Goal: Complete application form: Complete application form

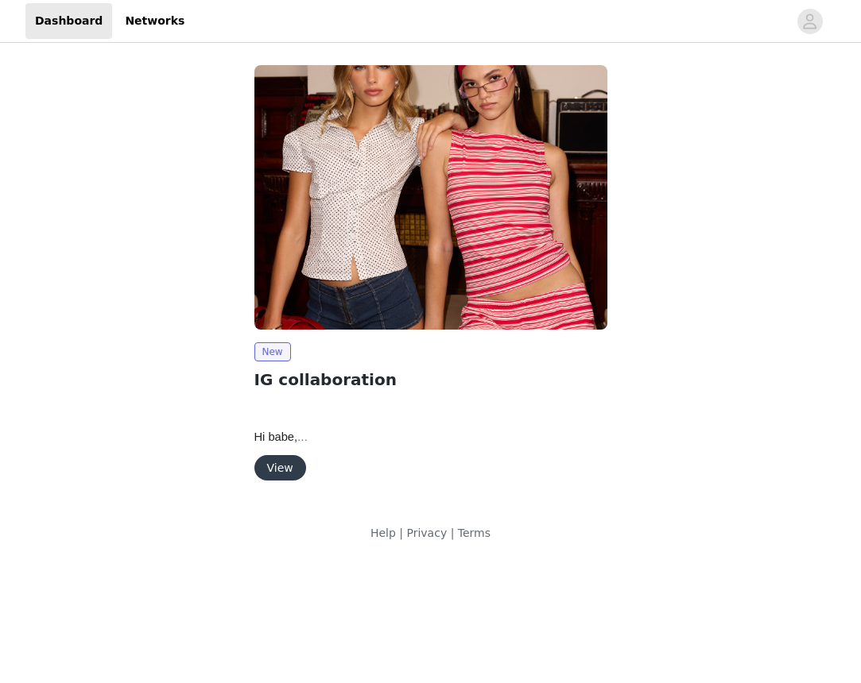
click at [272, 467] on button "View" at bounding box center [280, 467] width 52 height 25
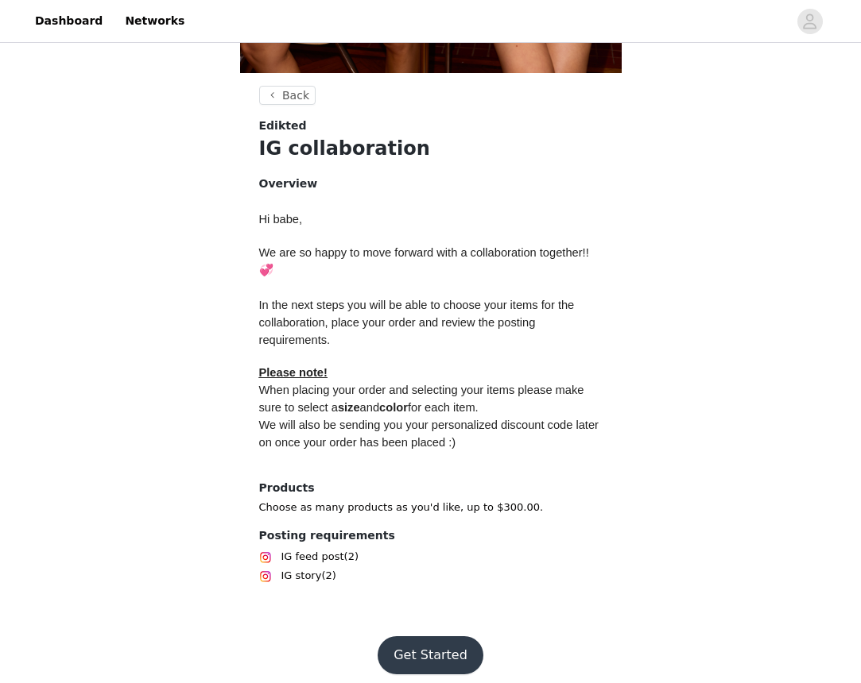
scroll to position [544, 0]
click at [450, 637] on button "Get Started" at bounding box center [431, 656] width 106 height 38
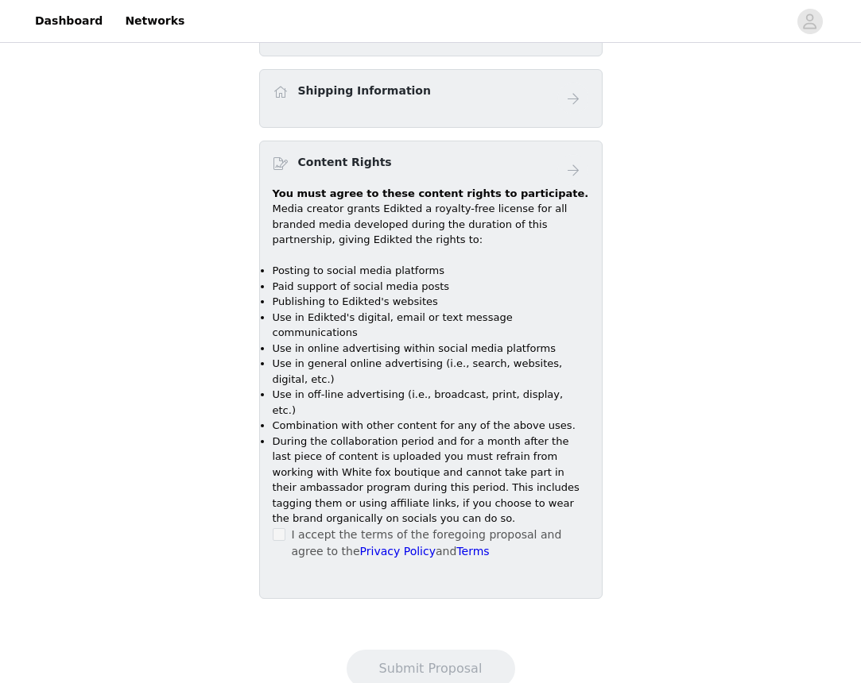
scroll to position [589, 0]
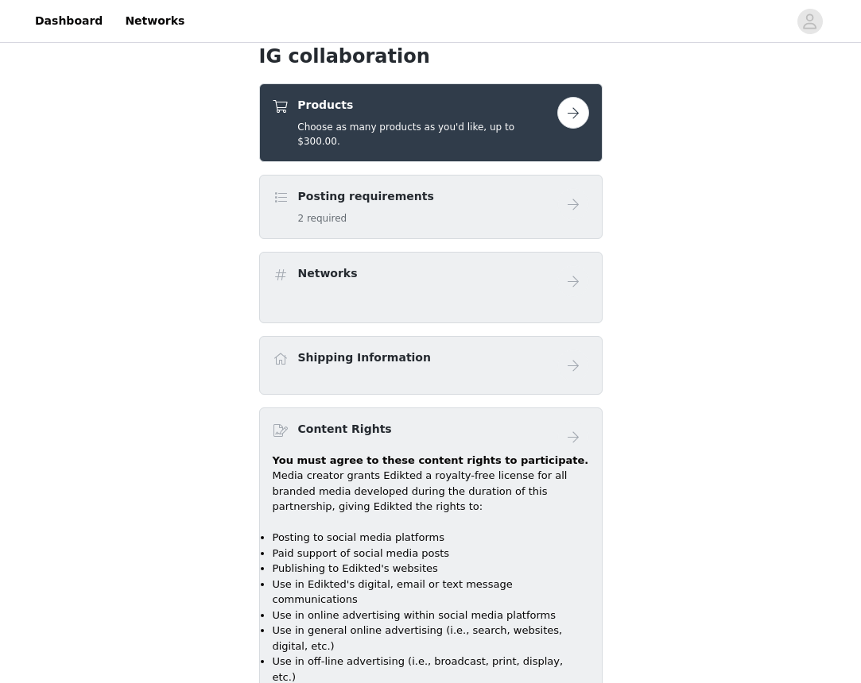
click at [579, 100] on button "button" at bounding box center [573, 113] width 32 height 32
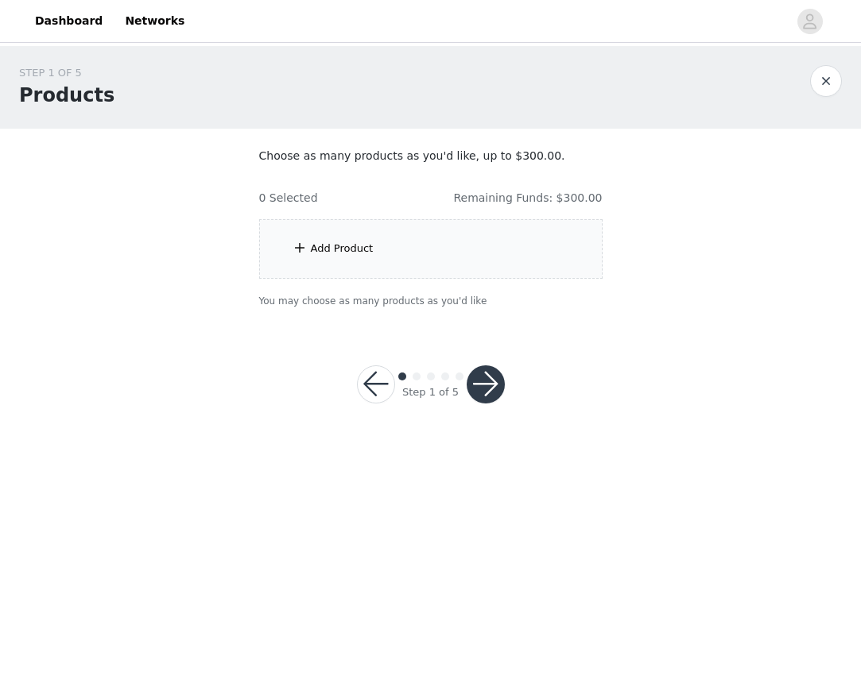
click at [424, 249] on div "Add Product" at bounding box center [430, 249] width 343 height 60
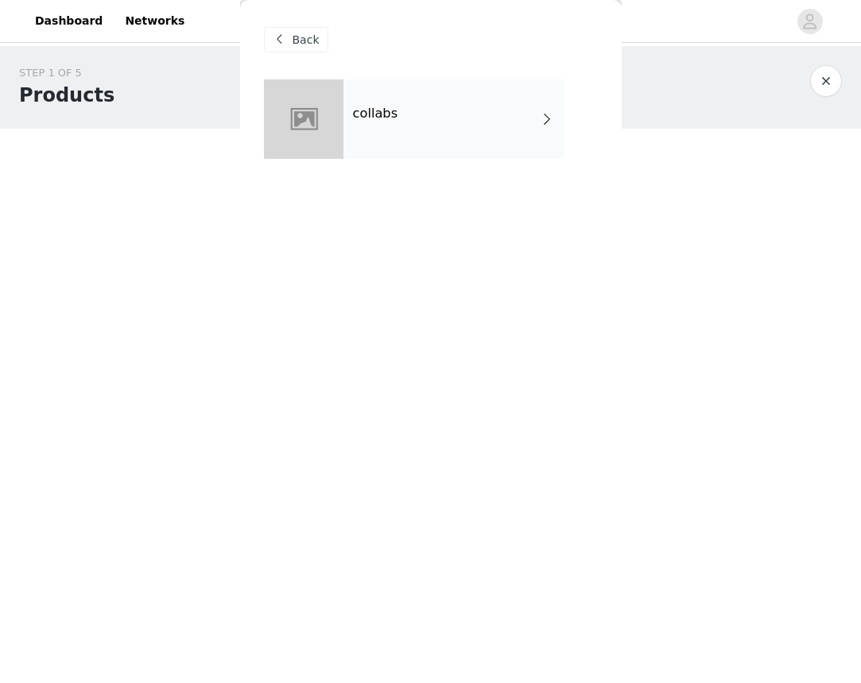
click at [461, 98] on div "collabs" at bounding box center [453, 118] width 221 height 79
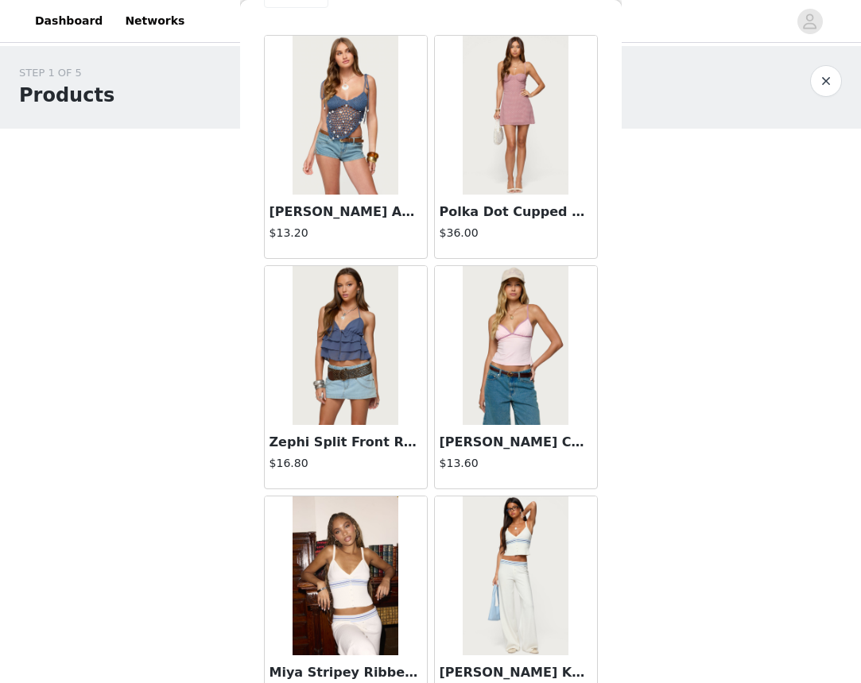
scroll to position [270, 0]
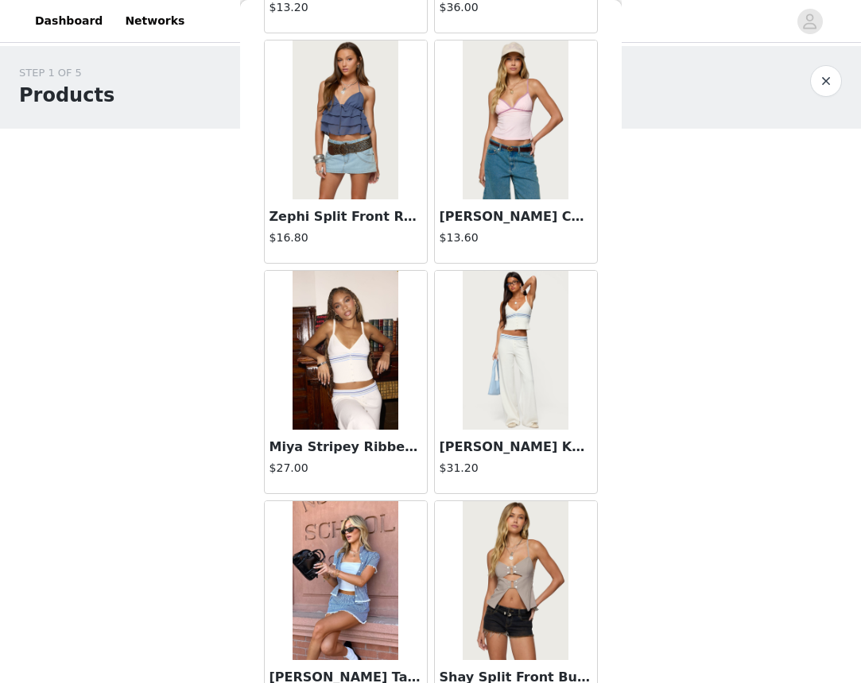
click at [381, 388] on img at bounding box center [345, 350] width 106 height 159
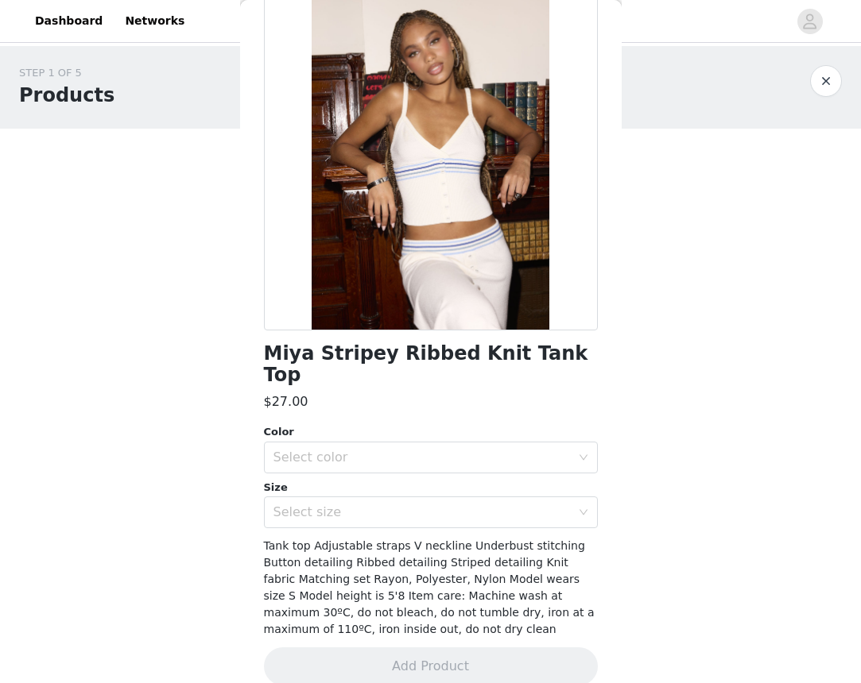
scroll to position [106, 0]
click at [384, 451] on div "Select color" at bounding box center [421, 459] width 297 height 16
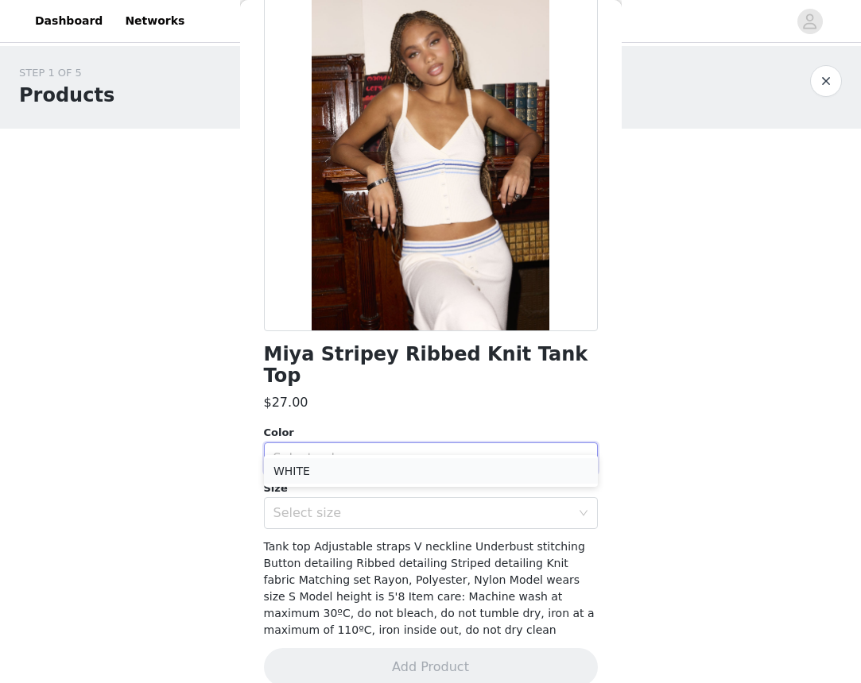
click at [375, 467] on li "WHITE" at bounding box center [431, 471] width 334 height 25
click at [297, 505] on div "Select size" at bounding box center [421, 513] width 297 height 16
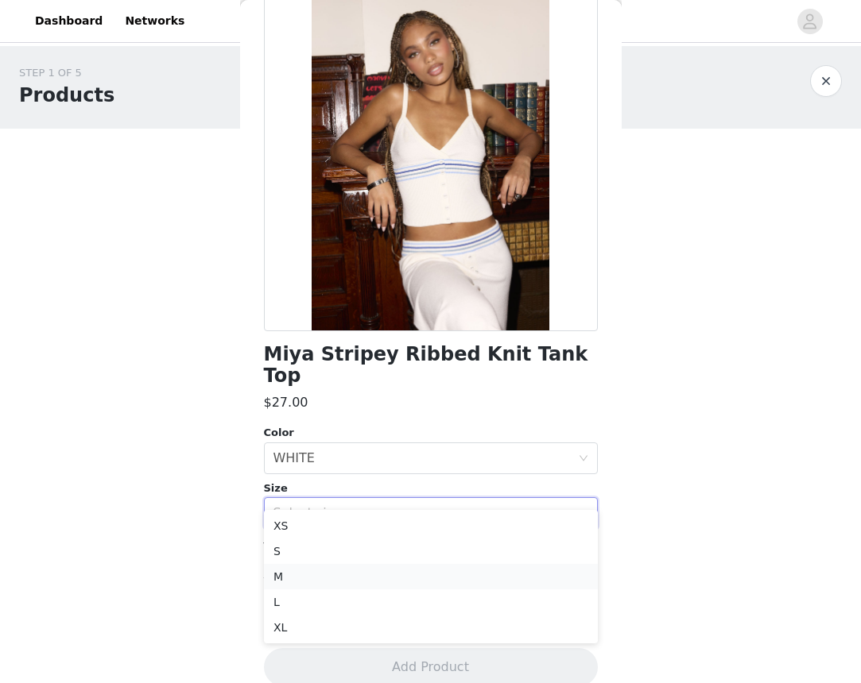
click at [287, 573] on li "M" at bounding box center [431, 576] width 334 height 25
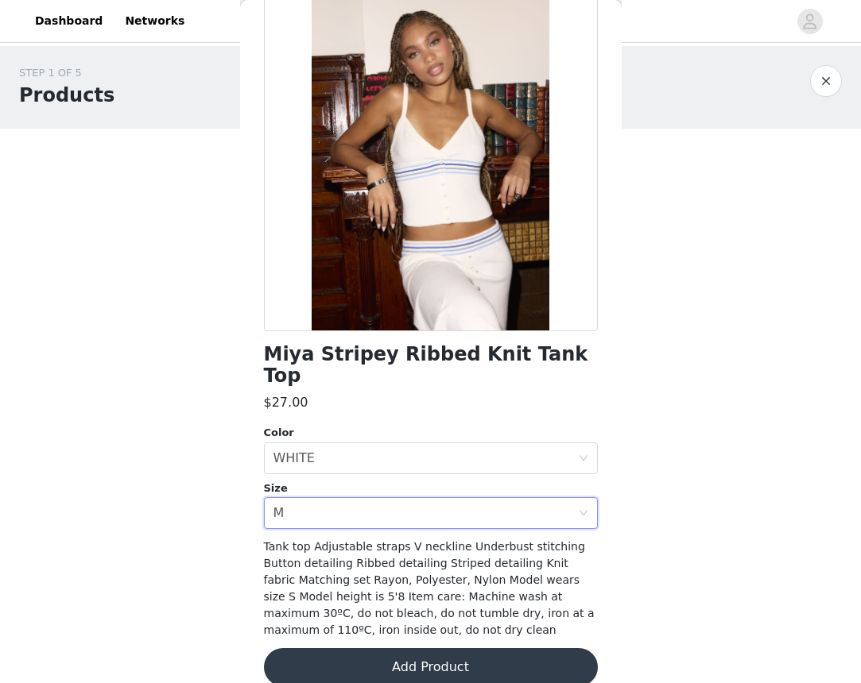
click at [361, 649] on button "Add Product" at bounding box center [431, 668] width 334 height 38
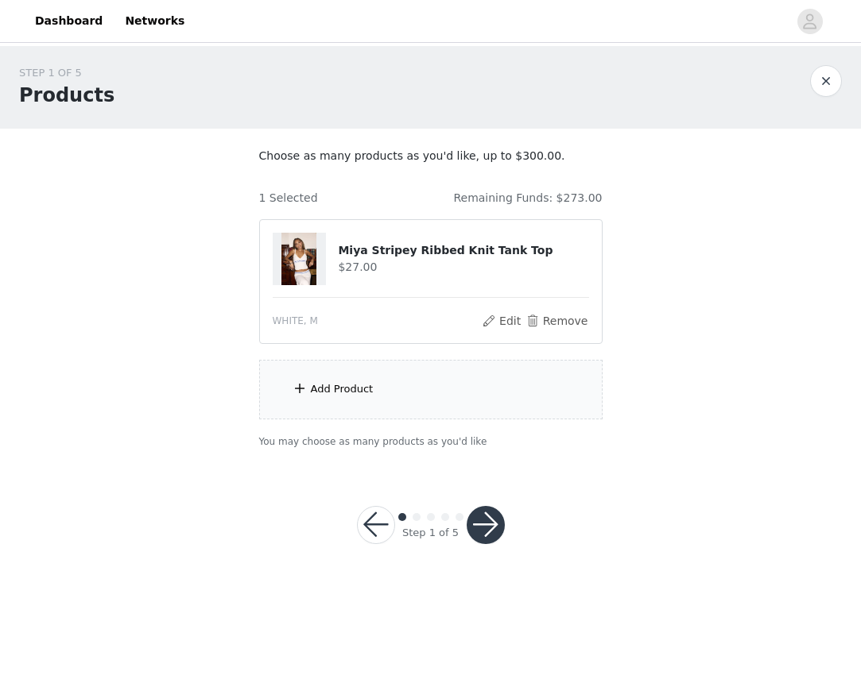
click at [366, 388] on div "Add Product" at bounding box center [342, 389] width 63 height 16
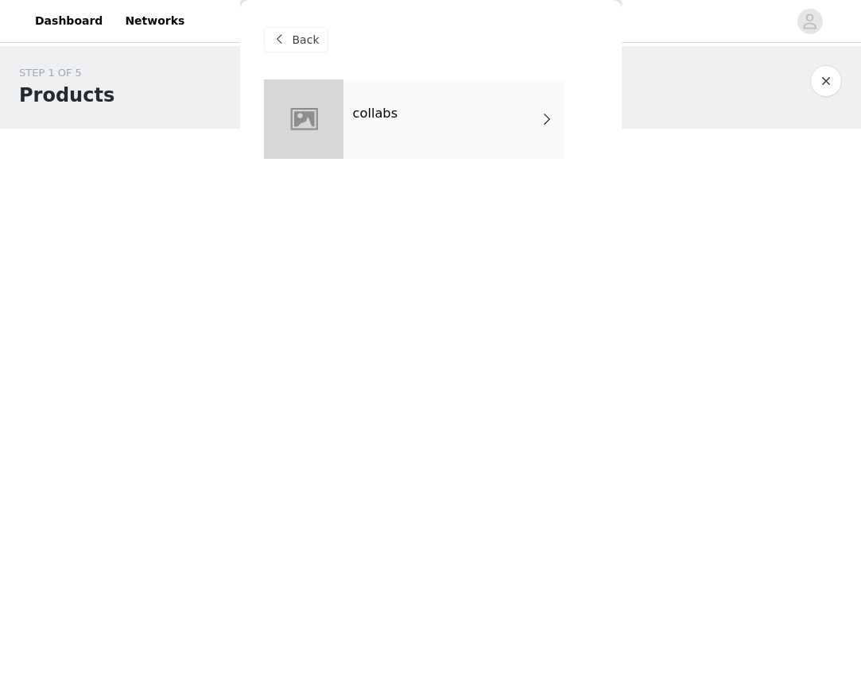
click at [426, 111] on div "collabs" at bounding box center [453, 118] width 221 height 79
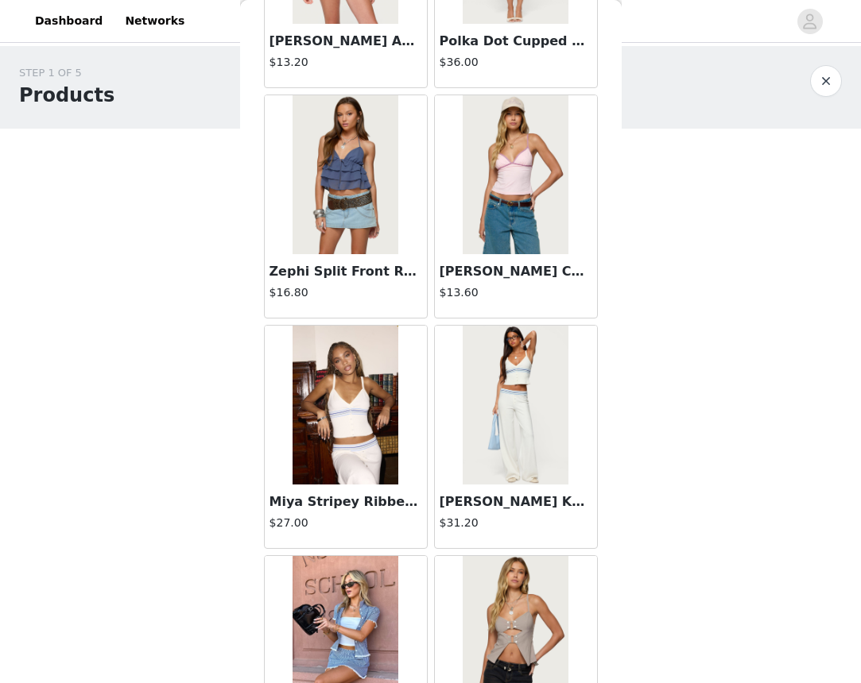
scroll to position [277, 0]
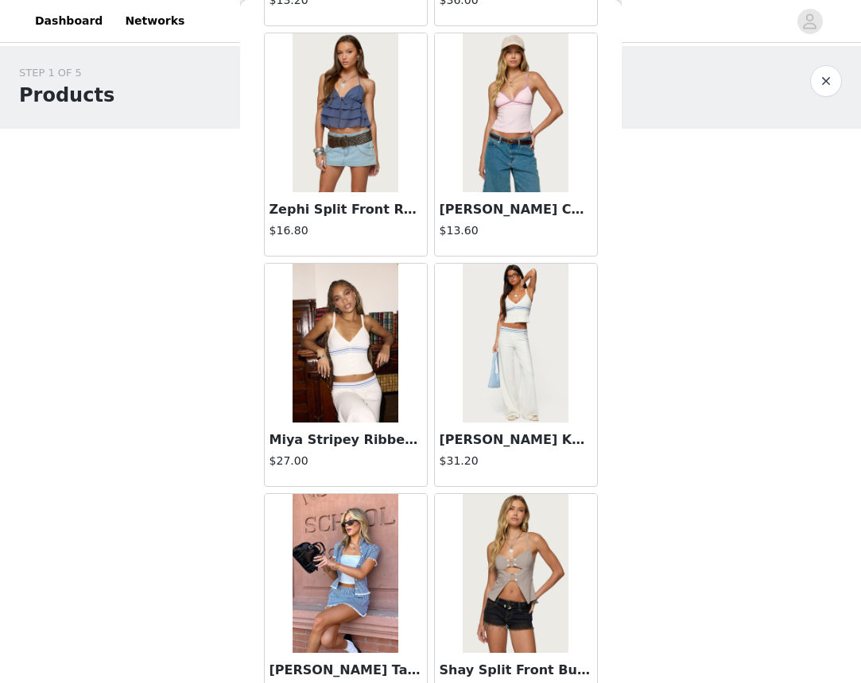
click at [519, 344] on img at bounding box center [516, 343] width 106 height 159
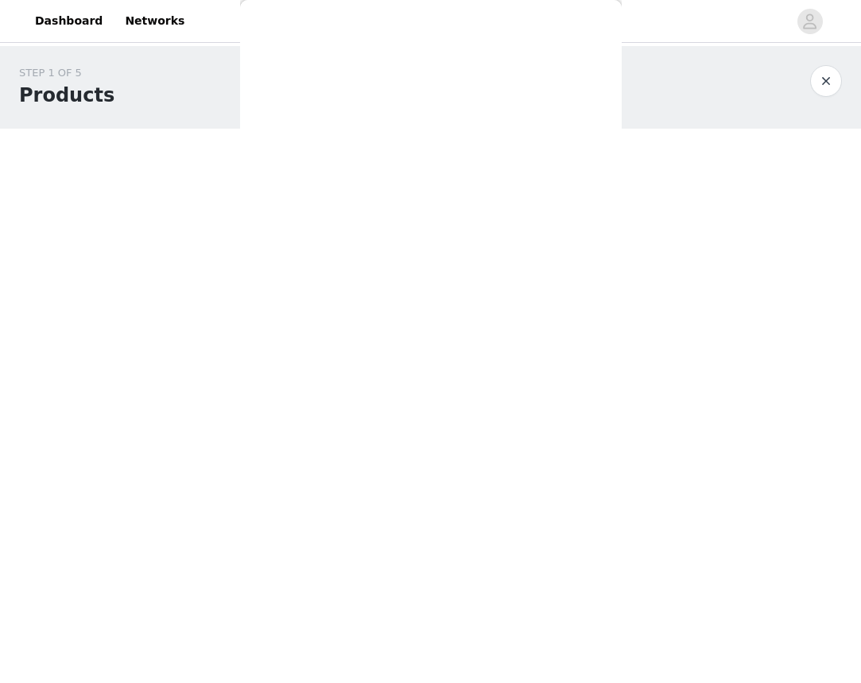
scroll to position [89, 0]
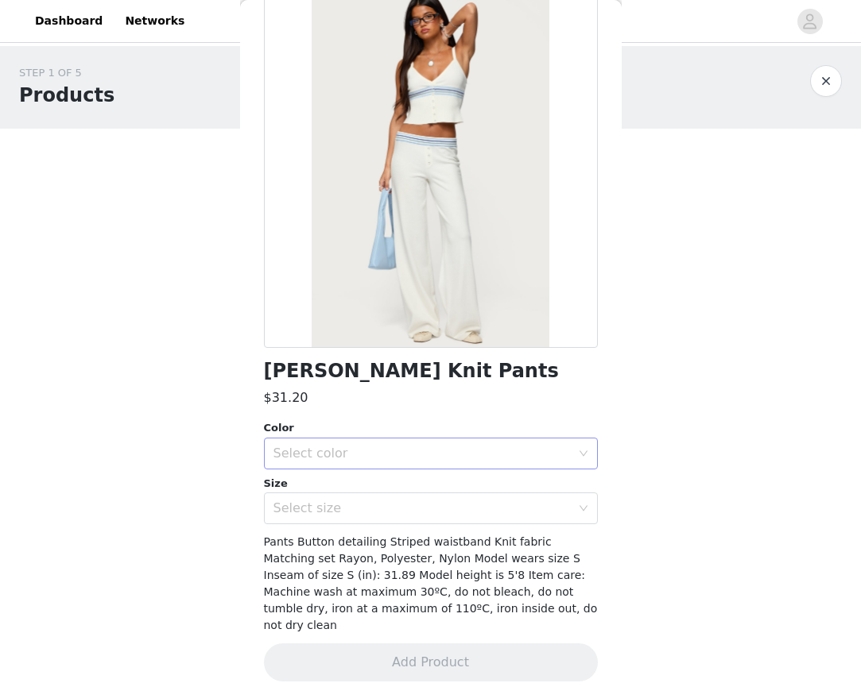
click at [422, 457] on div "Select color" at bounding box center [421, 454] width 297 height 16
click at [388, 478] on li "WHITE" at bounding box center [431, 487] width 334 height 25
click at [377, 501] on div "Select size" at bounding box center [421, 509] width 297 height 16
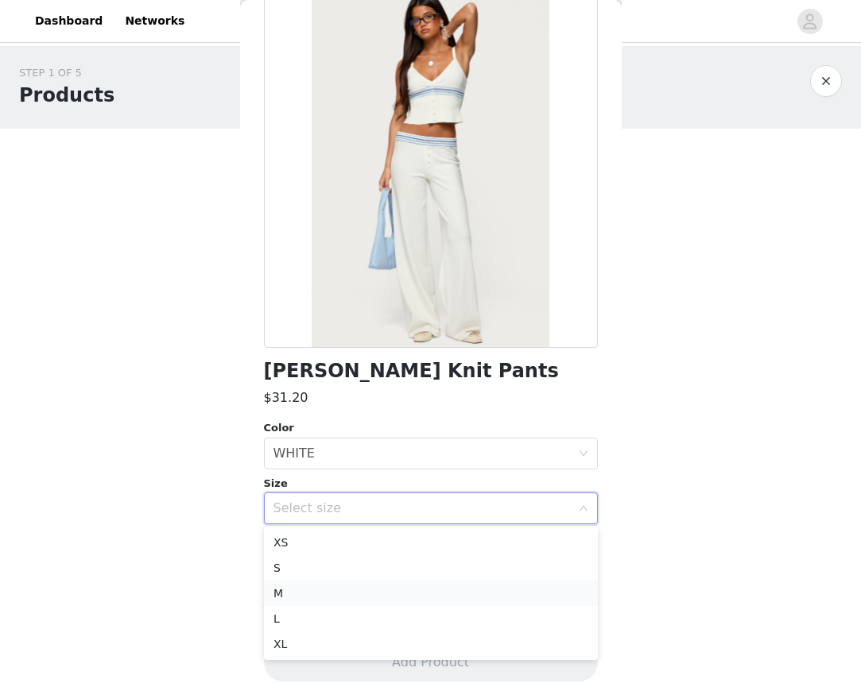
click at [323, 588] on li "M" at bounding box center [431, 593] width 334 height 25
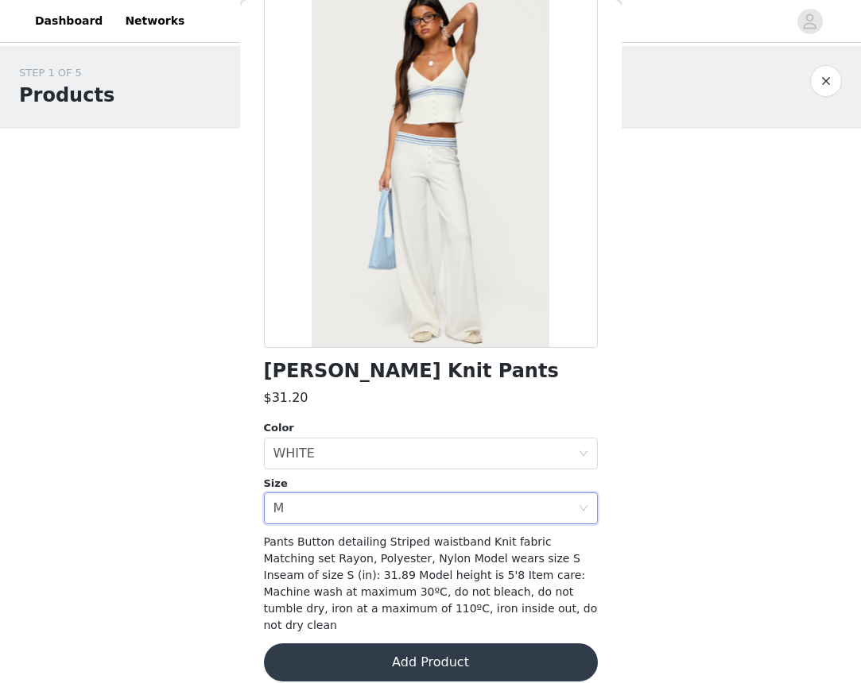
click at [388, 649] on button "Add Product" at bounding box center [431, 663] width 334 height 38
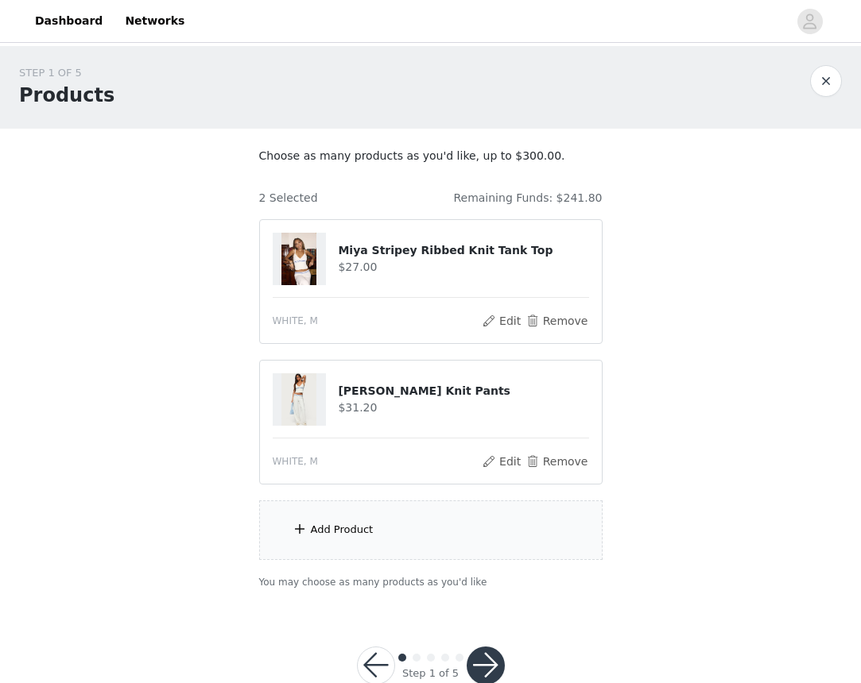
click at [335, 537] on div "Add Product" at bounding box center [430, 531] width 343 height 60
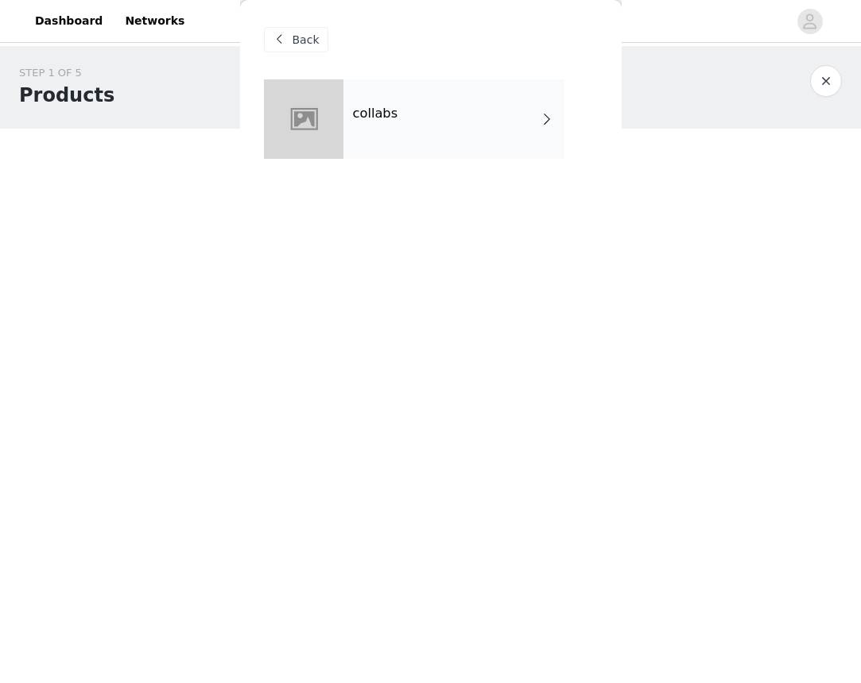
click at [433, 86] on div "collabs" at bounding box center [453, 118] width 221 height 79
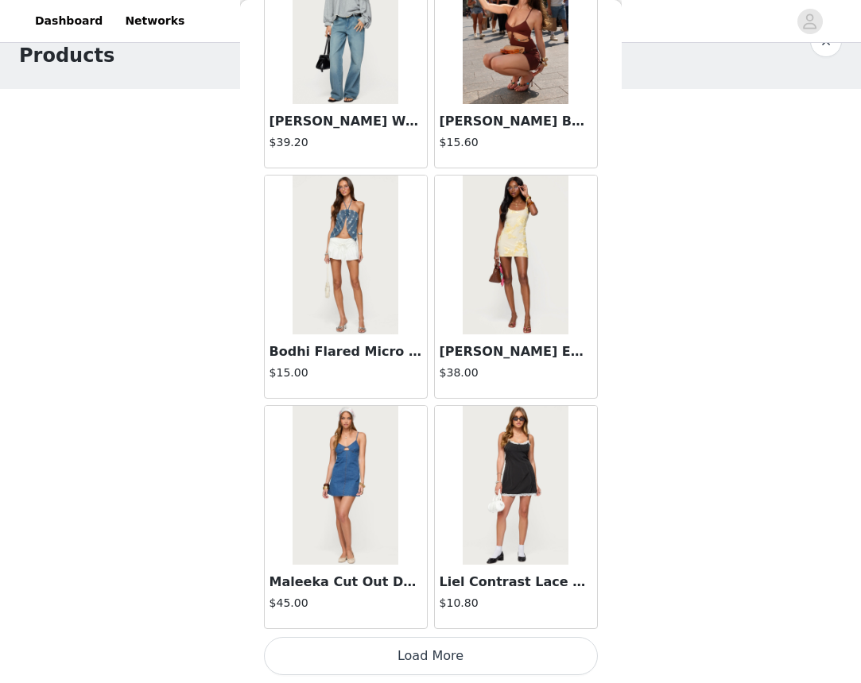
scroll to position [39, 0]
click at [471, 663] on button "Load More" at bounding box center [431, 656] width 334 height 38
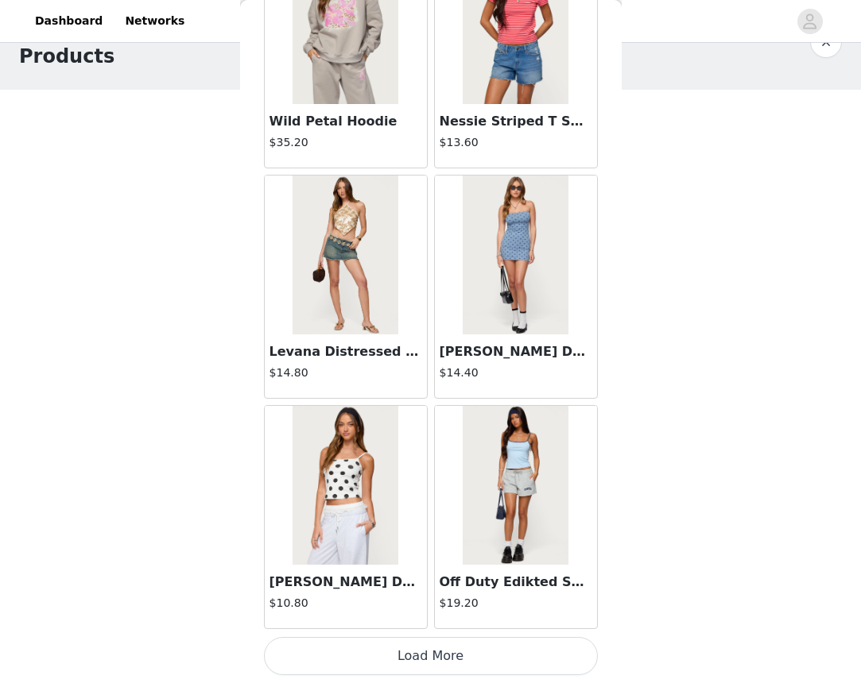
click at [463, 659] on button "Load More" at bounding box center [431, 656] width 334 height 38
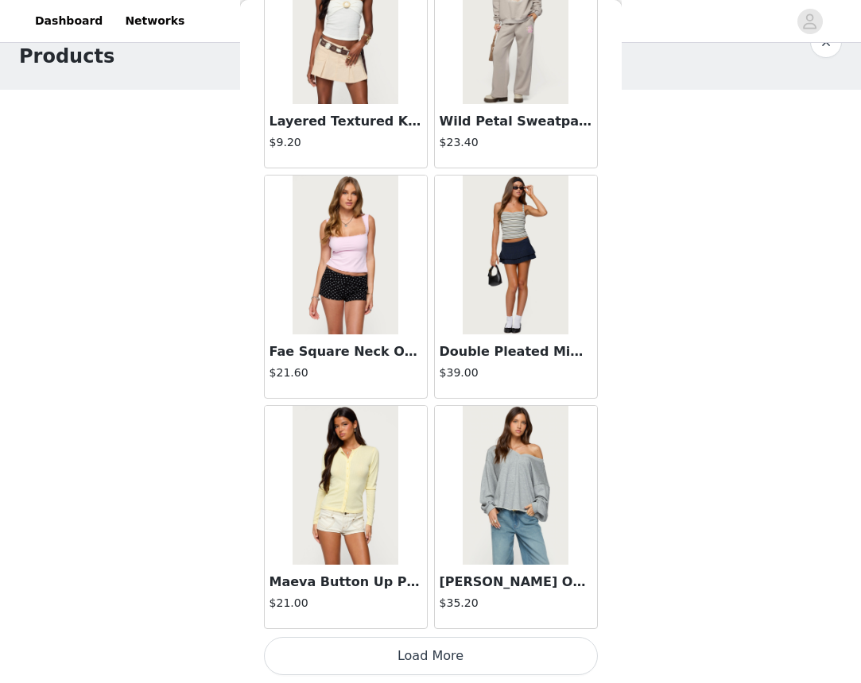
click at [459, 660] on button "Load More" at bounding box center [431, 656] width 334 height 38
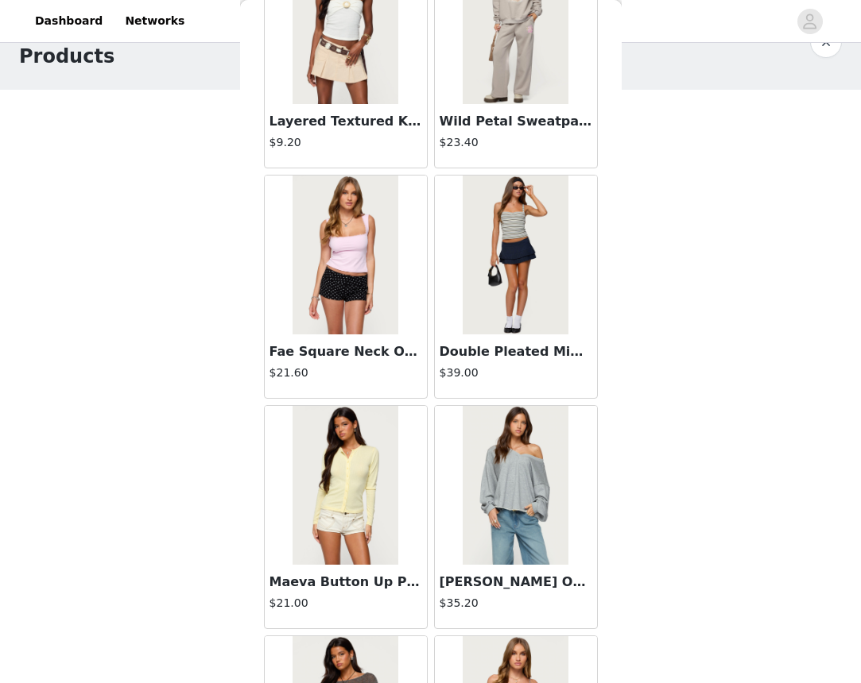
scroll to position [6677, 0]
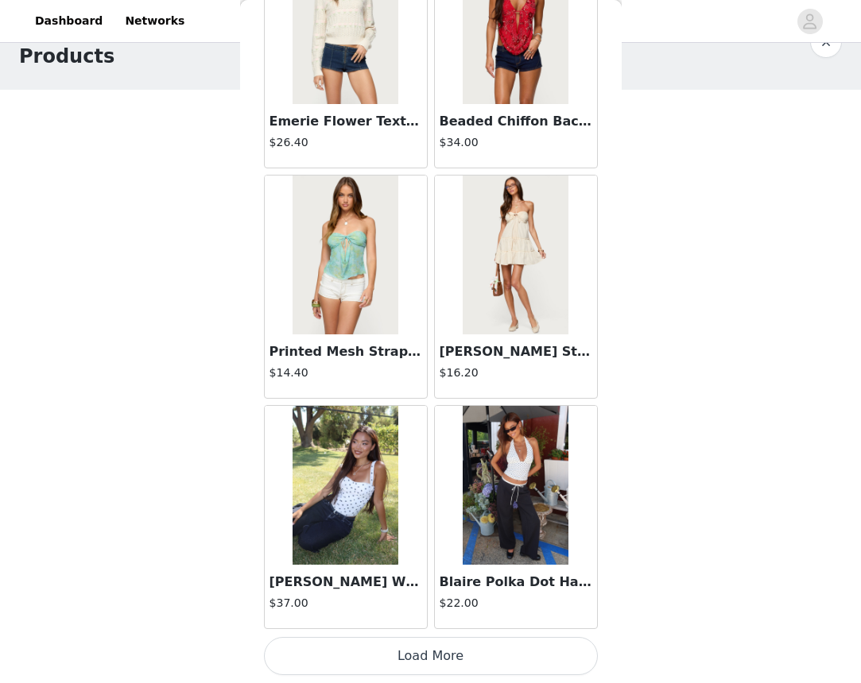
click at [468, 659] on button "Load More" at bounding box center [431, 656] width 334 height 38
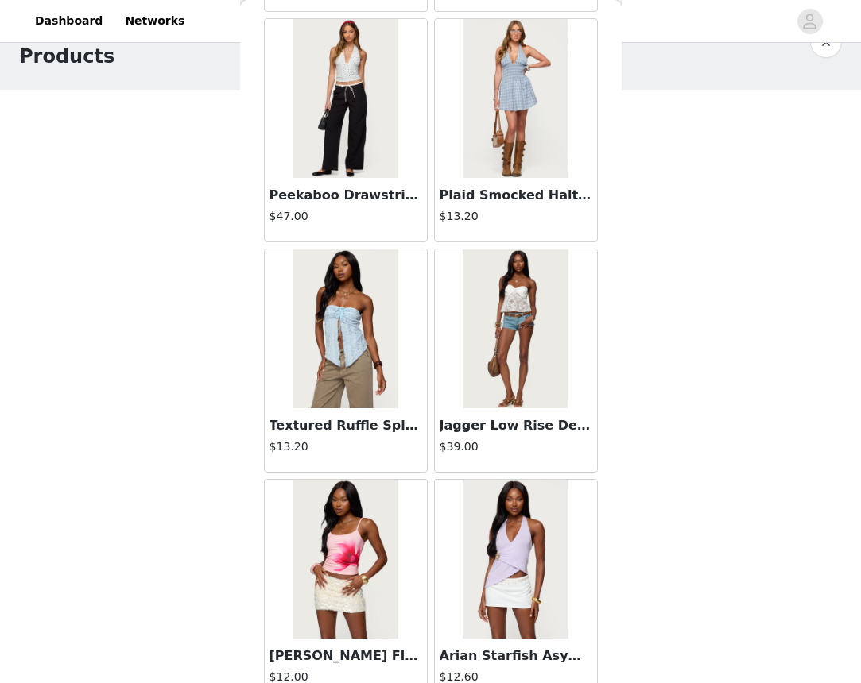
scroll to position [10210, 0]
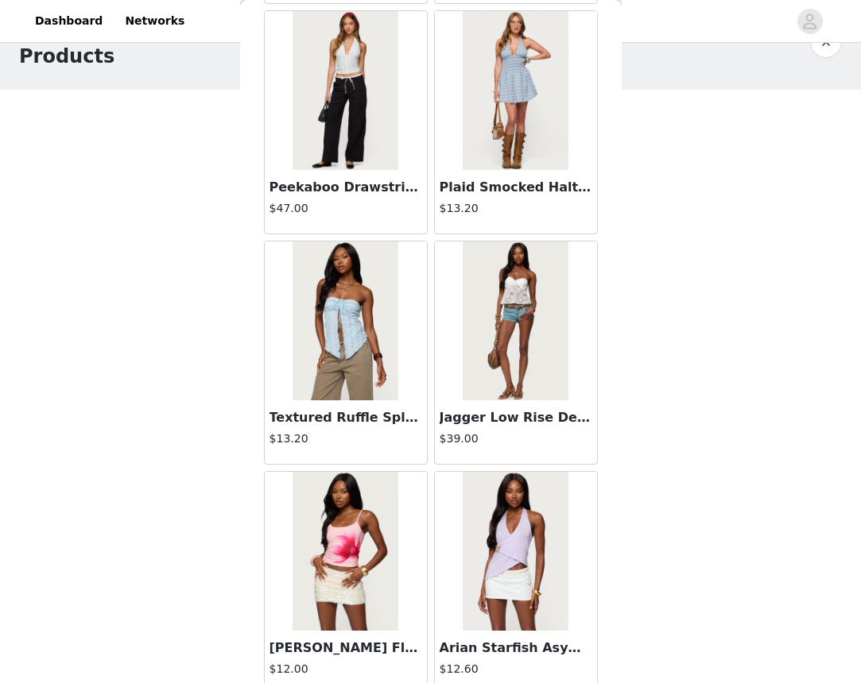
click at [379, 434] on h4 "$13.20" at bounding box center [345, 439] width 153 height 17
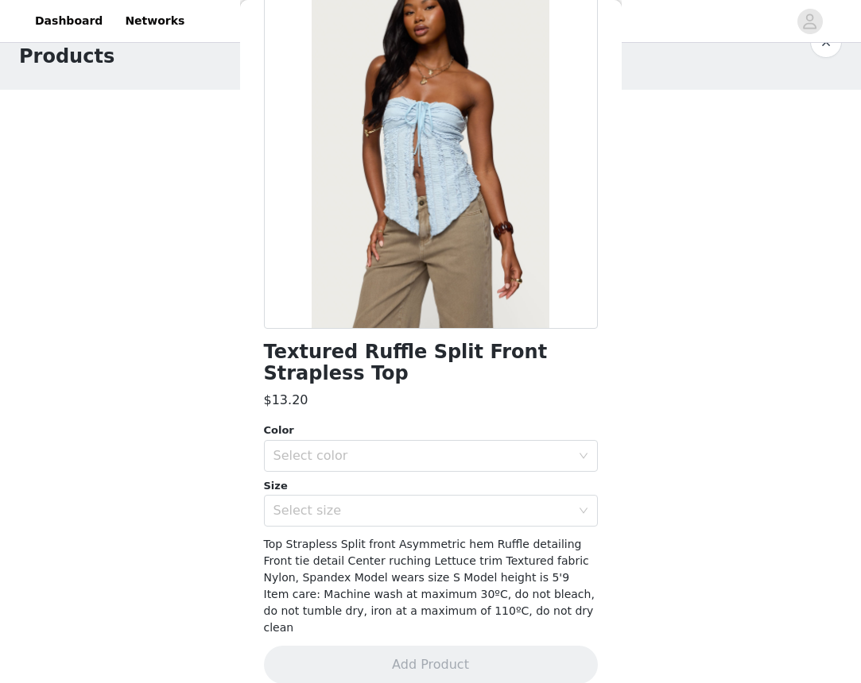
scroll to position [109, 0]
click at [417, 458] on div "Select color" at bounding box center [421, 455] width 297 height 16
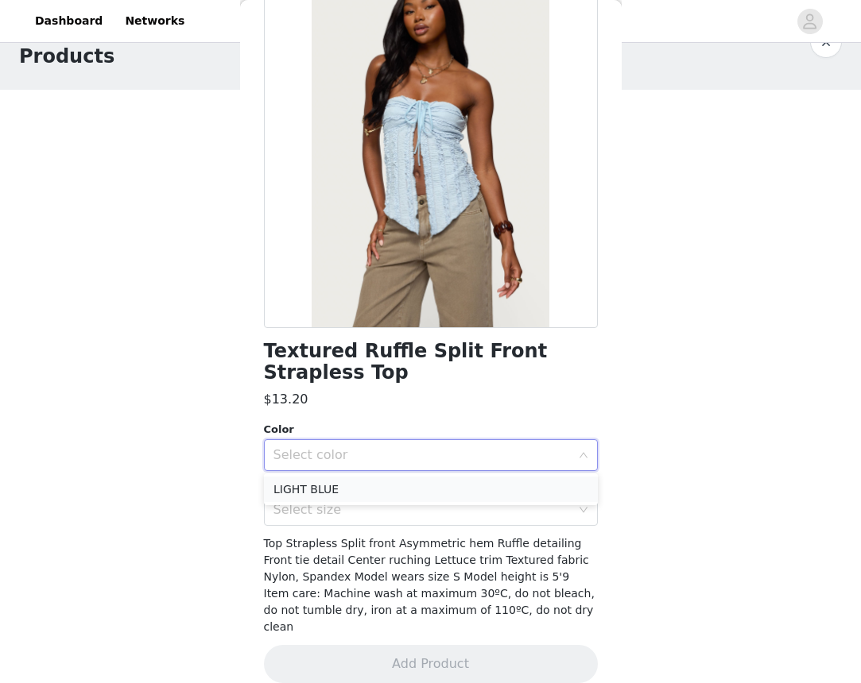
click at [394, 486] on li "LIGHT BLUE" at bounding box center [431, 489] width 334 height 25
click at [376, 512] on div "Select size" at bounding box center [421, 510] width 297 height 16
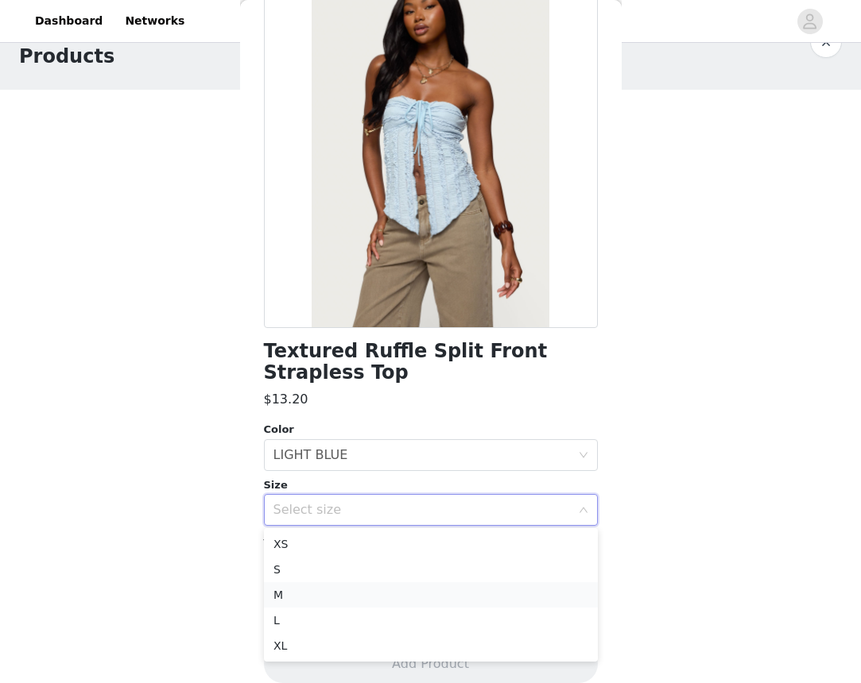
click at [331, 598] on li "M" at bounding box center [431, 595] width 334 height 25
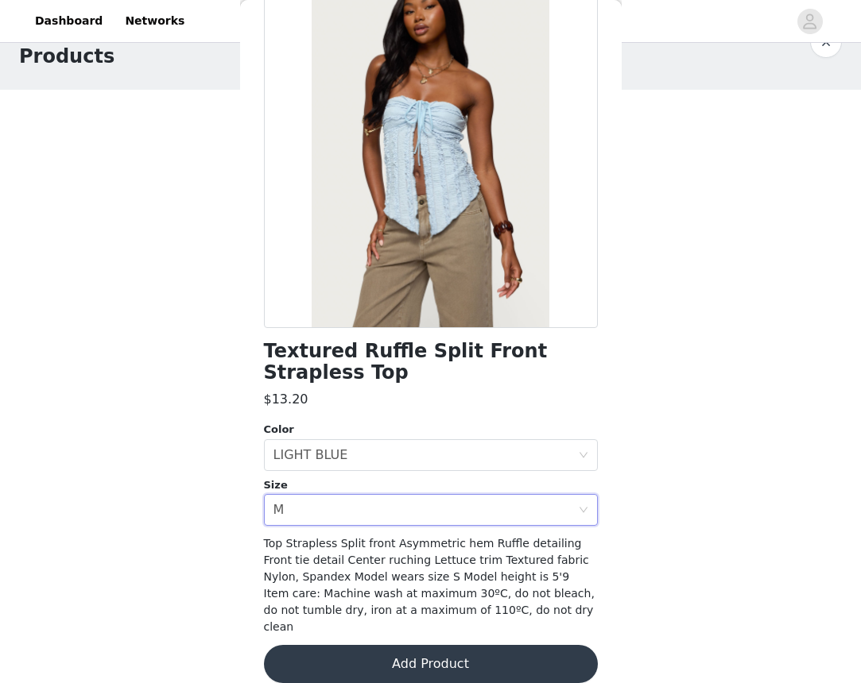
click at [364, 649] on button "Add Product" at bounding box center [431, 664] width 334 height 38
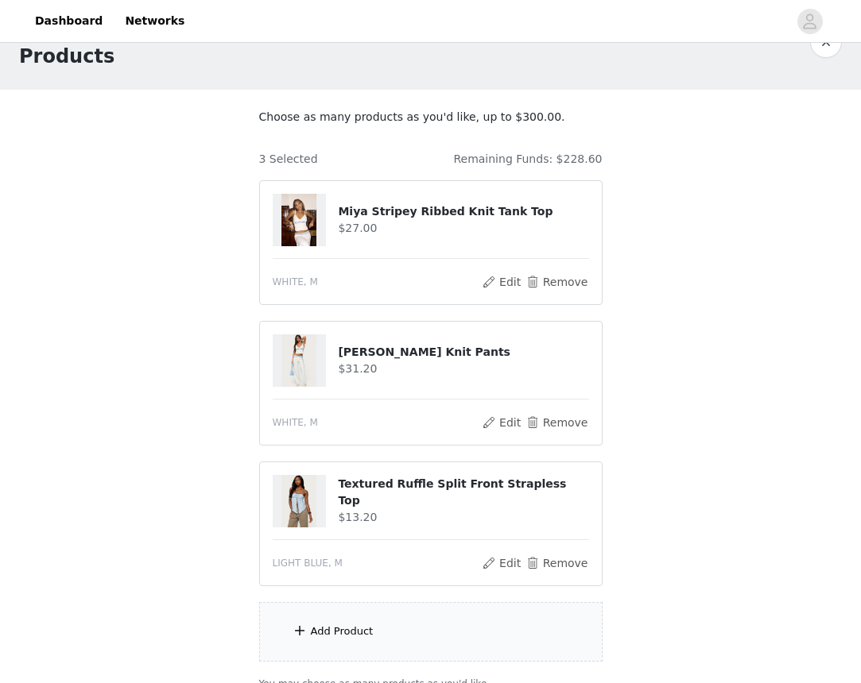
click at [405, 629] on div "Add Product" at bounding box center [430, 632] width 343 height 60
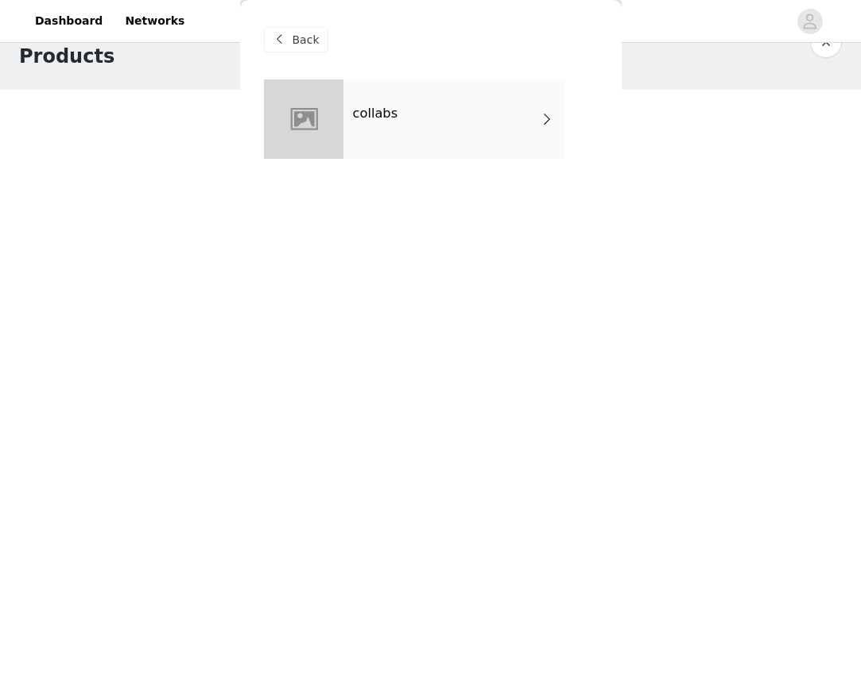
click at [441, 101] on div "collabs" at bounding box center [453, 118] width 221 height 79
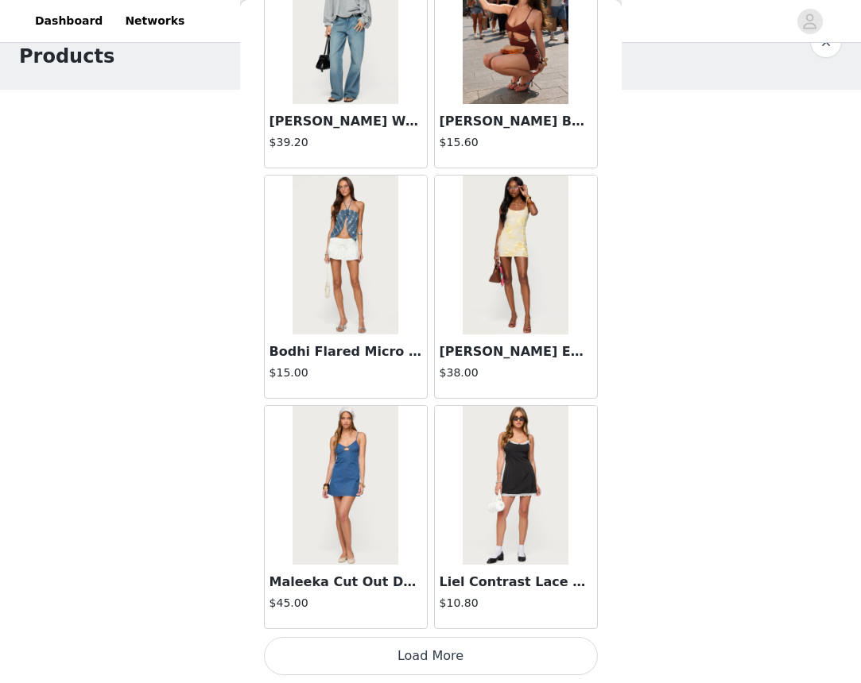
click at [406, 641] on button "Load More" at bounding box center [431, 656] width 334 height 38
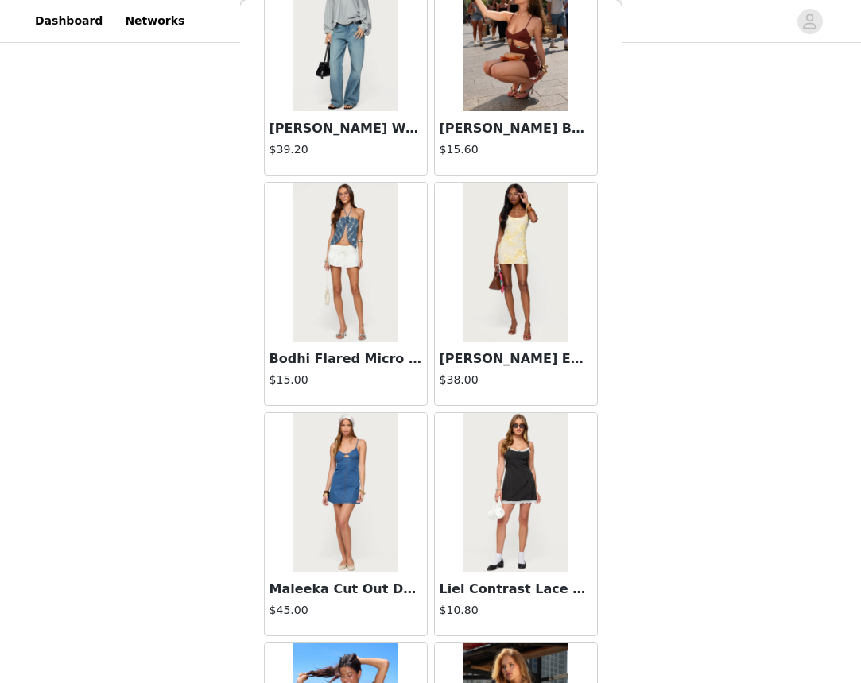
scroll to position [180, 0]
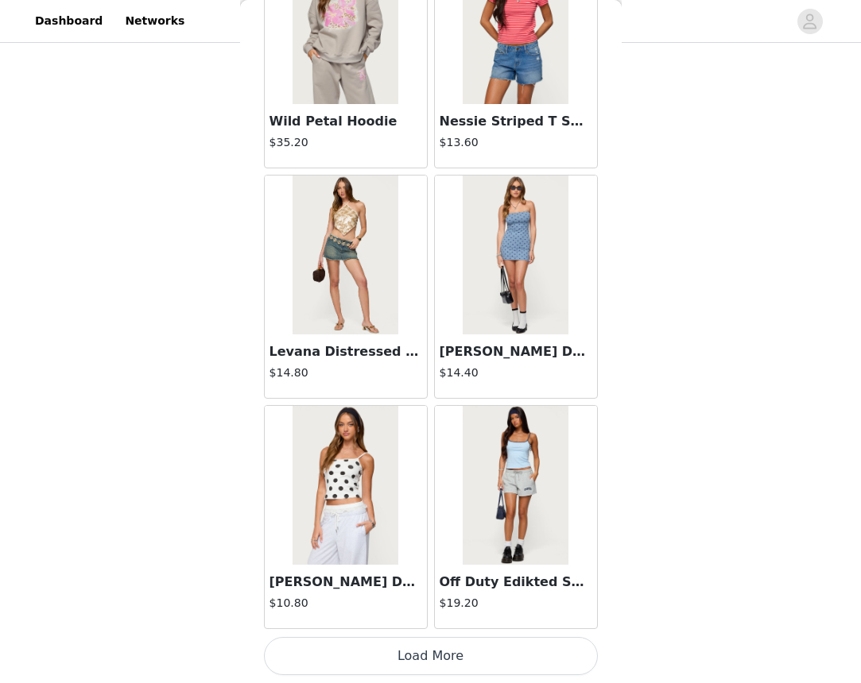
click at [331, 660] on button "Load More" at bounding box center [431, 656] width 334 height 38
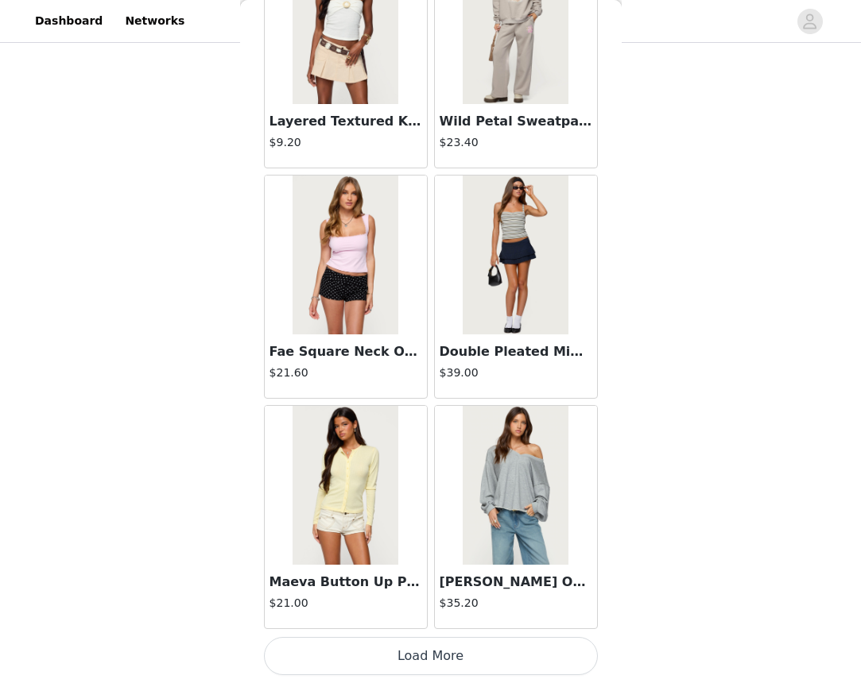
click at [358, 651] on button "Load More" at bounding box center [431, 656] width 334 height 38
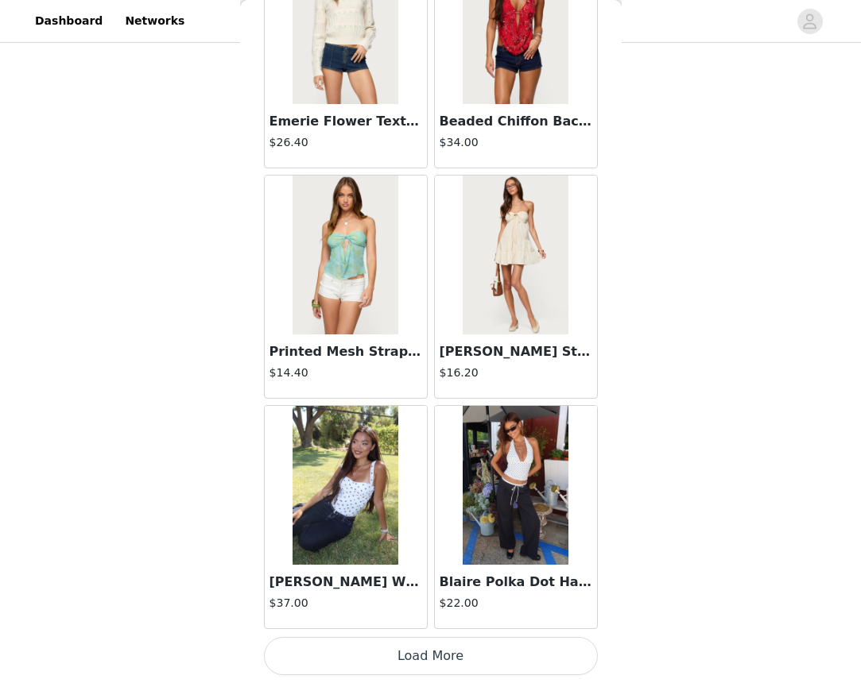
scroll to position [8663, 0]
click at [393, 652] on button "Load More" at bounding box center [431, 656] width 334 height 38
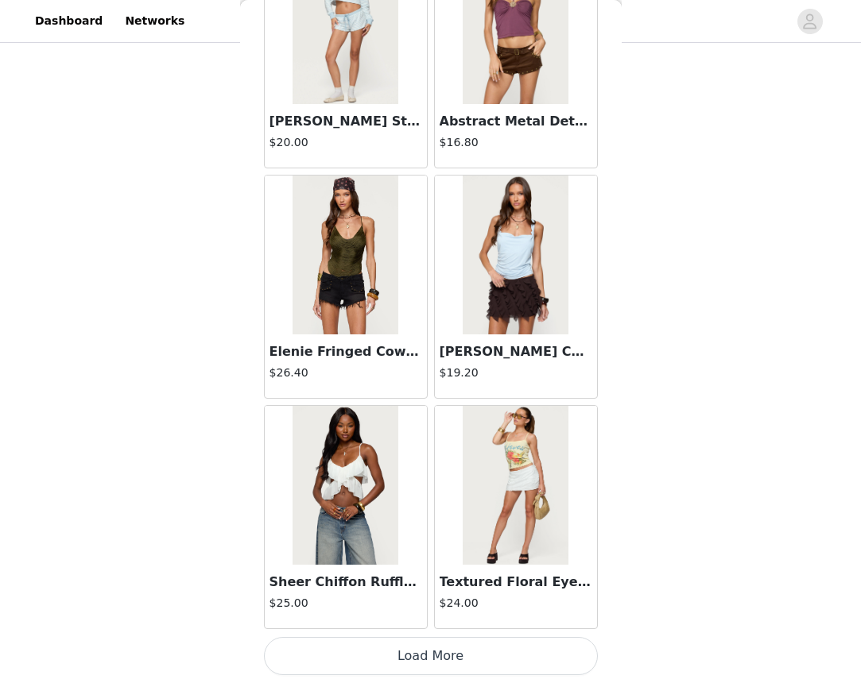
click at [420, 654] on button "Load More" at bounding box center [431, 656] width 334 height 38
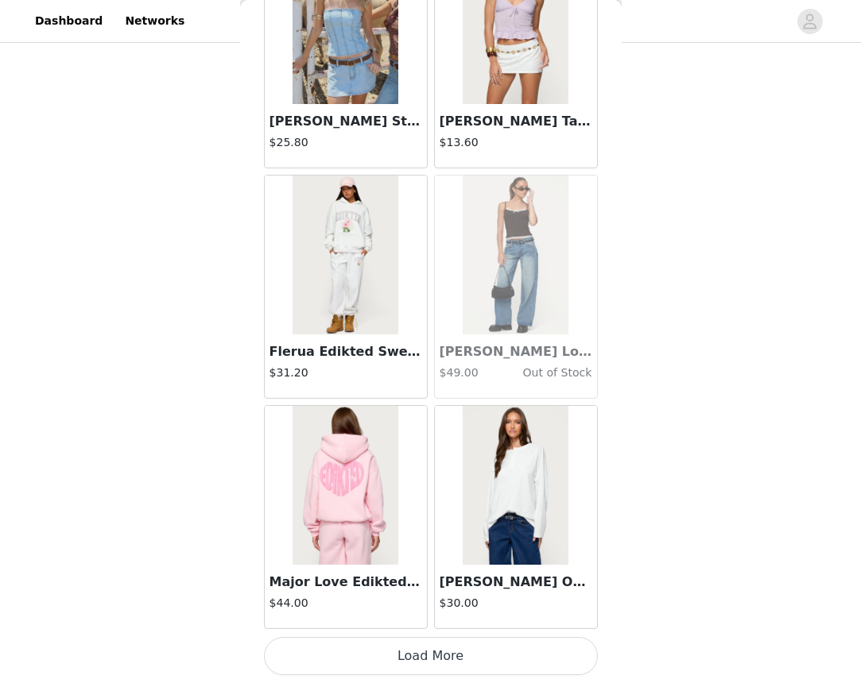
scroll to position [180, 0]
click at [421, 650] on button "Load More" at bounding box center [431, 656] width 334 height 38
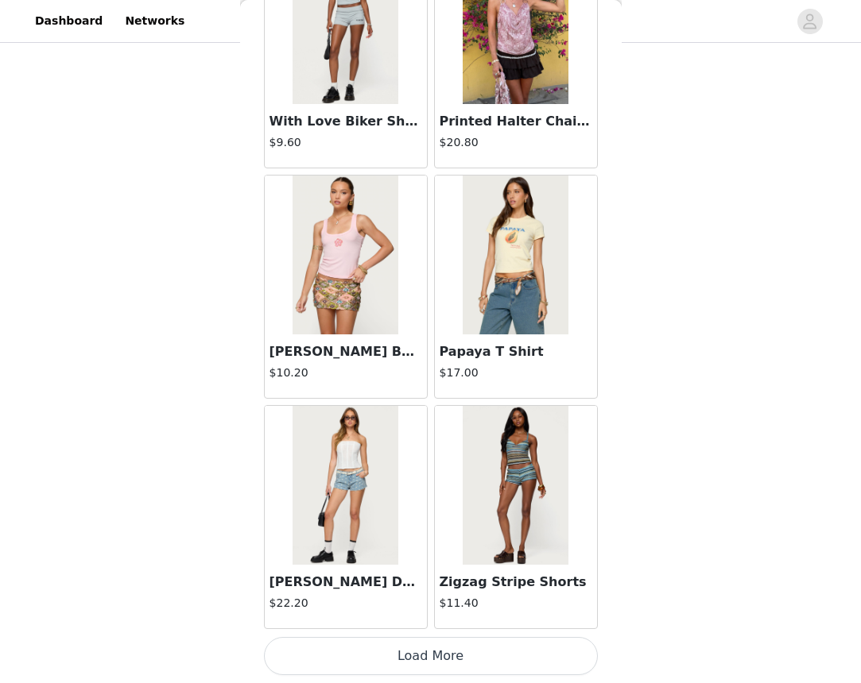
click at [445, 646] on button "Load More" at bounding box center [431, 656] width 334 height 38
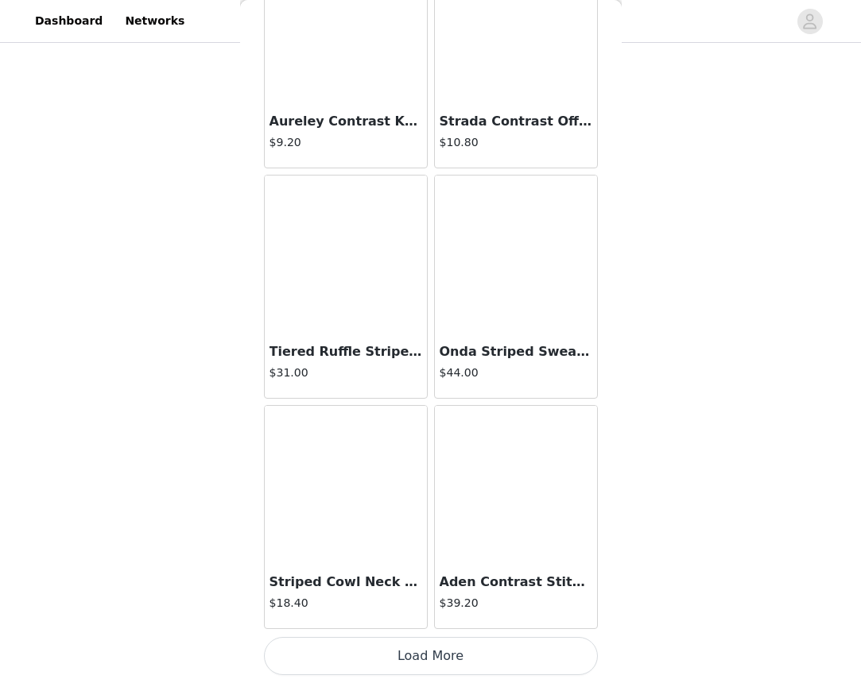
click at [444, 651] on button "Load More" at bounding box center [431, 656] width 334 height 38
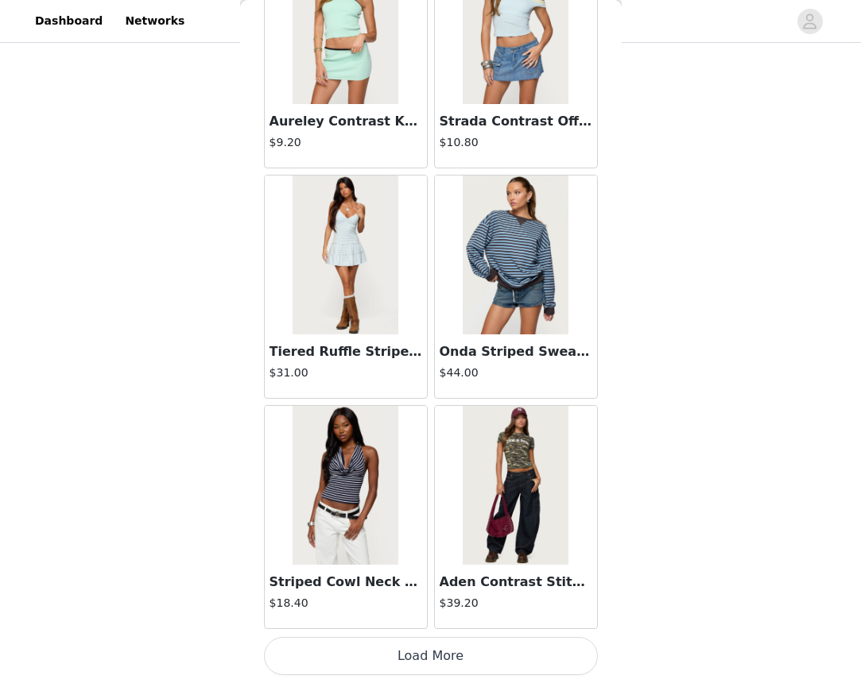
scroll to position [17875, 0]
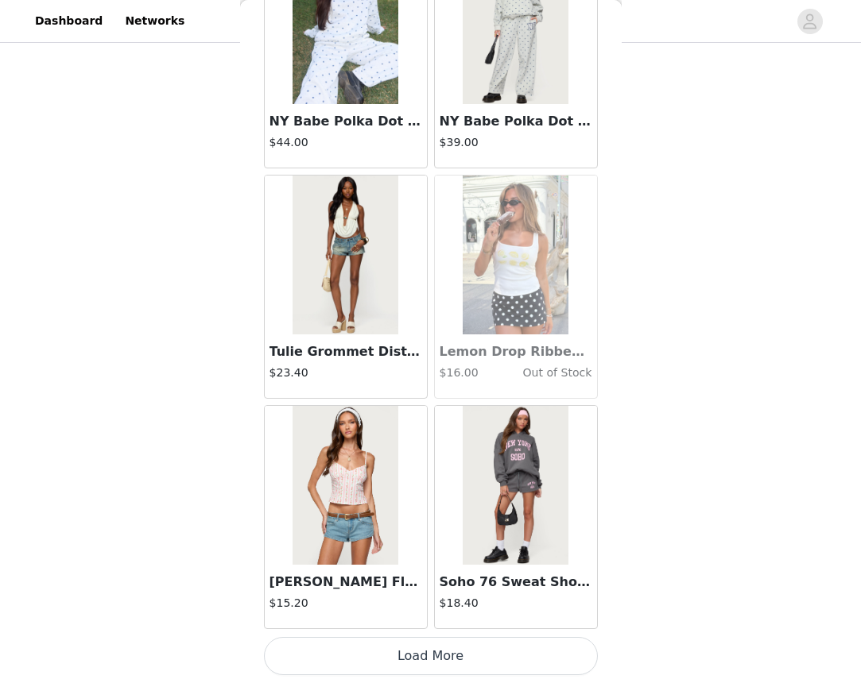
click at [401, 652] on button "Load More" at bounding box center [431, 656] width 334 height 38
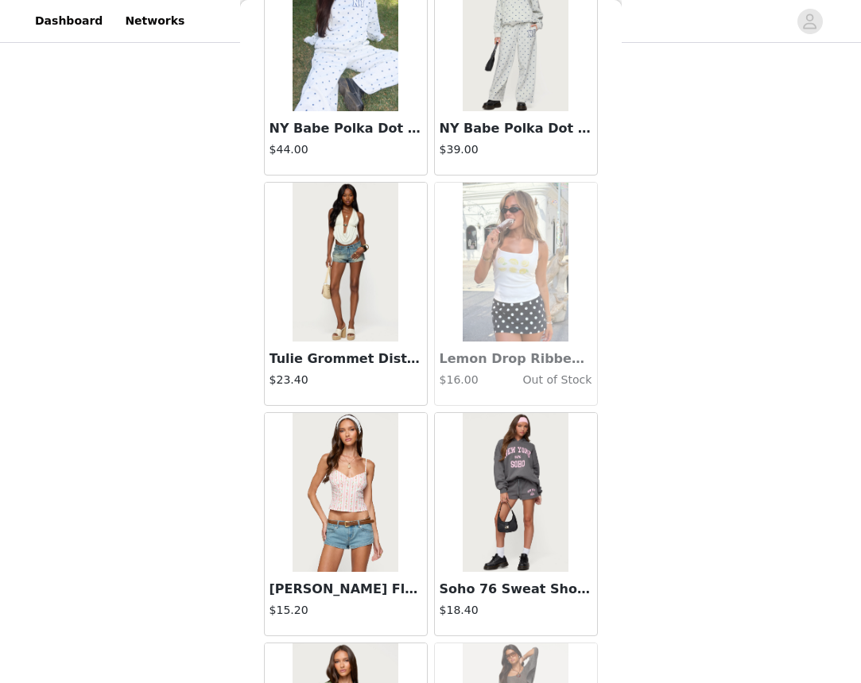
scroll to position [180, 0]
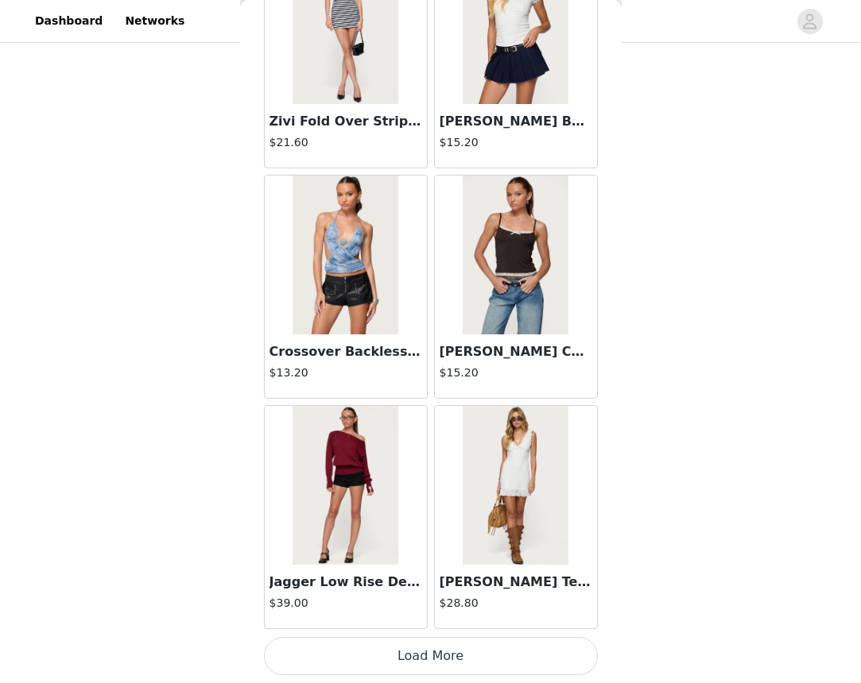
click at [452, 672] on button "Load More" at bounding box center [431, 656] width 334 height 38
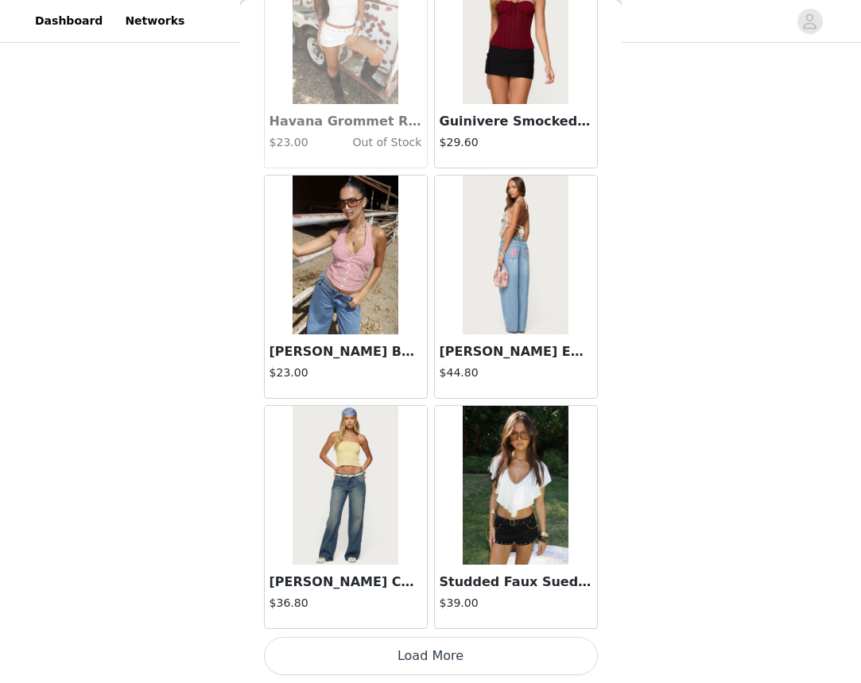
click at [414, 665] on button "Load More" at bounding box center [431, 656] width 334 height 38
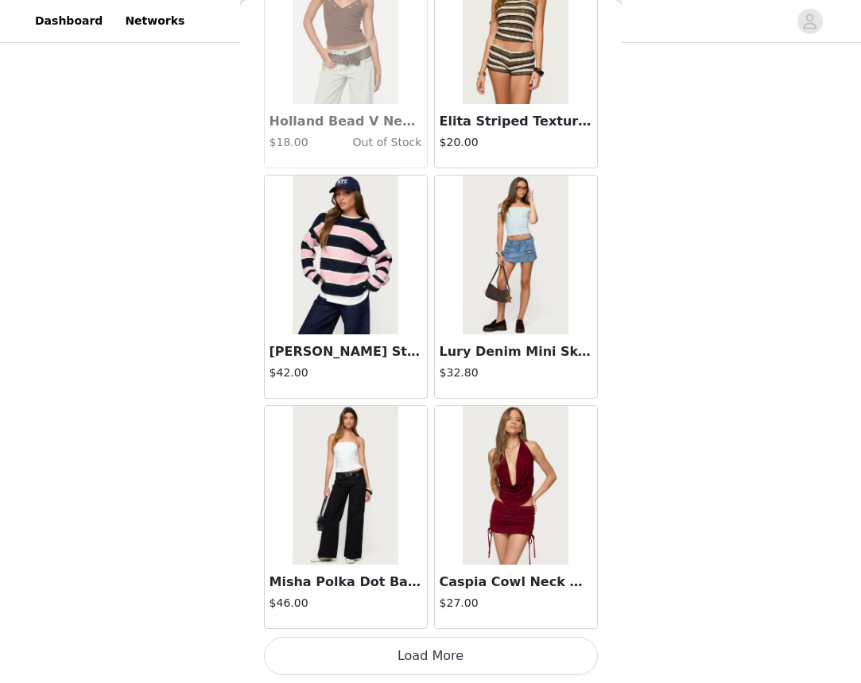
click at [416, 661] on button "Load More" at bounding box center [431, 656] width 334 height 38
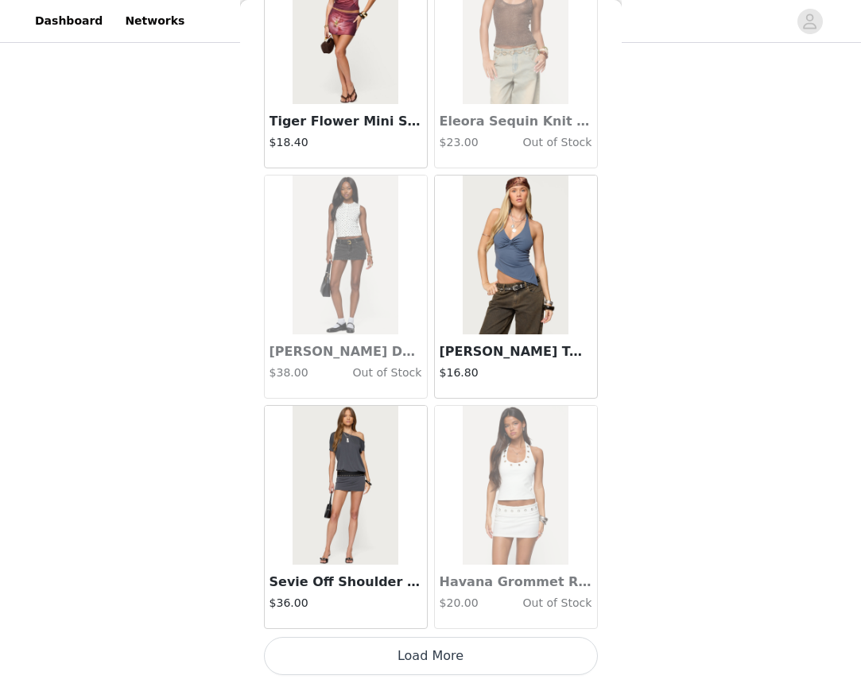
click at [371, 666] on button "Load More" at bounding box center [431, 656] width 334 height 38
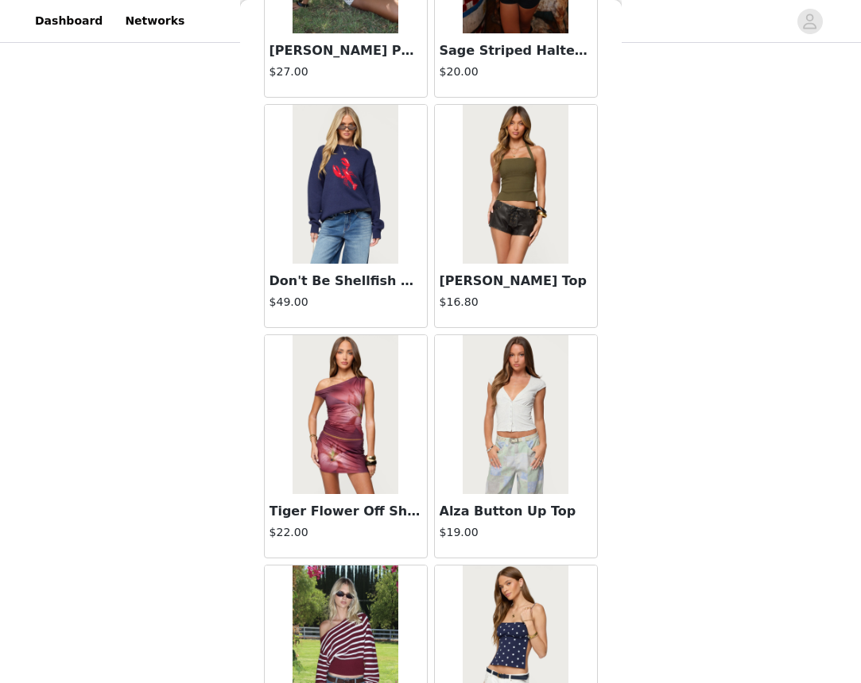
click at [349, 450] on img at bounding box center [345, 414] width 106 height 159
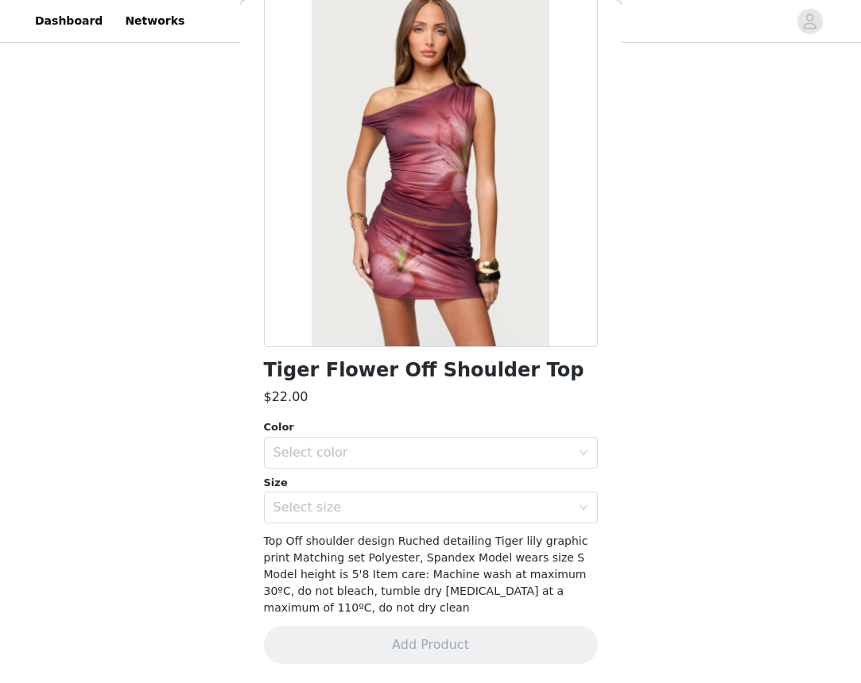
scroll to position [89, 0]
click at [434, 467] on div "Select color" at bounding box center [425, 454] width 304 height 30
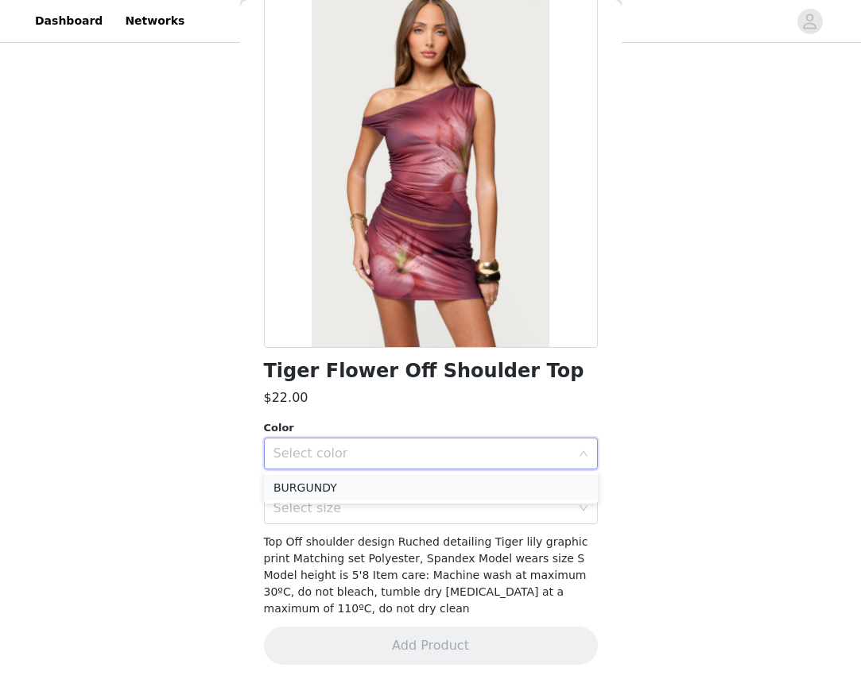
click at [343, 489] on li "BURGUNDY" at bounding box center [431, 487] width 334 height 25
click at [340, 495] on div "Select size" at bounding box center [425, 509] width 304 height 30
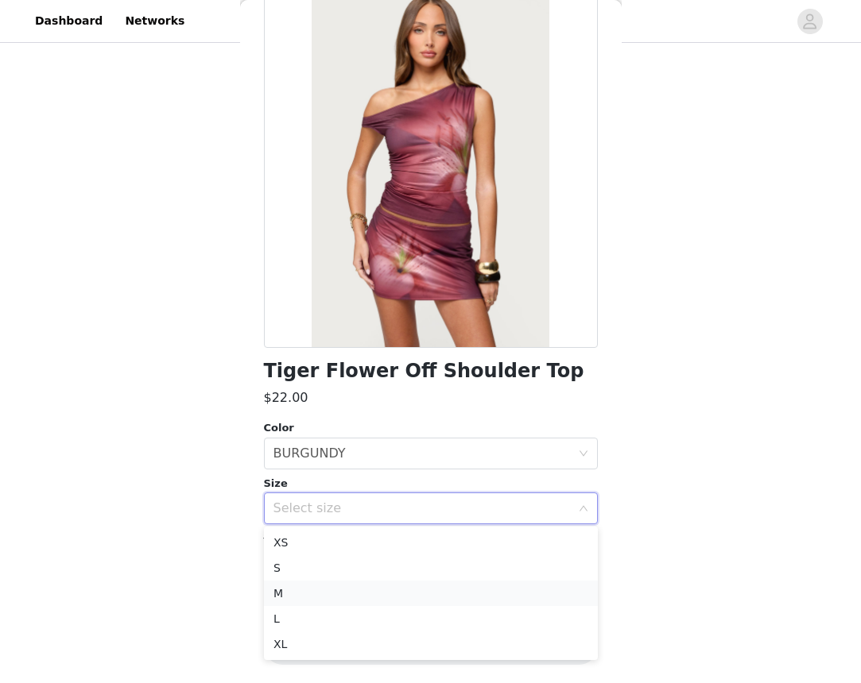
click at [313, 594] on li "M" at bounding box center [431, 593] width 334 height 25
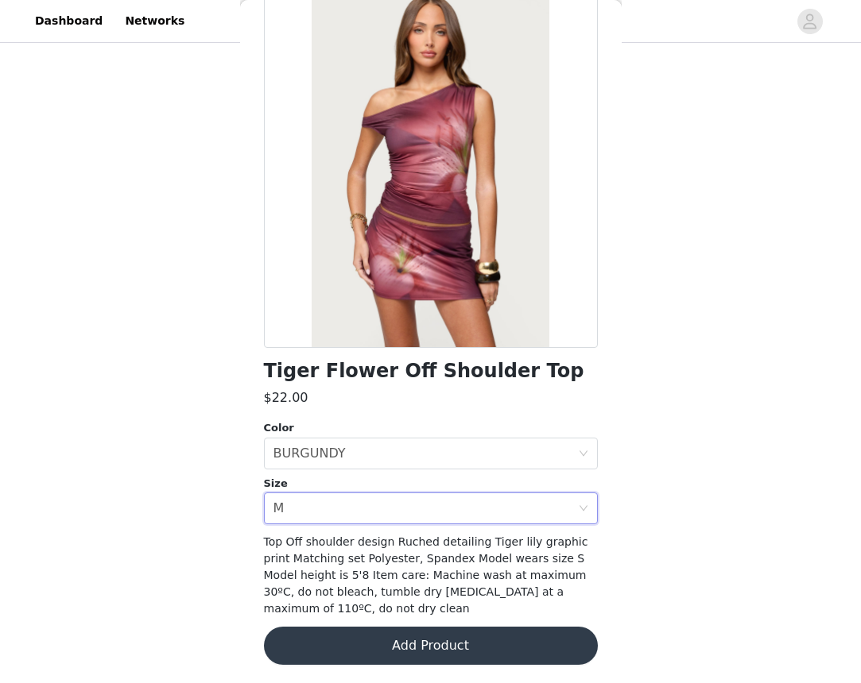
click at [377, 634] on button "Add Product" at bounding box center [431, 646] width 334 height 38
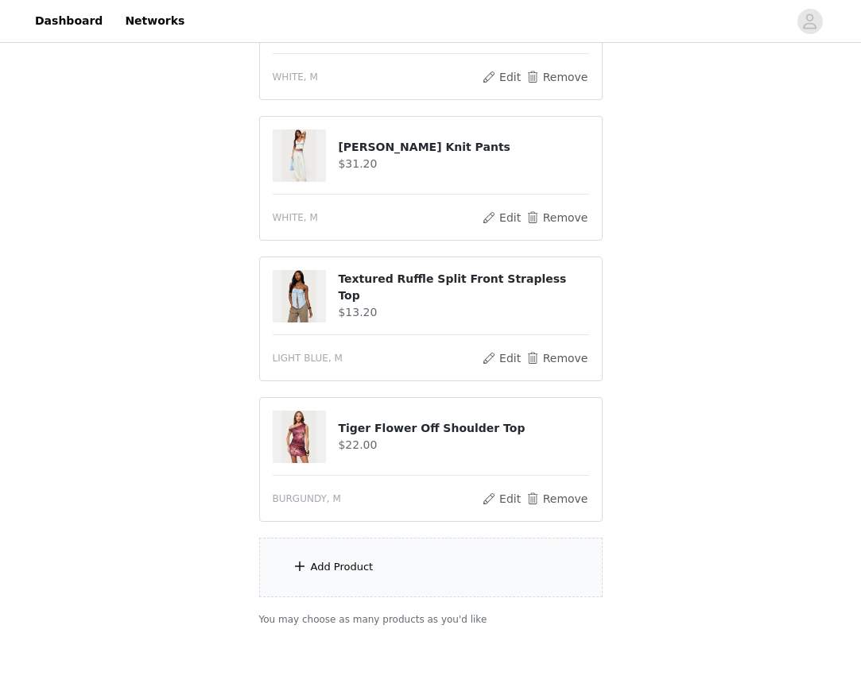
scroll to position [245, 0]
click at [351, 565] on div "Add Product" at bounding box center [342, 567] width 63 height 16
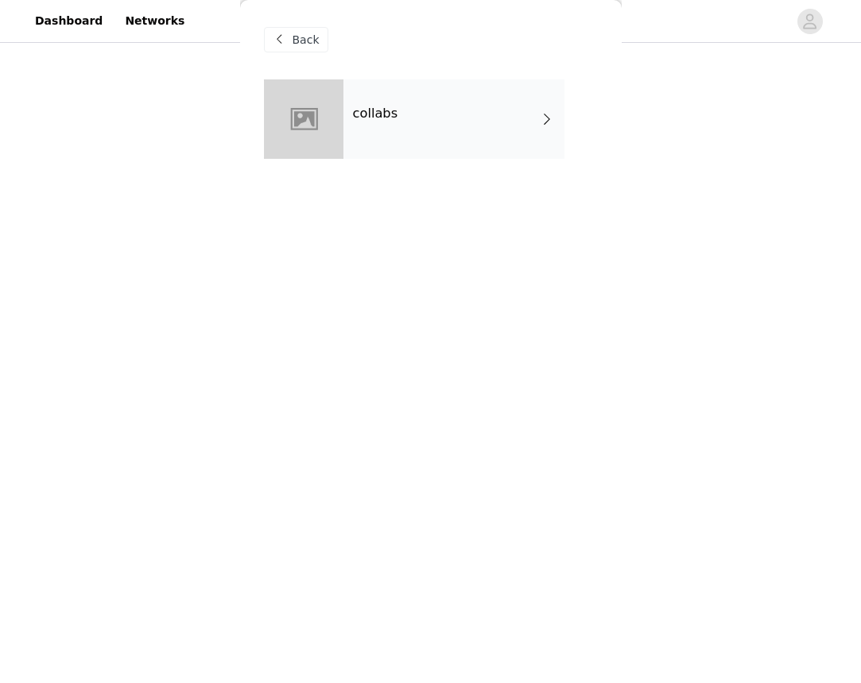
click at [425, 95] on div "collabs" at bounding box center [453, 118] width 221 height 79
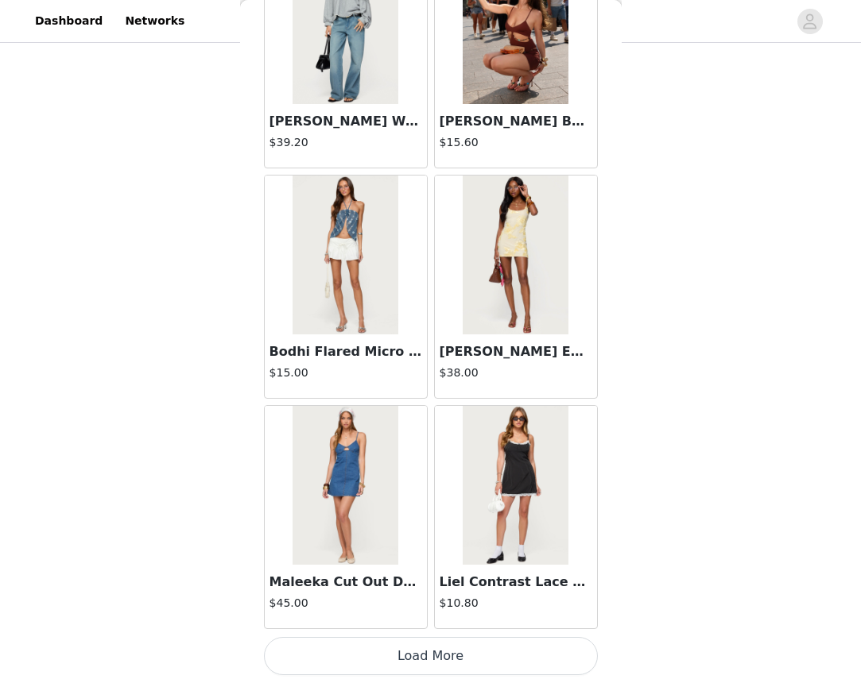
click at [334, 643] on button "Load More" at bounding box center [431, 656] width 334 height 38
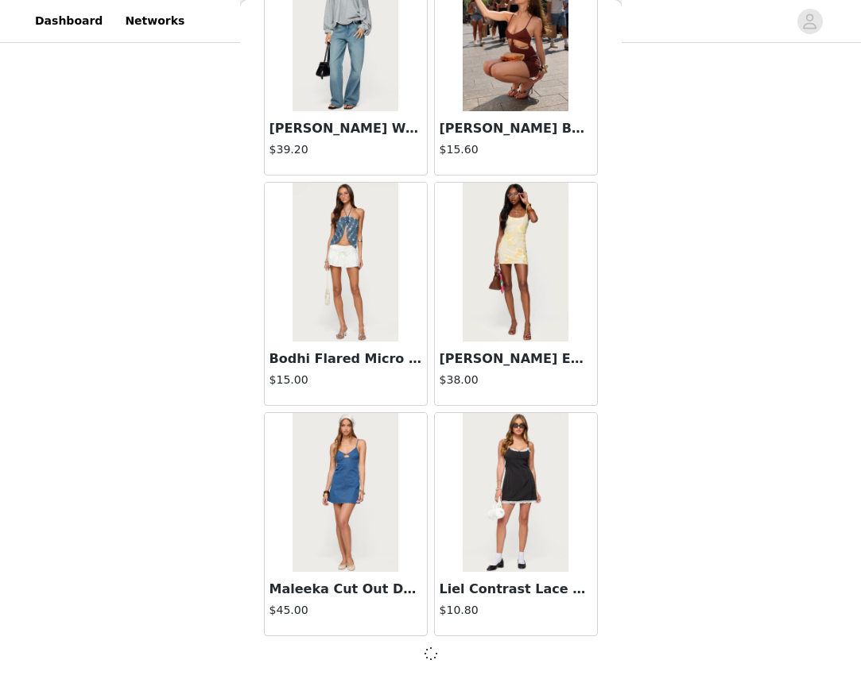
scroll to position [1741, 0]
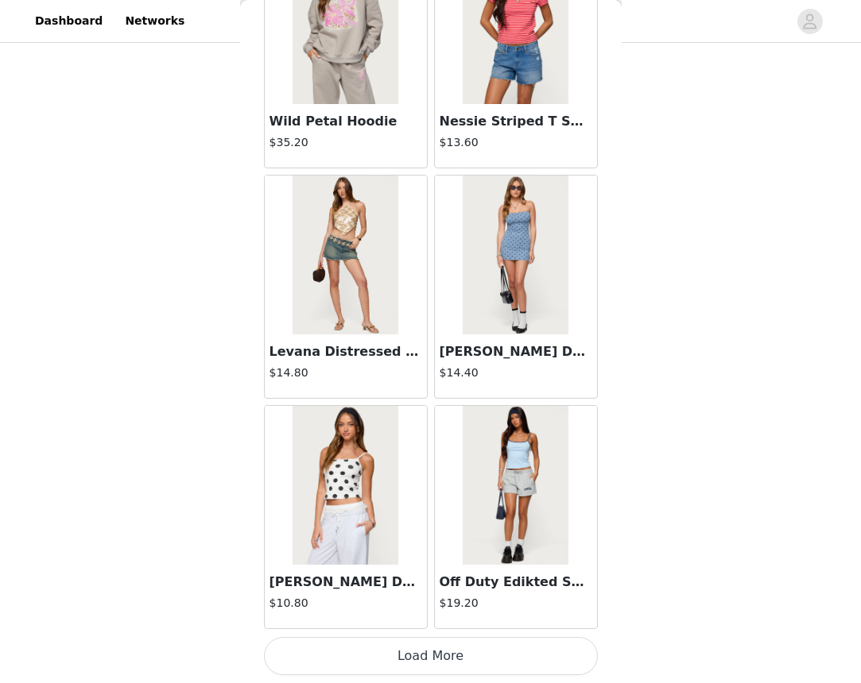
click at [329, 646] on button "Load More" at bounding box center [431, 656] width 334 height 38
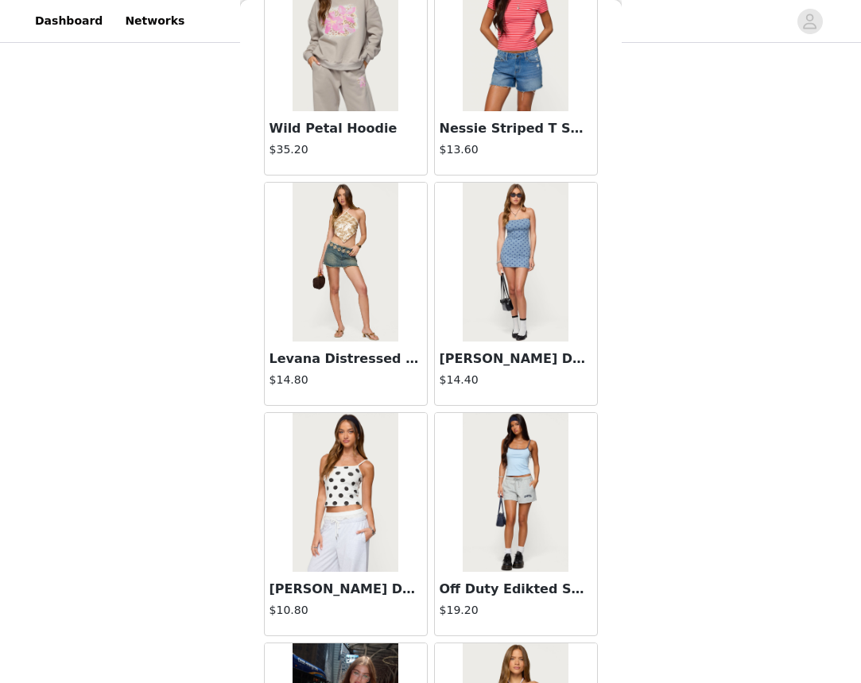
scroll to position [320, 0]
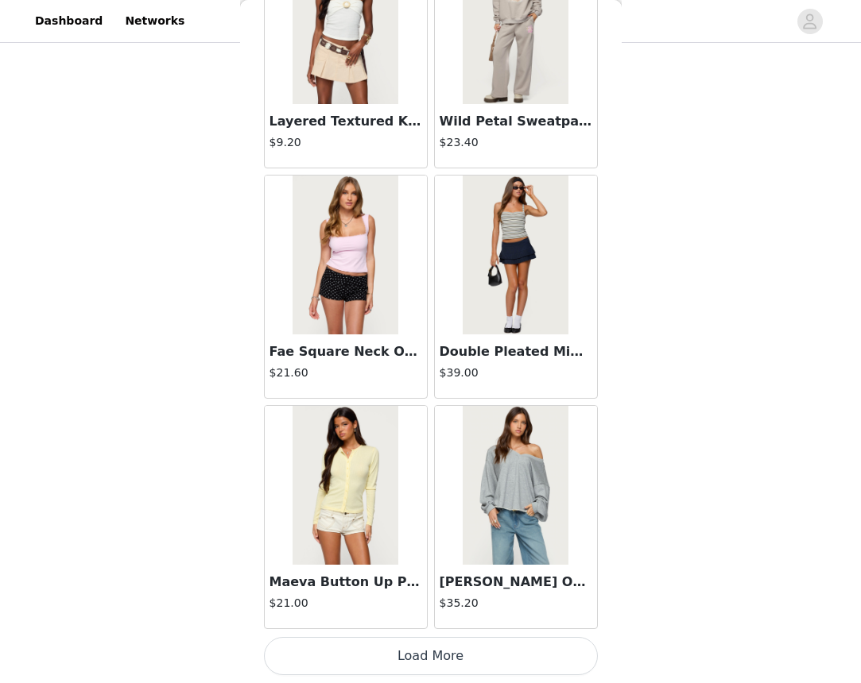
click at [421, 658] on button "Load More" at bounding box center [431, 656] width 334 height 38
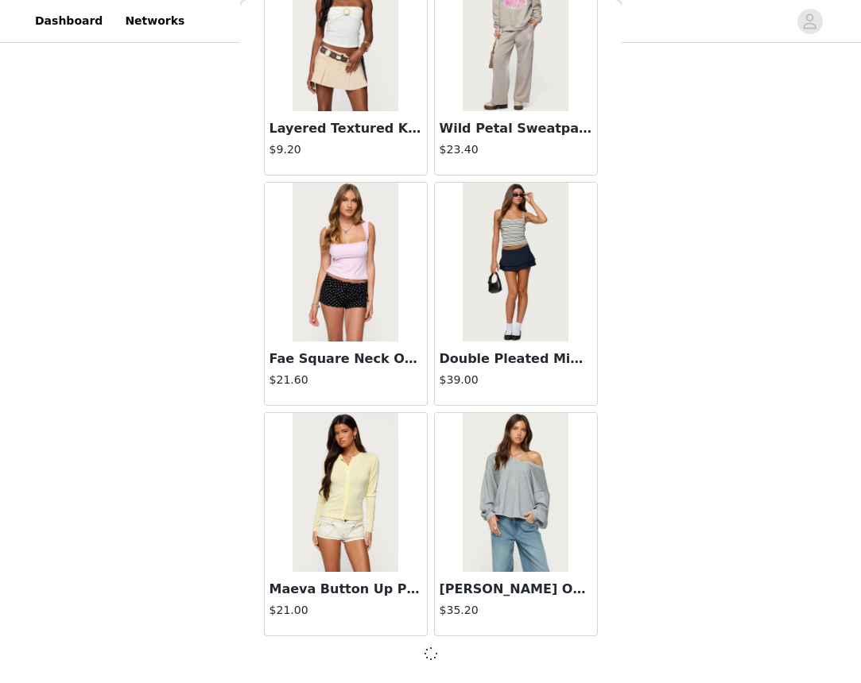
scroll to position [6351, 0]
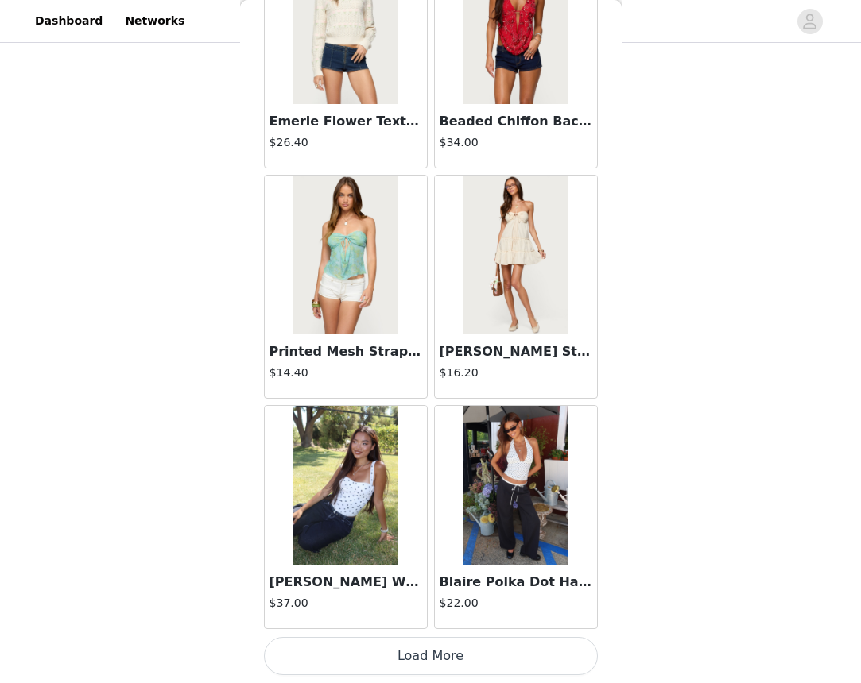
click at [412, 658] on button "Load More" at bounding box center [431, 656] width 334 height 38
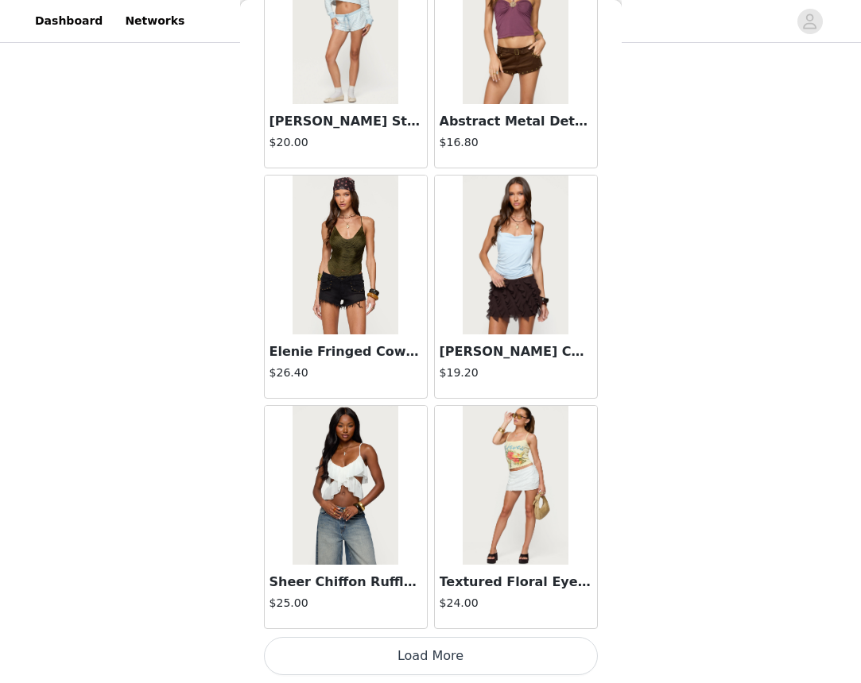
click at [418, 652] on button "Load More" at bounding box center [431, 656] width 334 height 38
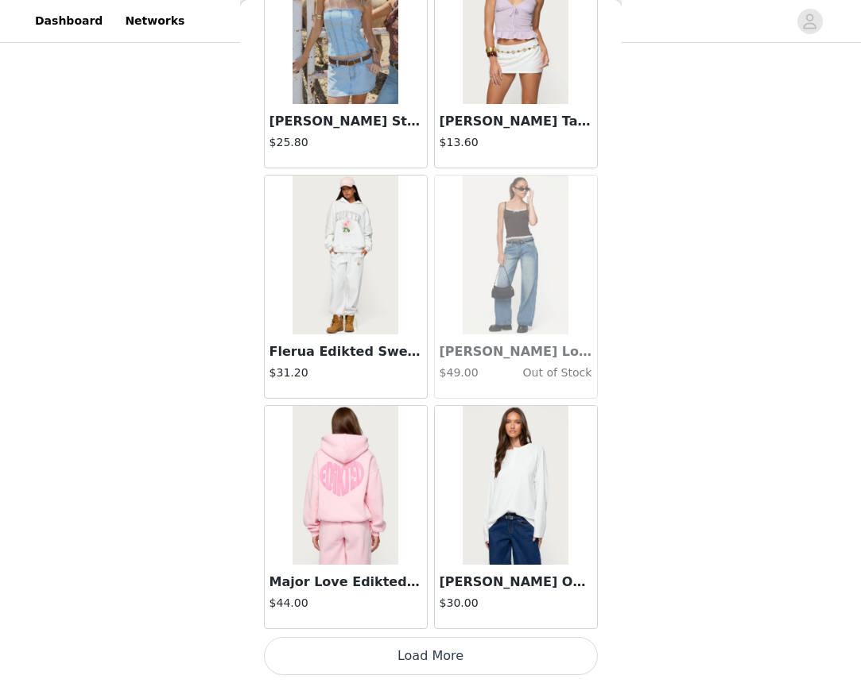
click at [412, 655] on button "Load More" at bounding box center [431, 656] width 334 height 38
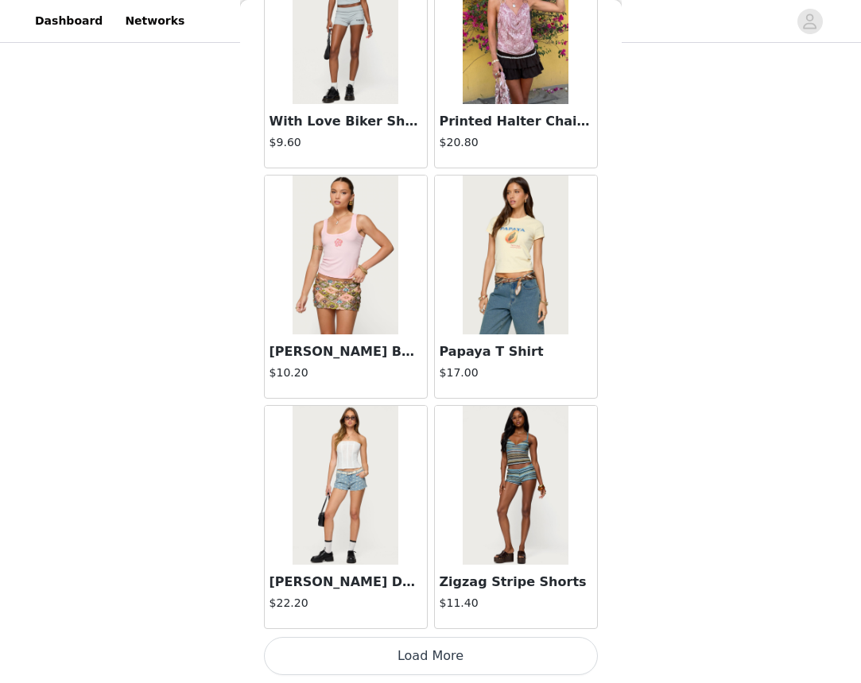
scroll to position [15577, 0]
click at [408, 660] on button "Load More" at bounding box center [431, 656] width 334 height 38
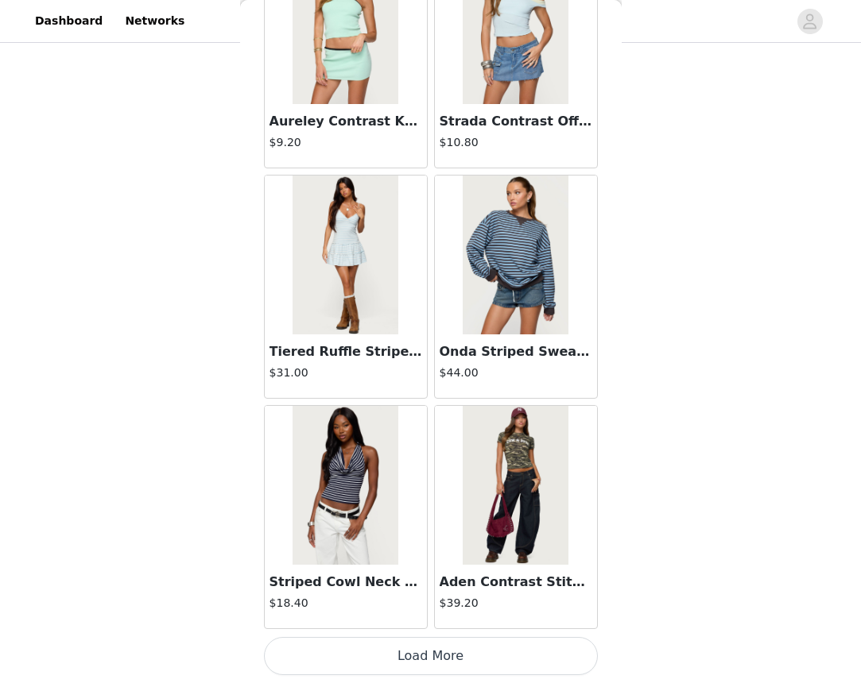
scroll to position [320, 0]
click at [451, 642] on button "Load More" at bounding box center [431, 656] width 334 height 38
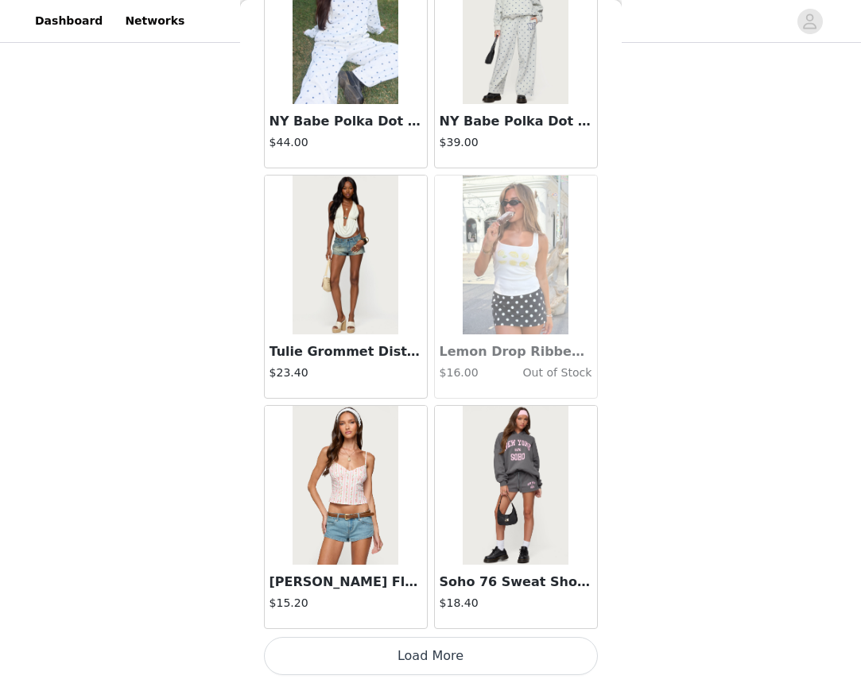
click at [433, 655] on button "Load More" at bounding box center [431, 656] width 334 height 38
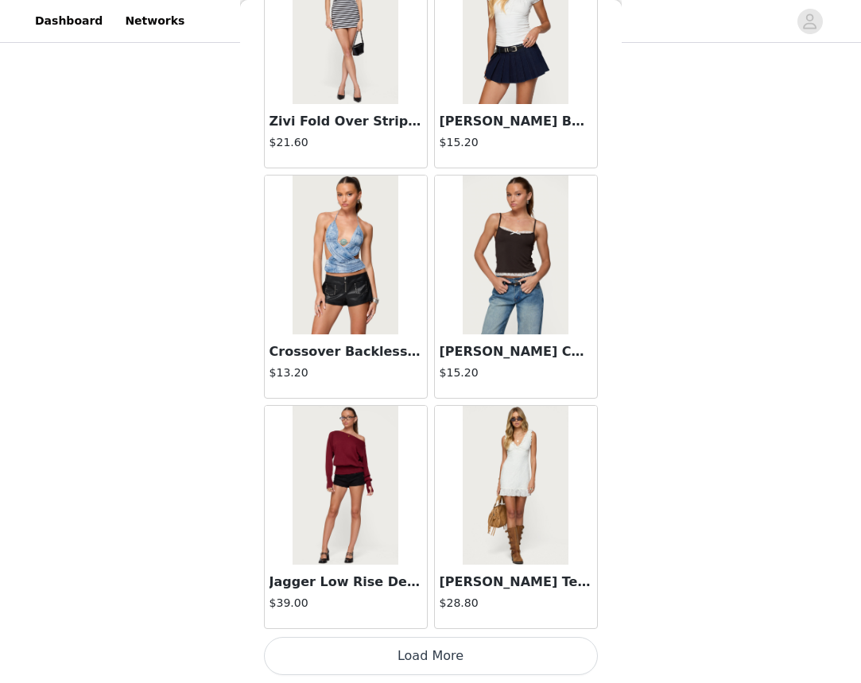
click at [417, 663] on button "Load More" at bounding box center [431, 656] width 334 height 38
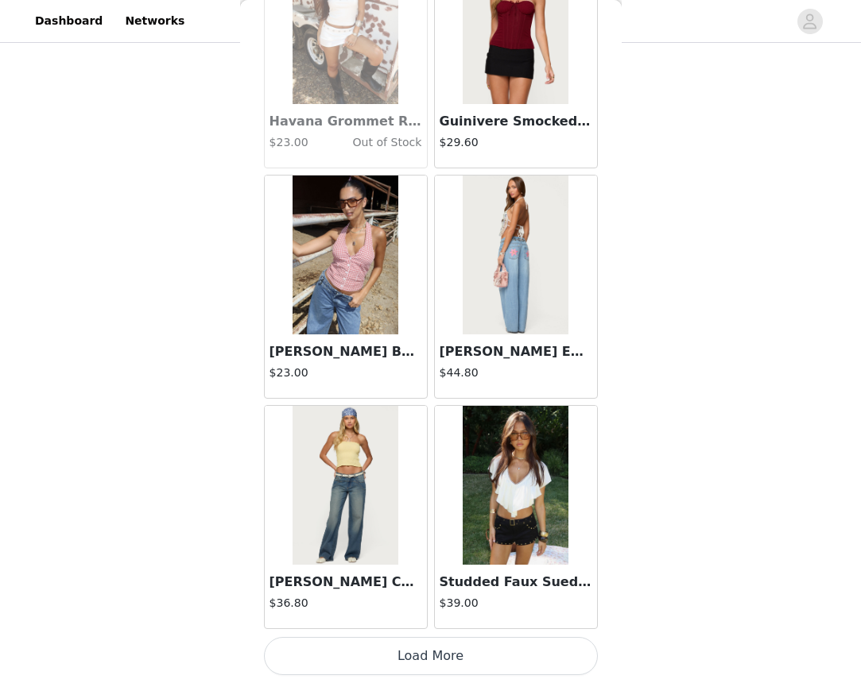
click at [432, 657] on button "Load More" at bounding box center [431, 656] width 334 height 38
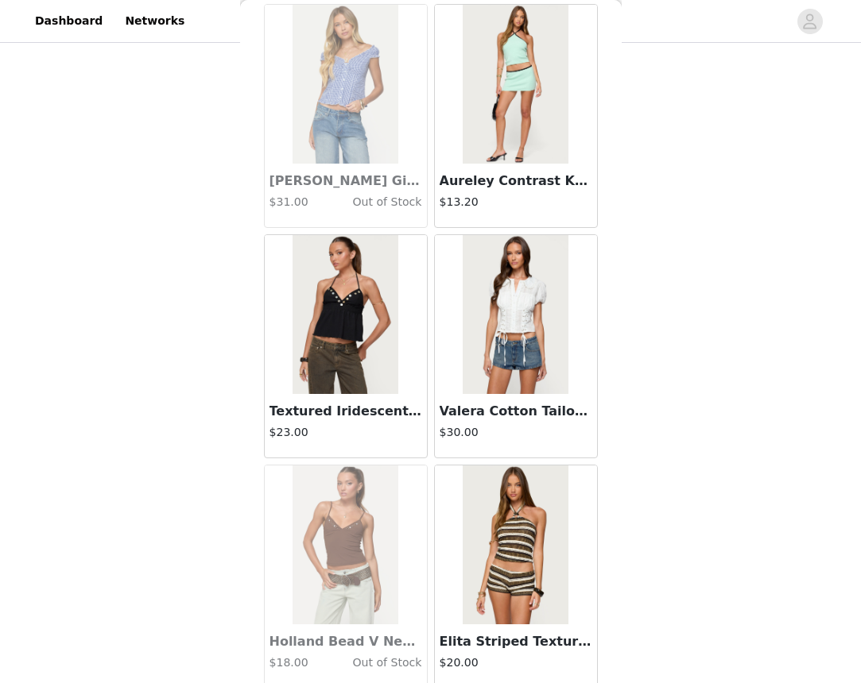
scroll to position [26696, 0]
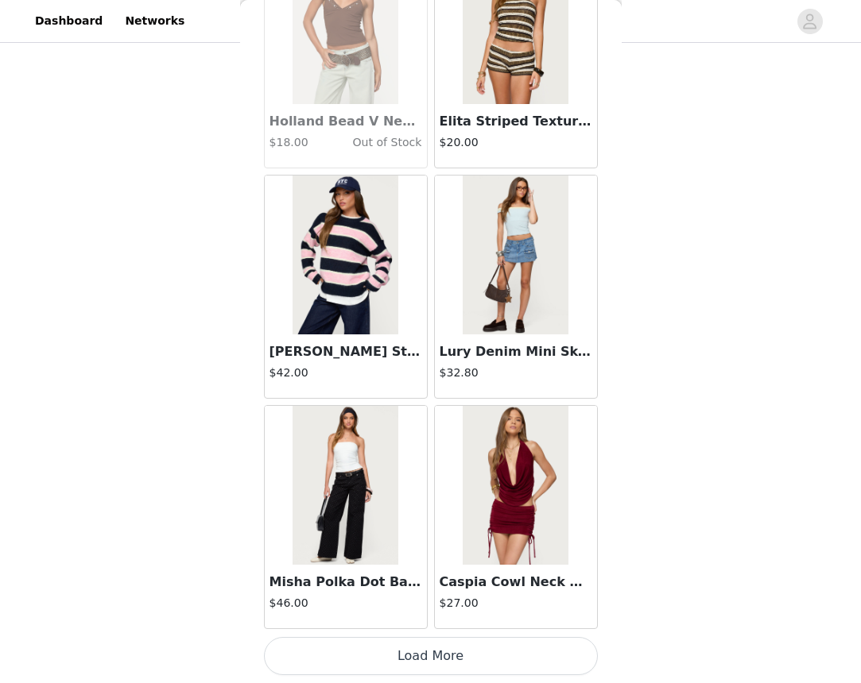
click at [427, 651] on button "Load More" at bounding box center [431, 656] width 334 height 38
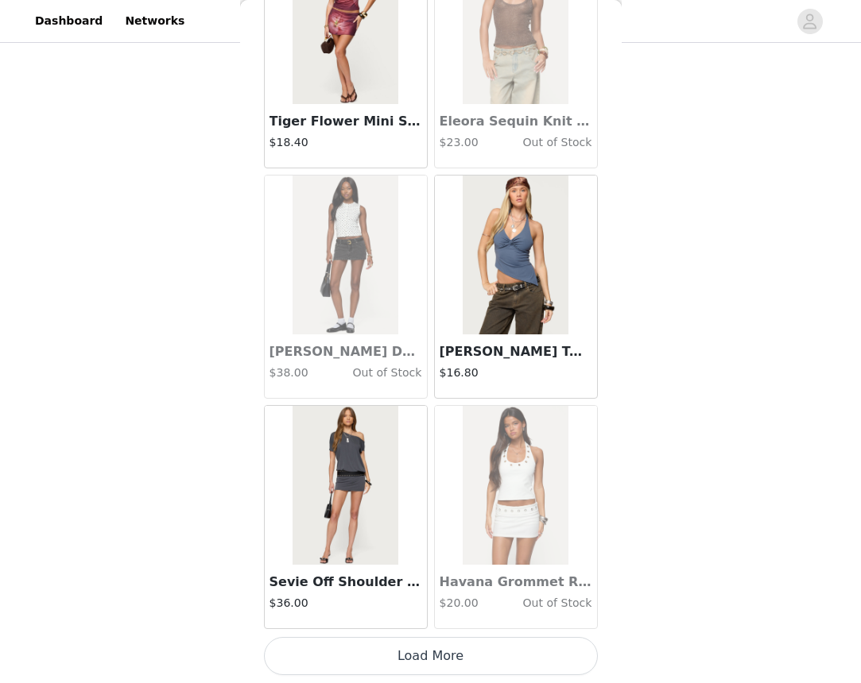
scroll to position [29405, 0]
click at [432, 659] on button "Load More" at bounding box center [431, 656] width 334 height 38
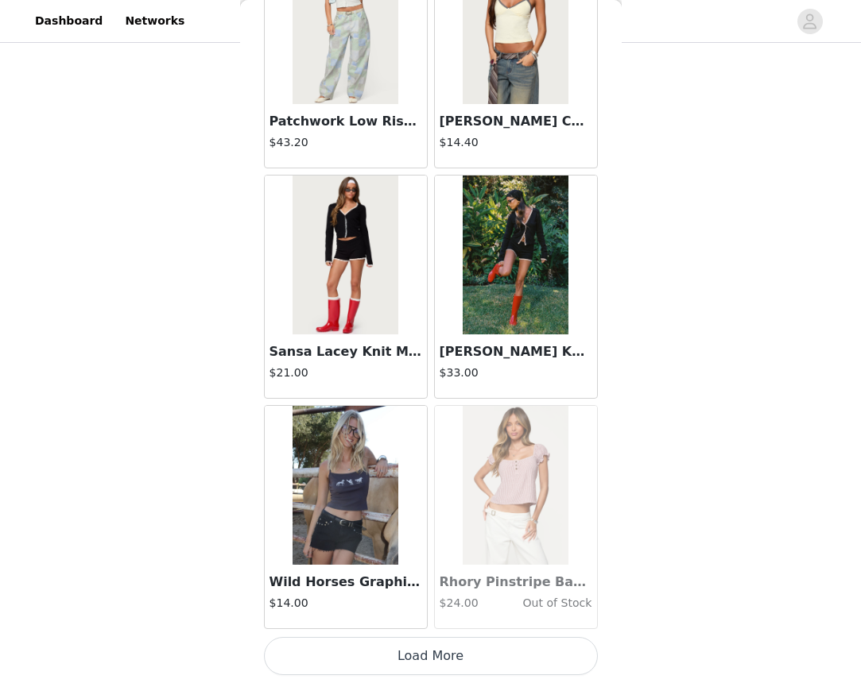
click at [469, 656] on button "Load More" at bounding box center [431, 656] width 334 height 38
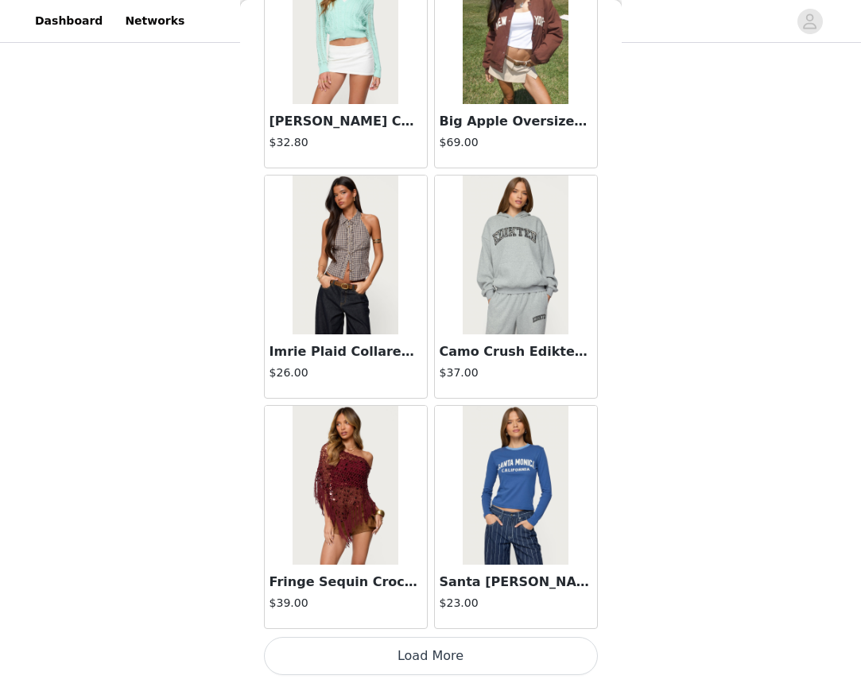
click at [412, 661] on button "Load More" at bounding box center [431, 656] width 334 height 38
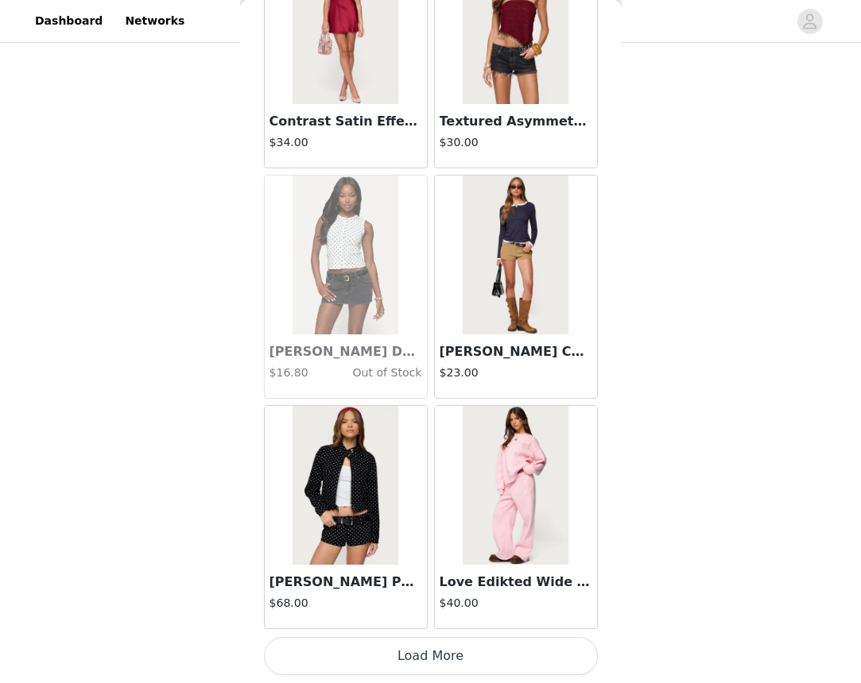
click at [430, 642] on button "Load More" at bounding box center [431, 656] width 334 height 38
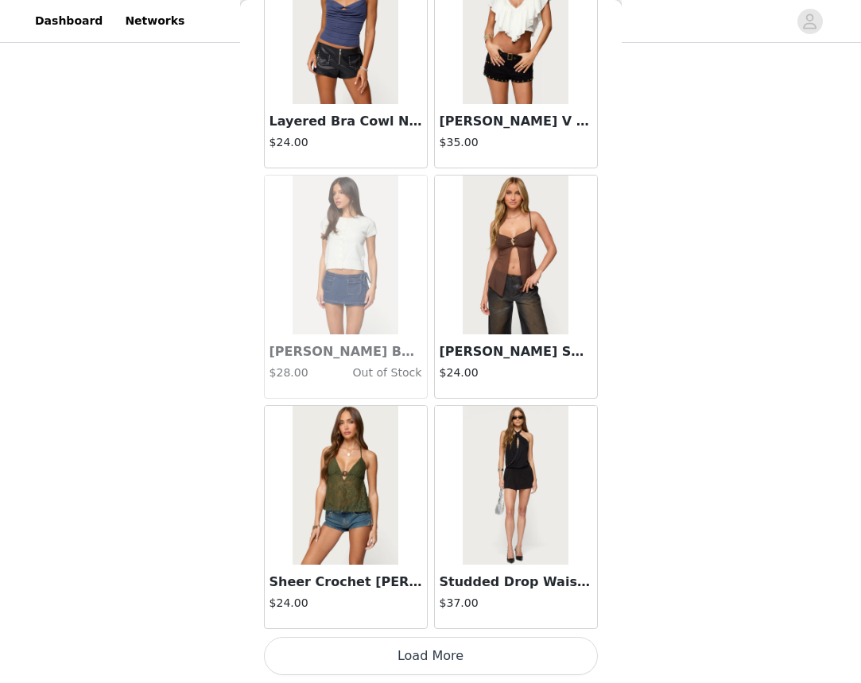
click at [424, 656] on button "Load More" at bounding box center [431, 656] width 334 height 38
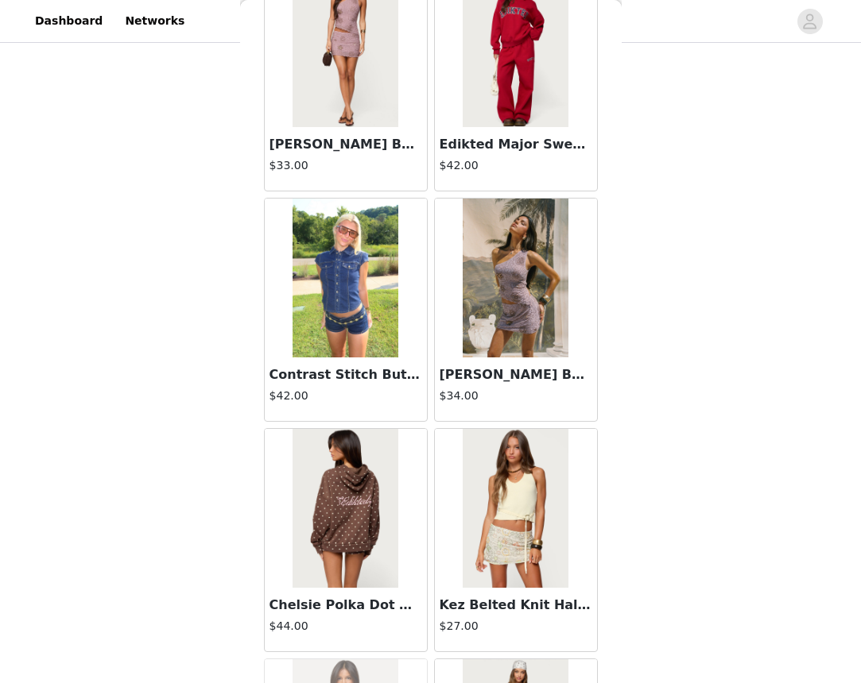
scroll to position [320, 0]
click at [327, 375] on h3 "Contrast Stitch Button Up Denim Shirt" at bounding box center [345, 375] width 153 height 19
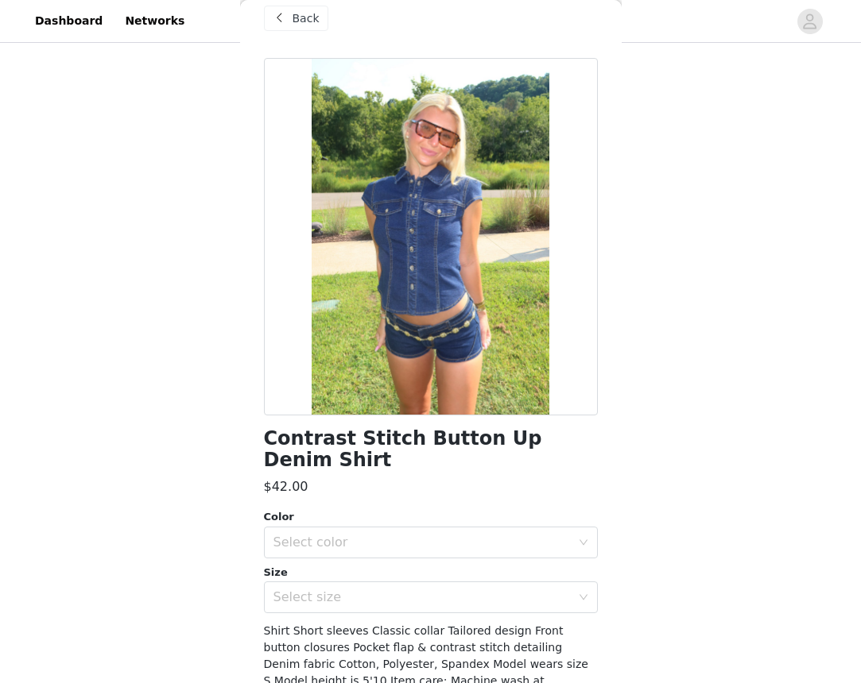
scroll to position [29, 0]
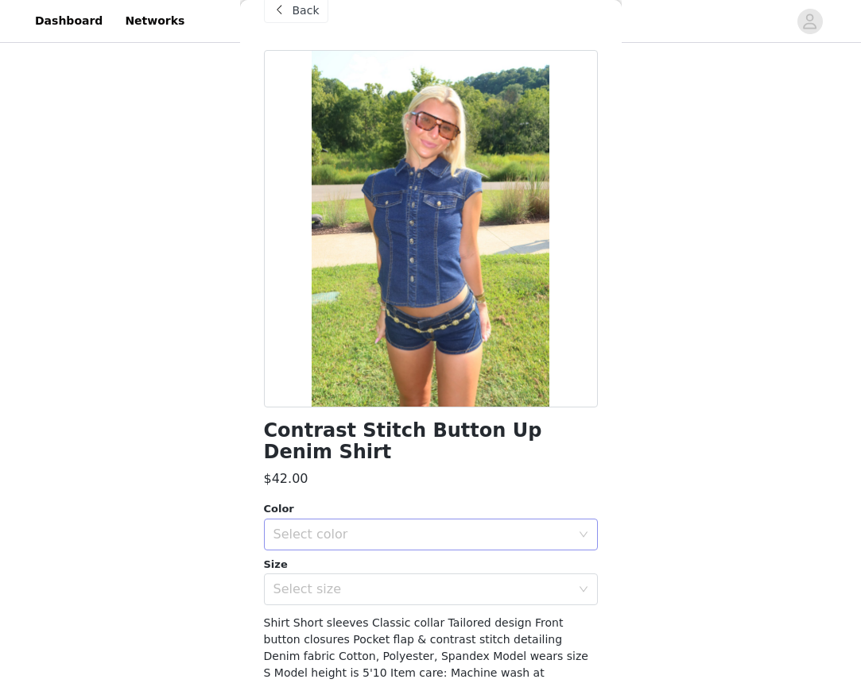
click at [431, 527] on div "Select color" at bounding box center [421, 535] width 297 height 16
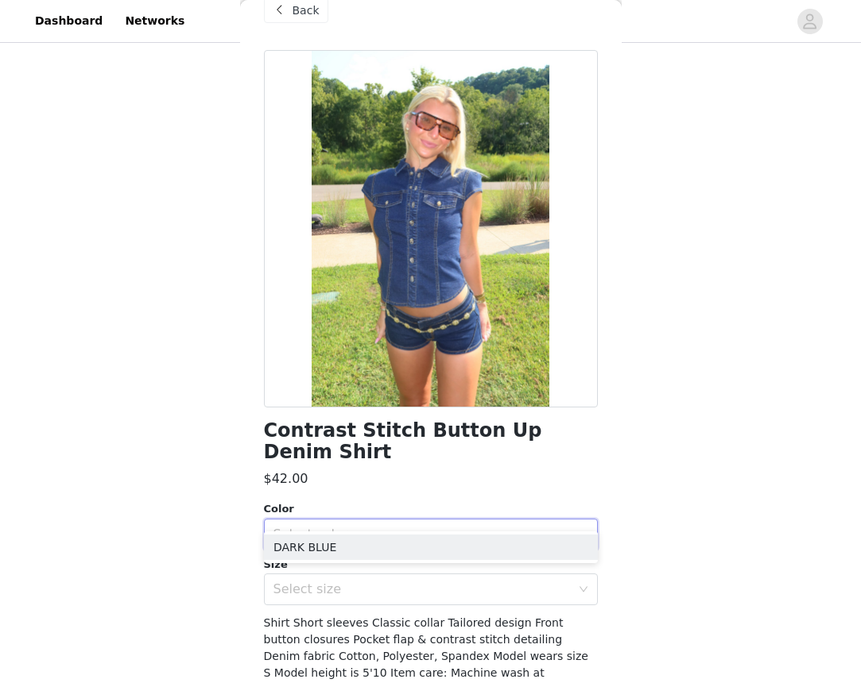
scroll to position [78, 0]
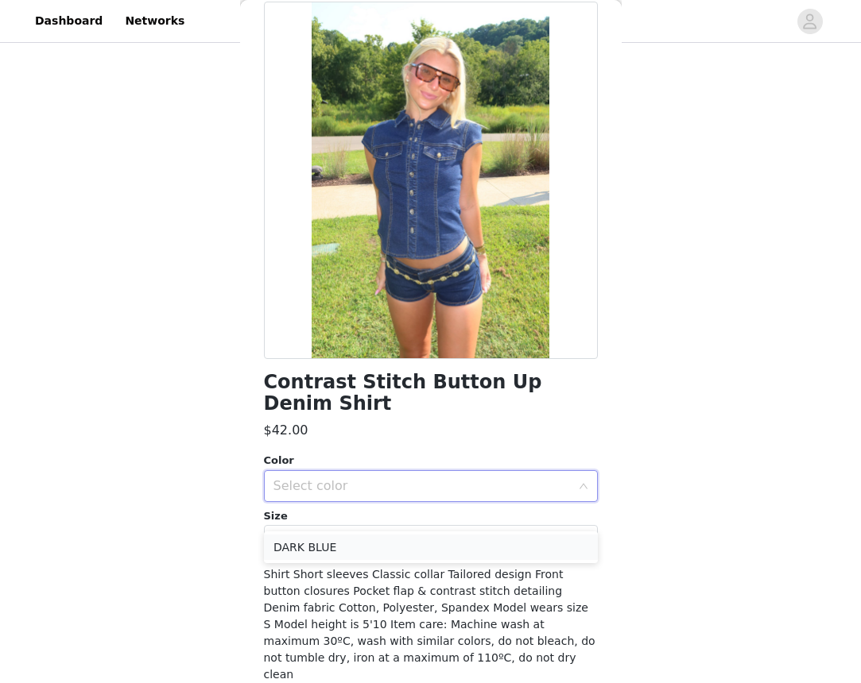
click at [406, 541] on li "DARK BLUE" at bounding box center [431, 547] width 334 height 25
click at [377, 533] on div "Select size" at bounding box center [421, 541] width 297 height 16
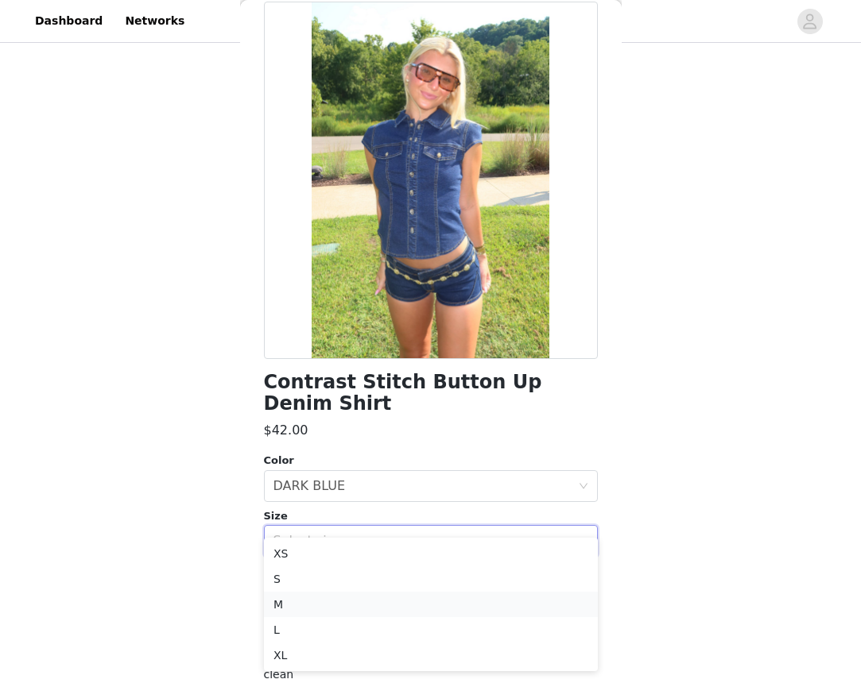
click at [354, 602] on li "M" at bounding box center [431, 604] width 334 height 25
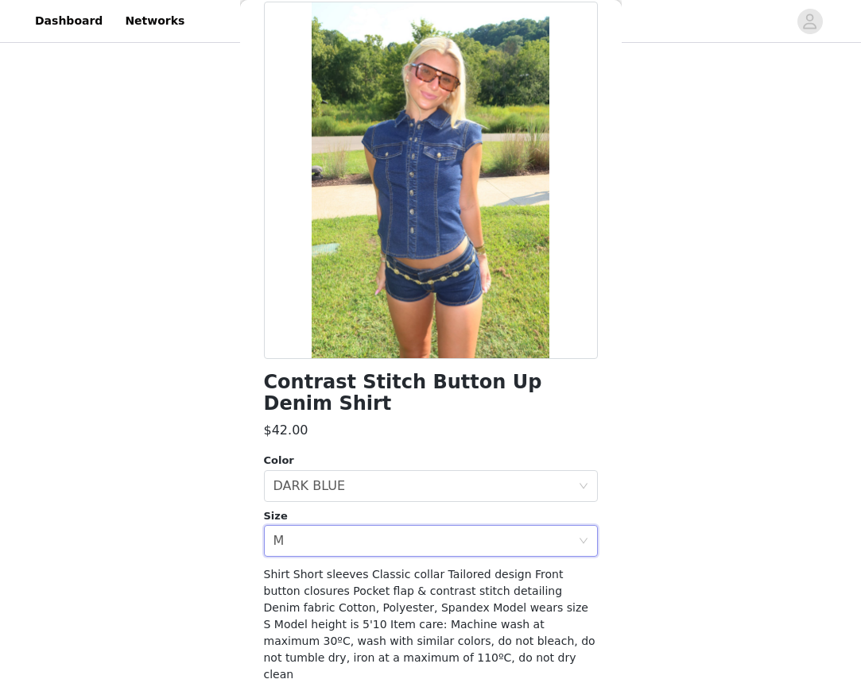
scroll to position [320, 0]
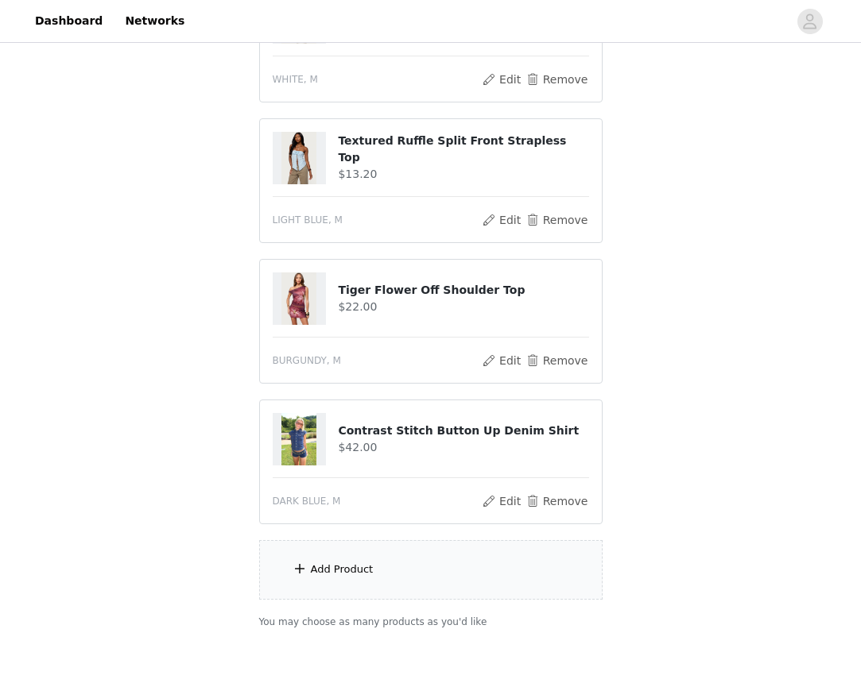
scroll to position [385, 0]
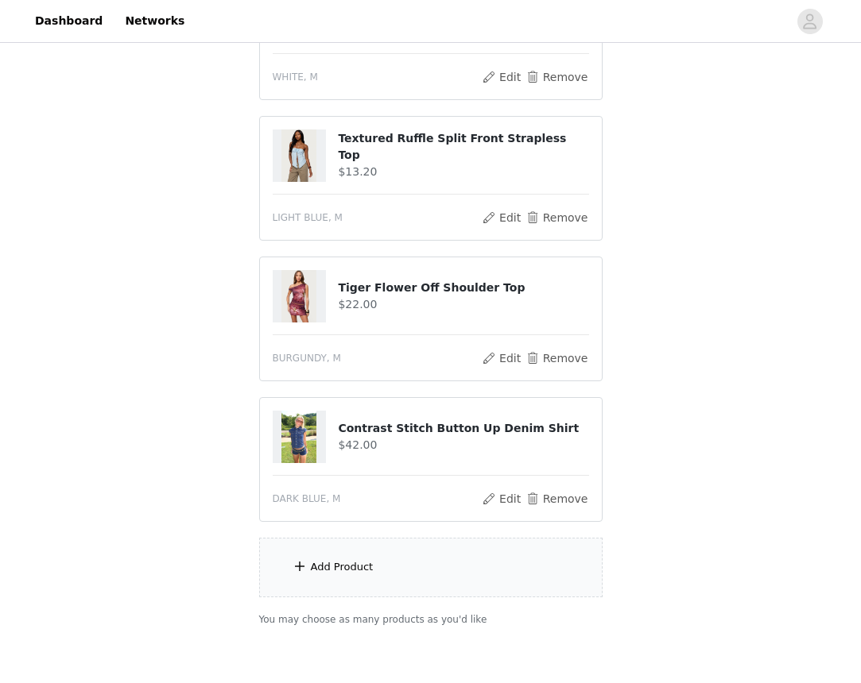
click at [385, 570] on div "Add Product" at bounding box center [430, 568] width 343 height 60
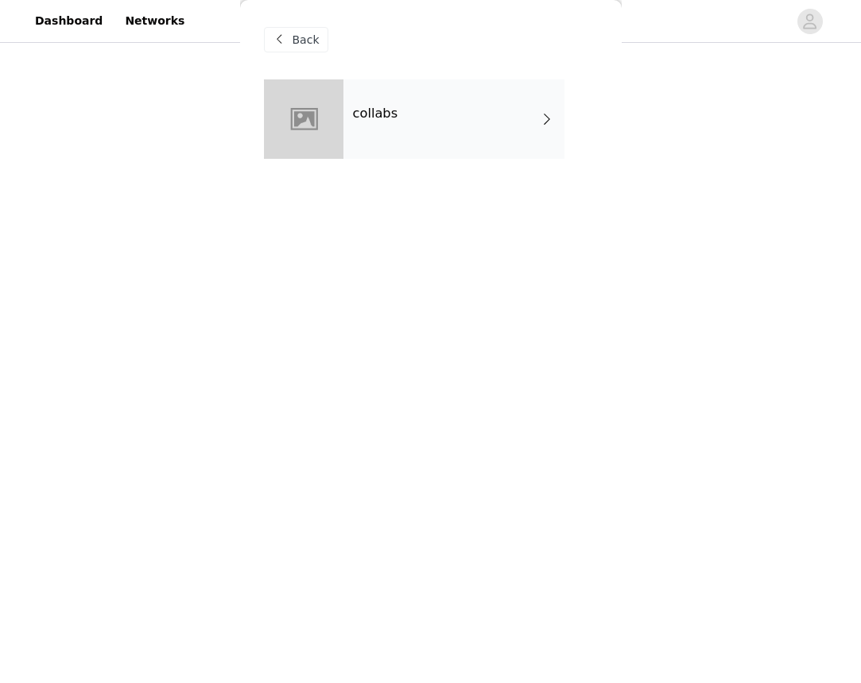
click at [460, 85] on div "collabs" at bounding box center [453, 118] width 221 height 79
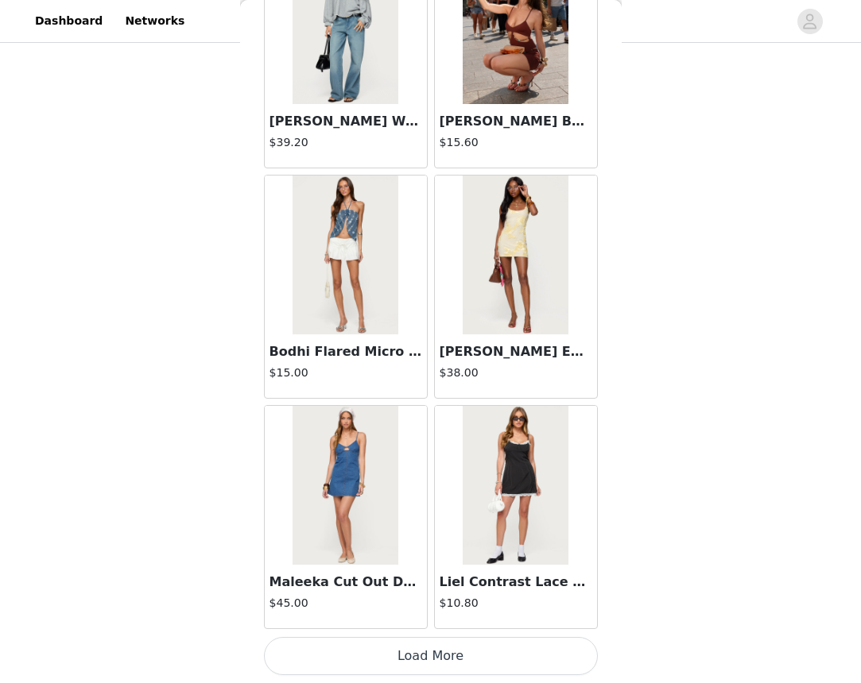
click at [401, 645] on button "Load More" at bounding box center [431, 656] width 334 height 38
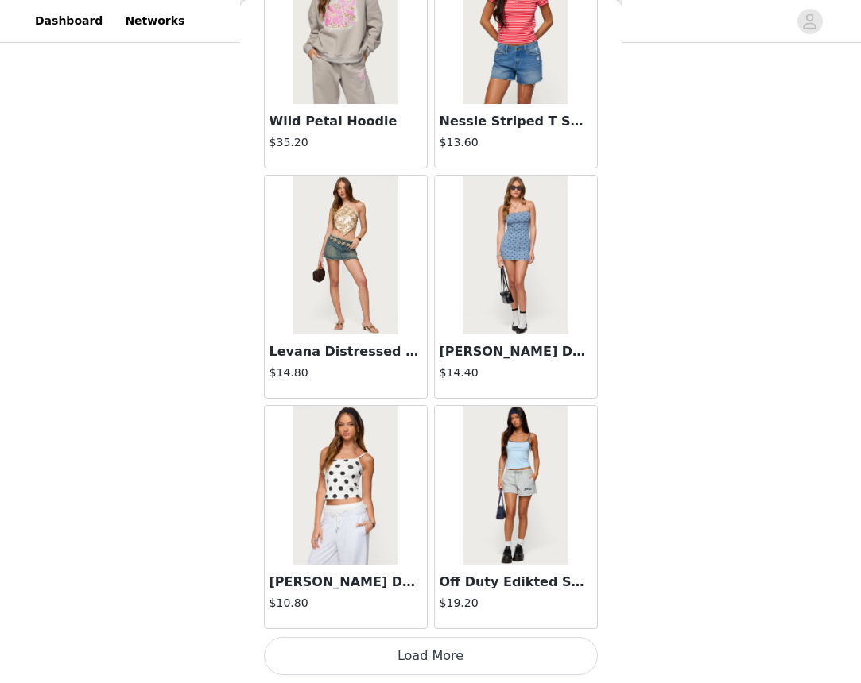
click at [407, 657] on button "Load More" at bounding box center [431, 656] width 334 height 38
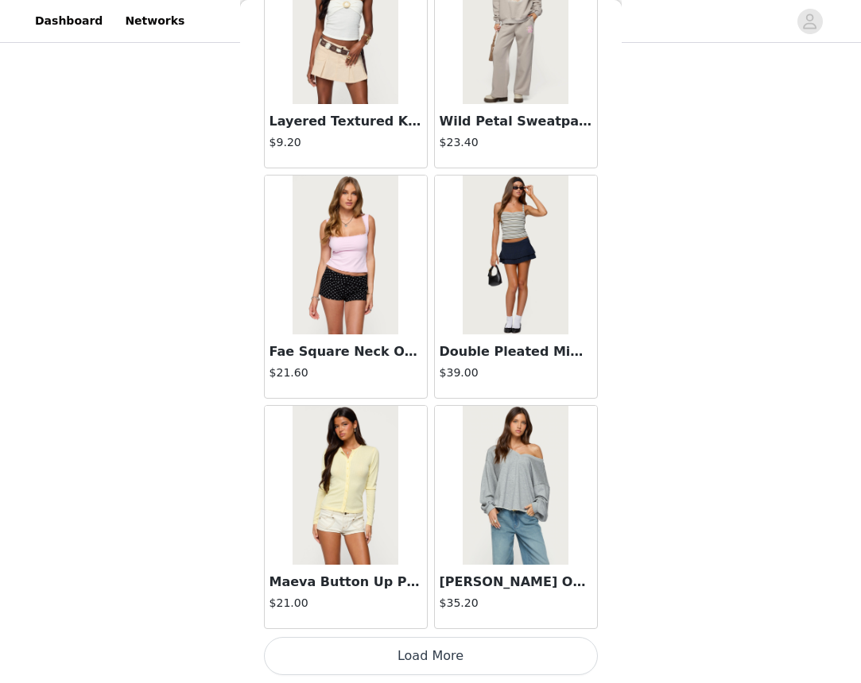
click at [443, 653] on button "Load More" at bounding box center [431, 656] width 334 height 38
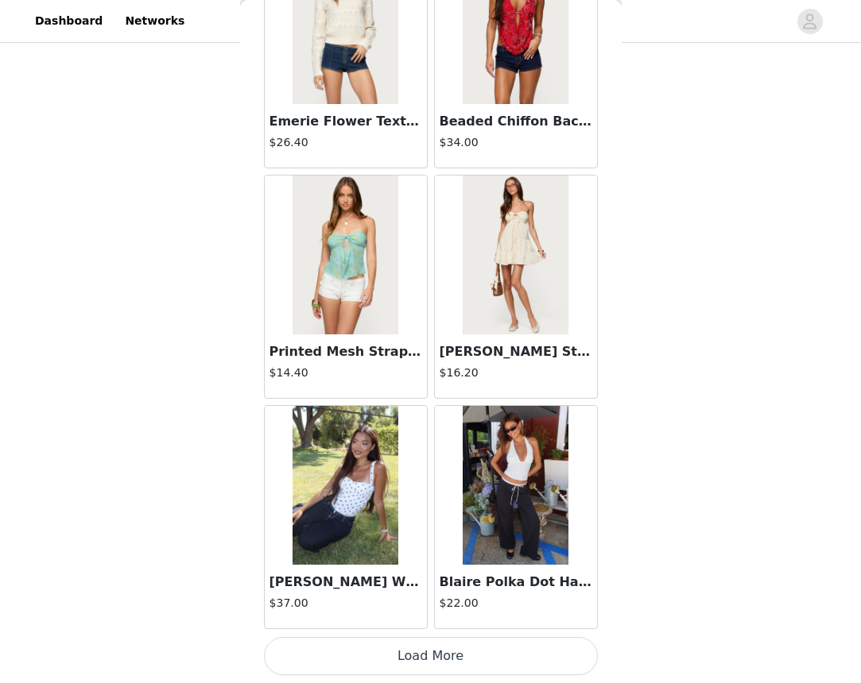
click at [420, 649] on button "Load More" at bounding box center [431, 656] width 334 height 38
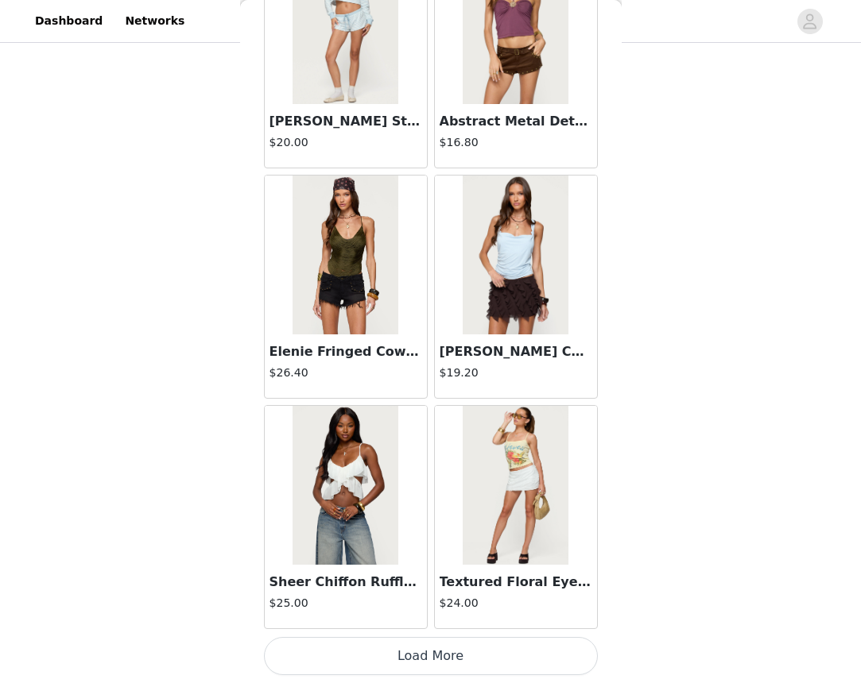
click at [418, 659] on button "Load More" at bounding box center [431, 656] width 334 height 38
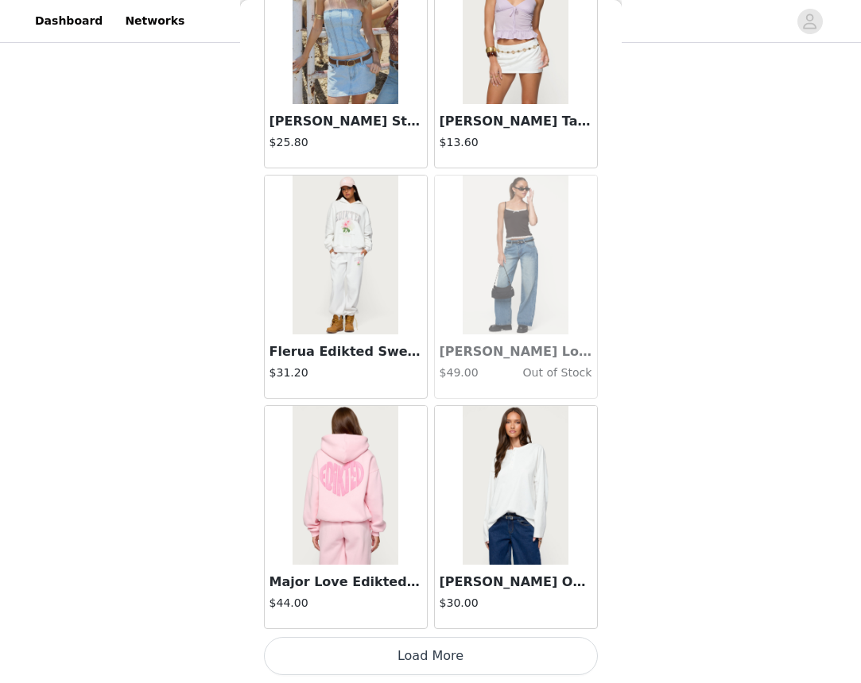
click at [402, 654] on button "Load More" at bounding box center [431, 656] width 334 height 38
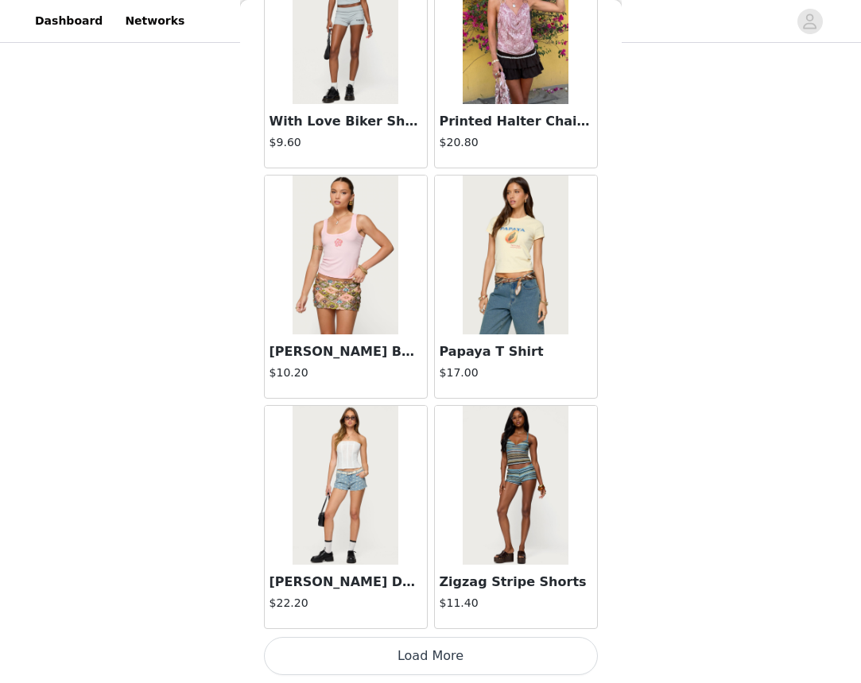
click at [420, 657] on button "Load More" at bounding box center [431, 656] width 334 height 38
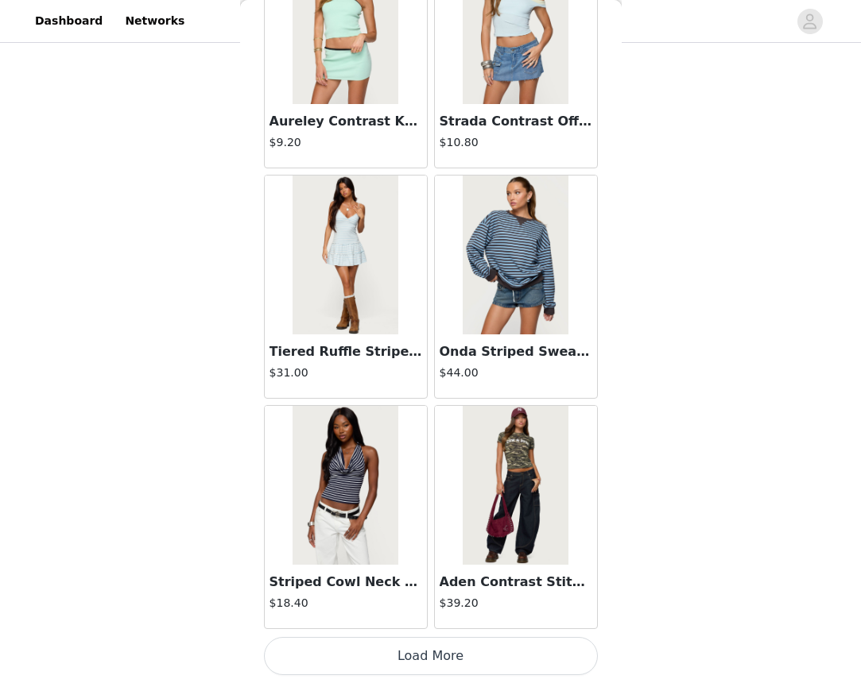
click at [412, 649] on button "Load More" at bounding box center [431, 656] width 334 height 38
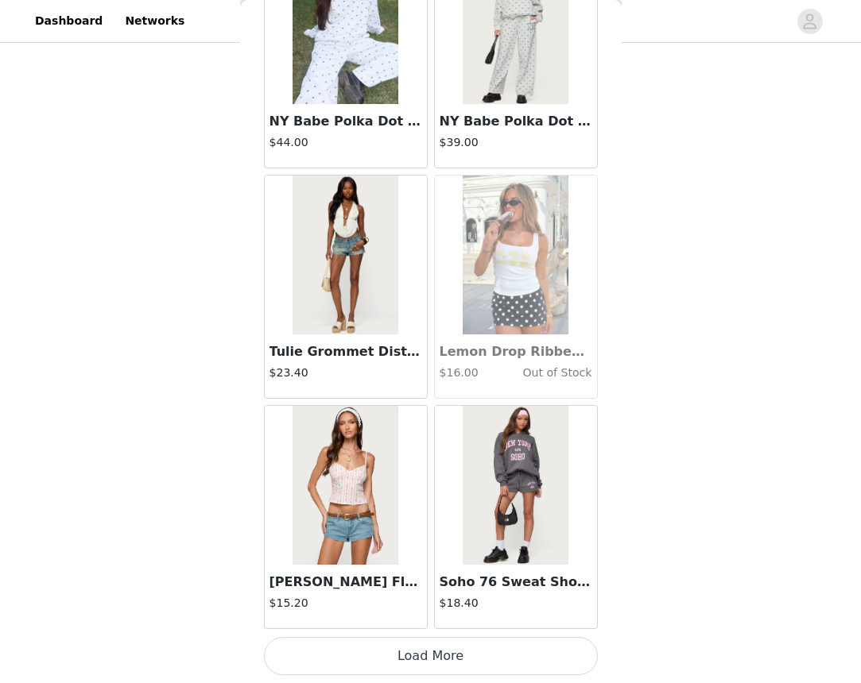
click at [419, 644] on button "Load More" at bounding box center [431, 656] width 334 height 38
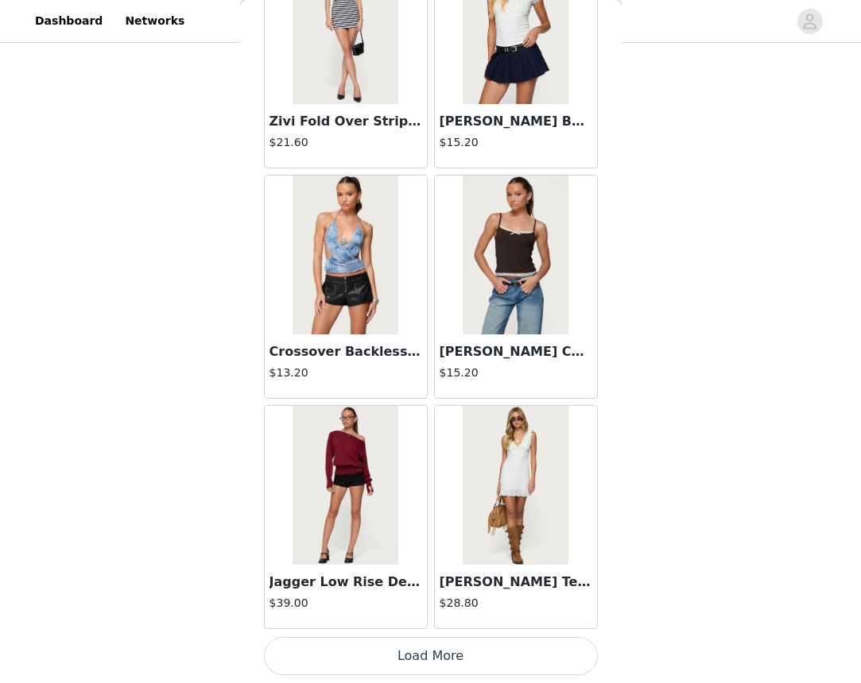
scroll to position [22491, 0]
click at [428, 652] on button "Load More" at bounding box center [431, 656] width 334 height 38
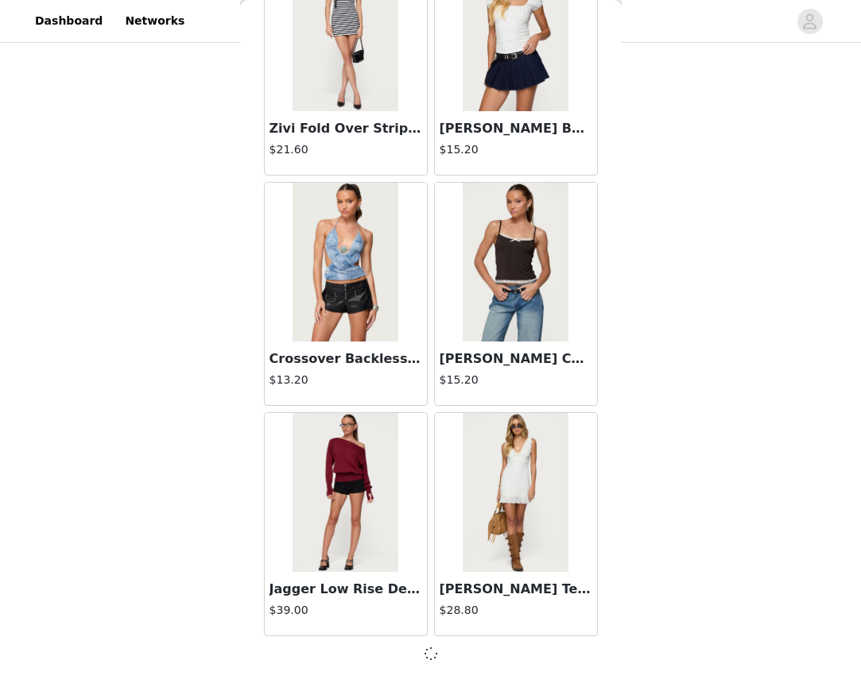
scroll to position [461, 0]
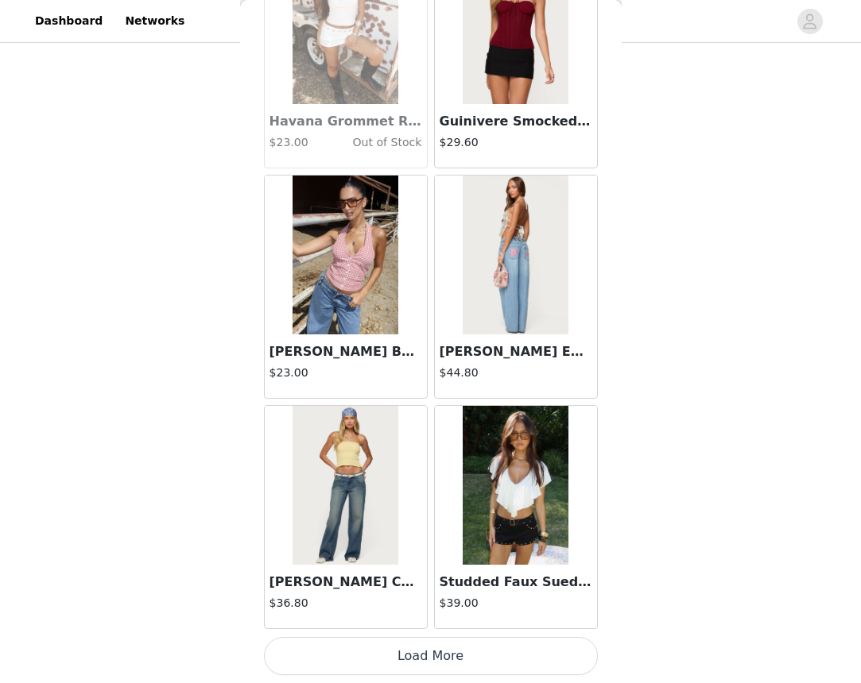
click at [416, 656] on button "Load More" at bounding box center [431, 656] width 334 height 38
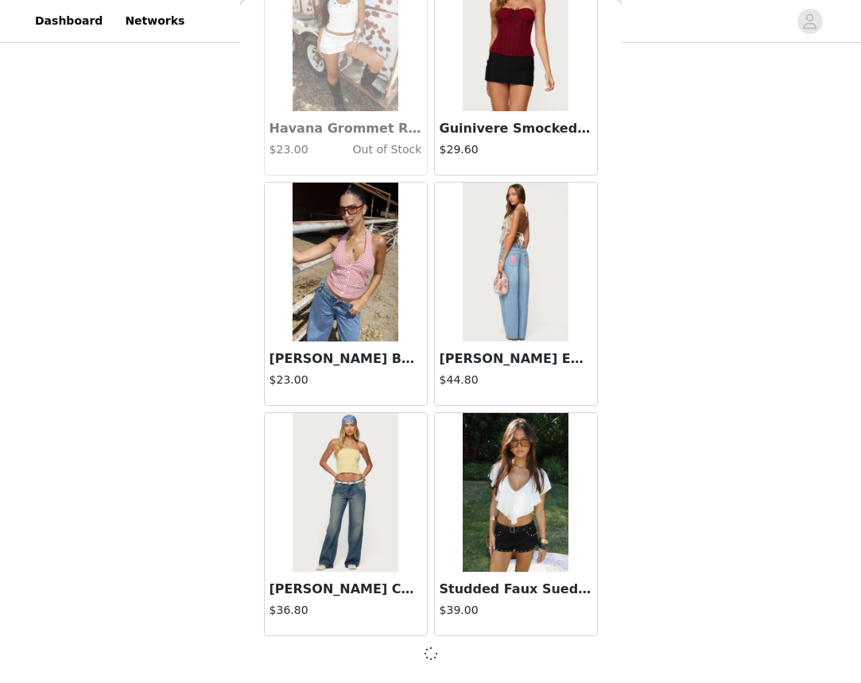
scroll to position [24789, 0]
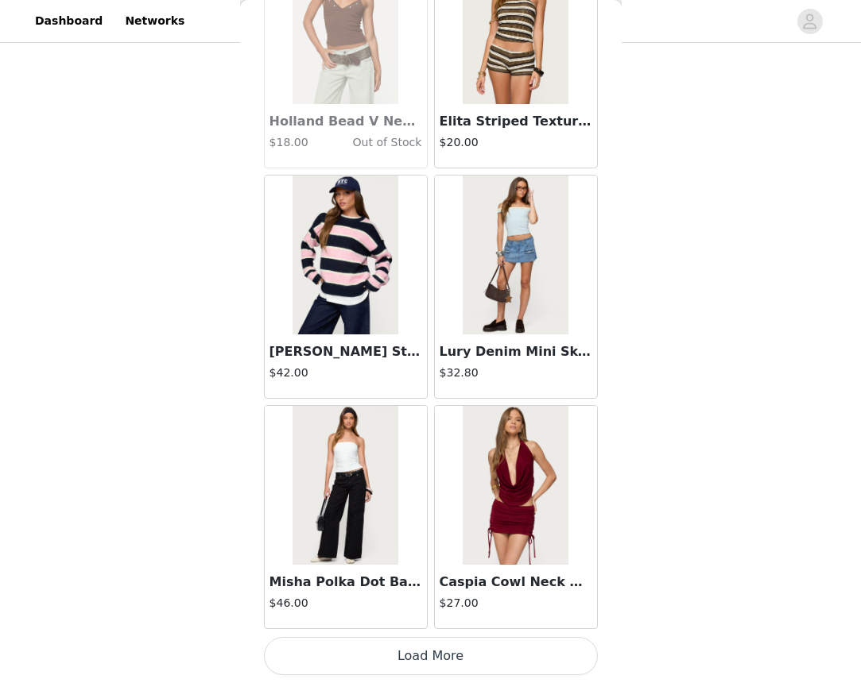
click at [426, 650] on button "Load More" at bounding box center [431, 656] width 334 height 38
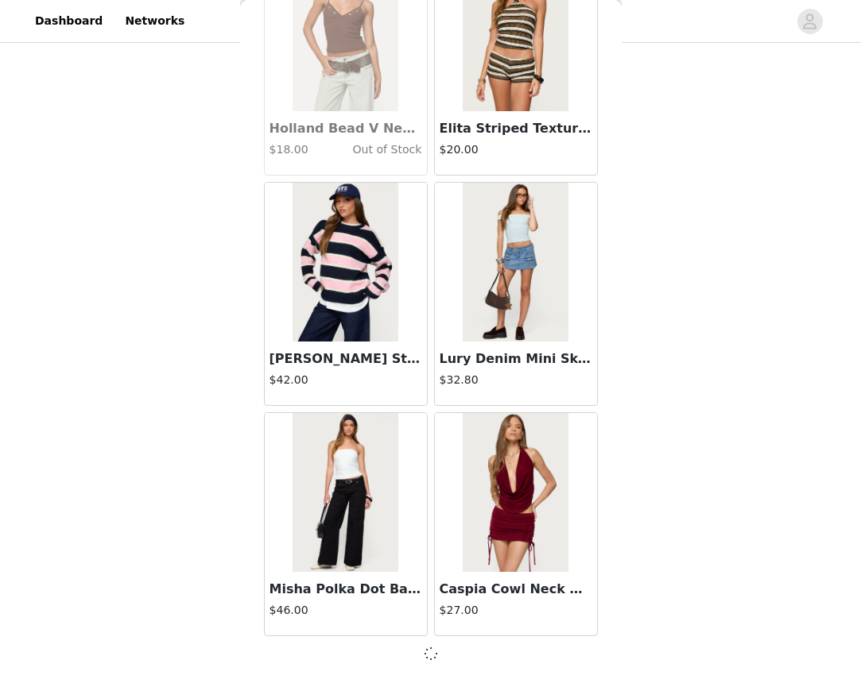
scroll to position [27094, 0]
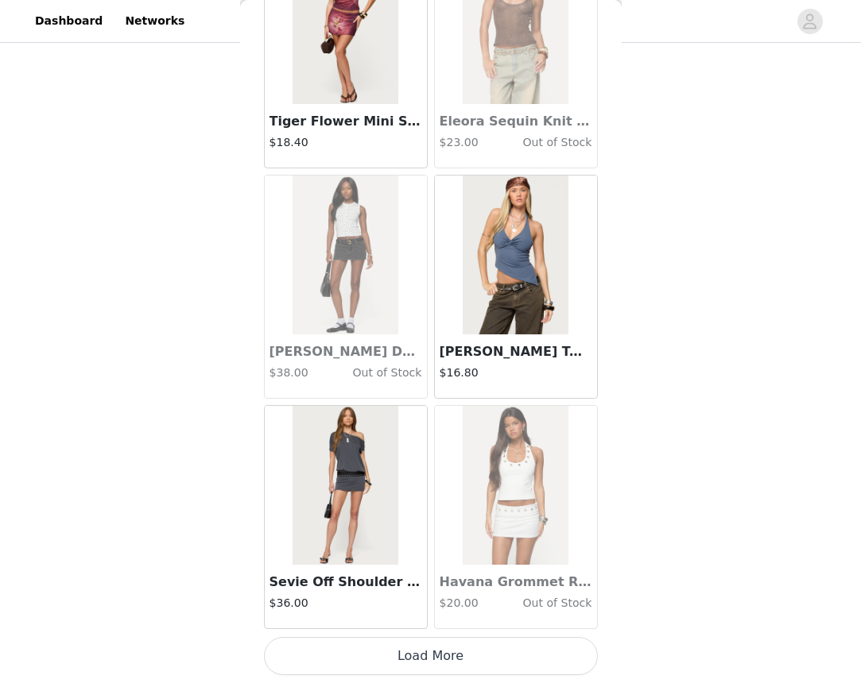
click at [427, 653] on button "Load More" at bounding box center [431, 656] width 334 height 38
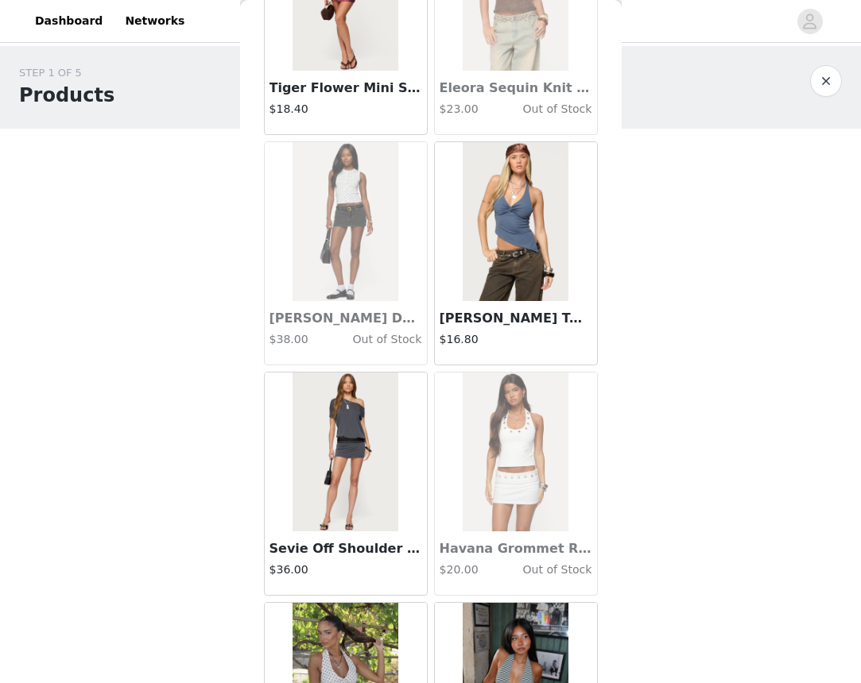
scroll to position [29417, 0]
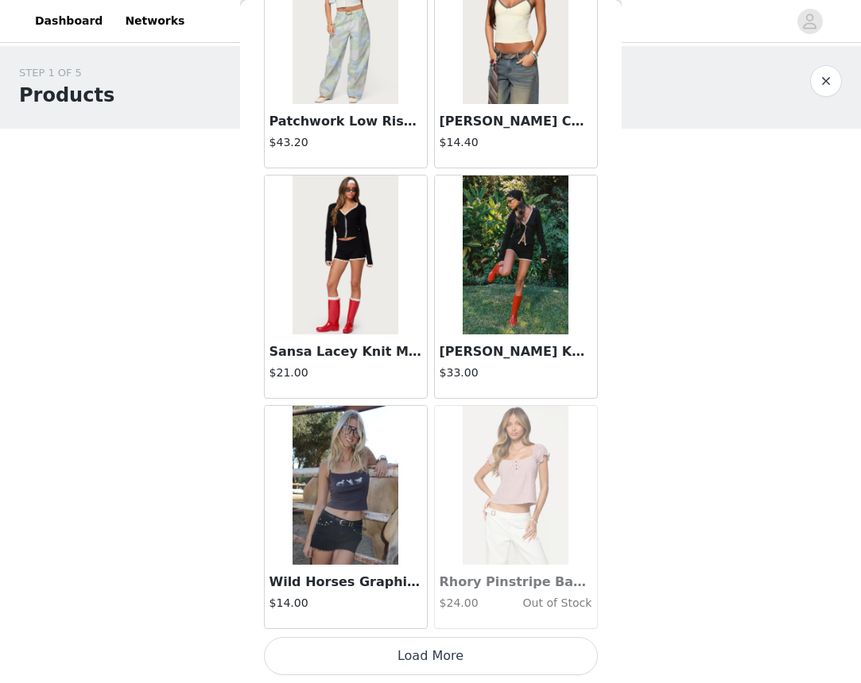
click at [428, 656] on button "Load More" at bounding box center [431, 656] width 334 height 38
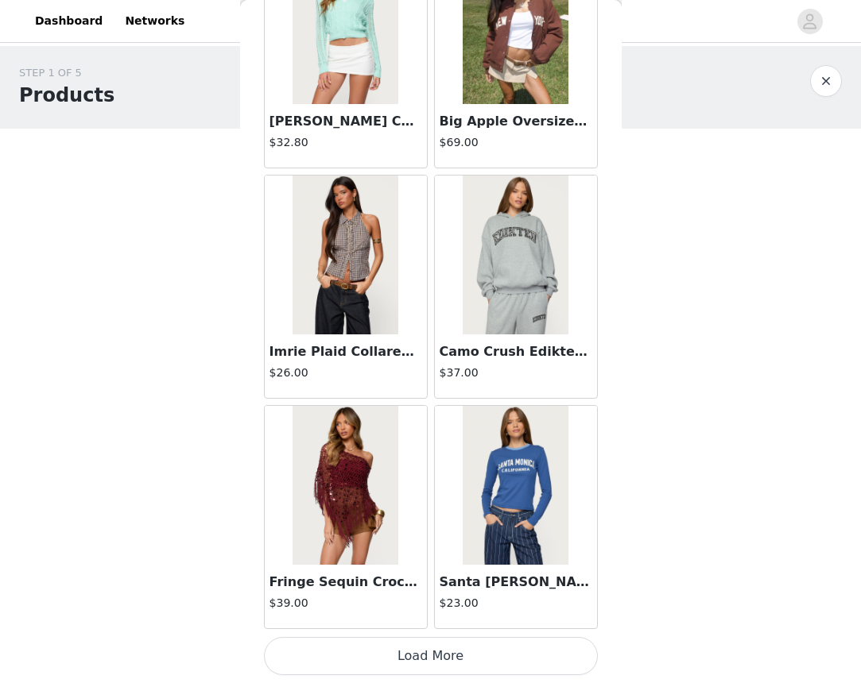
click at [428, 656] on button "Load More" at bounding box center [431, 656] width 334 height 38
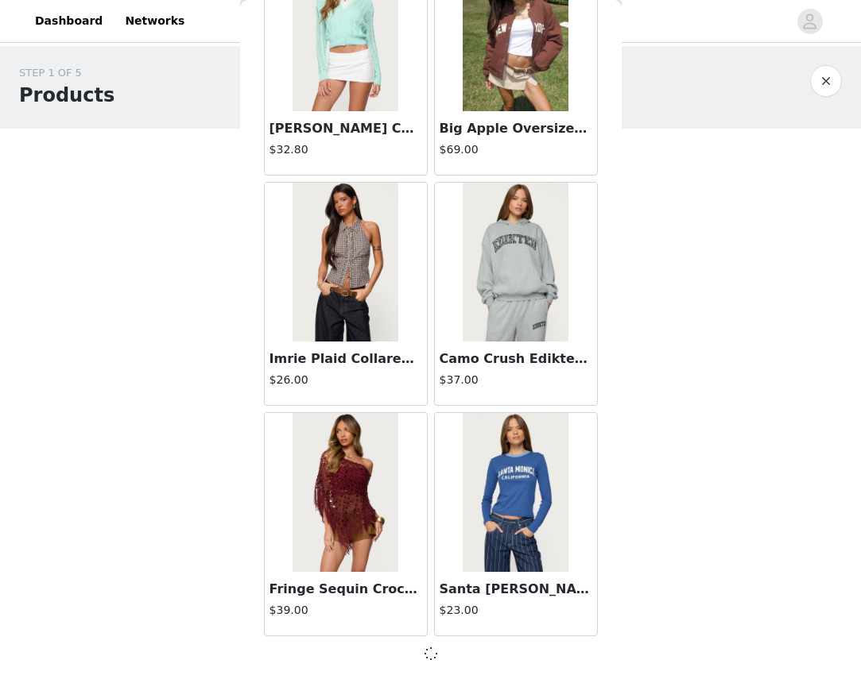
scroll to position [34008, 0]
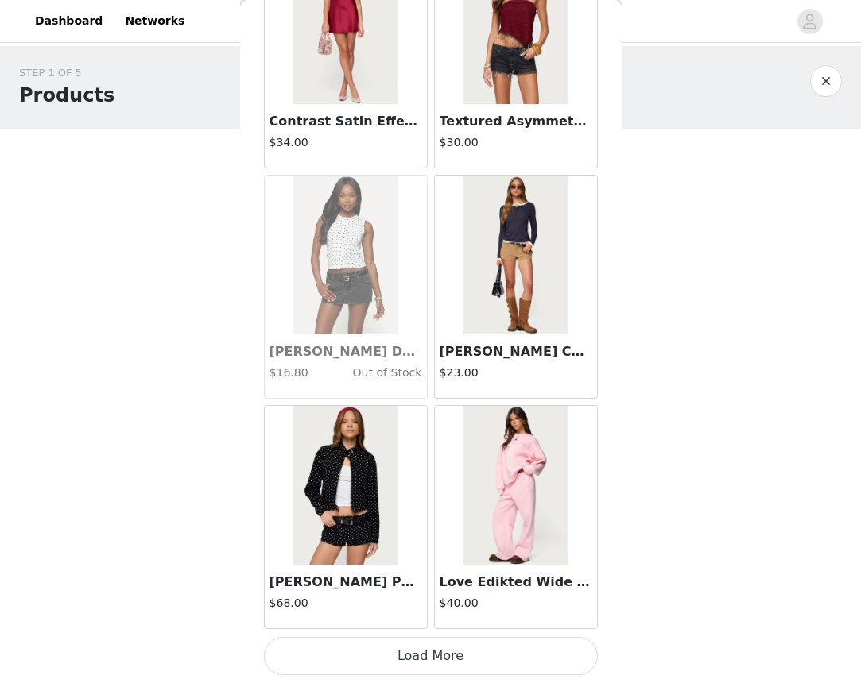
click at [420, 655] on button "Load More" at bounding box center [431, 656] width 334 height 38
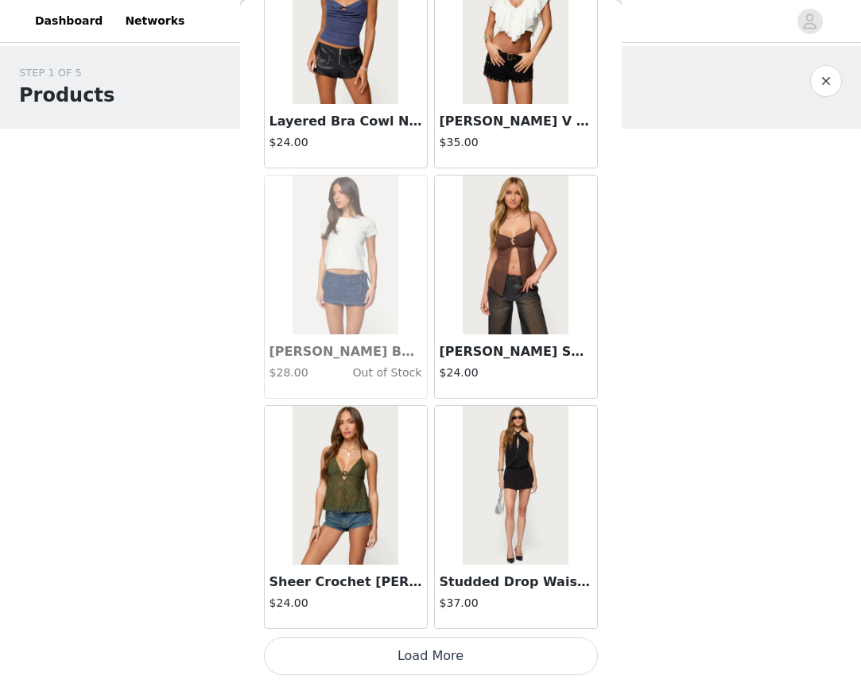
click at [437, 653] on button "Load More" at bounding box center [431, 656] width 334 height 38
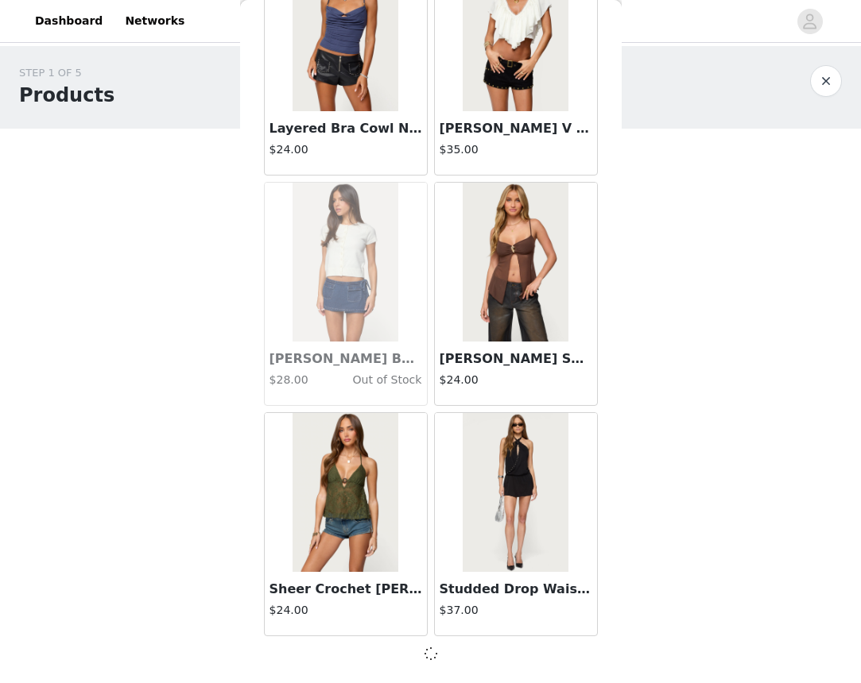
scroll to position [38617, 0]
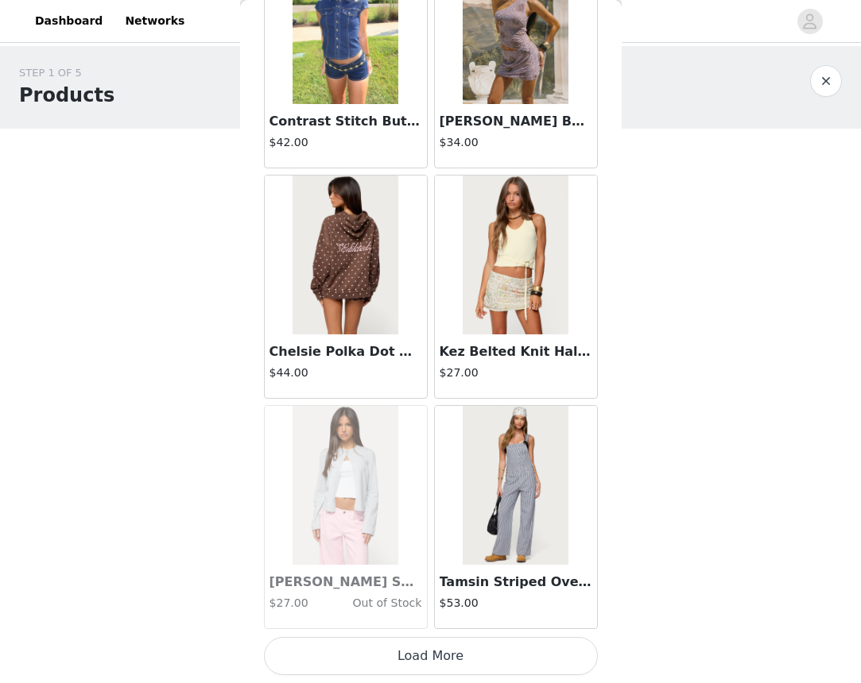
click at [437, 656] on button "Load More" at bounding box center [431, 656] width 334 height 38
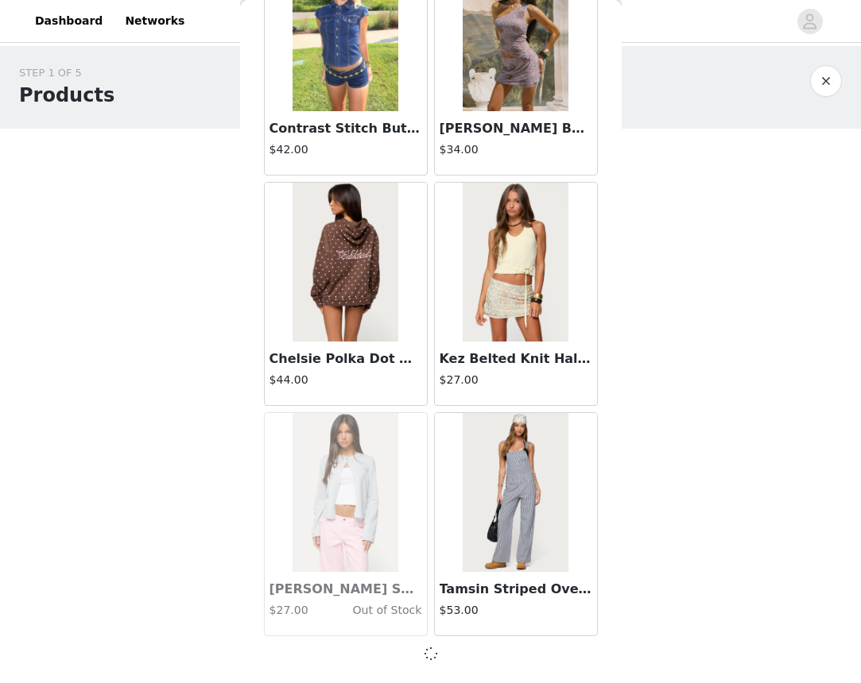
scroll to position [40922, 0]
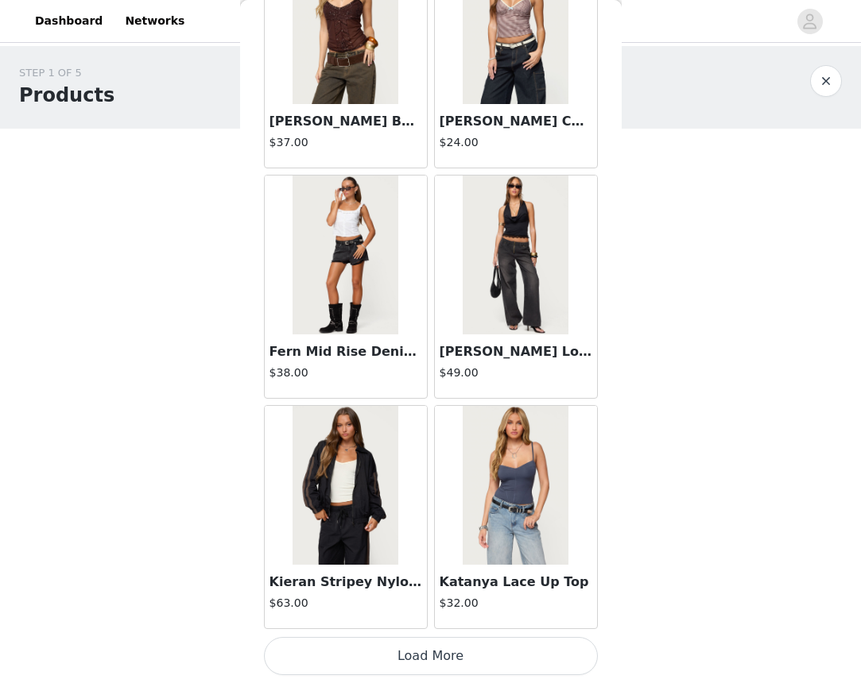
click at [425, 652] on button "Load More" at bounding box center [431, 656] width 334 height 38
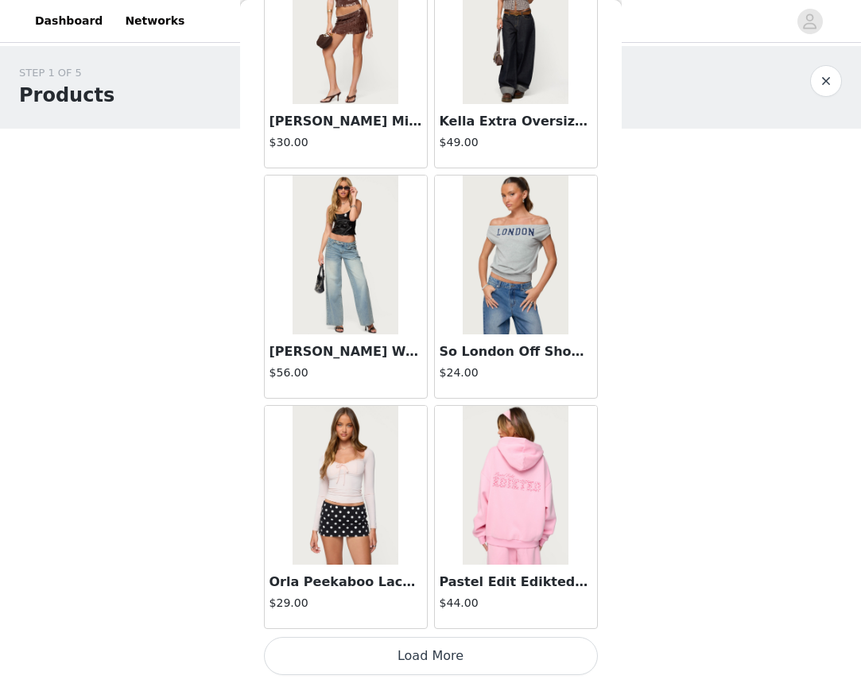
scroll to position [45539, 0]
click at [431, 645] on button "Load More" at bounding box center [431, 656] width 334 height 38
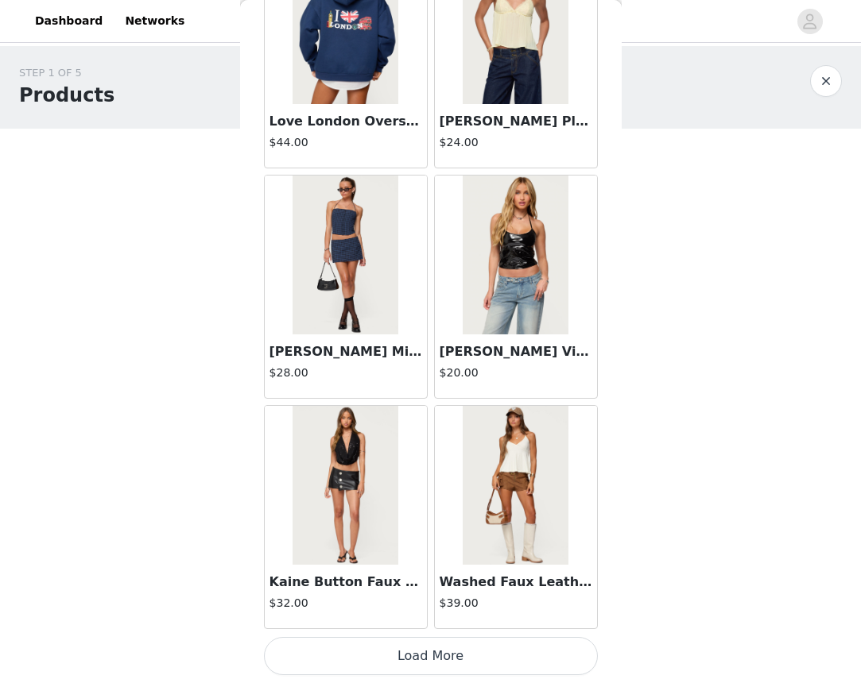
click at [429, 661] on button "Load More" at bounding box center [431, 656] width 334 height 38
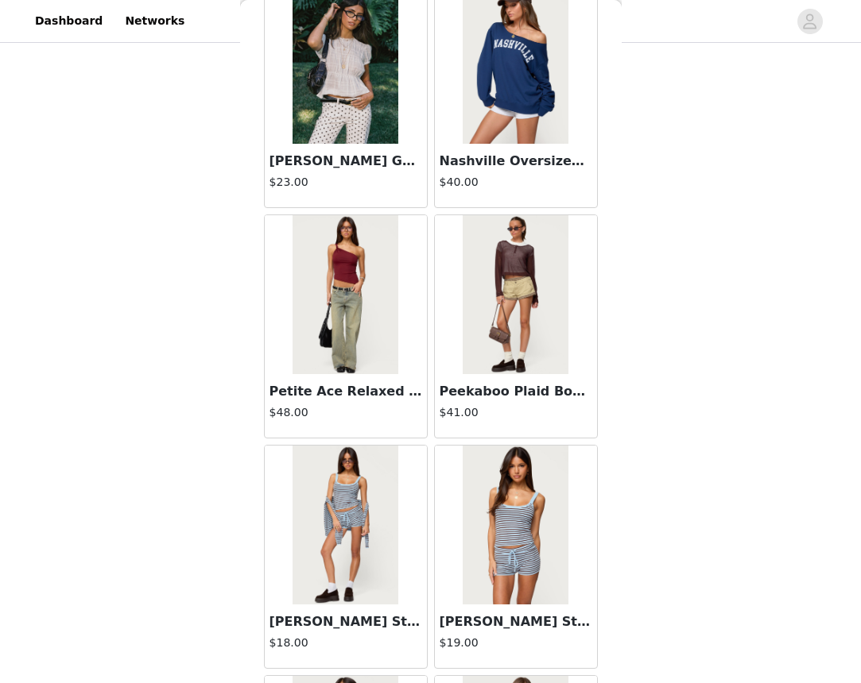
scroll to position [41468, 0]
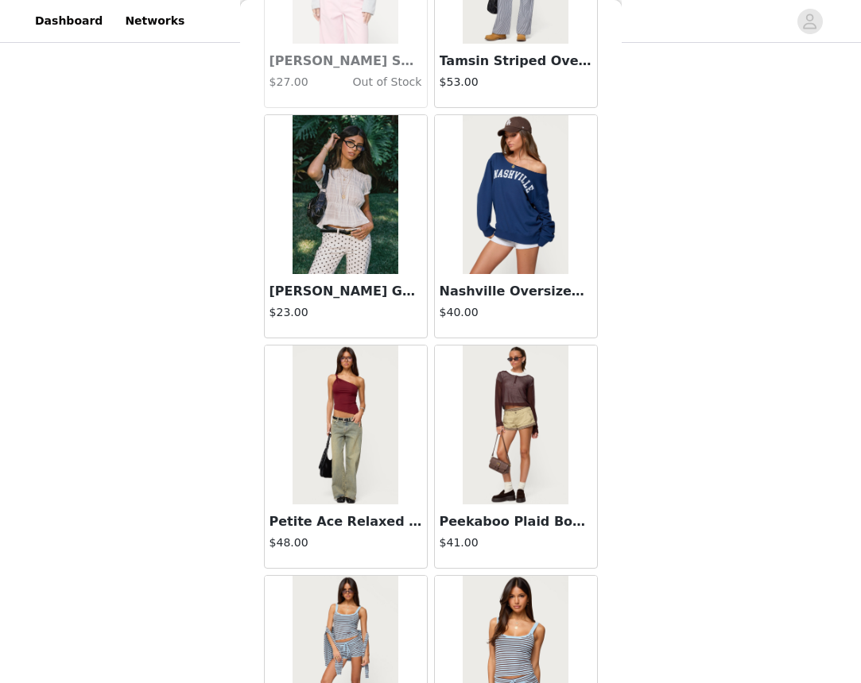
click at [374, 306] on h4 "$23.00" at bounding box center [345, 312] width 153 height 17
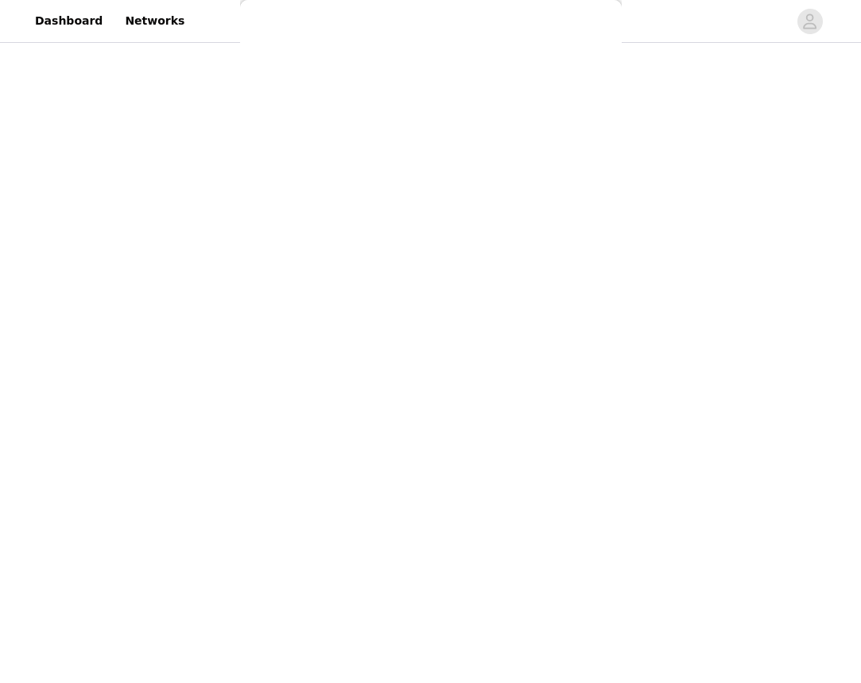
scroll to position [89, 0]
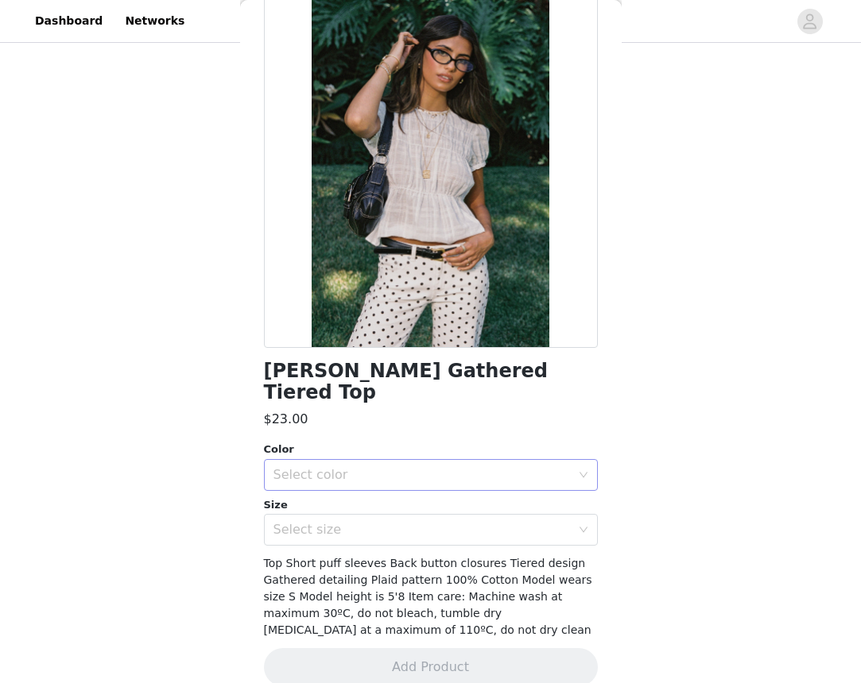
click at [430, 467] on div "Select color" at bounding box center [421, 475] width 297 height 16
click at [405, 485] on li "WHITE" at bounding box center [431, 487] width 334 height 25
click at [395, 522] on div "Select size" at bounding box center [421, 530] width 297 height 16
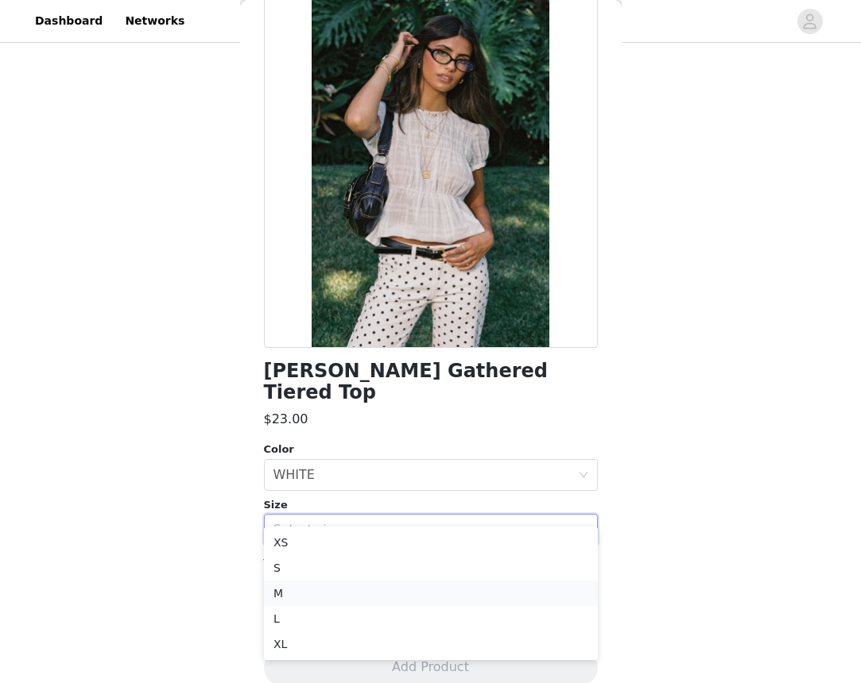
click at [352, 598] on li "M" at bounding box center [431, 593] width 334 height 25
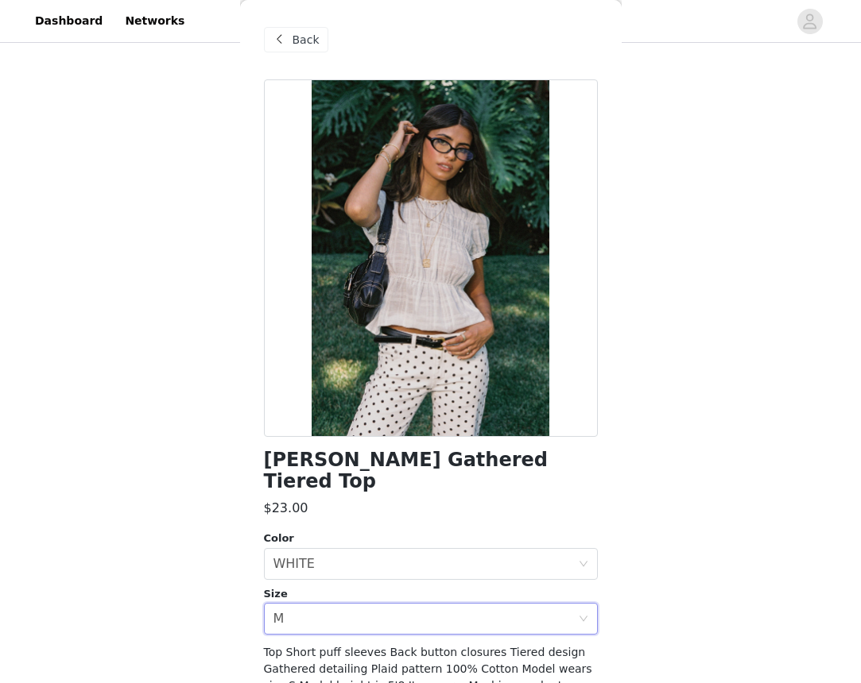
scroll to position [0, 0]
click at [292, 37] on span "Back" at bounding box center [305, 40] width 27 height 17
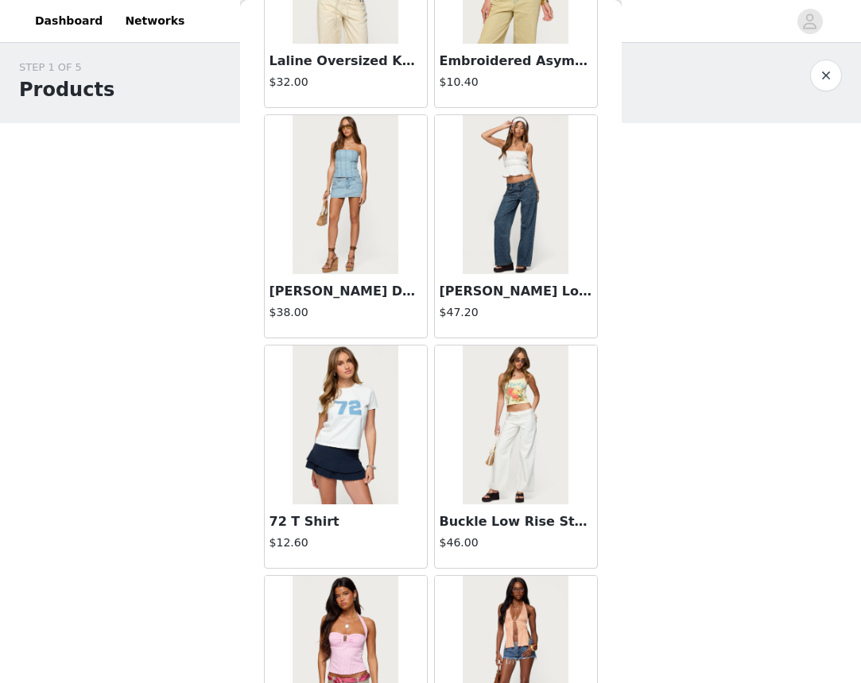
scroll to position [6871, 0]
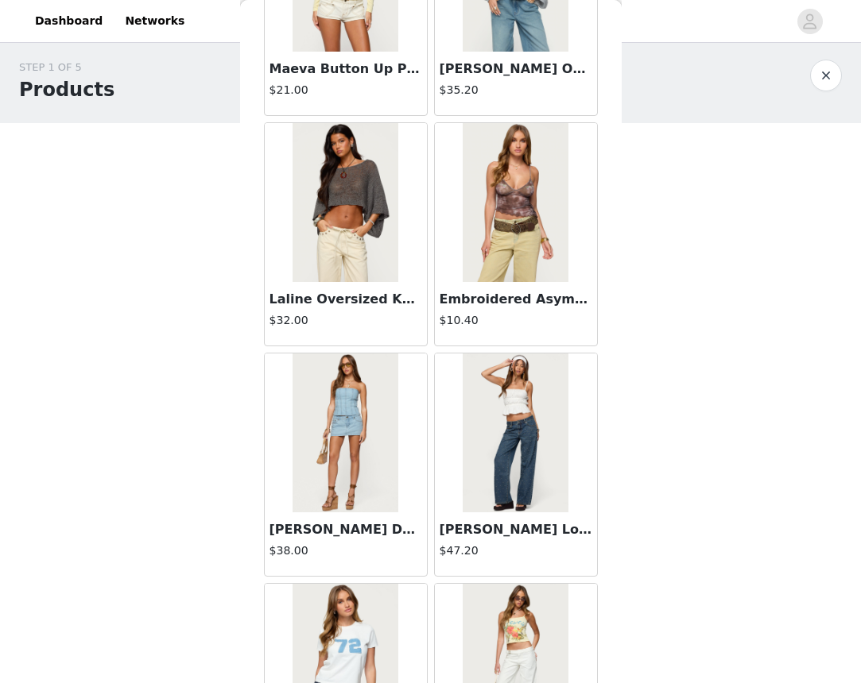
click at [370, 249] on img at bounding box center [345, 202] width 106 height 159
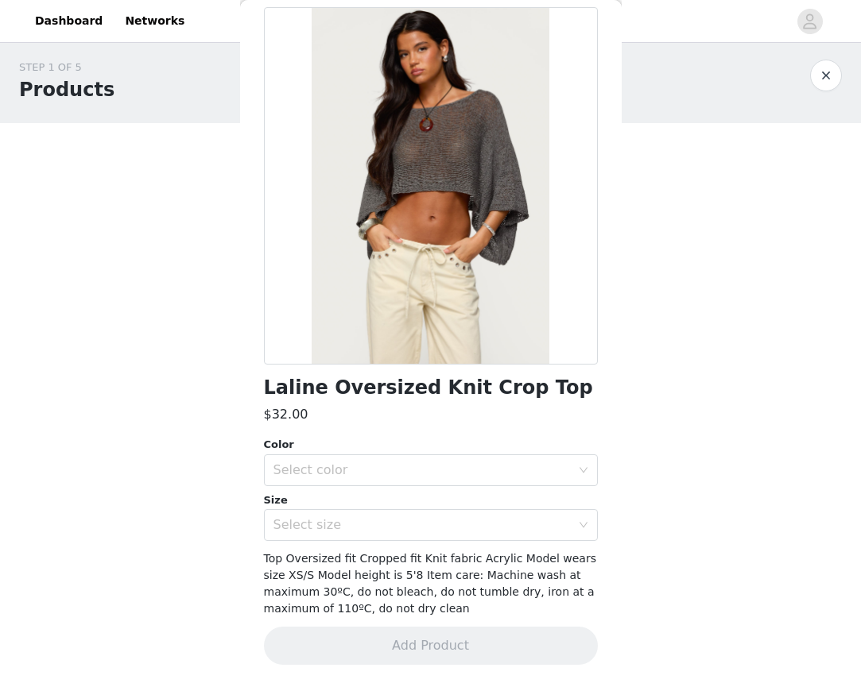
scroll to position [68, 0]
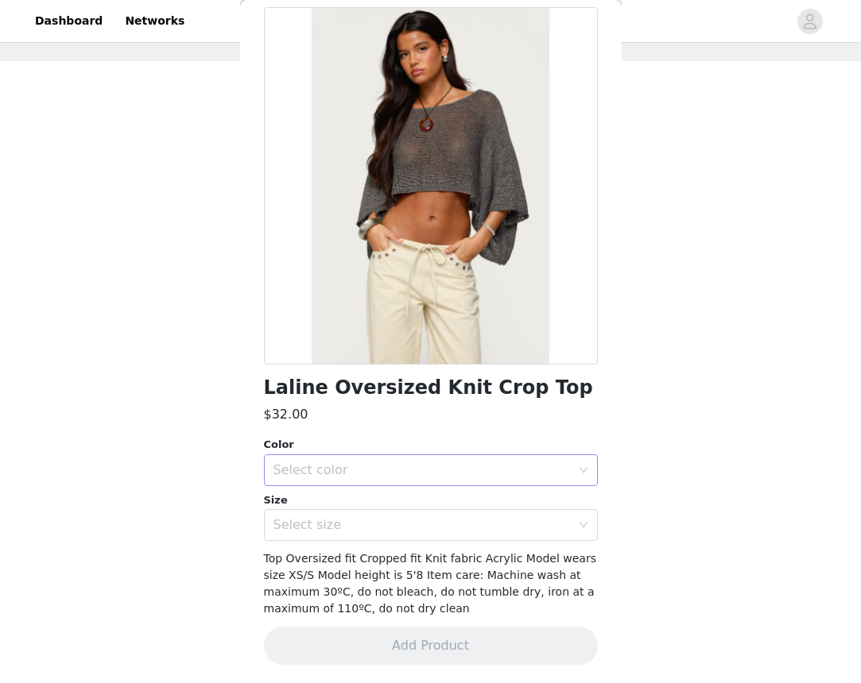
click at [358, 464] on div "Select color" at bounding box center [421, 471] width 297 height 16
click at [345, 494] on li "GRAY" at bounding box center [431, 504] width 334 height 25
click at [350, 528] on div "Select size" at bounding box center [421, 525] width 297 height 16
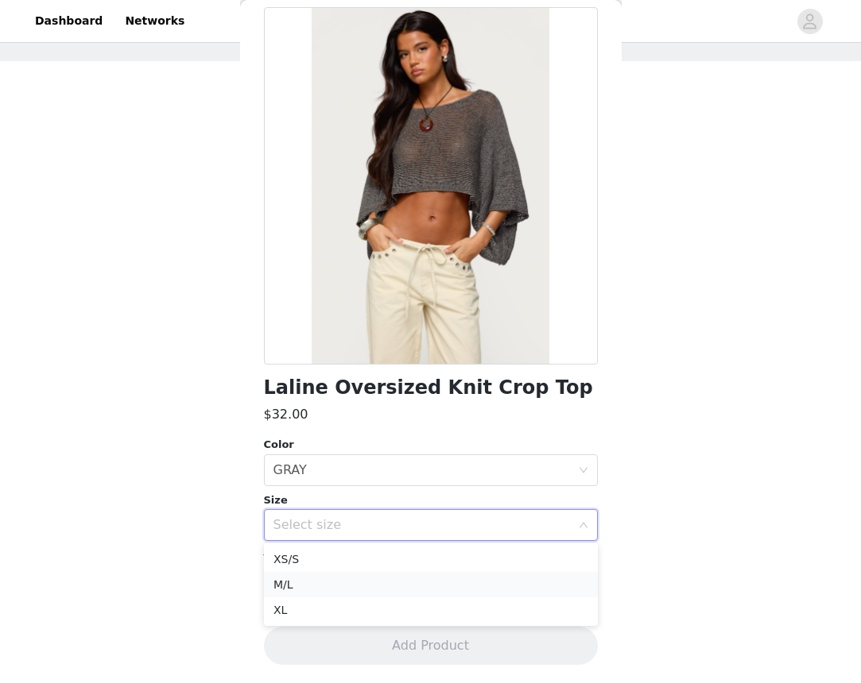
click at [338, 582] on li "M/L" at bounding box center [431, 584] width 334 height 25
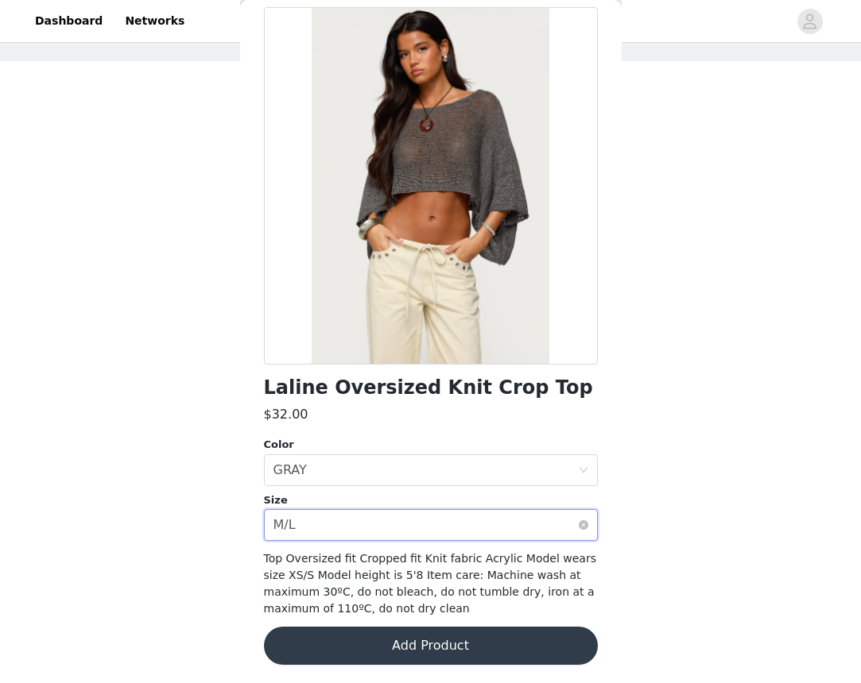
click at [411, 516] on div "Select size M/L" at bounding box center [425, 525] width 304 height 30
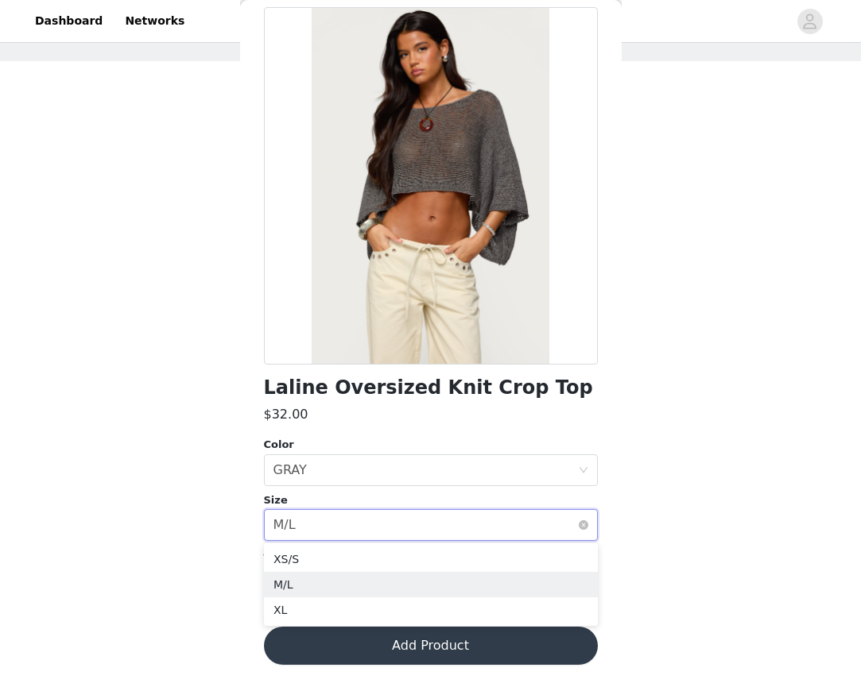
click at [411, 516] on div "Select size M/L" at bounding box center [425, 525] width 304 height 30
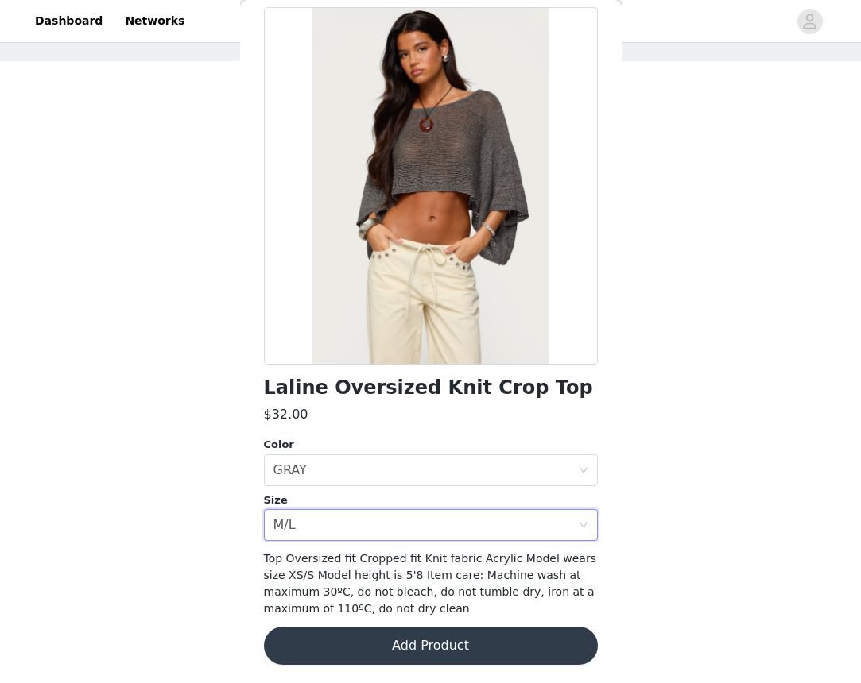
click at [402, 641] on button "Add Product" at bounding box center [431, 646] width 334 height 38
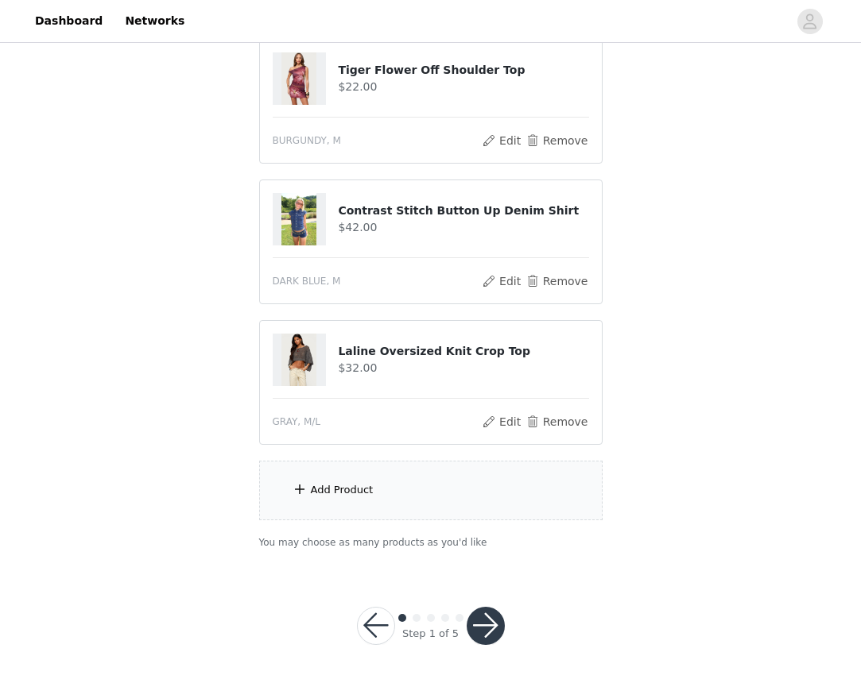
scroll to position [602, 0]
click at [401, 488] on div "Add Product" at bounding box center [430, 492] width 343 height 60
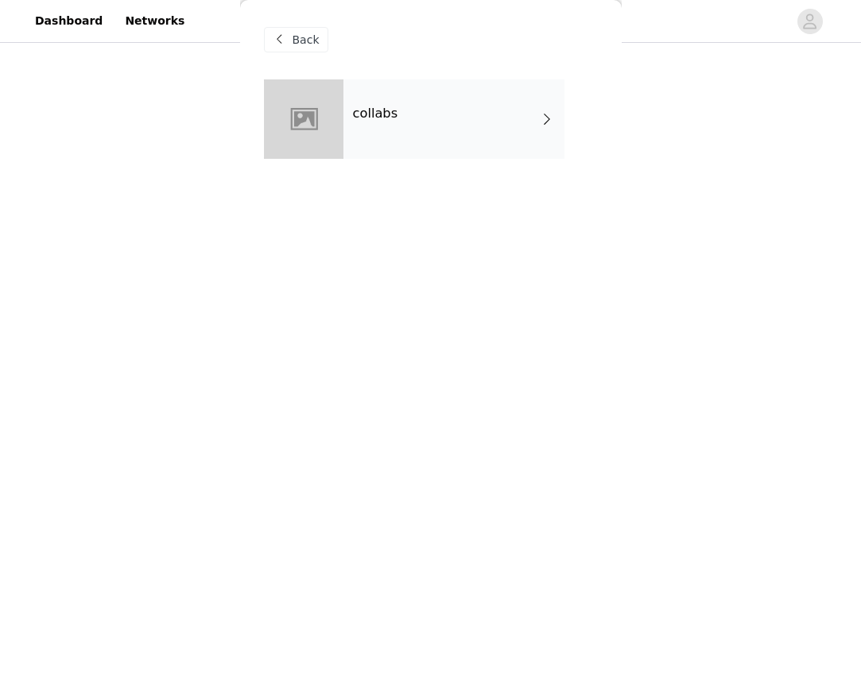
click at [418, 137] on div "collabs" at bounding box center [453, 118] width 221 height 79
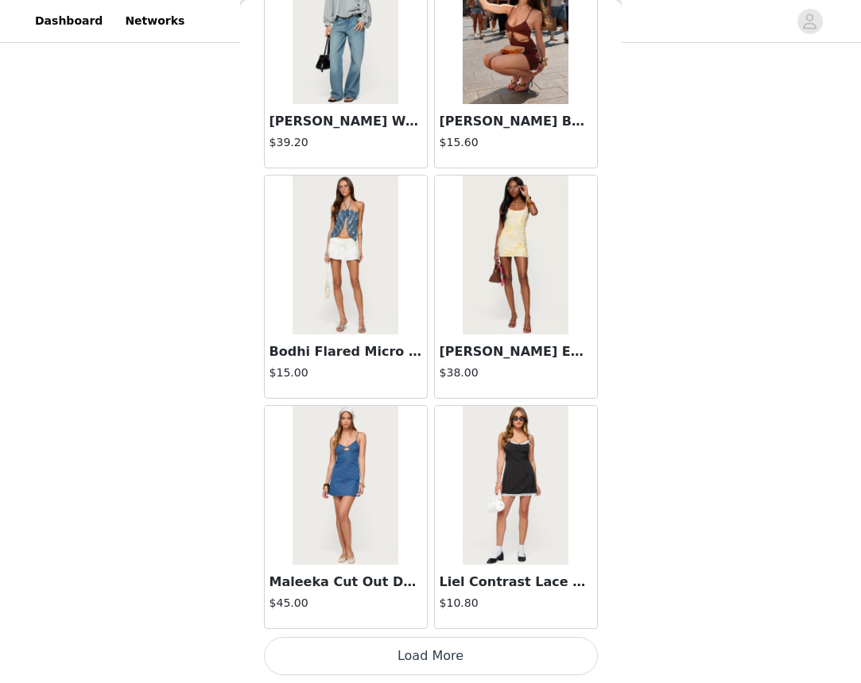
scroll to position [1748, 0]
click at [410, 662] on button "Load More" at bounding box center [431, 656] width 334 height 38
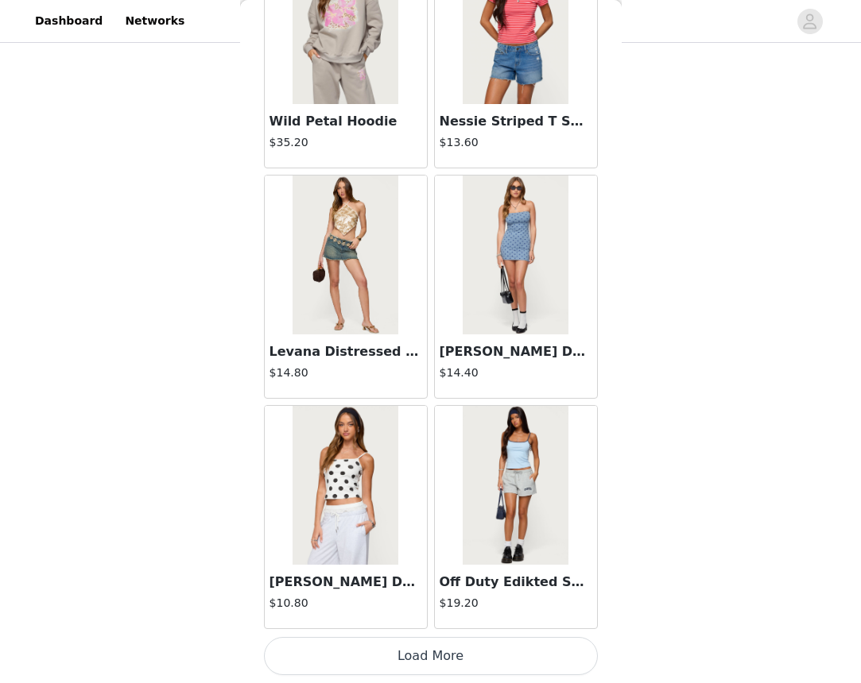
scroll to position [602, 0]
click at [428, 656] on button "Load More" at bounding box center [431, 656] width 334 height 38
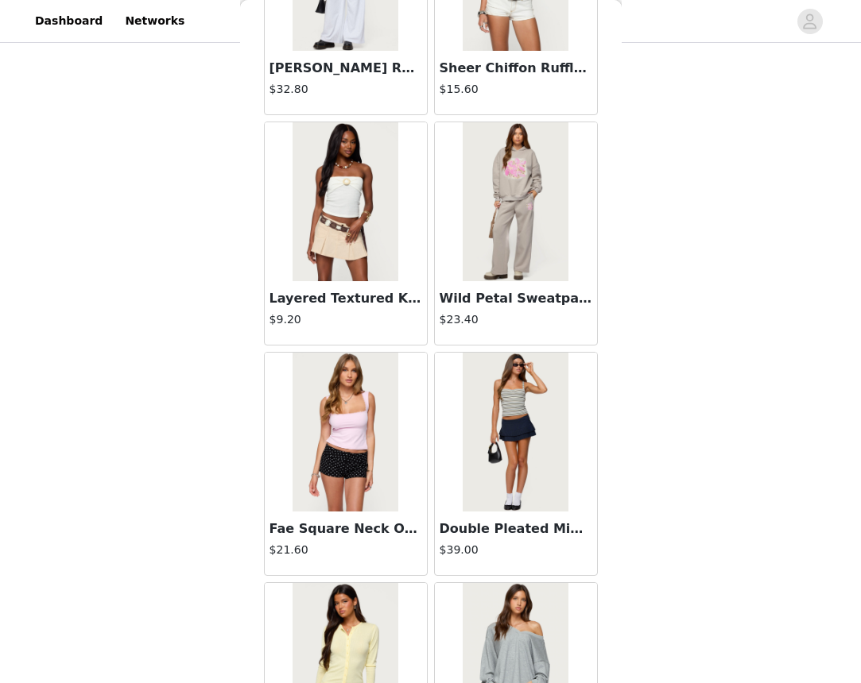
scroll to position [6181, 0]
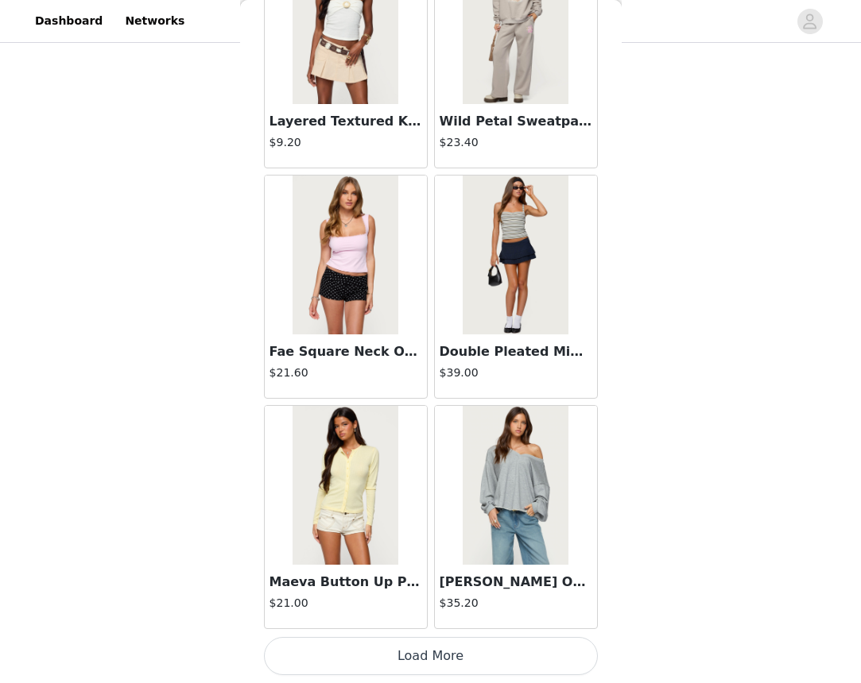
click at [431, 651] on button "Load More" at bounding box center [431, 656] width 334 height 38
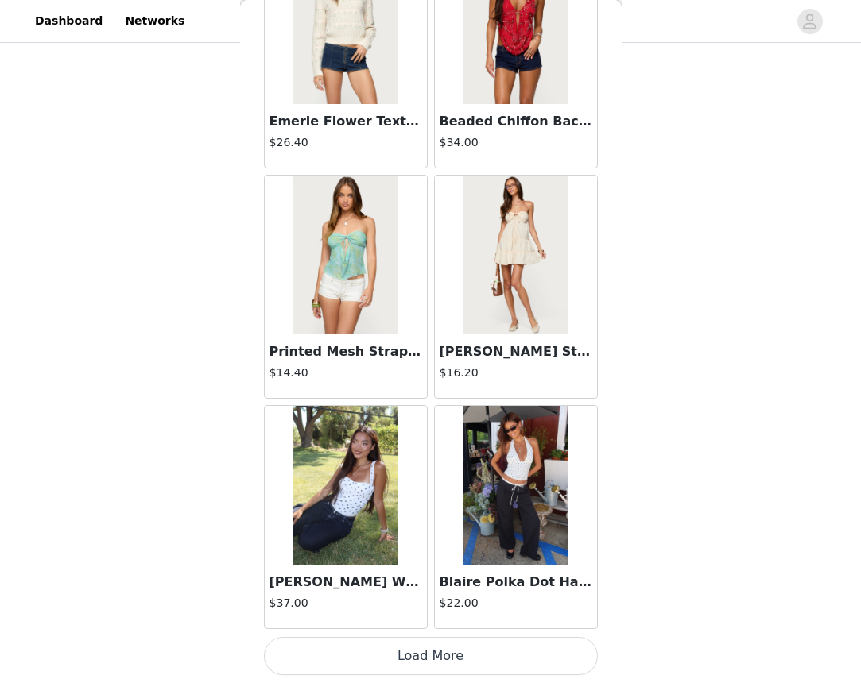
scroll to position [8663, 0]
click at [472, 658] on button "Load More" at bounding box center [431, 656] width 334 height 38
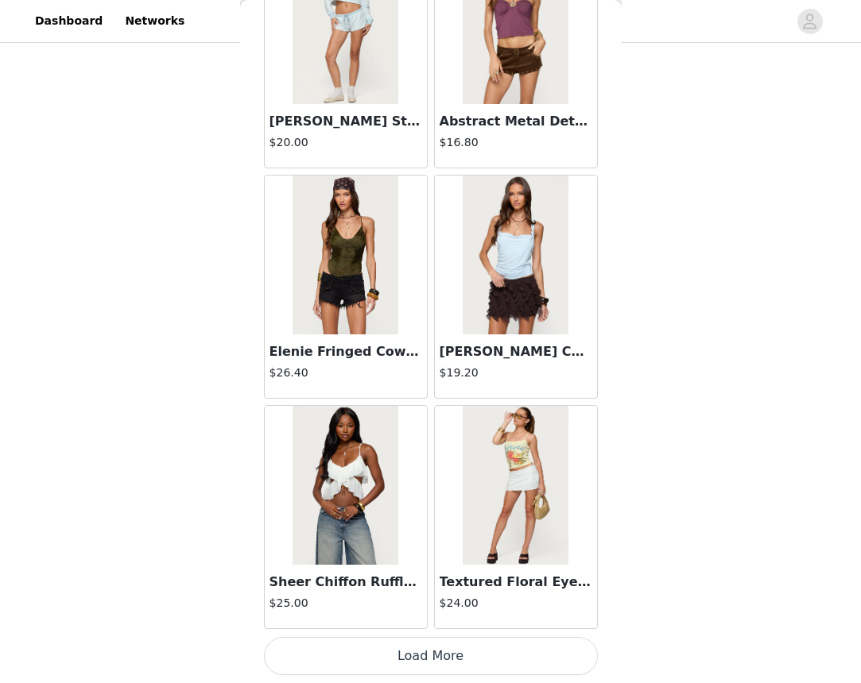
scroll to position [602, 0]
click at [416, 644] on button "Load More" at bounding box center [431, 656] width 334 height 38
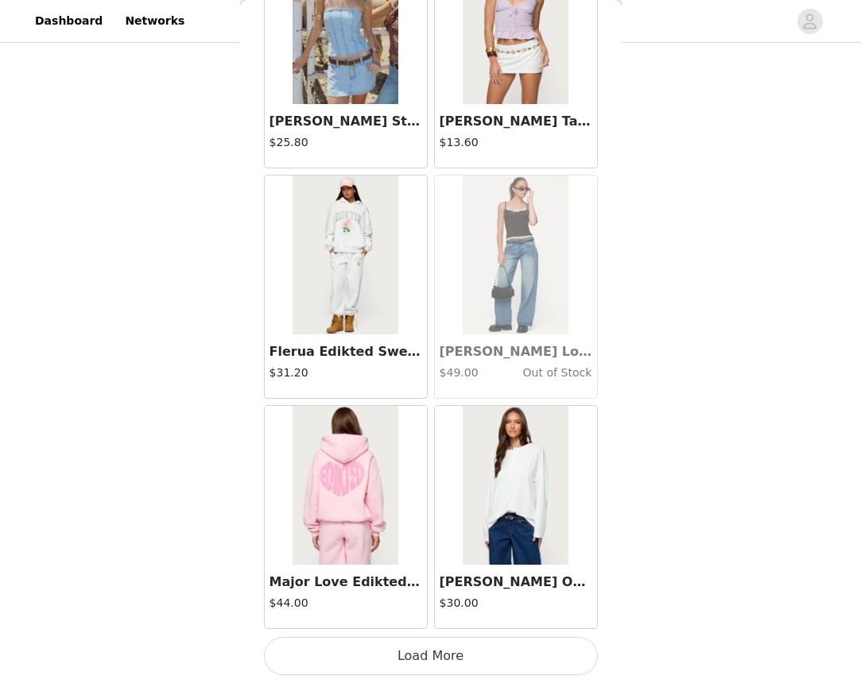
scroll to position [13272, 0]
click at [478, 652] on button "Load More" at bounding box center [431, 656] width 334 height 38
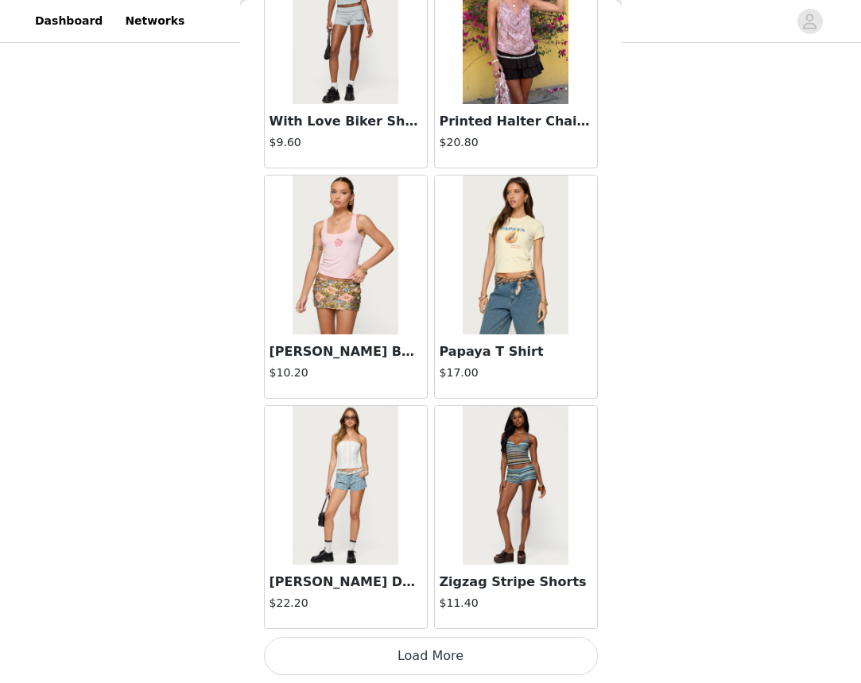
scroll to position [15577, 0]
click at [425, 660] on button "Load More" at bounding box center [431, 656] width 334 height 38
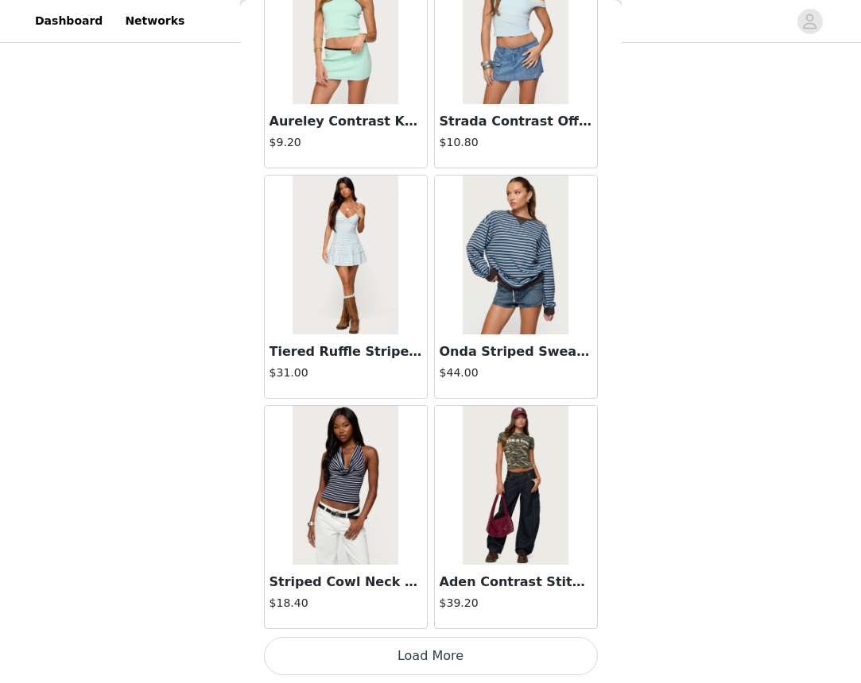
scroll to position [17882, 0]
click at [412, 656] on button "Load More" at bounding box center [431, 656] width 334 height 38
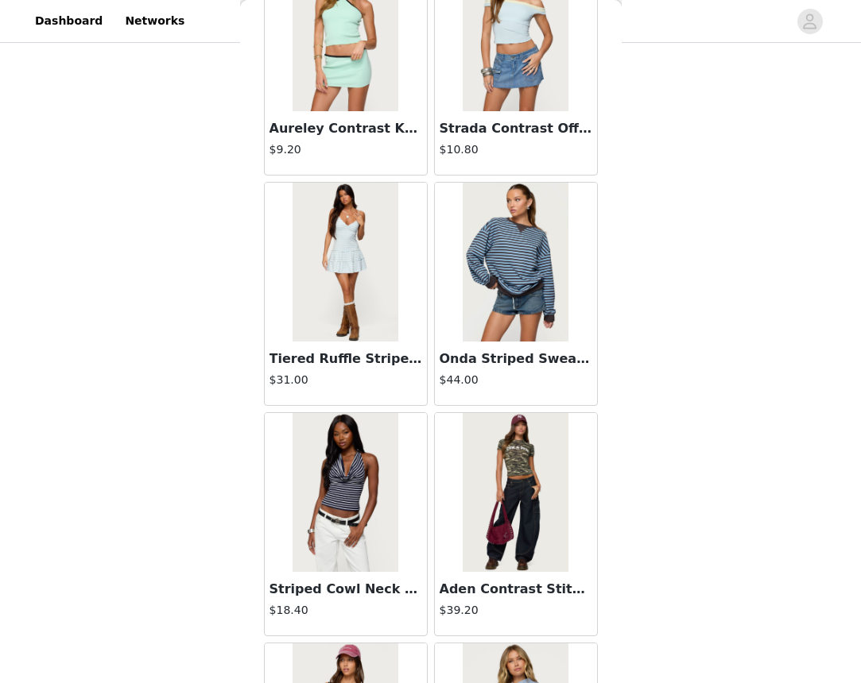
click at [496, 548] on img at bounding box center [516, 492] width 106 height 159
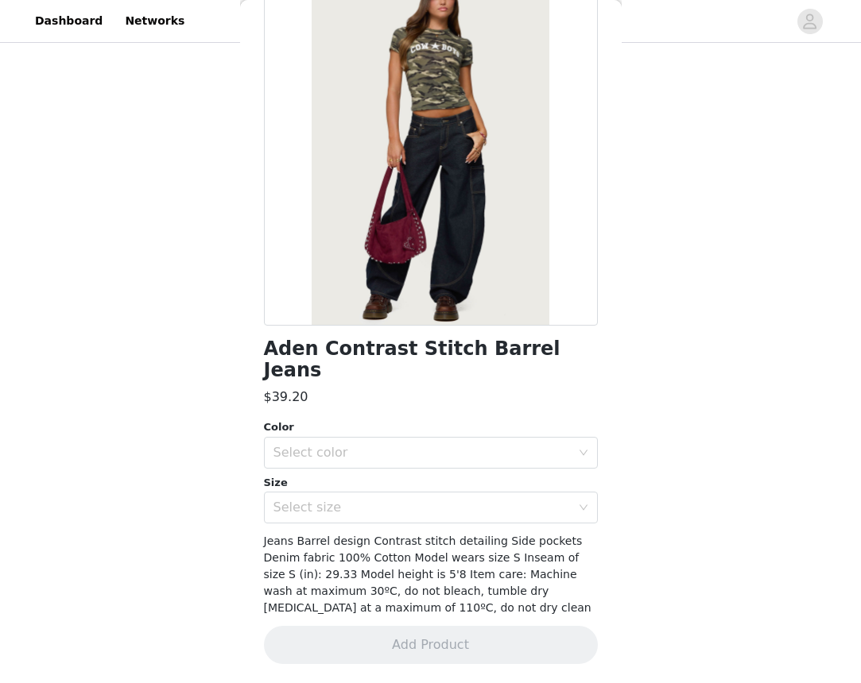
scroll to position [89, 0]
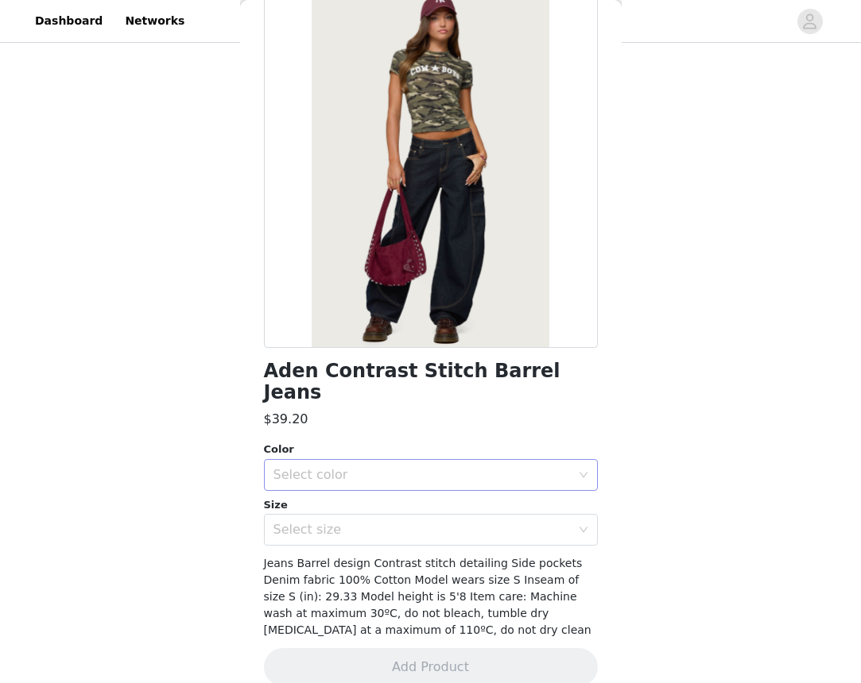
click at [420, 467] on div "Select color" at bounding box center [421, 475] width 297 height 16
click at [393, 480] on li "DARK BLUE" at bounding box center [431, 487] width 334 height 25
click at [384, 515] on div "Select size" at bounding box center [425, 530] width 304 height 30
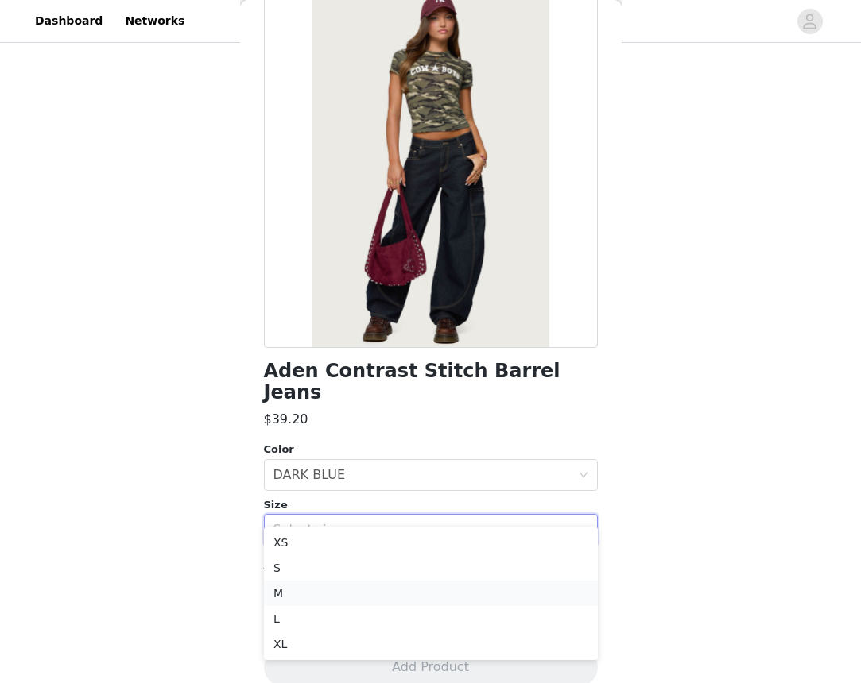
click at [335, 591] on li "M" at bounding box center [431, 593] width 334 height 25
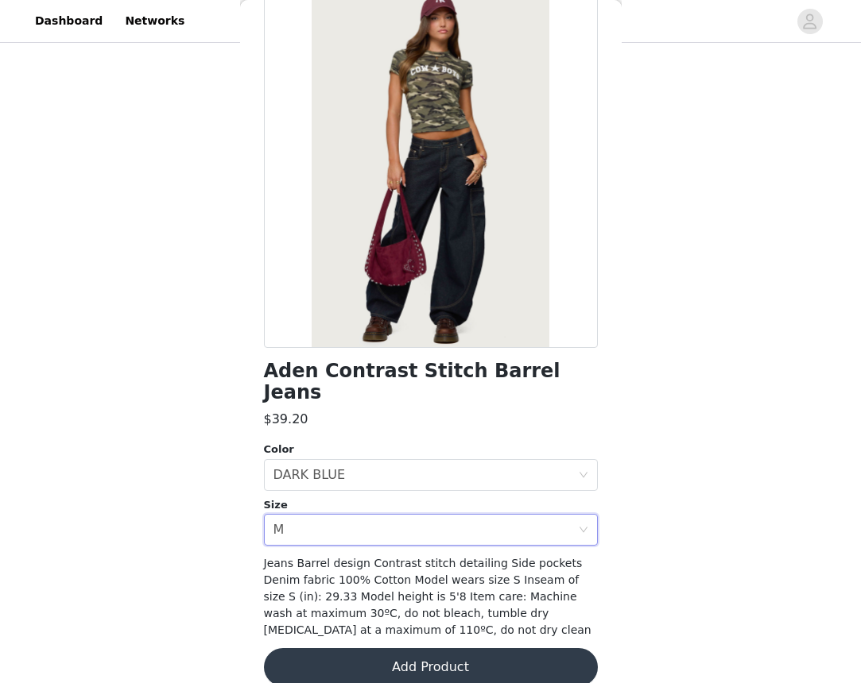
scroll to position [602, 0]
click at [308, 515] on div "Select size M" at bounding box center [425, 530] width 304 height 30
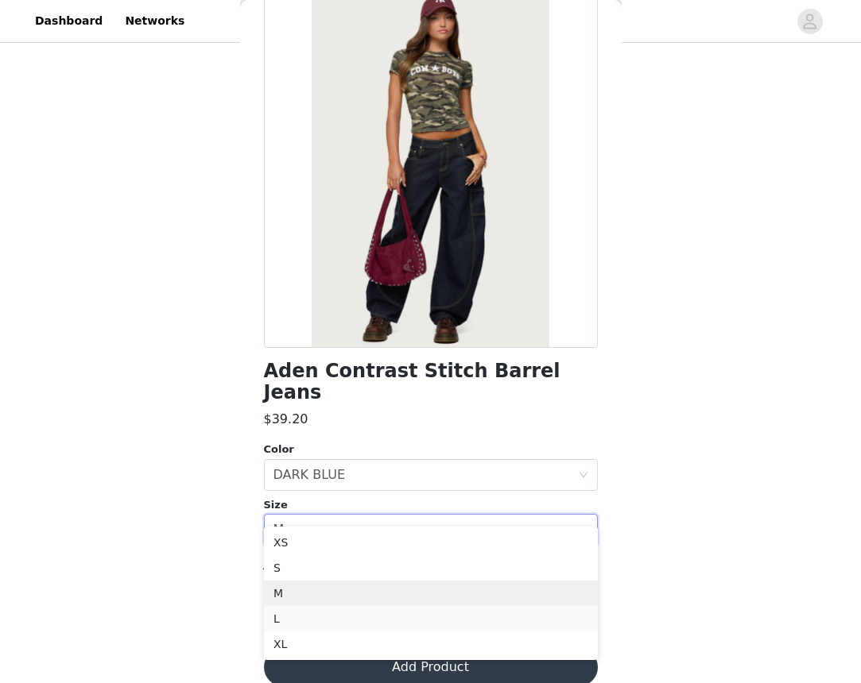
click at [299, 610] on li "L" at bounding box center [431, 618] width 334 height 25
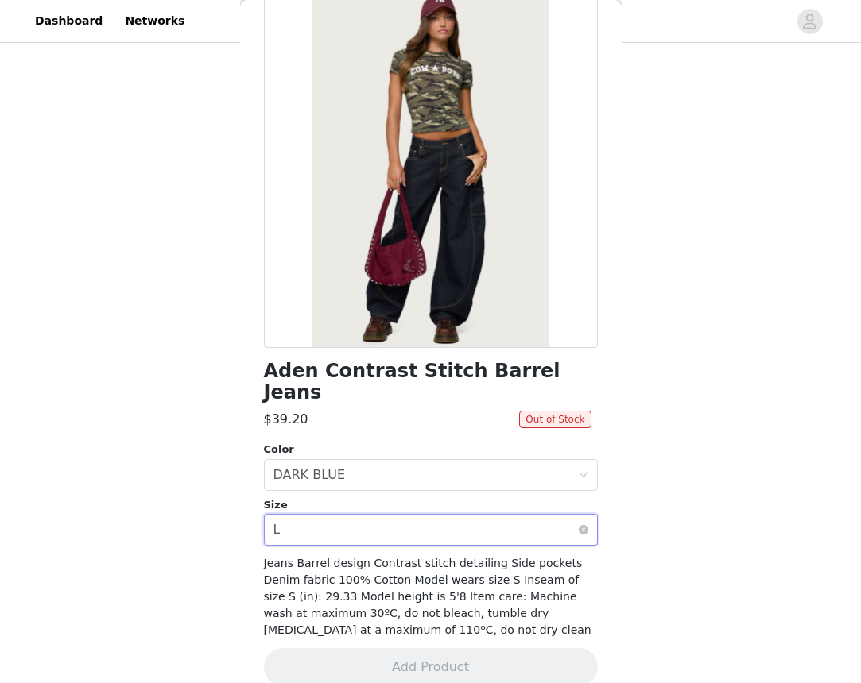
click at [366, 515] on div "Select size L" at bounding box center [425, 530] width 304 height 30
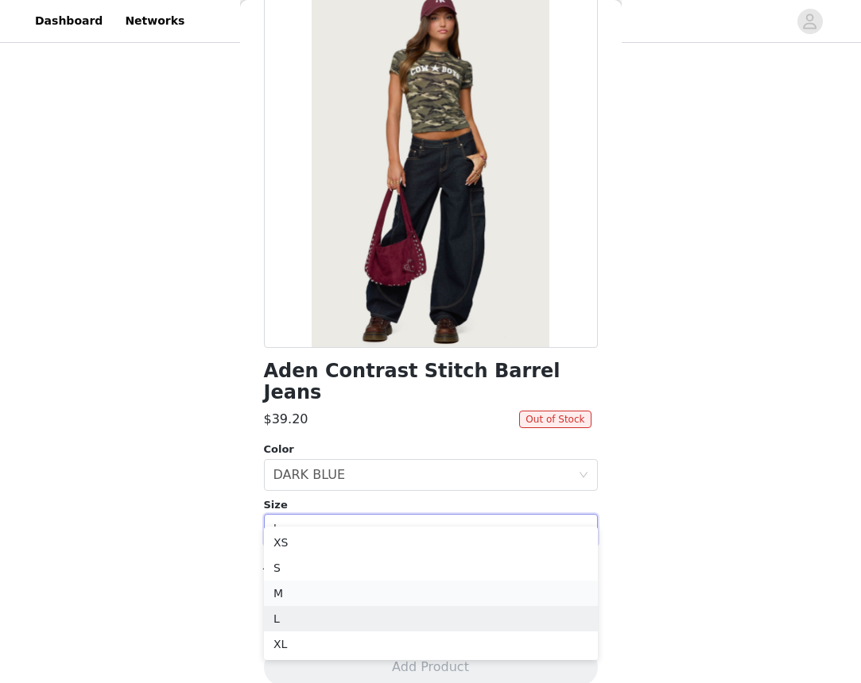
click at [319, 593] on li "M" at bounding box center [431, 593] width 334 height 25
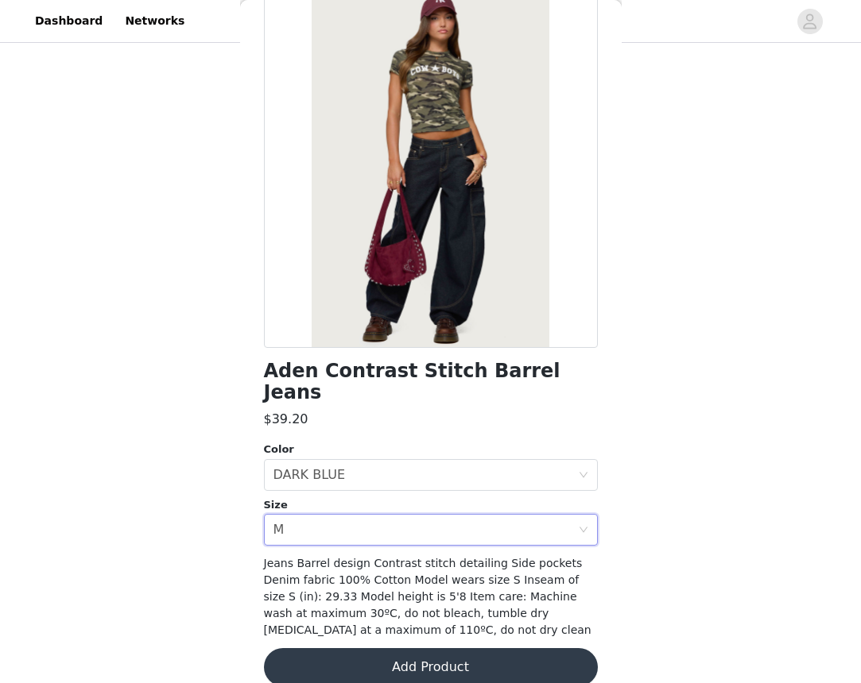
click at [324, 649] on button "Add Product" at bounding box center [431, 668] width 334 height 38
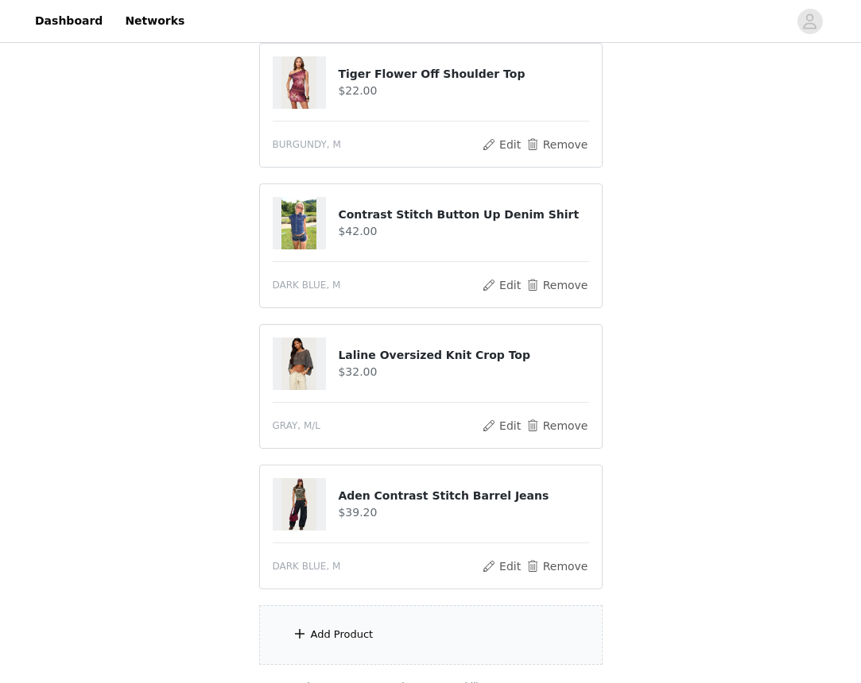
scroll to position [626, 0]
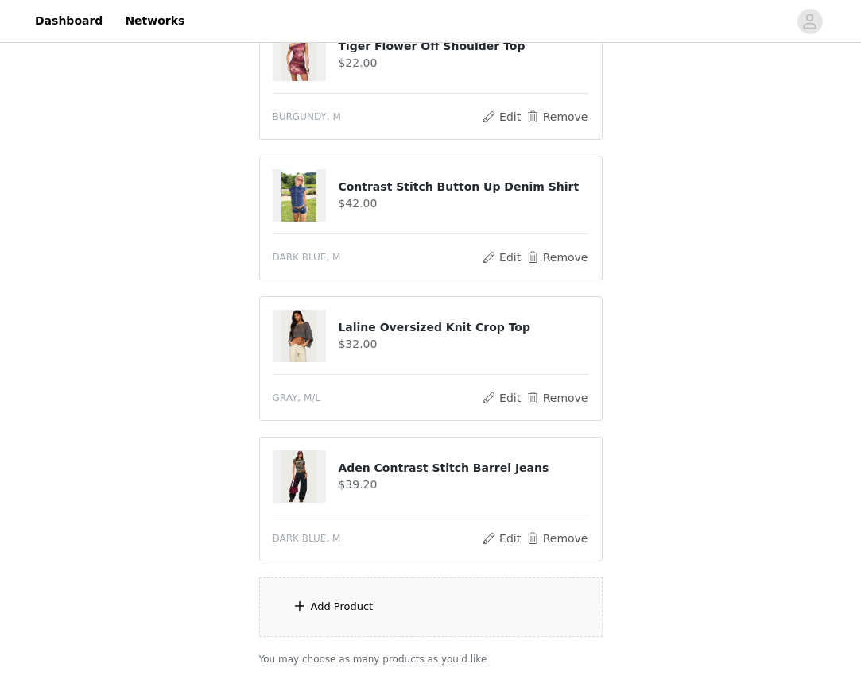
click at [417, 612] on div "Add Product" at bounding box center [430, 608] width 343 height 60
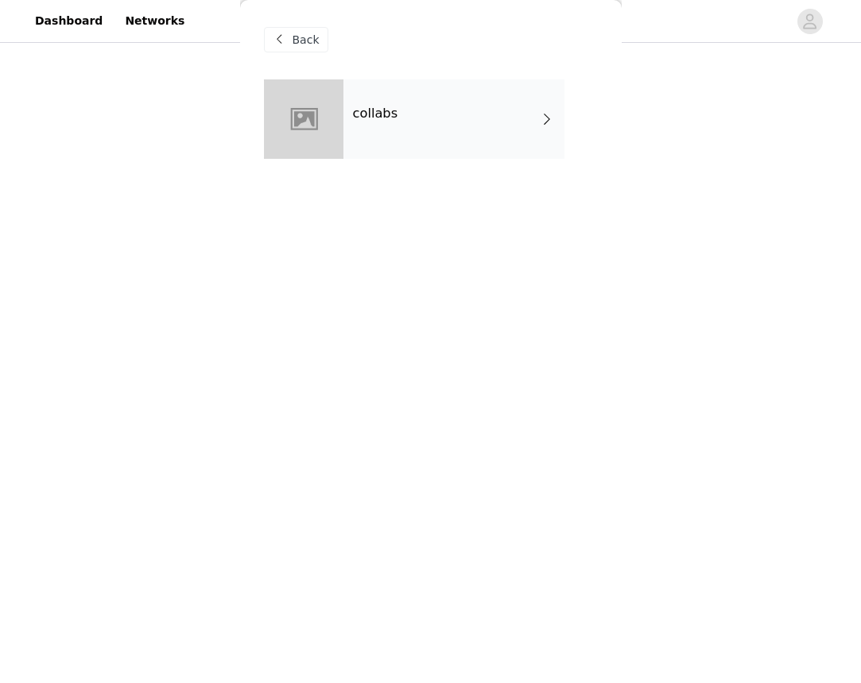
click at [424, 90] on div "collabs" at bounding box center [453, 118] width 221 height 79
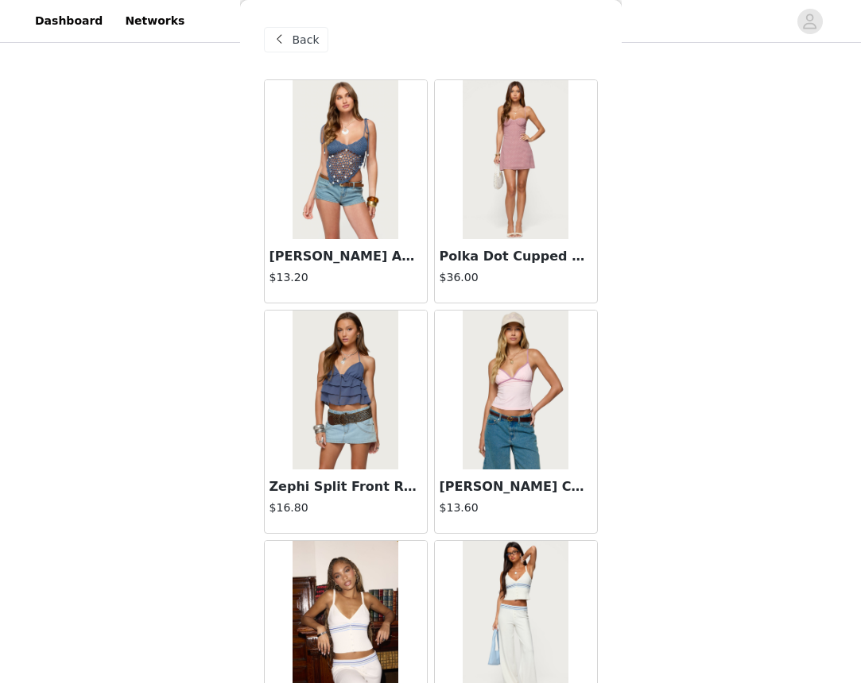
scroll to position [0, 0]
click at [365, 147] on img at bounding box center [345, 159] width 106 height 159
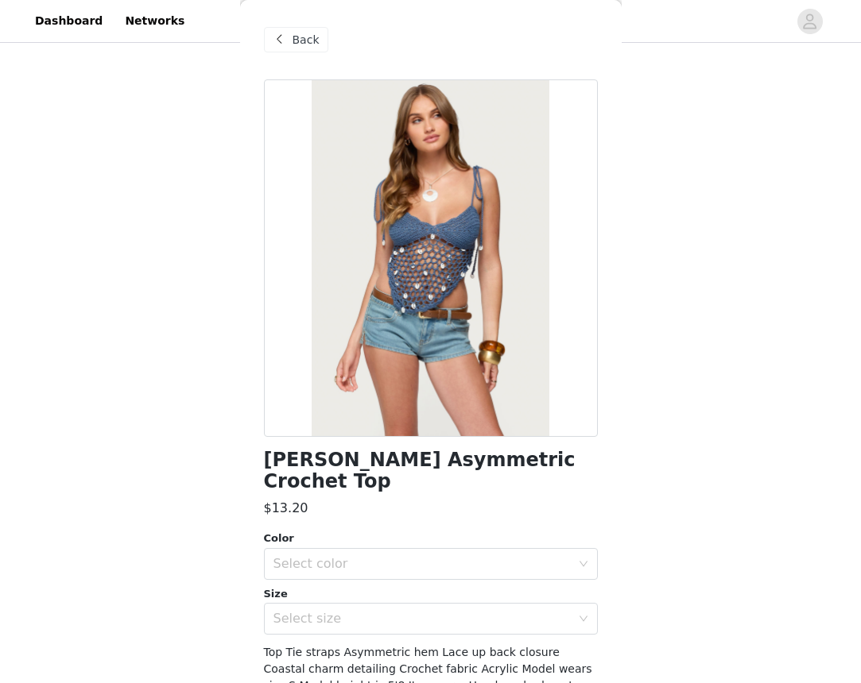
click at [293, 45] on span "Back" at bounding box center [305, 40] width 27 height 17
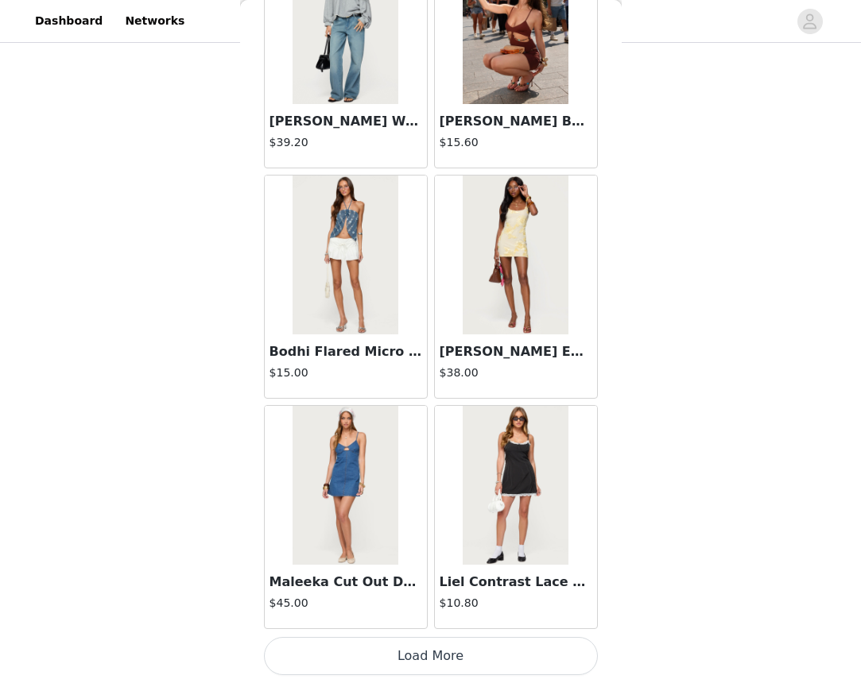
scroll to position [742, 0]
click at [501, 637] on button "Load More" at bounding box center [431, 656] width 334 height 38
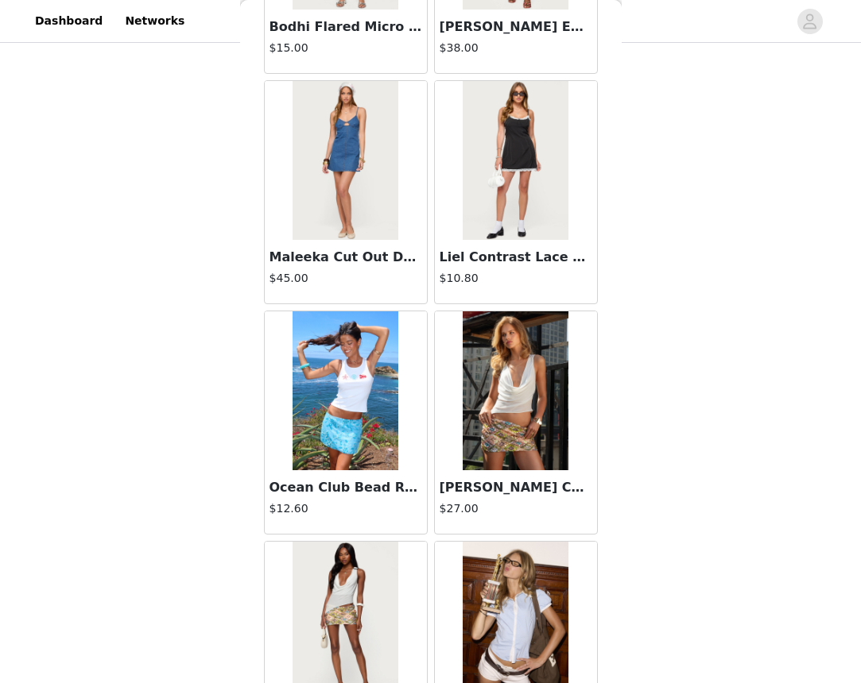
scroll to position [2213, 0]
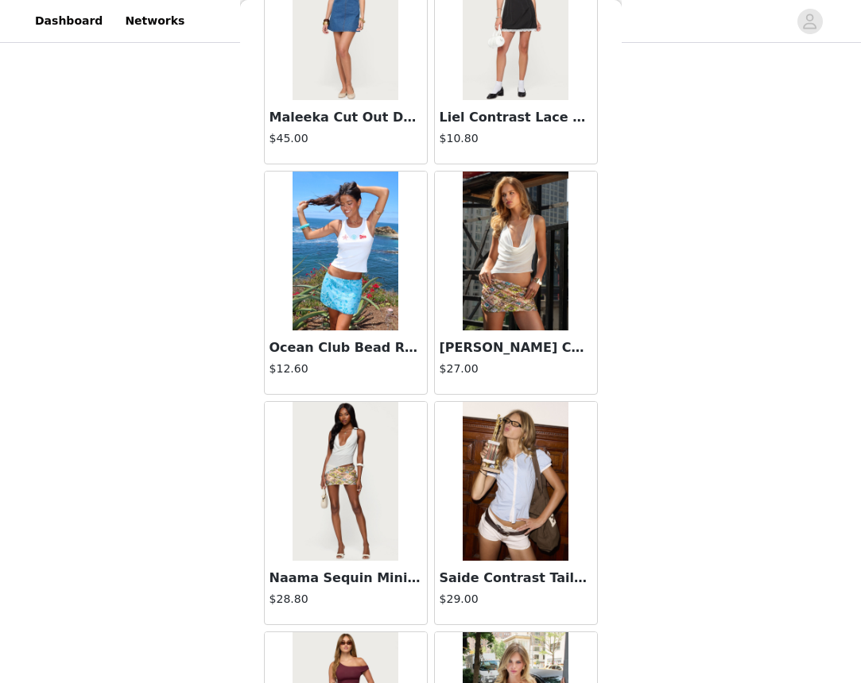
click at [519, 299] on img at bounding box center [516, 251] width 106 height 159
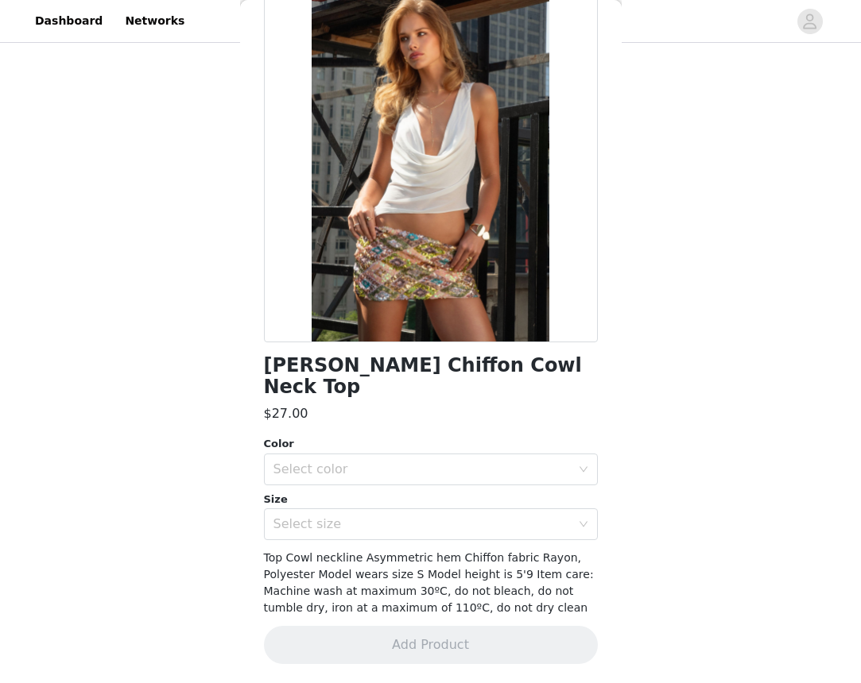
scroll to position [94, 0]
click at [444, 463] on div "Select color" at bounding box center [421, 471] width 297 height 16
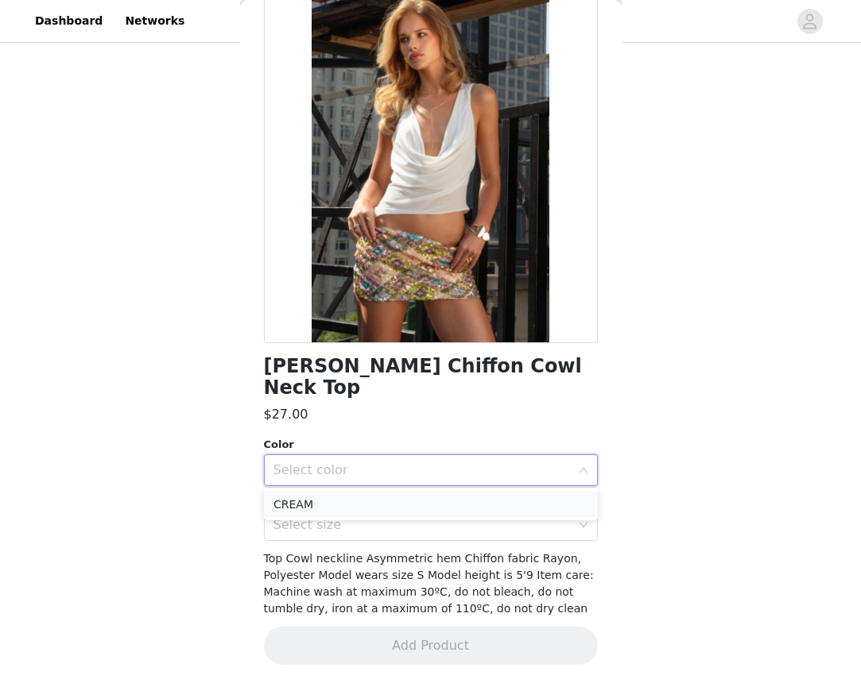
click at [416, 498] on li "CREAM" at bounding box center [431, 504] width 334 height 25
click at [390, 524] on div "Select size" at bounding box center [421, 525] width 297 height 16
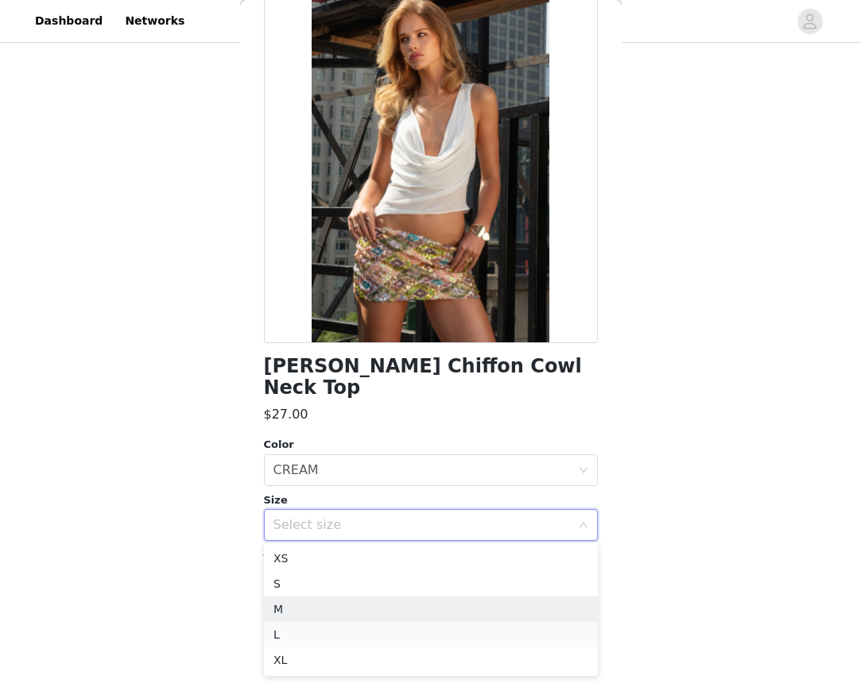
scroll to position [742, 0]
click at [298, 614] on li "M" at bounding box center [431, 610] width 334 height 25
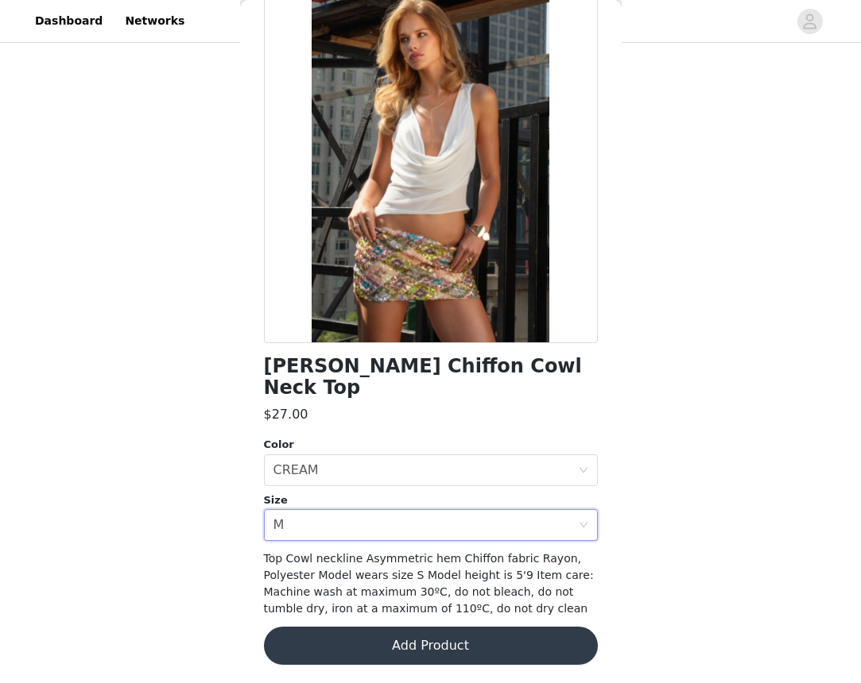
click at [403, 642] on button "Add Product" at bounding box center [431, 646] width 334 height 38
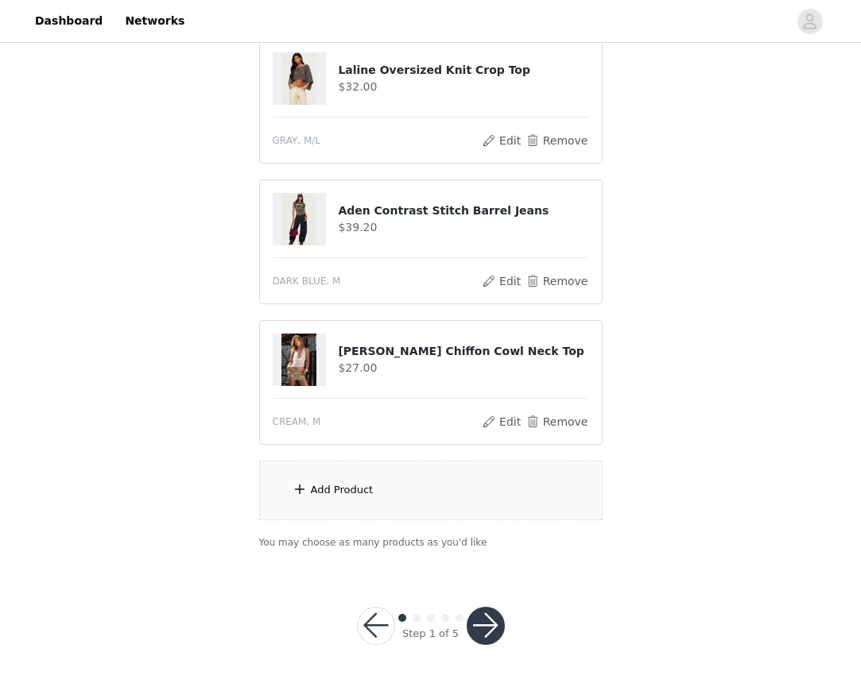
scroll to position [883, 0]
click at [420, 497] on div "Add Product" at bounding box center [430, 492] width 343 height 60
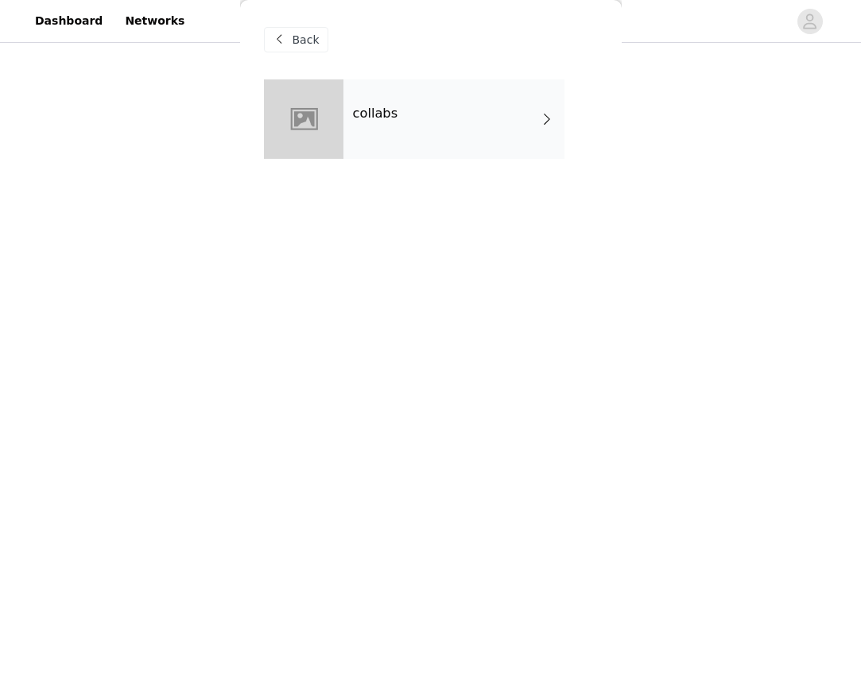
click at [388, 51] on div "Back" at bounding box center [431, 39] width 334 height 79
click at [385, 103] on div "collabs" at bounding box center [453, 118] width 221 height 79
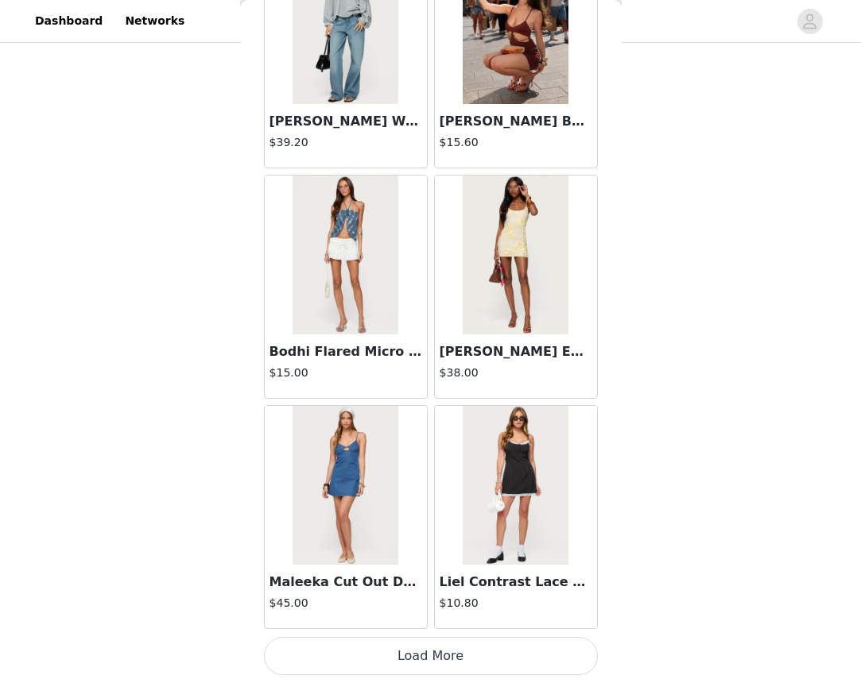
click at [394, 673] on button "Load More" at bounding box center [431, 656] width 334 height 38
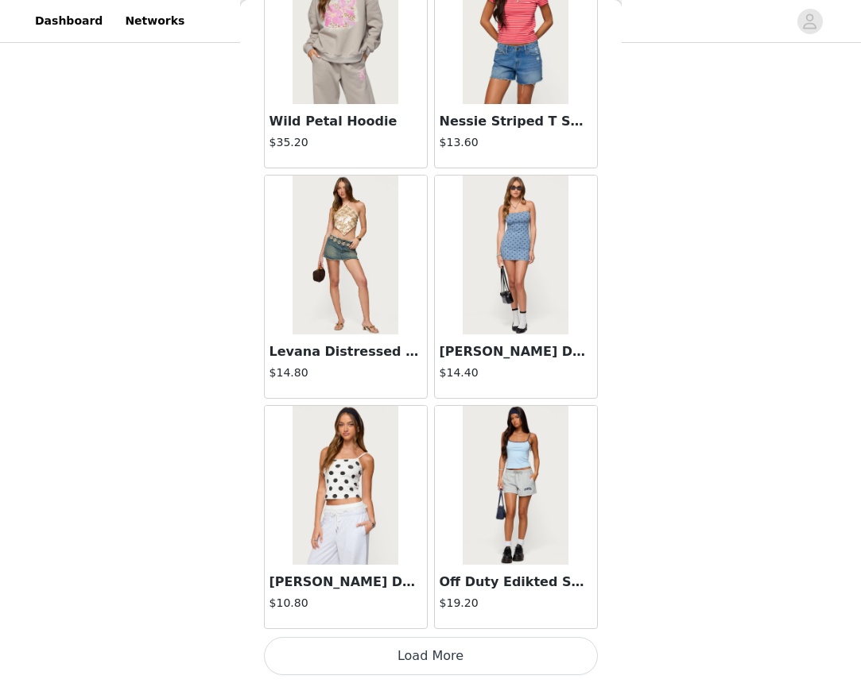
click at [430, 642] on button "Load More" at bounding box center [431, 656] width 334 height 38
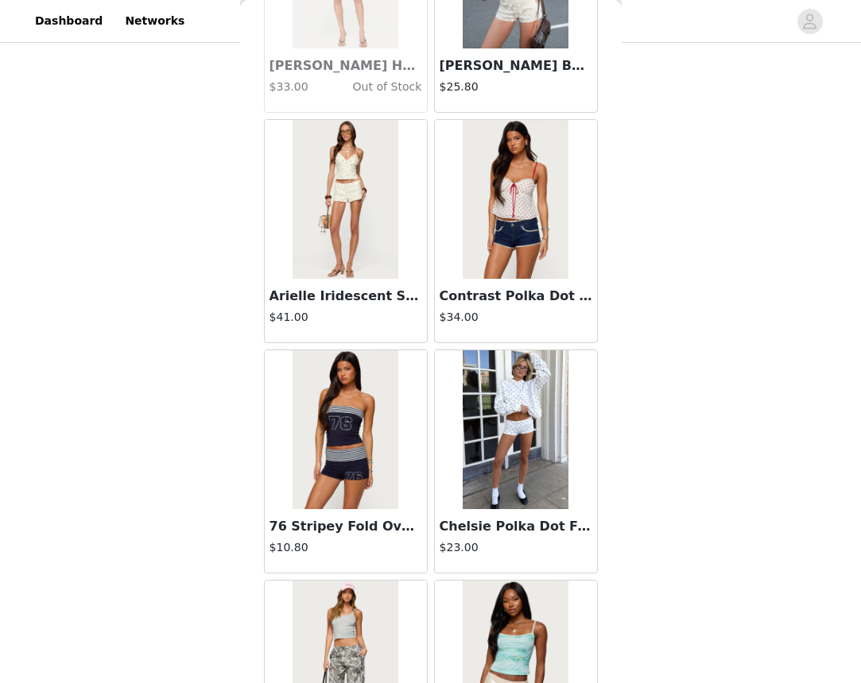
scroll to position [5123, 0]
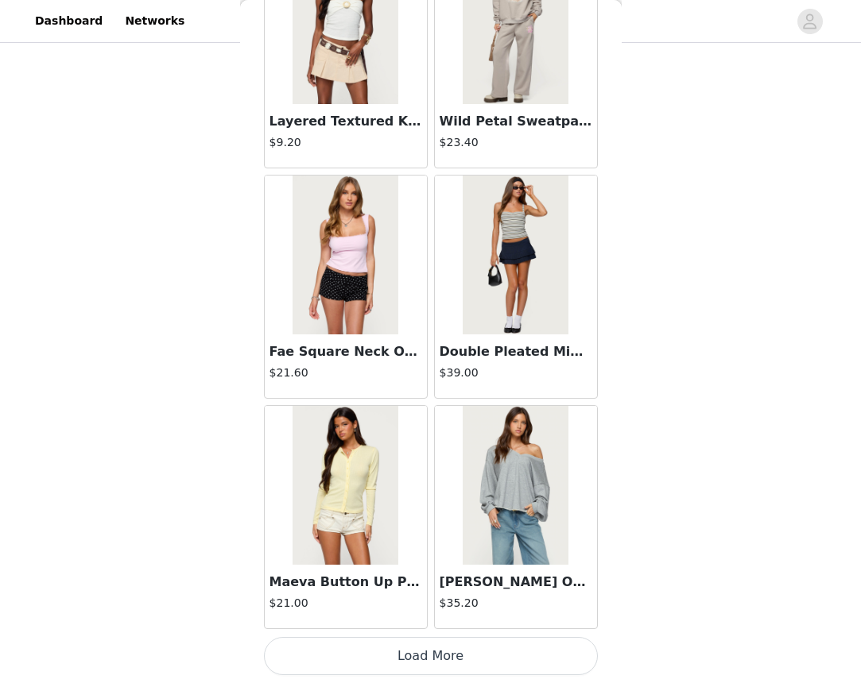
click at [432, 657] on button "Load More" at bounding box center [431, 656] width 334 height 38
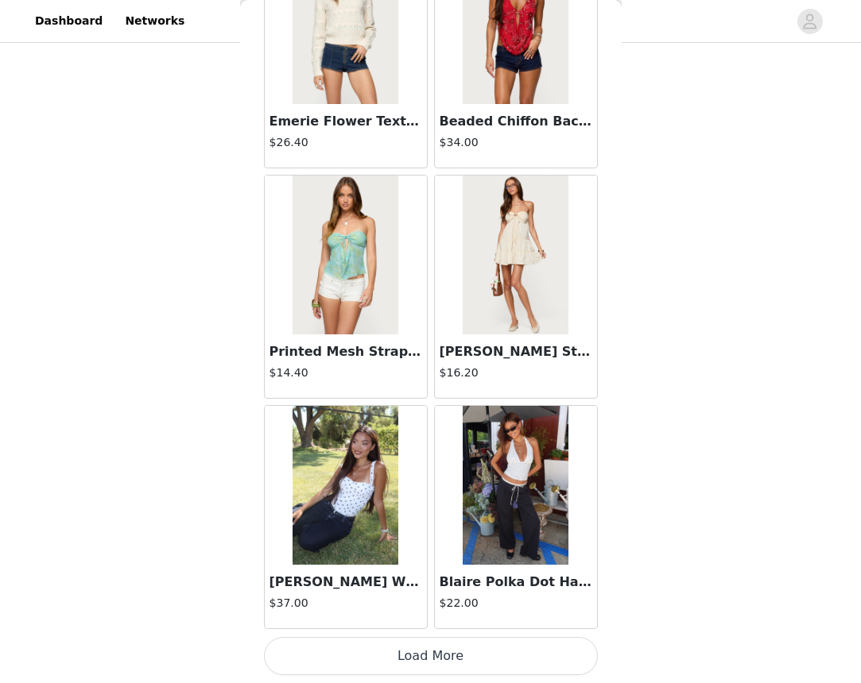
scroll to position [8663, 0]
click at [392, 660] on button "Load More" at bounding box center [431, 656] width 334 height 38
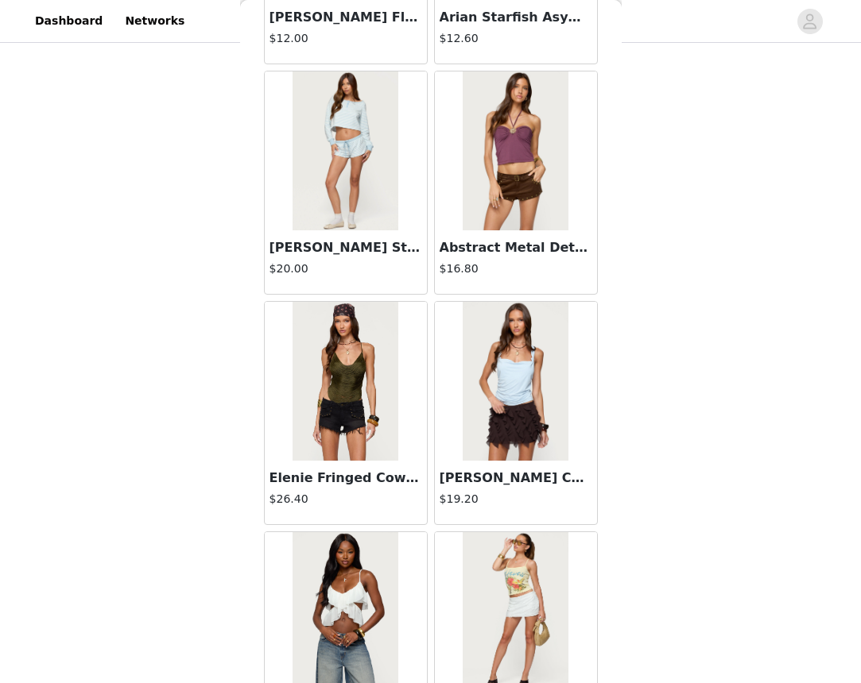
scroll to position [10840, 0]
click at [523, 188] on img at bounding box center [516, 151] width 106 height 159
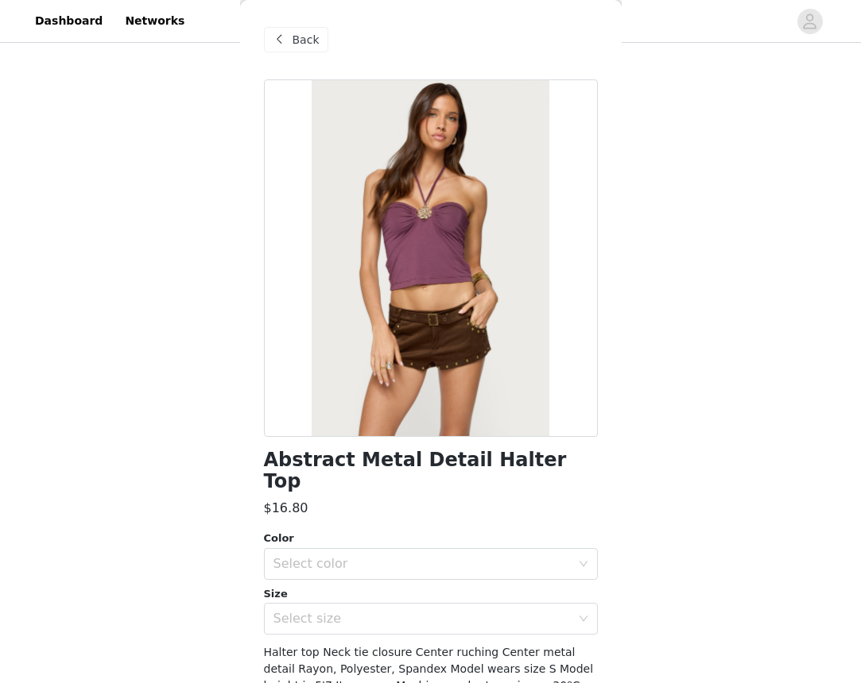
scroll to position [0, 0]
click at [277, 34] on span at bounding box center [279, 39] width 19 height 19
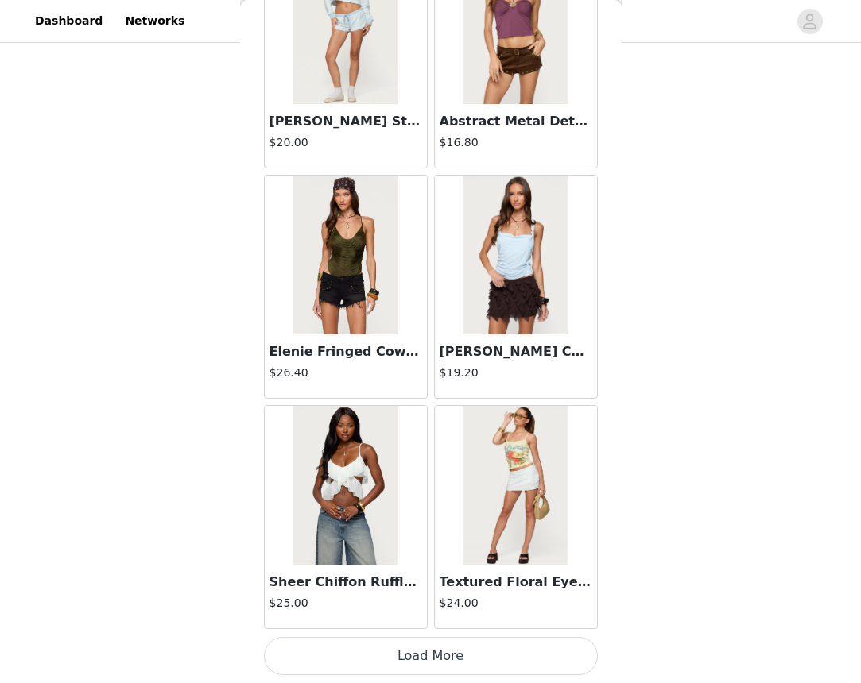
scroll to position [883, 0]
click at [395, 652] on button "Load More" at bounding box center [431, 656] width 334 height 38
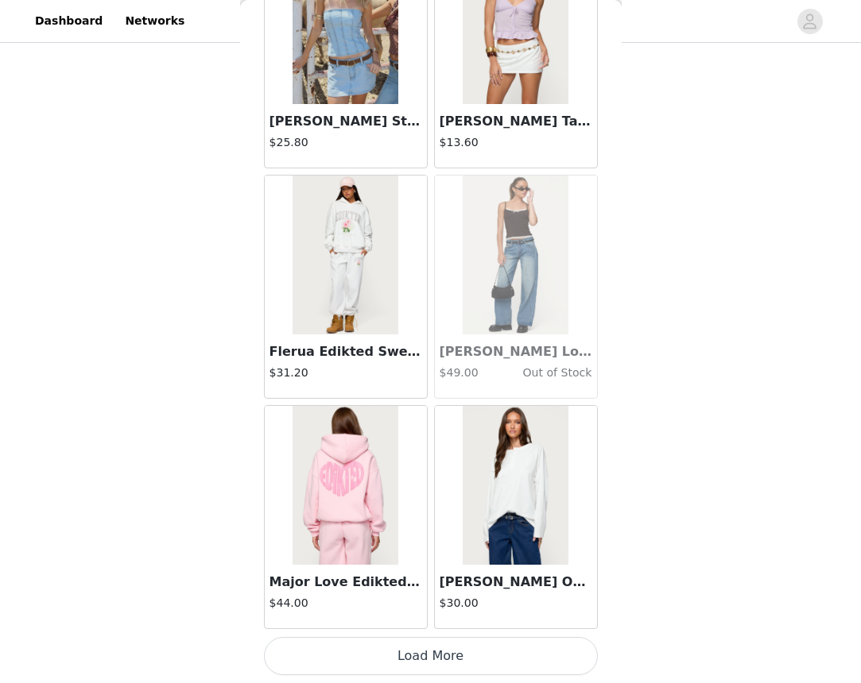
click at [416, 645] on button "Load More" at bounding box center [431, 656] width 334 height 38
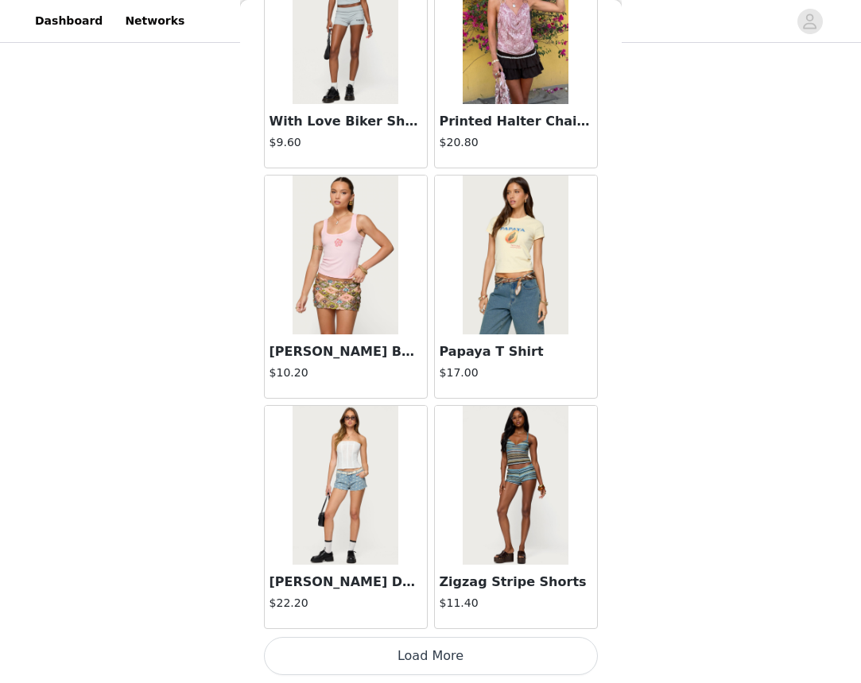
click at [438, 656] on button "Load More" at bounding box center [431, 656] width 334 height 38
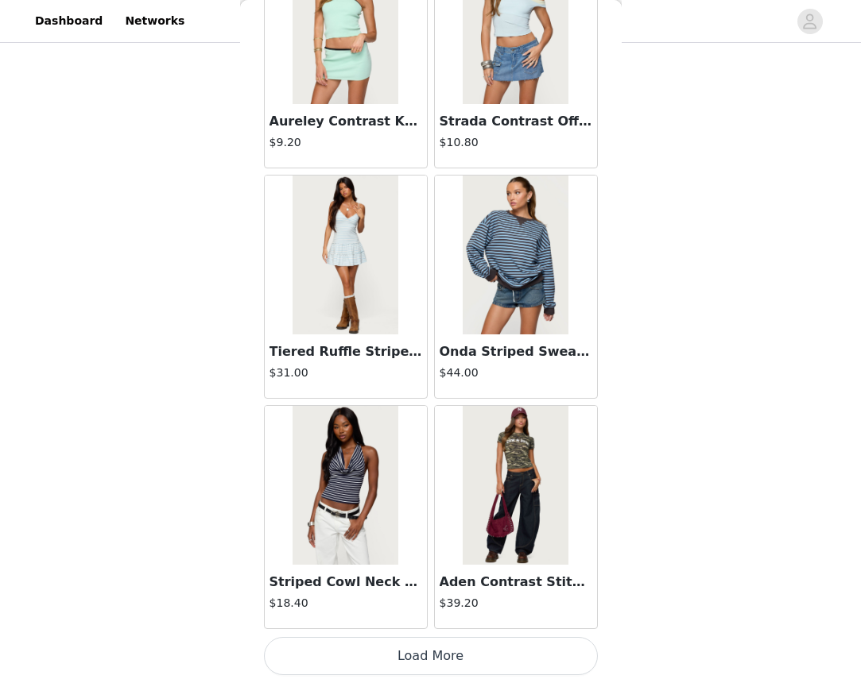
click at [426, 660] on button "Load More" at bounding box center [431, 656] width 334 height 38
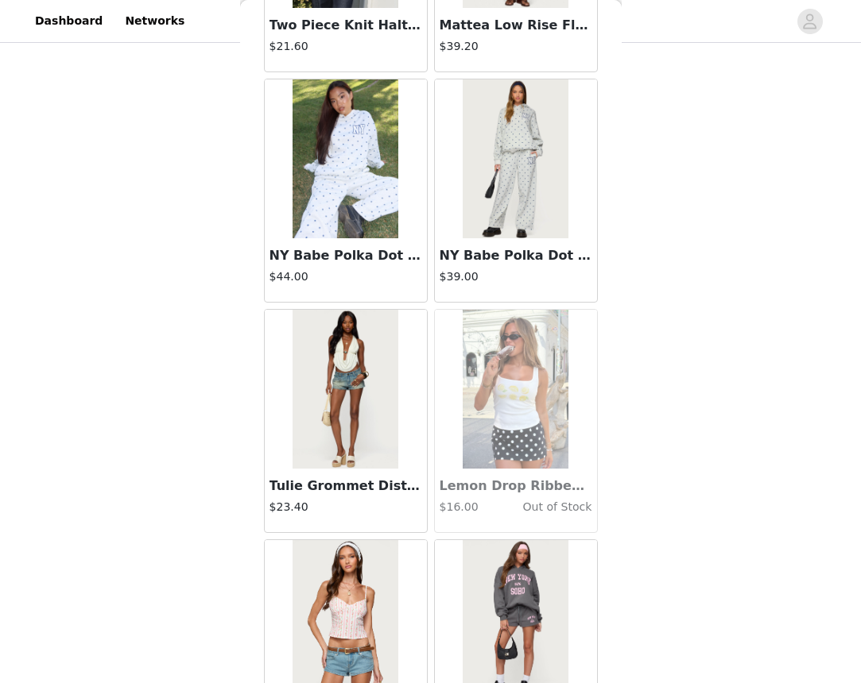
scroll to position [20058, 0]
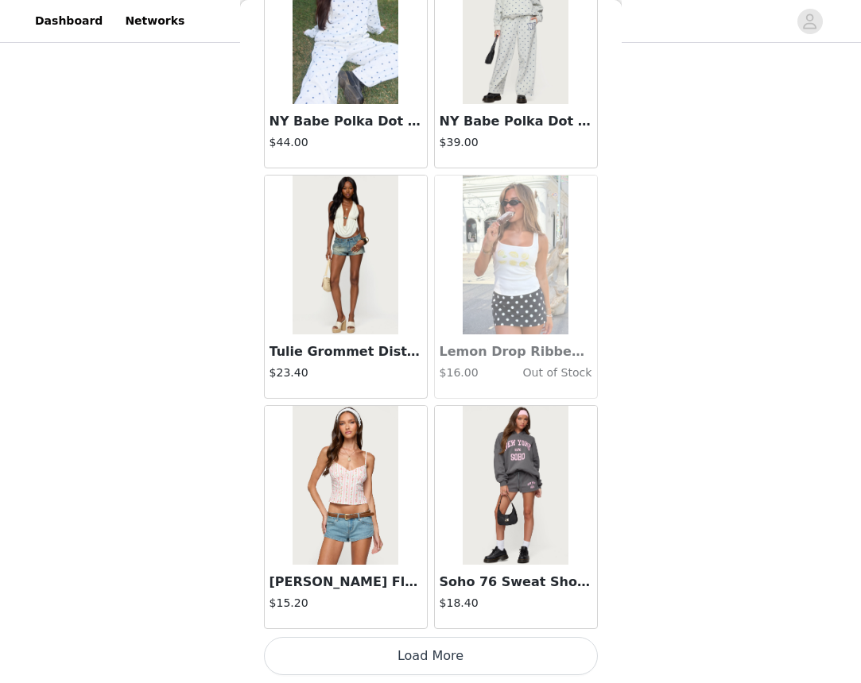
click at [470, 656] on button "Load More" at bounding box center [431, 656] width 334 height 38
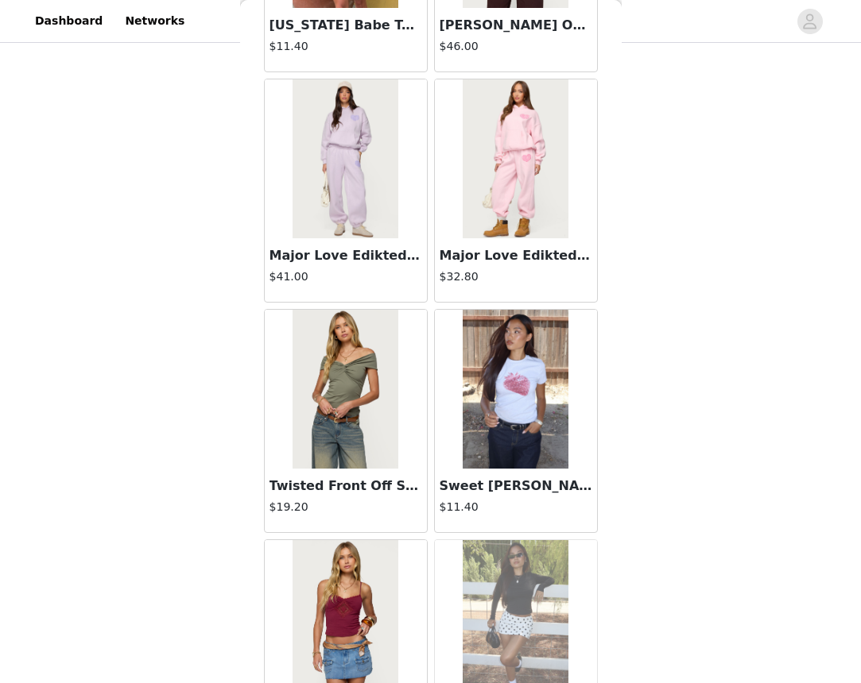
scroll to position [21191, 0]
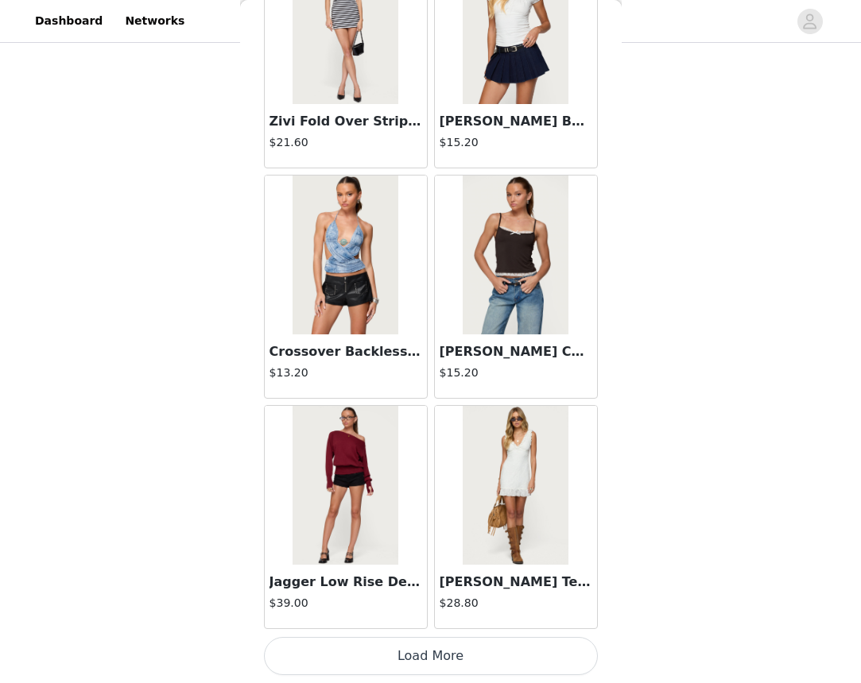
click at [446, 652] on button "Load More" at bounding box center [431, 656] width 334 height 38
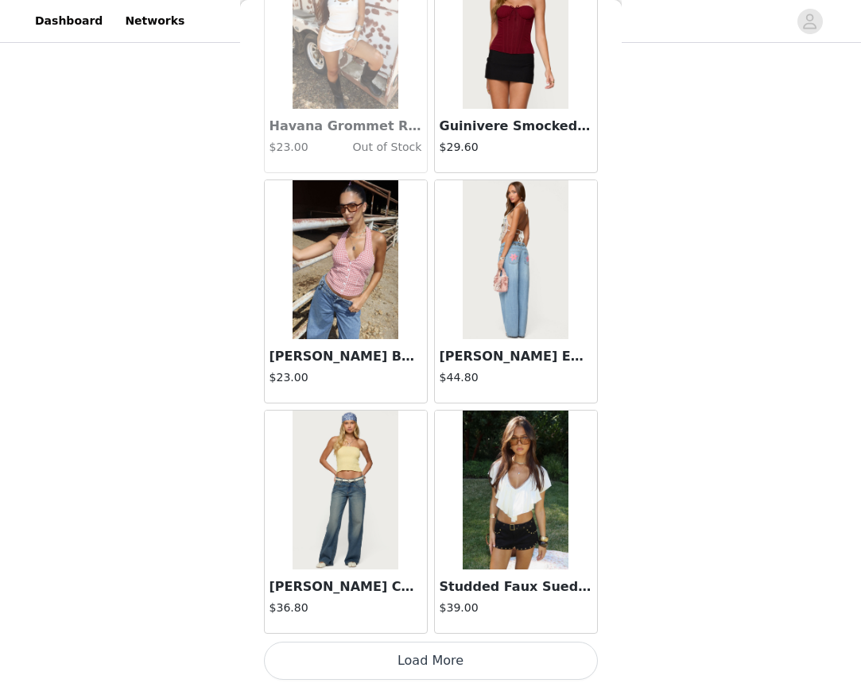
scroll to position [24792, 0]
click at [484, 654] on button "Load More" at bounding box center [431, 660] width 334 height 38
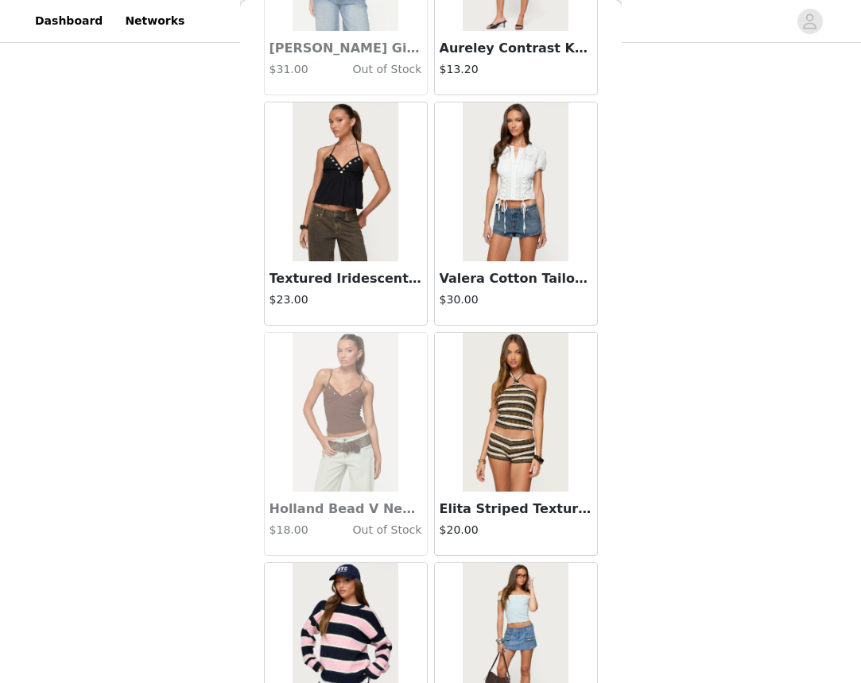
scroll to position [26710, 0]
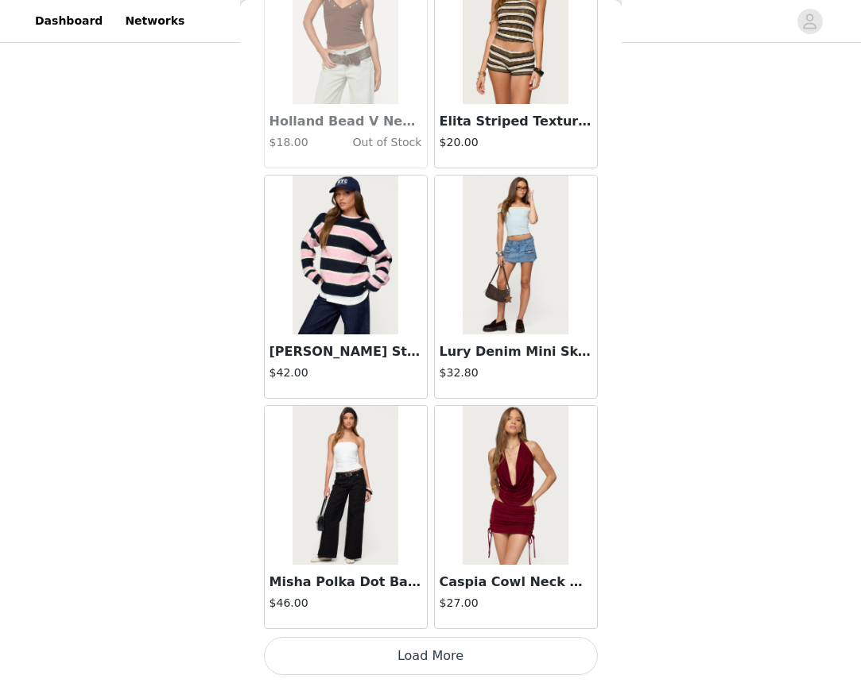
click at [499, 650] on button "Load More" at bounding box center [431, 656] width 334 height 38
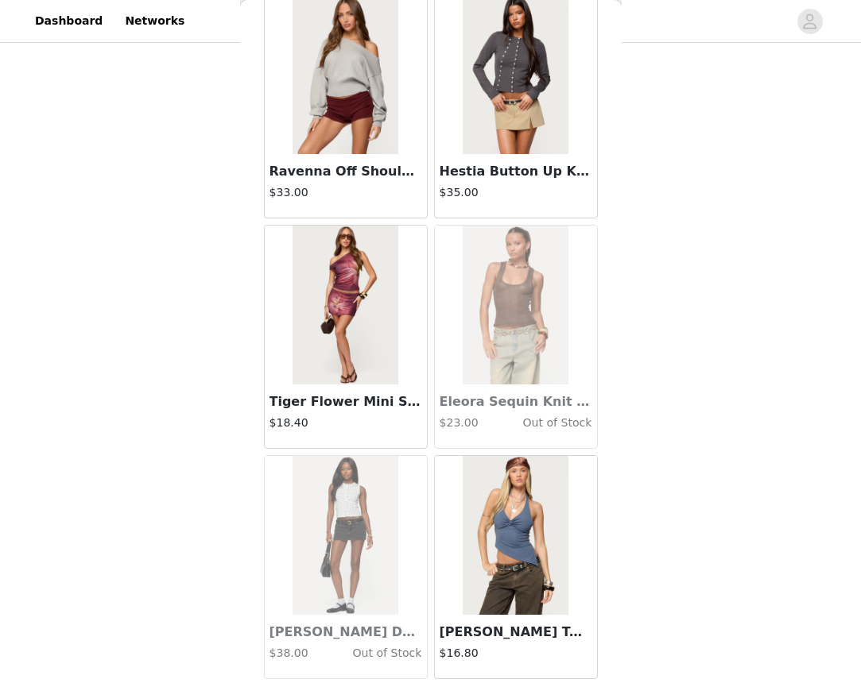
scroll to position [29105, 0]
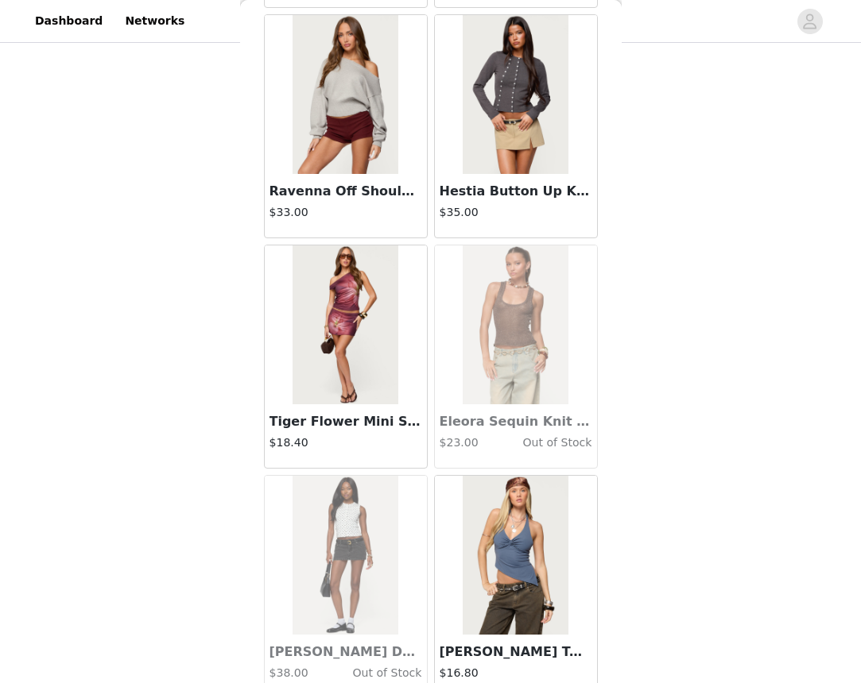
click at [373, 376] on img at bounding box center [345, 325] width 106 height 159
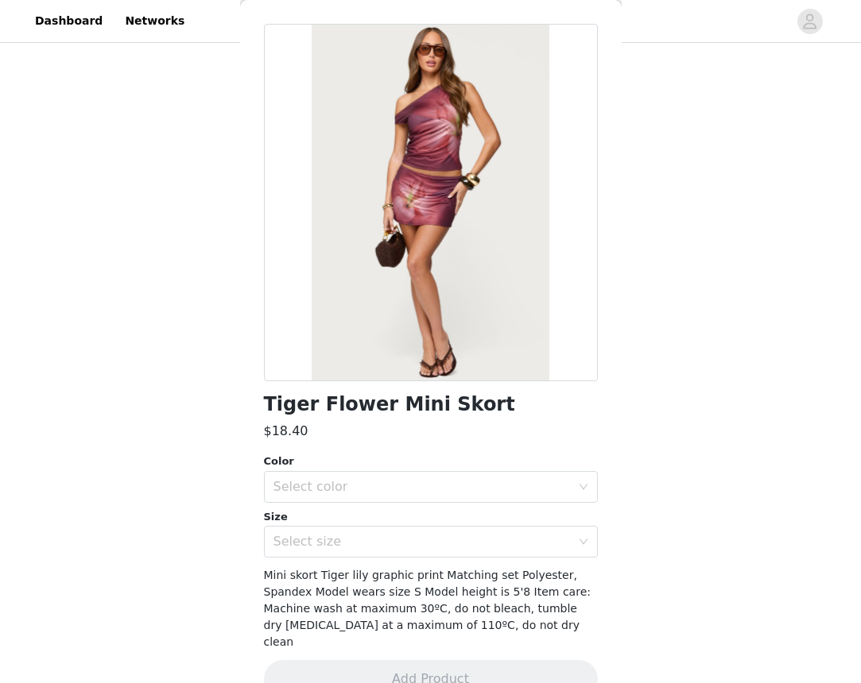
scroll to position [68, 0]
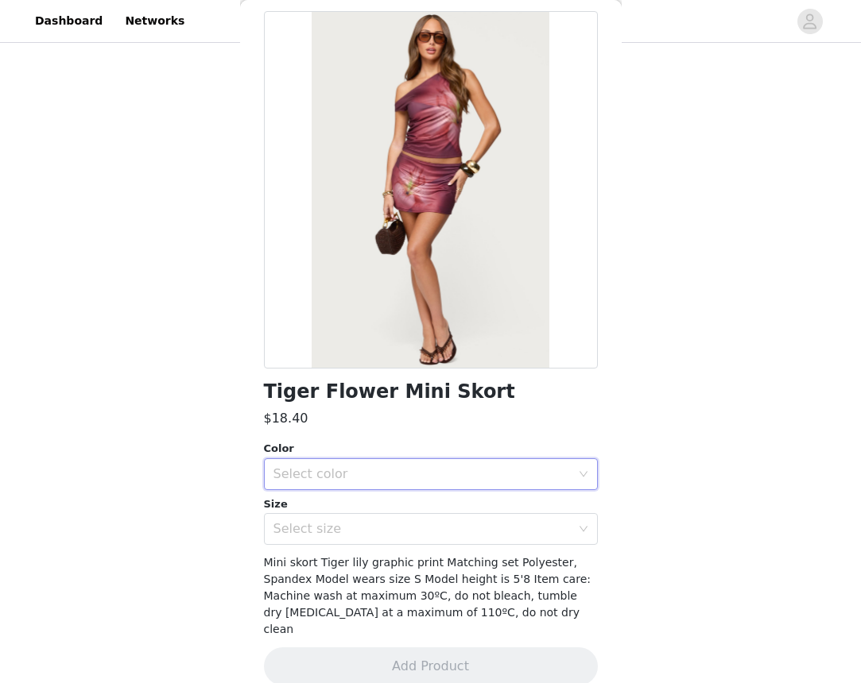
click at [393, 483] on div "Select color" at bounding box center [425, 474] width 304 height 30
click at [393, 508] on li "BURGUNDY" at bounding box center [431, 508] width 334 height 25
click at [388, 533] on div "Select size" at bounding box center [421, 529] width 297 height 16
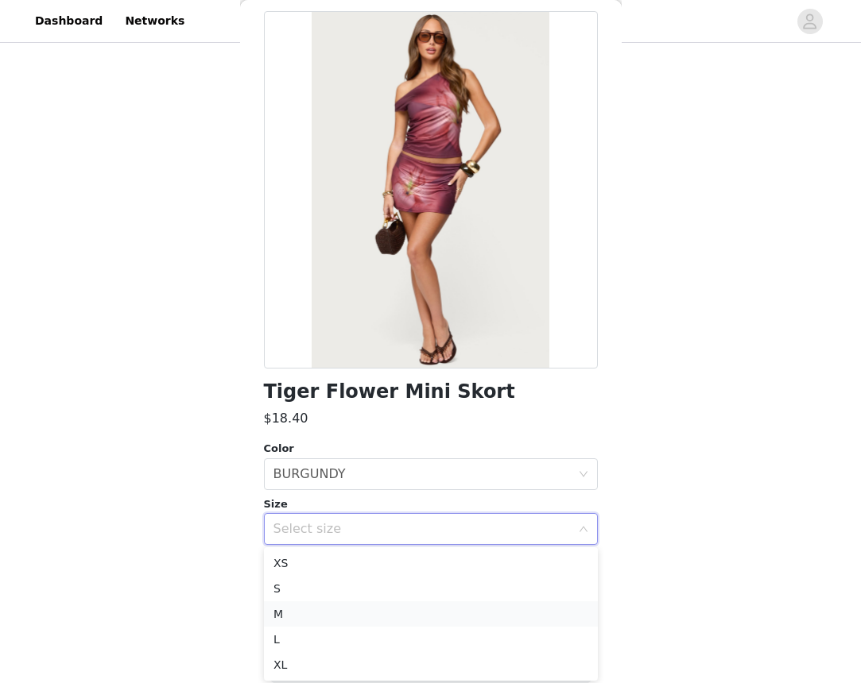
click at [358, 614] on li "M" at bounding box center [431, 614] width 334 height 25
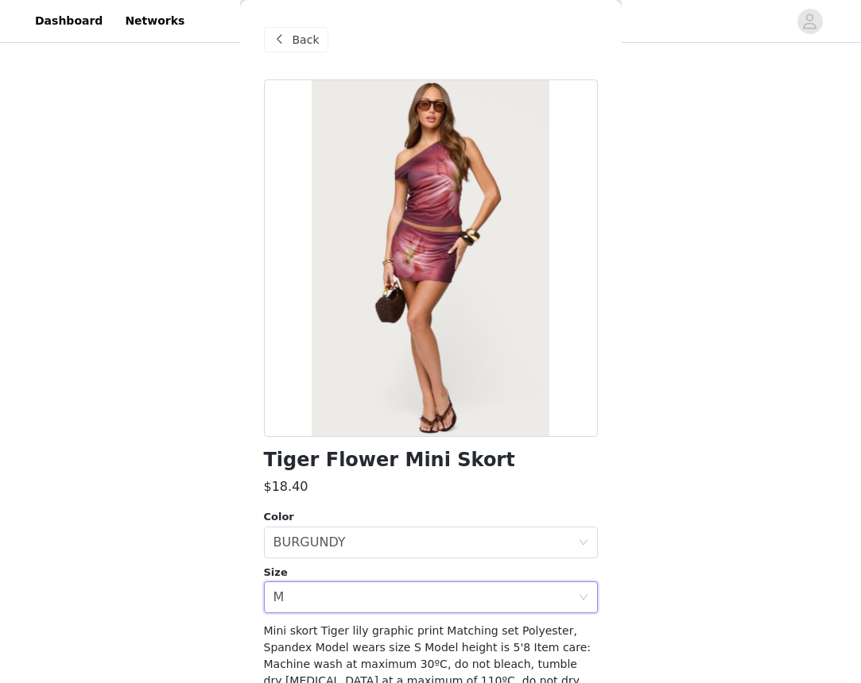
scroll to position [0, 0]
click at [296, 44] on span "Back" at bounding box center [305, 40] width 27 height 17
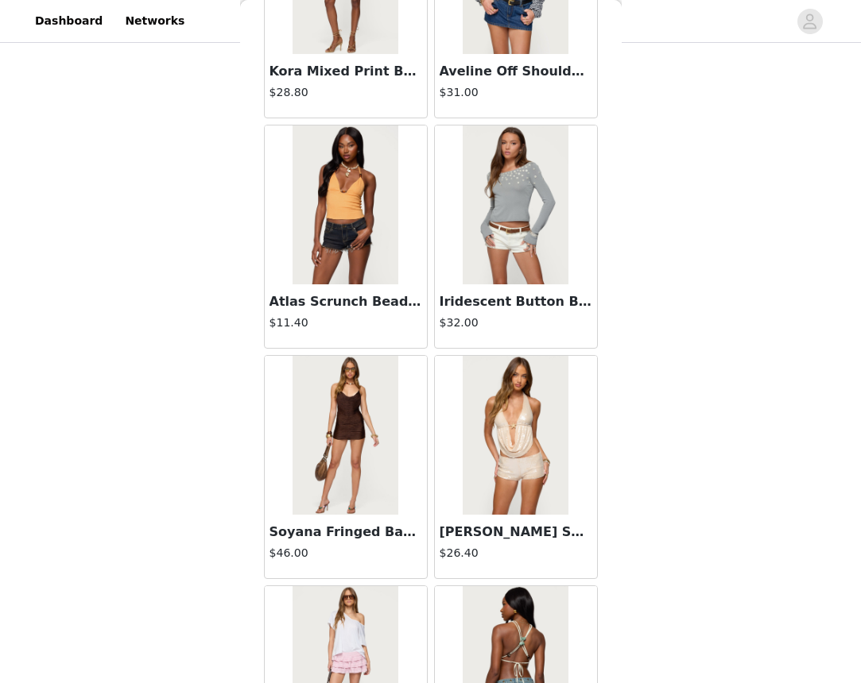
scroll to position [18853, 0]
click at [509, 420] on img at bounding box center [516, 436] width 106 height 159
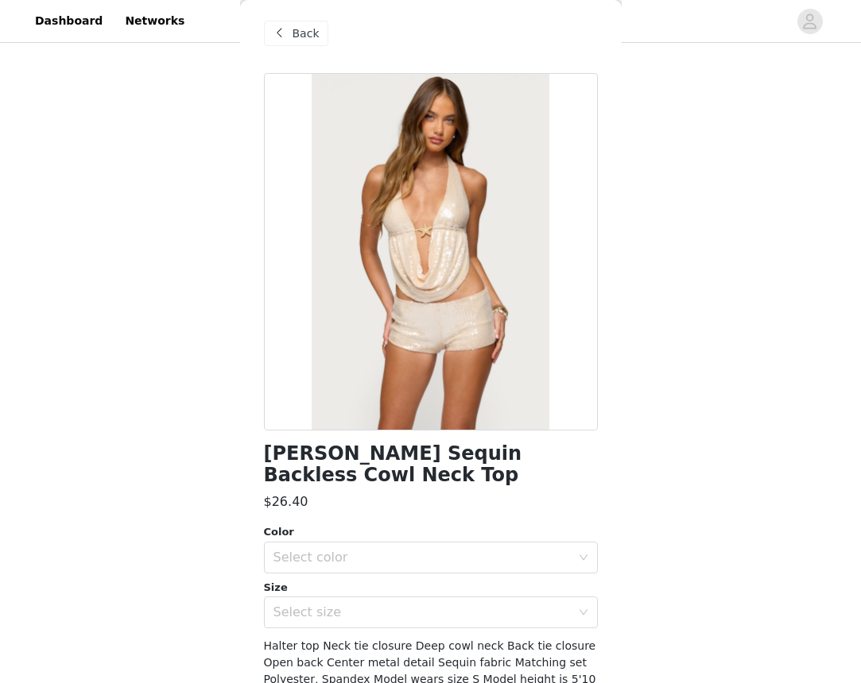
scroll to position [0, 0]
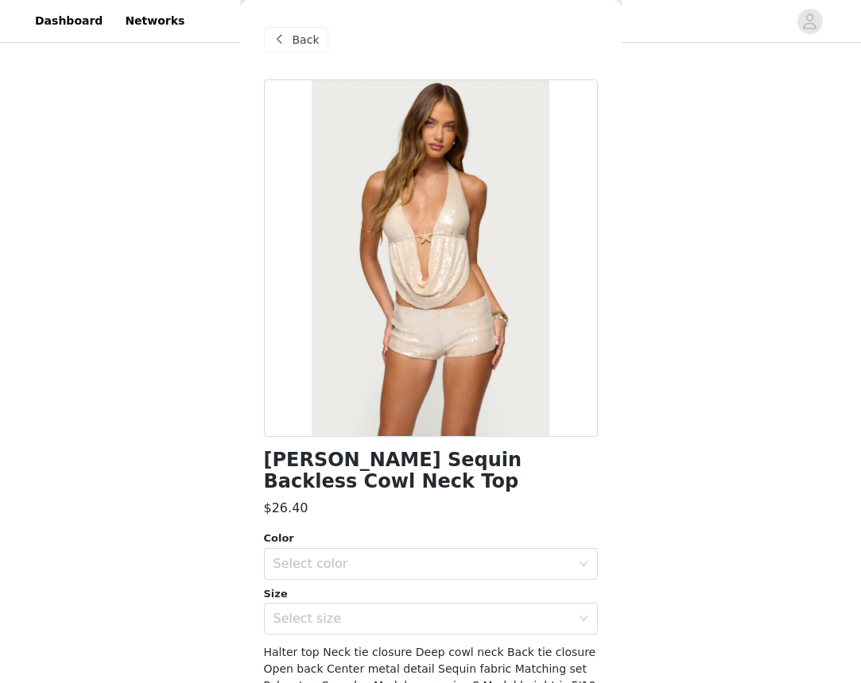
click at [292, 37] on span "Back" at bounding box center [305, 40] width 27 height 17
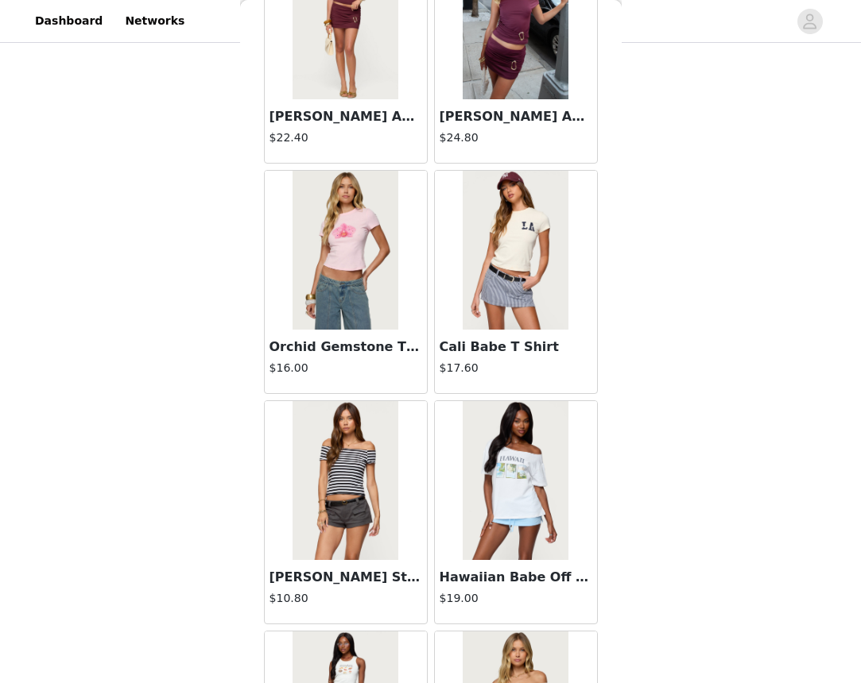
scroll to position [2907, 0]
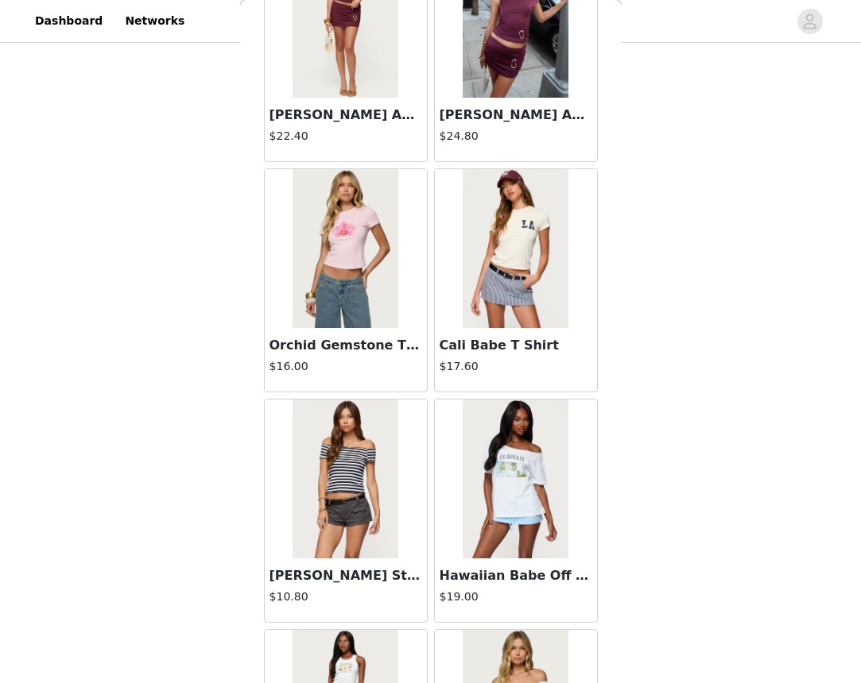
click at [518, 288] on img at bounding box center [516, 248] width 106 height 159
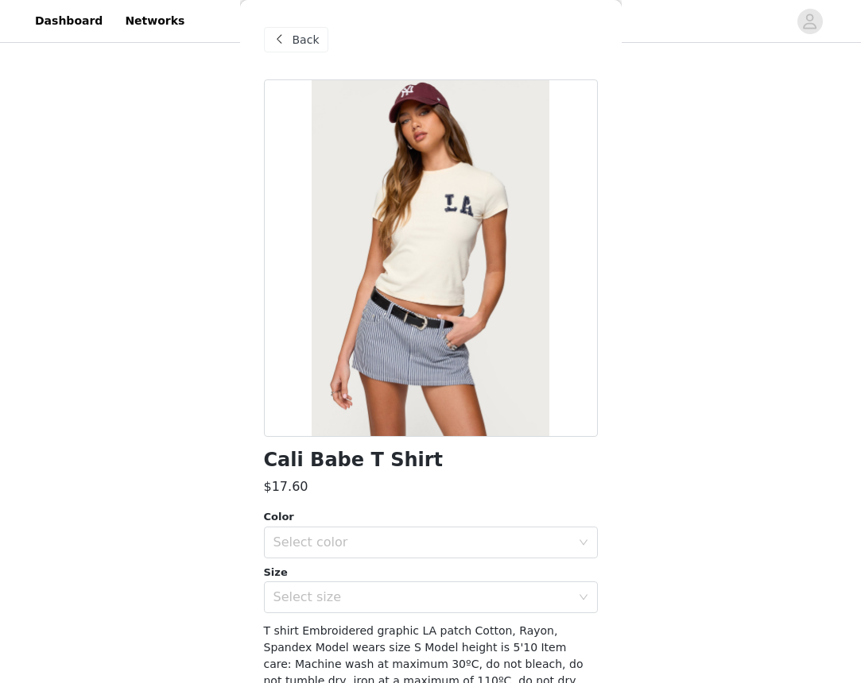
scroll to position [846, 0]
click at [285, 31] on span at bounding box center [279, 39] width 19 height 19
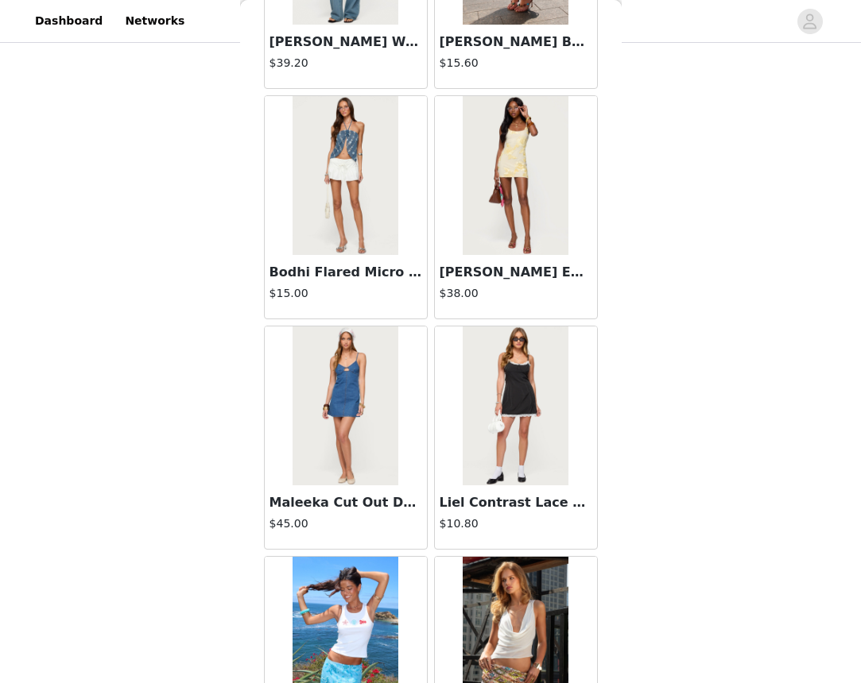
scroll to position [1829, 0]
click at [492, 220] on img at bounding box center [516, 174] width 106 height 159
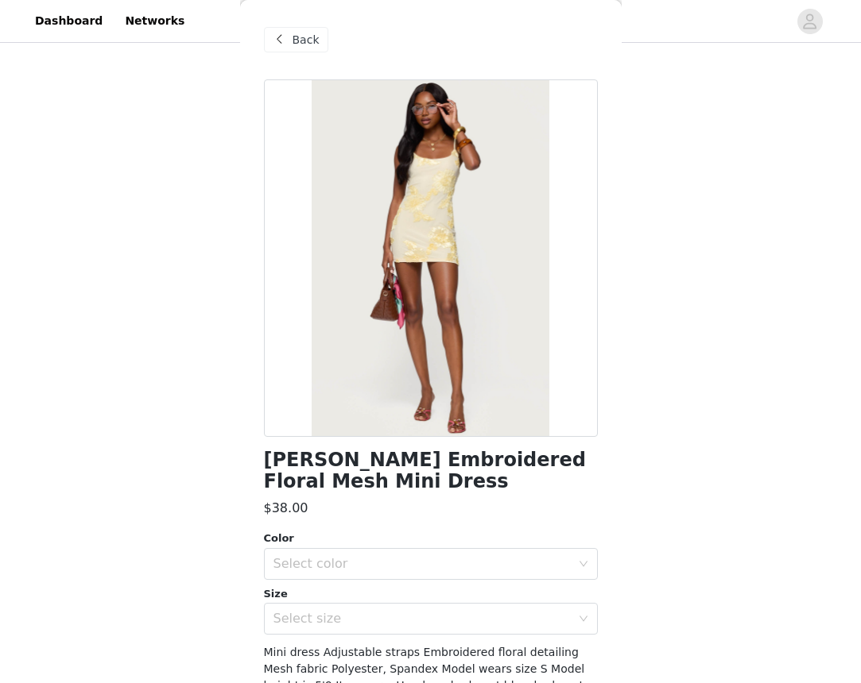
scroll to position [0, 0]
click at [287, 47] on span at bounding box center [279, 39] width 19 height 19
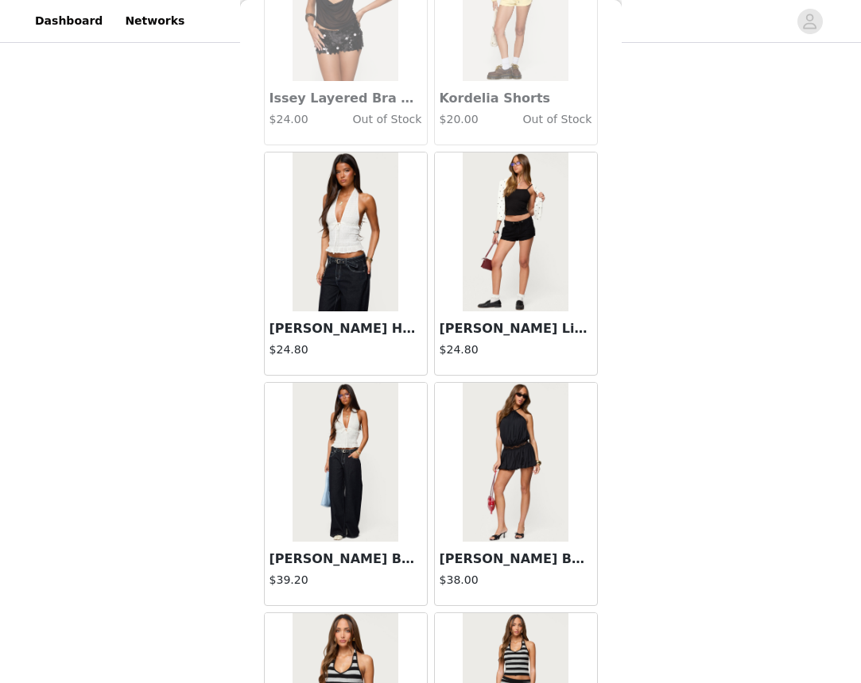
scroll to position [28282, 0]
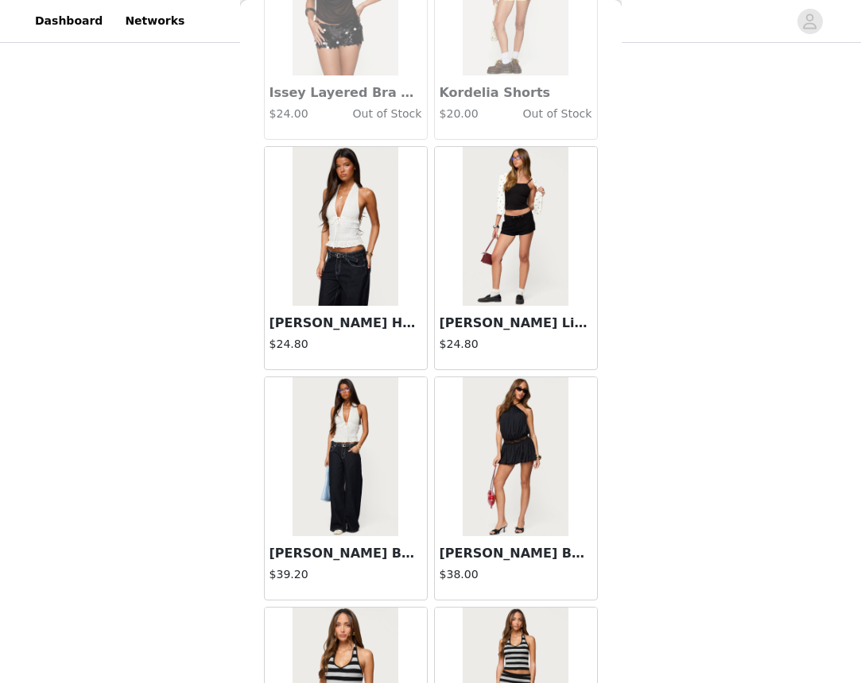
click at [336, 243] on img at bounding box center [345, 226] width 106 height 159
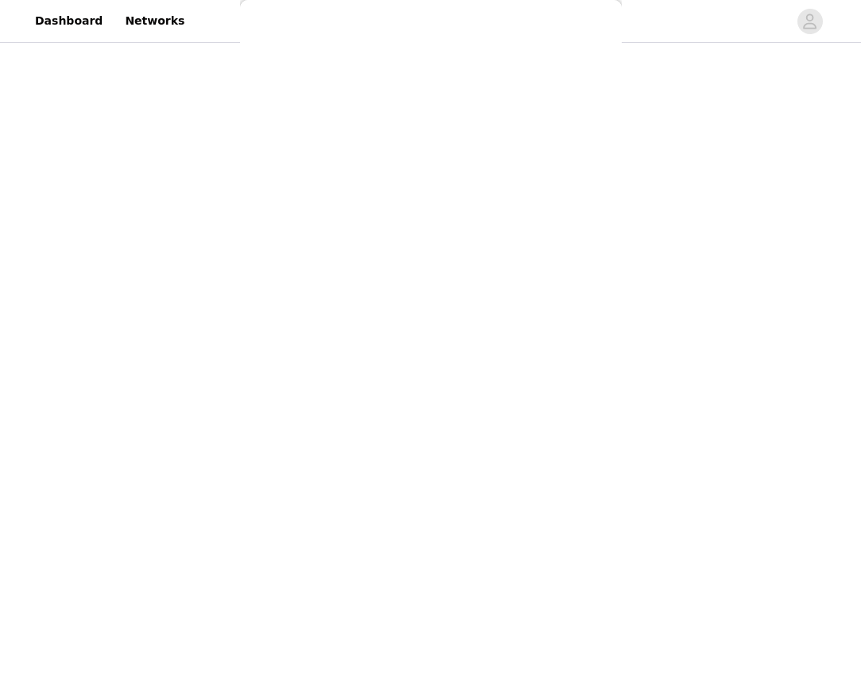
scroll to position [89, 0]
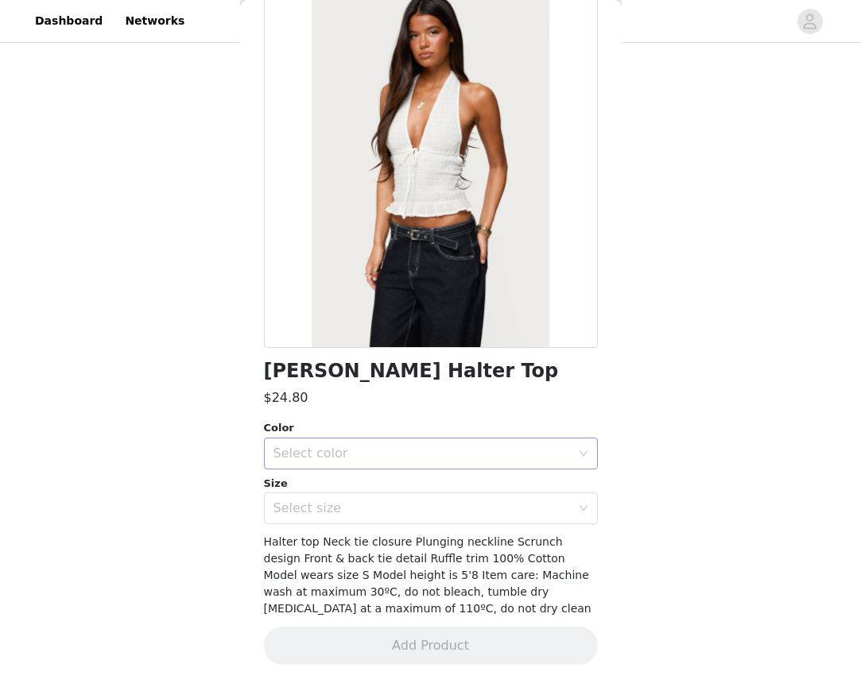
click at [381, 463] on div "Select color" at bounding box center [425, 454] width 304 height 30
click at [380, 486] on li "WHITE" at bounding box center [431, 487] width 334 height 25
click at [377, 502] on div "Select size" at bounding box center [421, 509] width 297 height 16
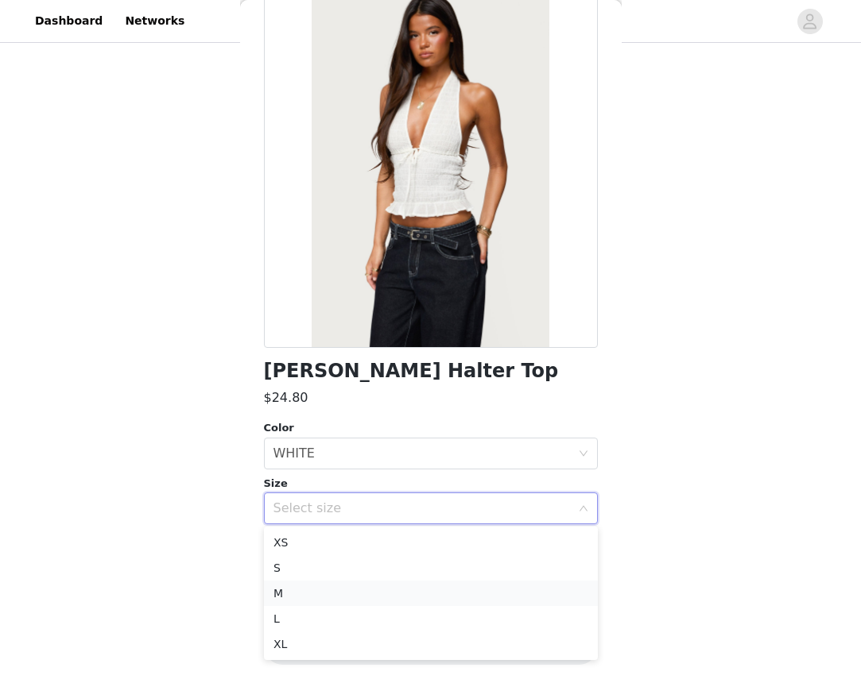
click at [358, 593] on li "M" at bounding box center [431, 593] width 334 height 25
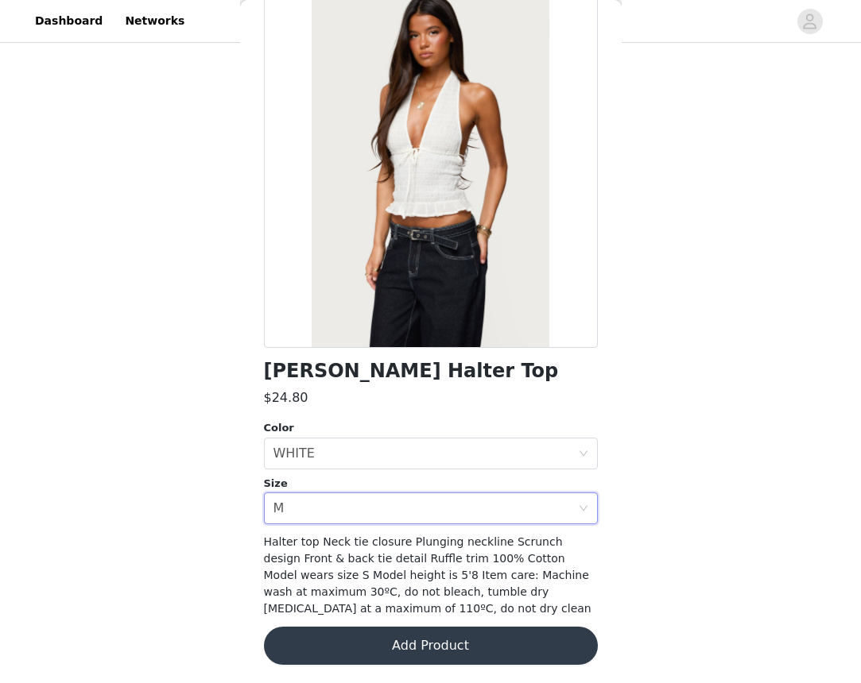
click at [370, 631] on button "Add Product" at bounding box center [431, 646] width 334 height 38
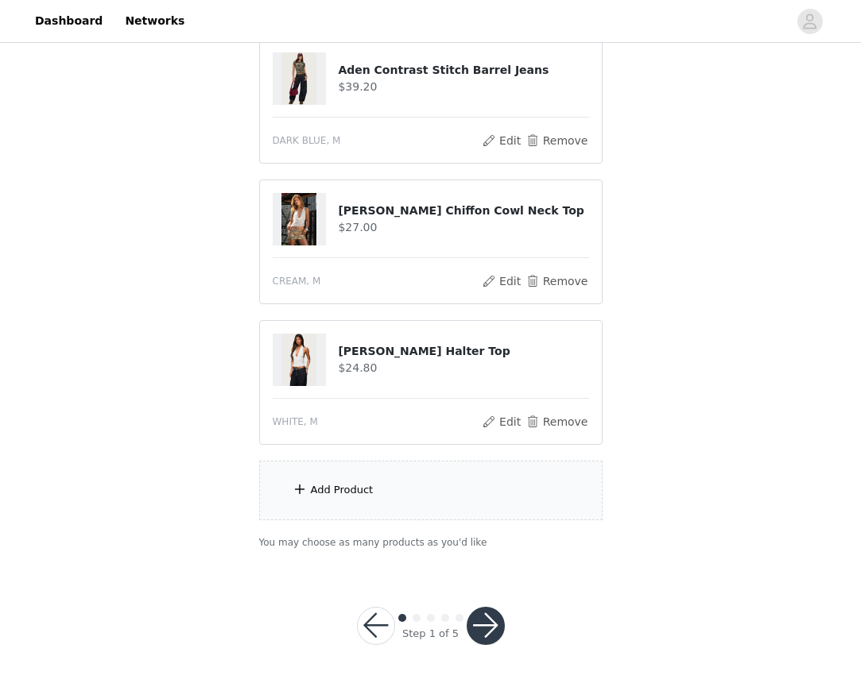
scroll to position [1024, 0]
click at [385, 502] on div "Add Product" at bounding box center [430, 492] width 343 height 60
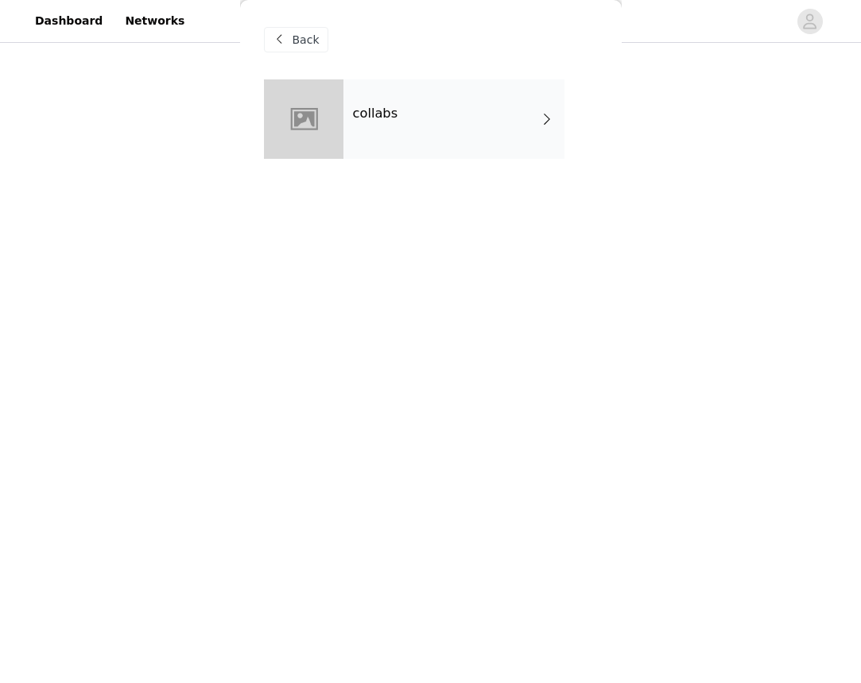
click at [415, 175] on div "collabs" at bounding box center [431, 130] width 334 height 103
click at [421, 134] on div "collabs" at bounding box center [453, 118] width 221 height 79
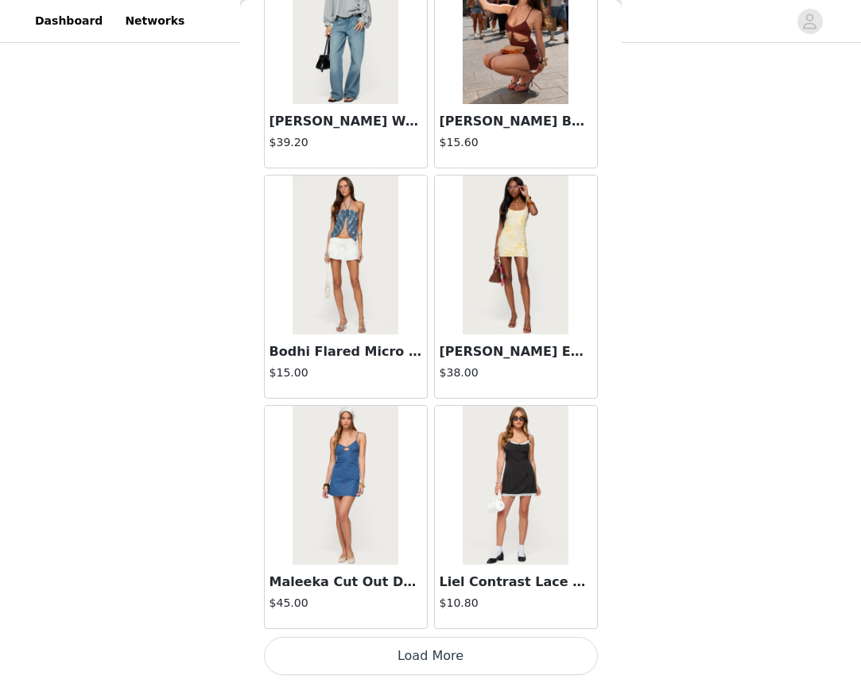
scroll to position [1748, 0]
click at [439, 649] on button "Load More" at bounding box center [431, 656] width 334 height 38
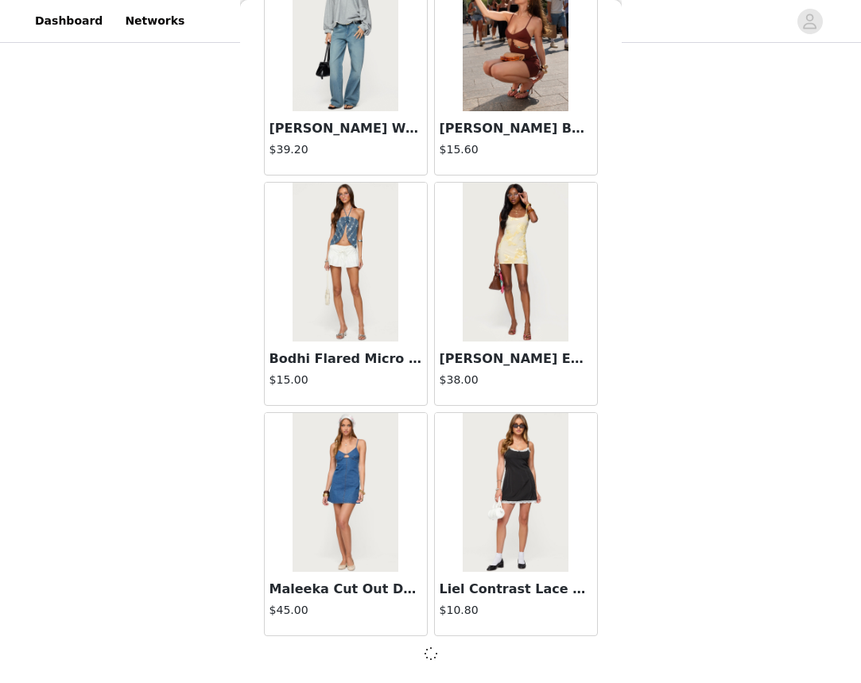
scroll to position [1741, 0]
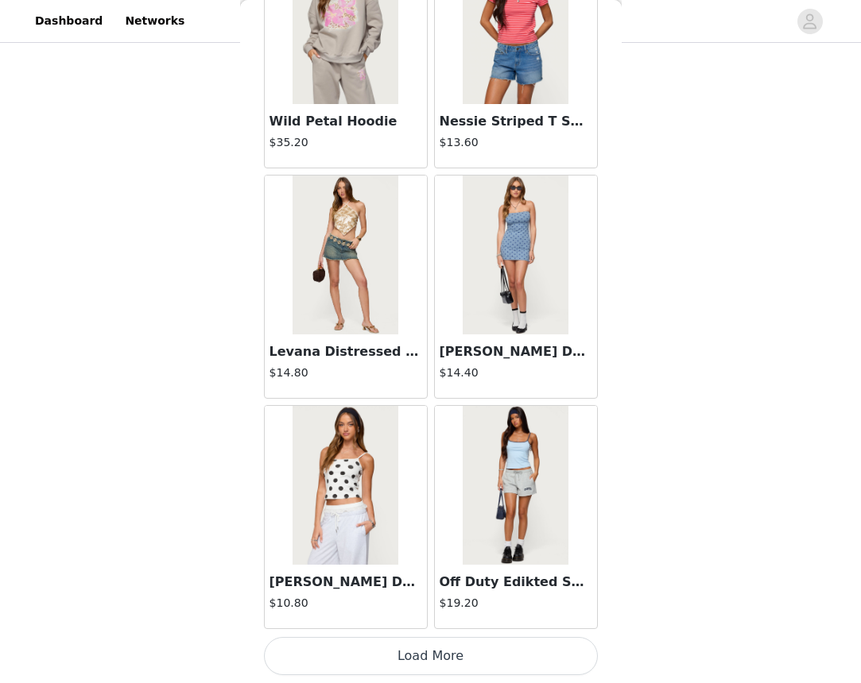
click at [445, 648] on button "Load More" at bounding box center [431, 656] width 334 height 38
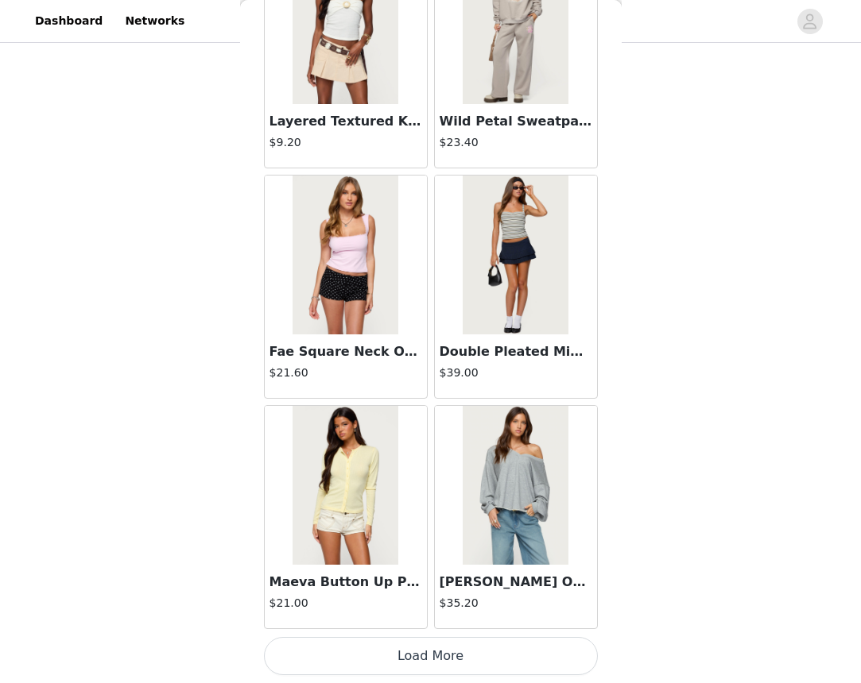
scroll to position [1024, 0]
click at [506, 648] on button "Load More" at bounding box center [431, 656] width 334 height 38
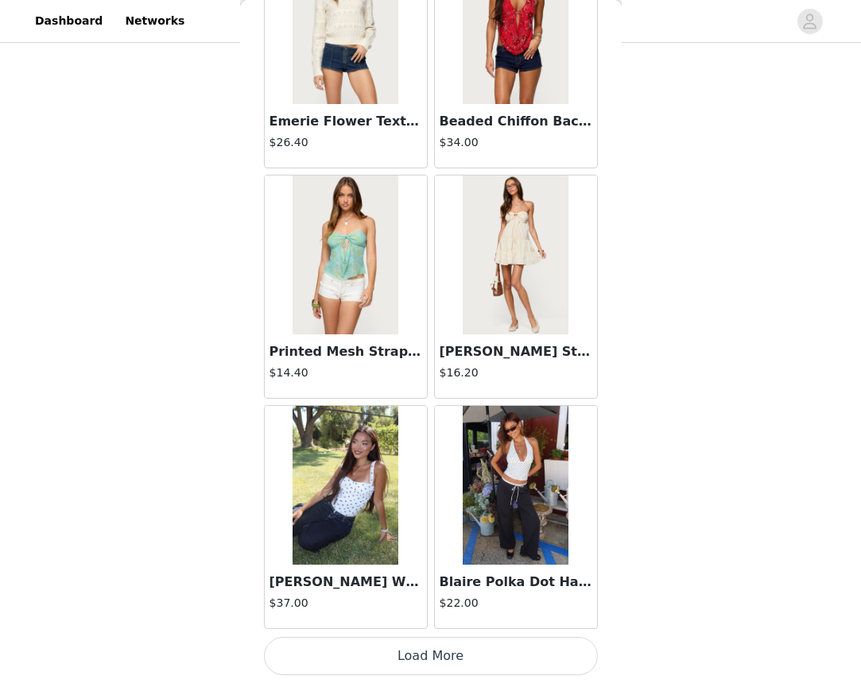
click at [432, 652] on button "Load More" at bounding box center [431, 656] width 334 height 38
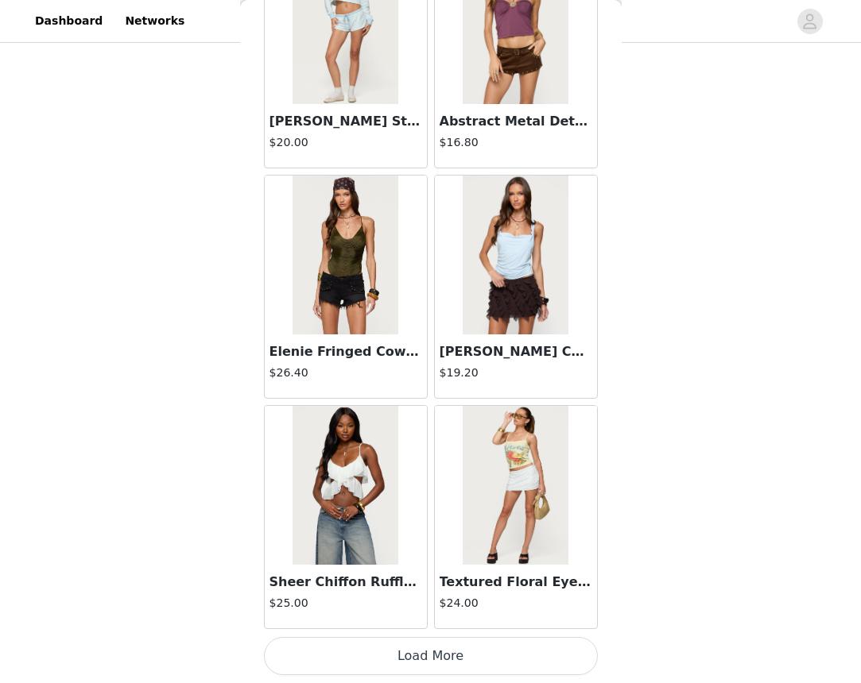
click at [443, 649] on button "Load More" at bounding box center [431, 656] width 334 height 38
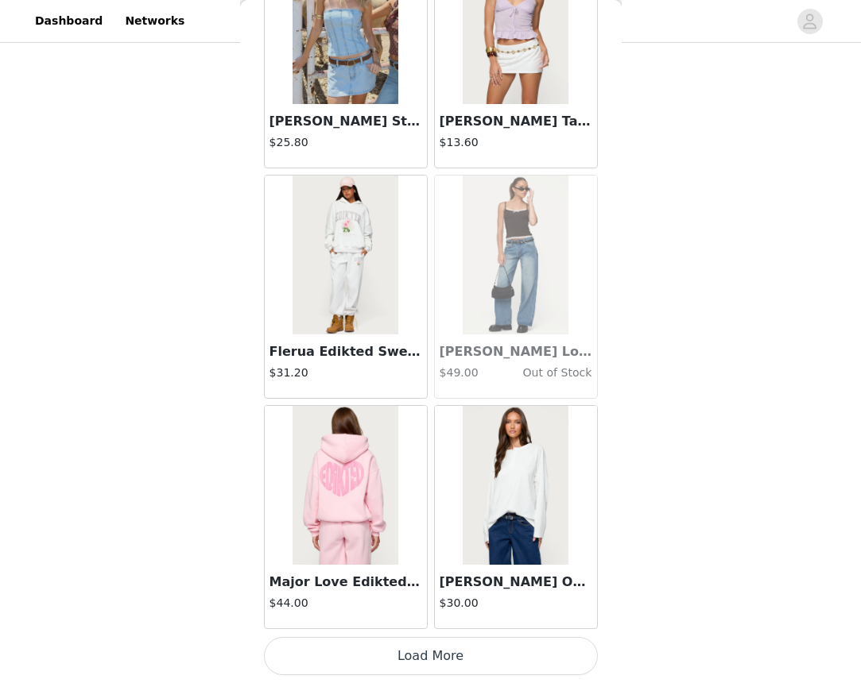
click at [422, 652] on button "Load More" at bounding box center [431, 656] width 334 height 38
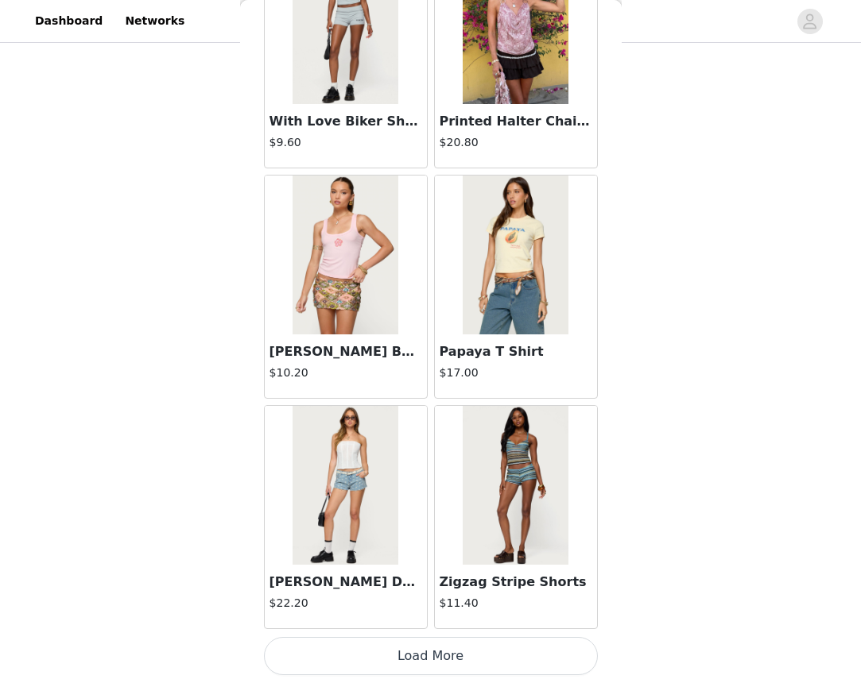
click at [415, 651] on button "Load More" at bounding box center [431, 656] width 334 height 38
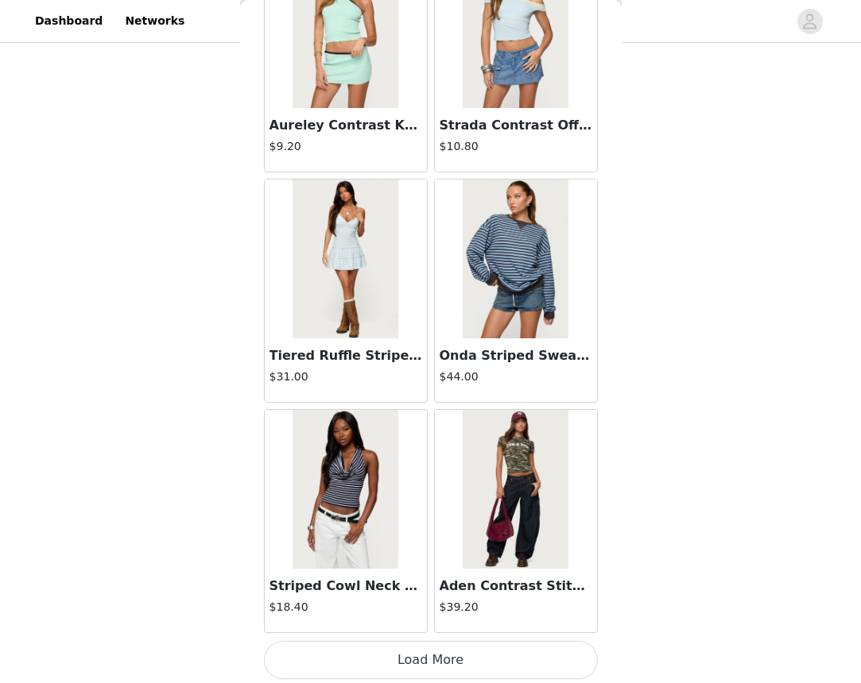
scroll to position [1024, 0]
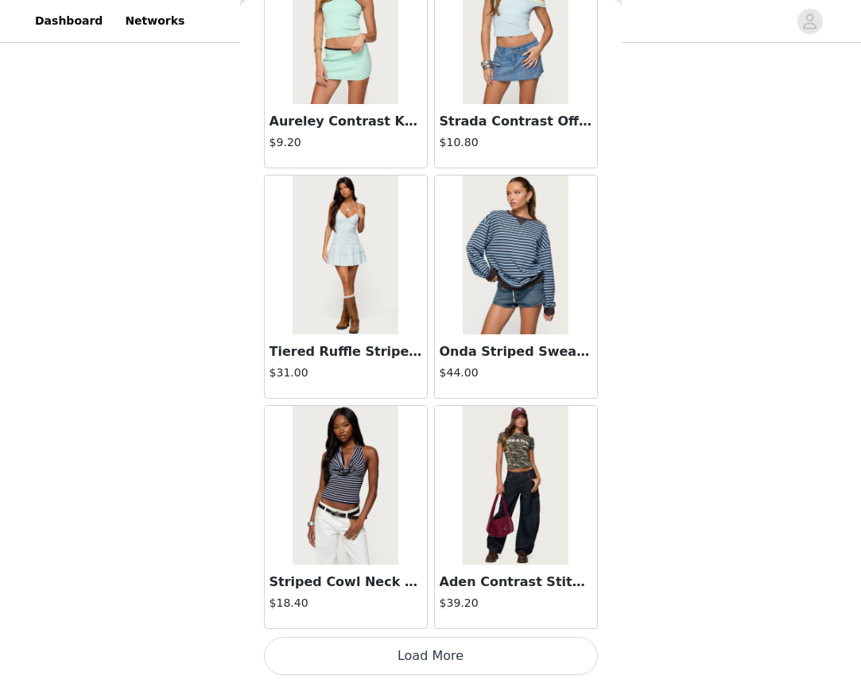
click at [425, 652] on button "Load More" at bounding box center [431, 656] width 334 height 38
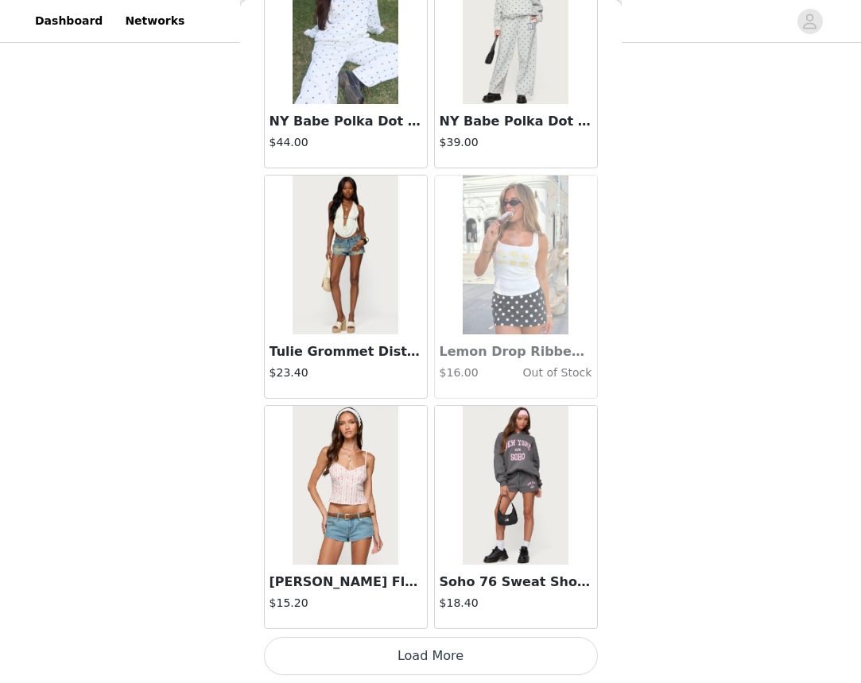
click at [425, 657] on button "Load More" at bounding box center [431, 656] width 334 height 38
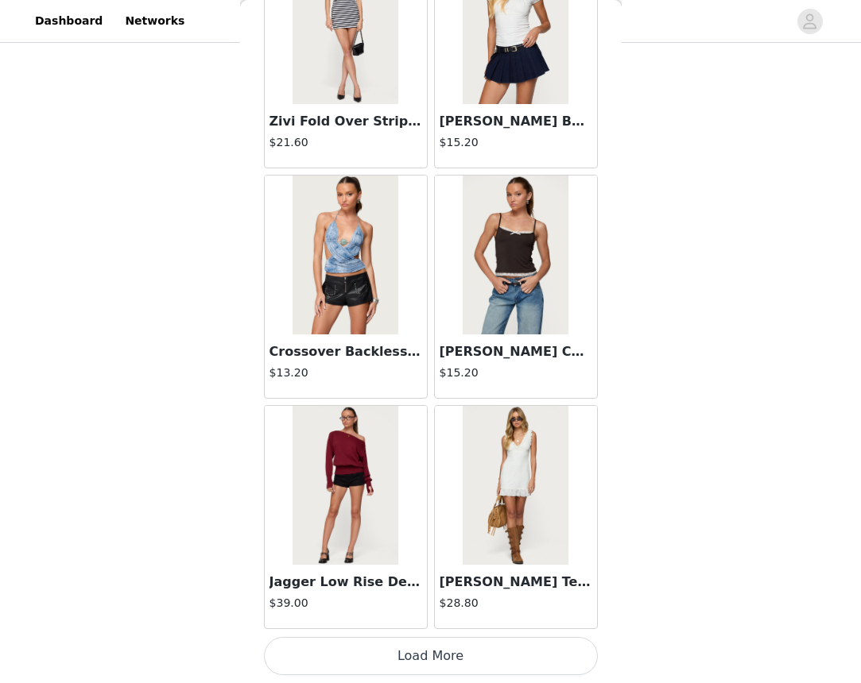
click at [404, 647] on button "Load More" at bounding box center [431, 656] width 334 height 38
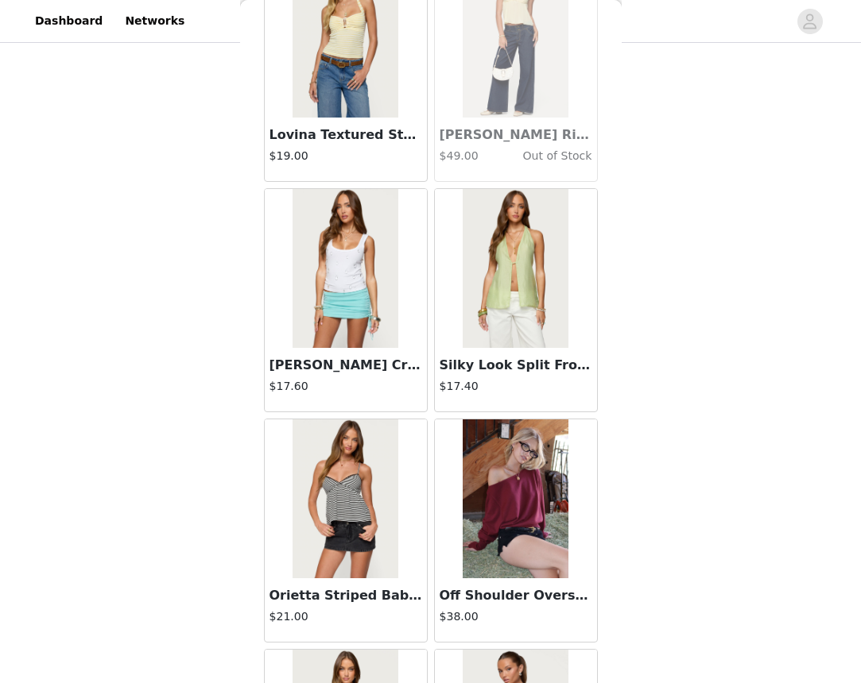
scroll to position [0, 0]
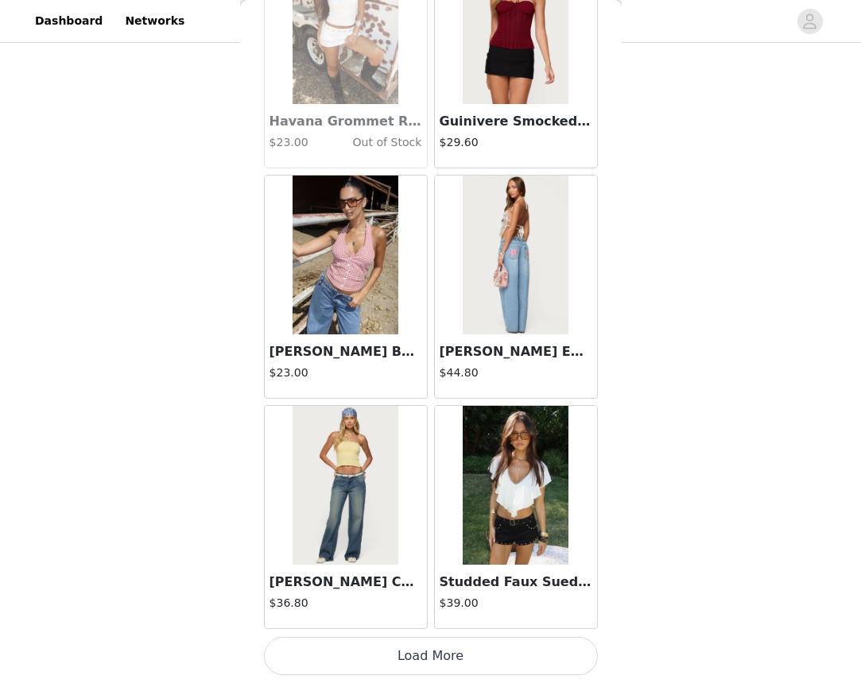
click at [388, 649] on button "Load More" at bounding box center [431, 656] width 334 height 38
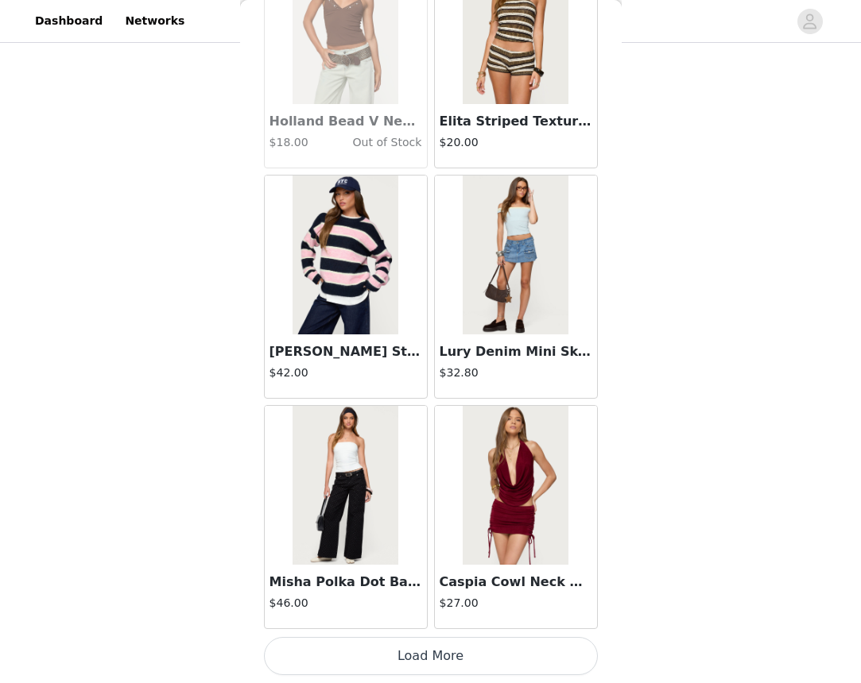
click at [440, 644] on button "Load More" at bounding box center [431, 656] width 334 height 38
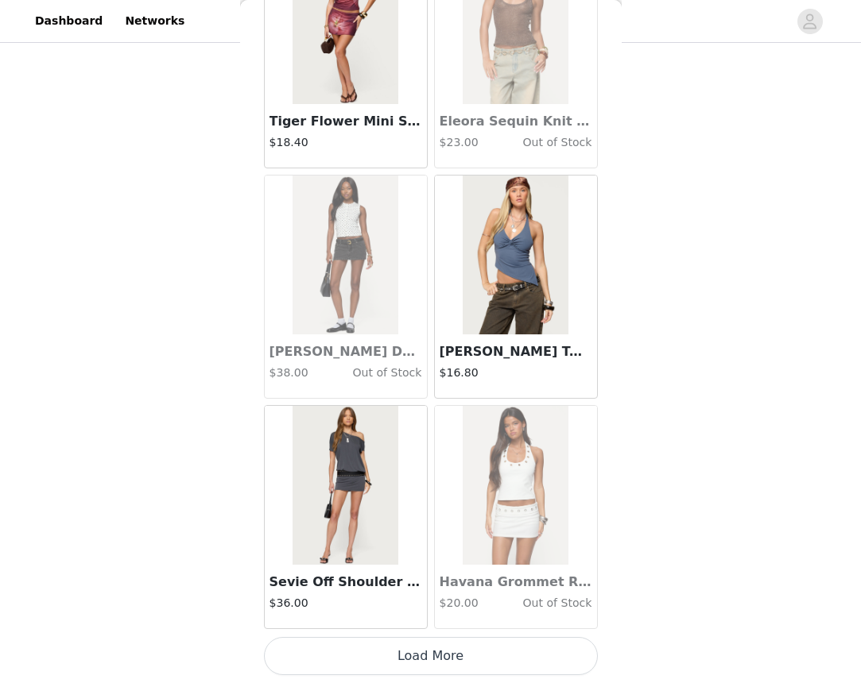
click at [436, 652] on button "Load More" at bounding box center [431, 656] width 334 height 38
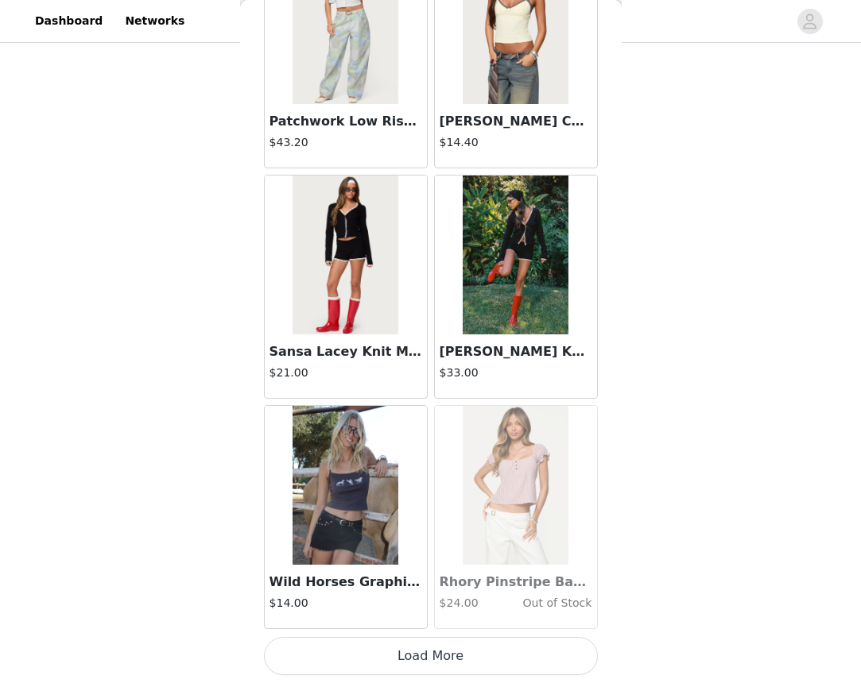
click at [435, 650] on button "Load More" at bounding box center [431, 656] width 334 height 38
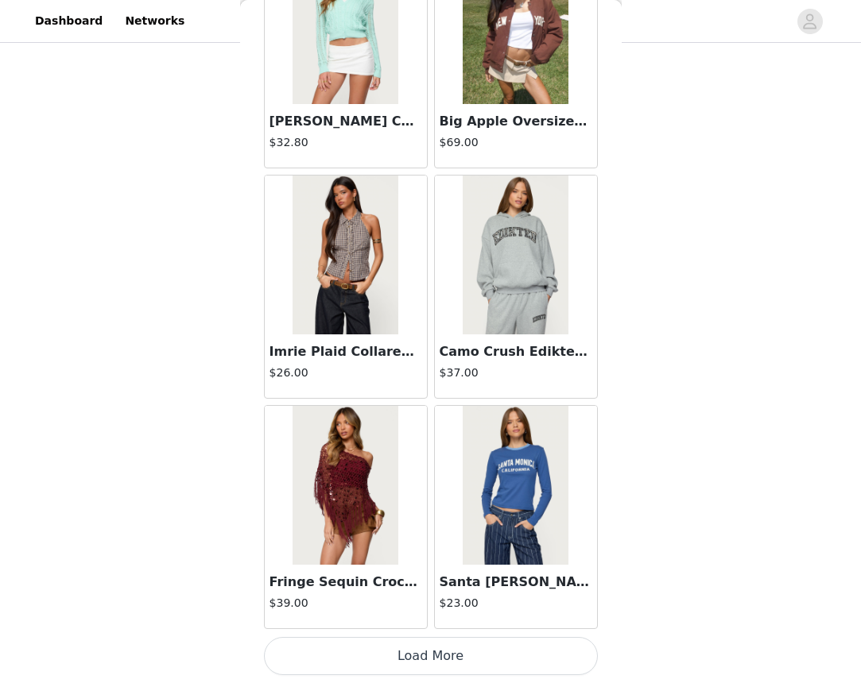
click at [438, 654] on button "Load More" at bounding box center [431, 656] width 334 height 38
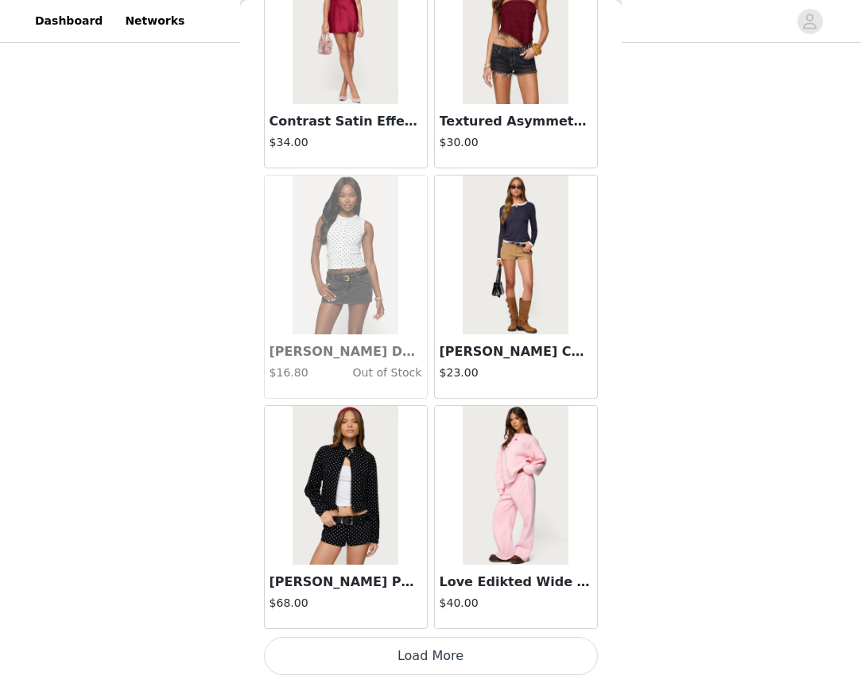
click at [439, 653] on button "Load More" at bounding box center [431, 656] width 334 height 38
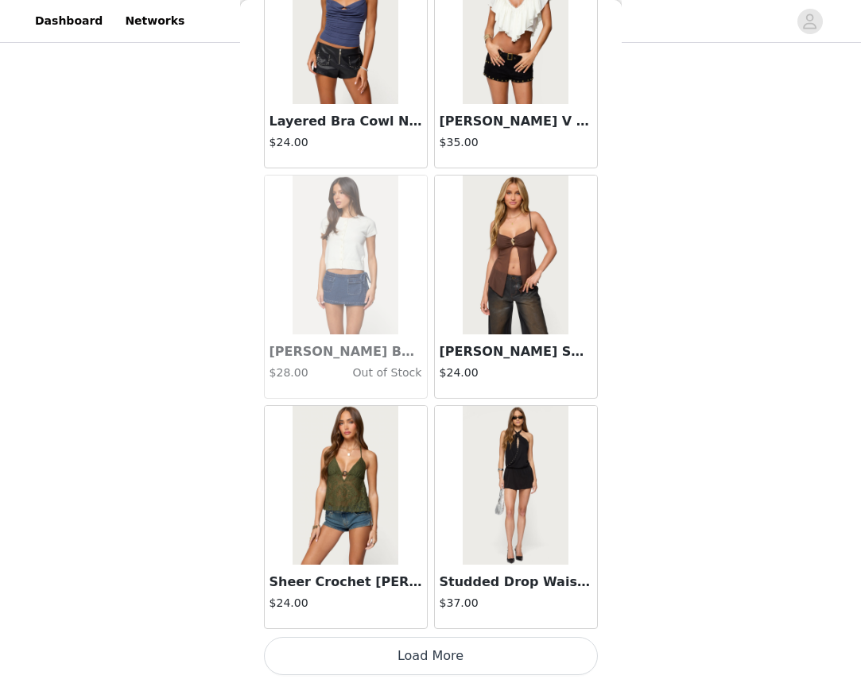
click at [463, 641] on button "Load More" at bounding box center [431, 656] width 334 height 38
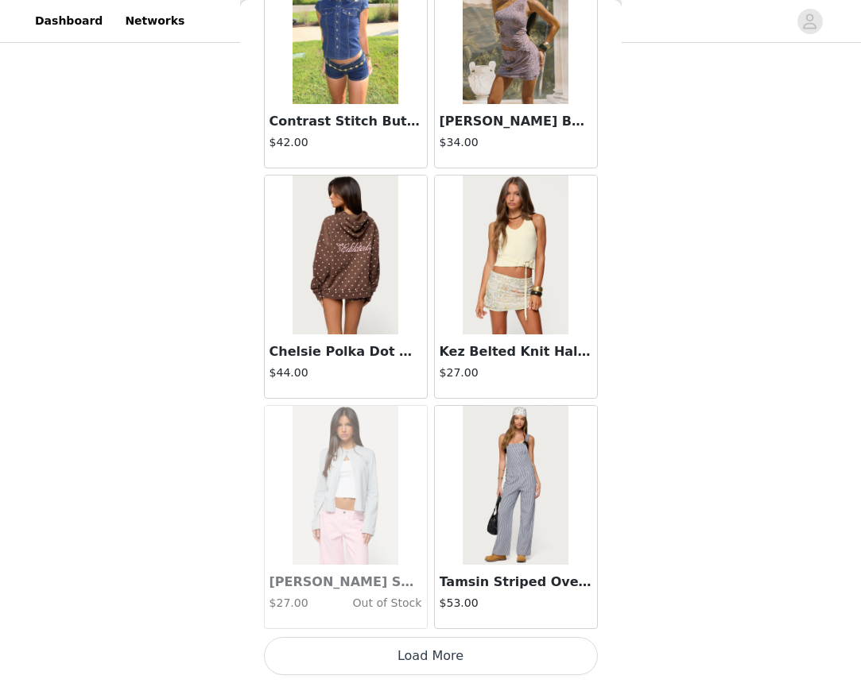
click at [447, 653] on button "Load More" at bounding box center [431, 656] width 334 height 38
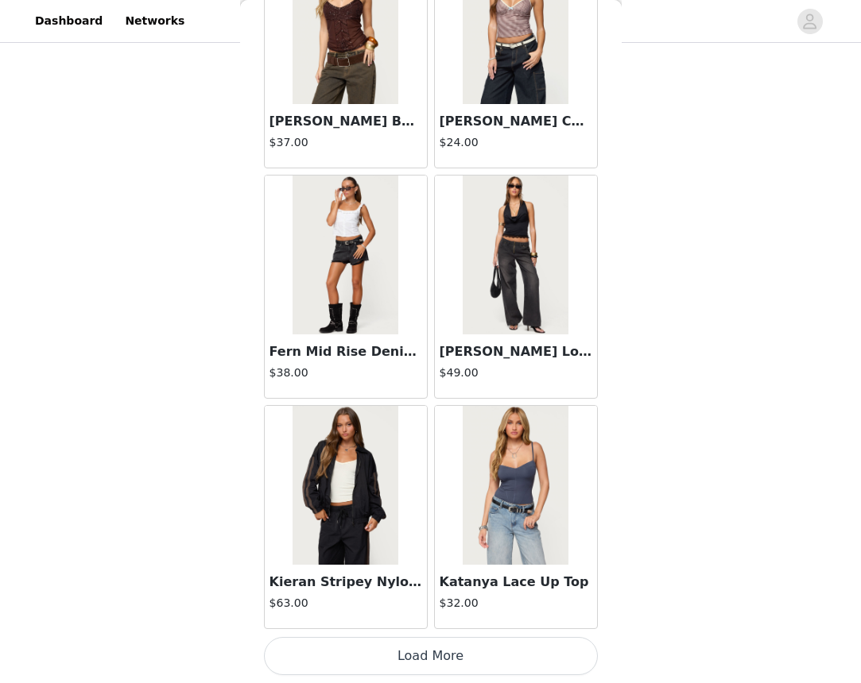
click at [413, 658] on button "Load More" at bounding box center [431, 656] width 334 height 38
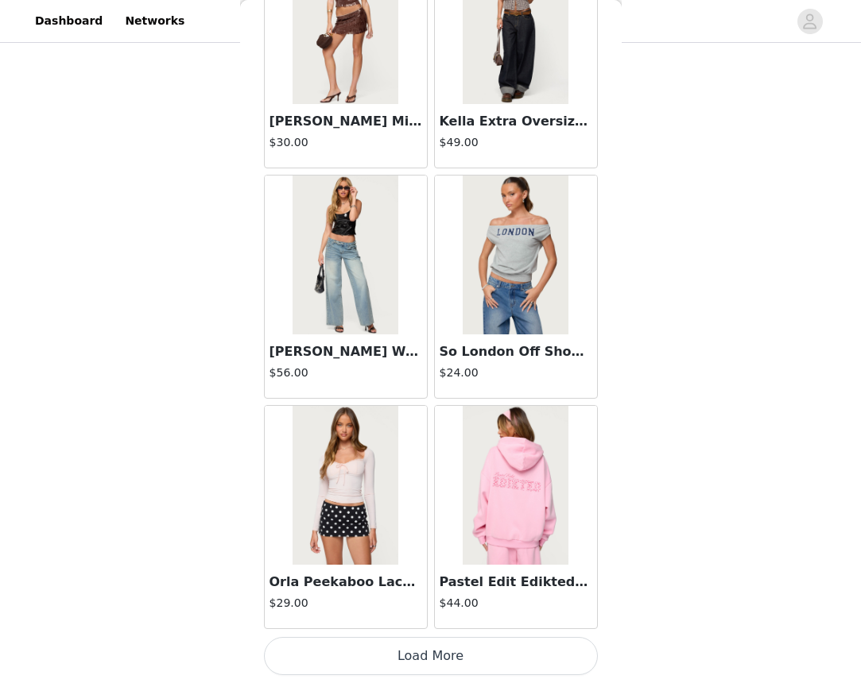
click at [426, 642] on button "Load More" at bounding box center [431, 656] width 334 height 38
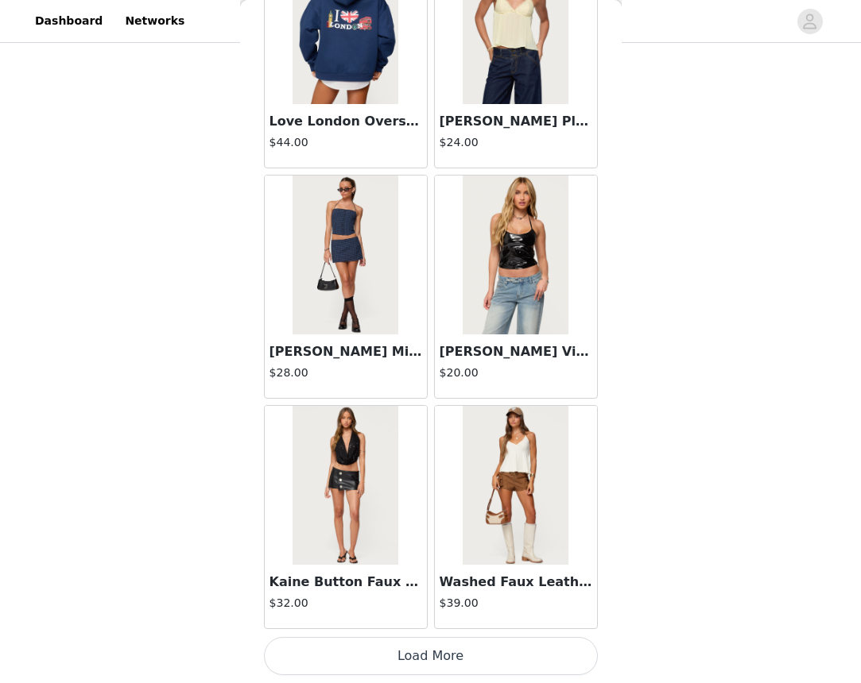
click at [428, 657] on button "Load More" at bounding box center [431, 656] width 334 height 38
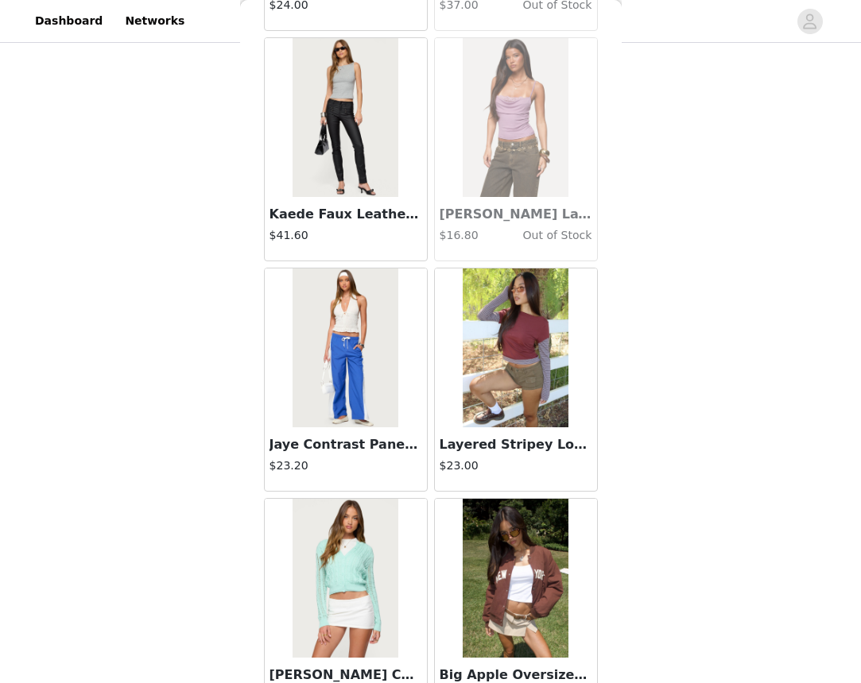
scroll to position [33455, 0]
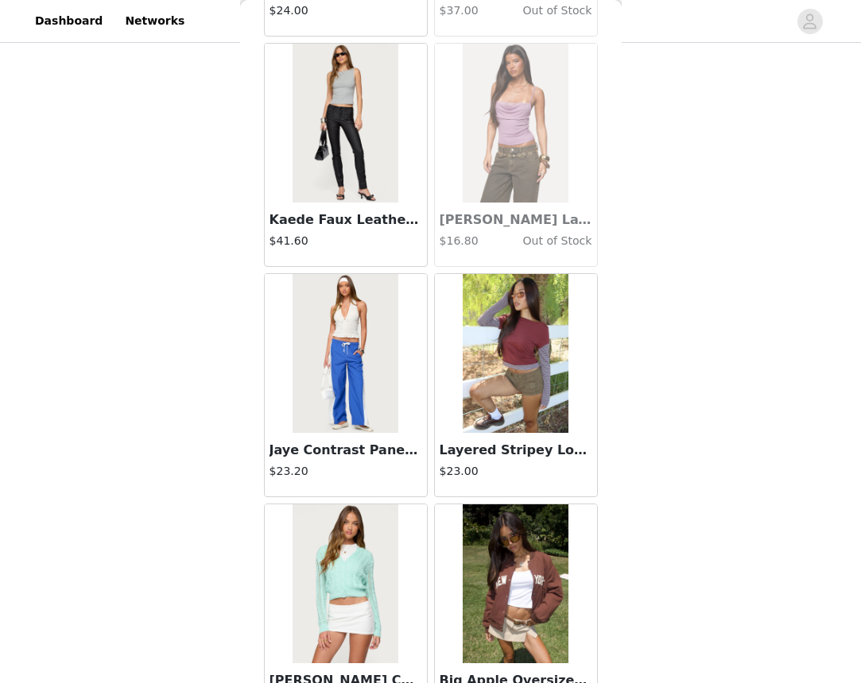
click at [523, 354] on img at bounding box center [516, 353] width 106 height 159
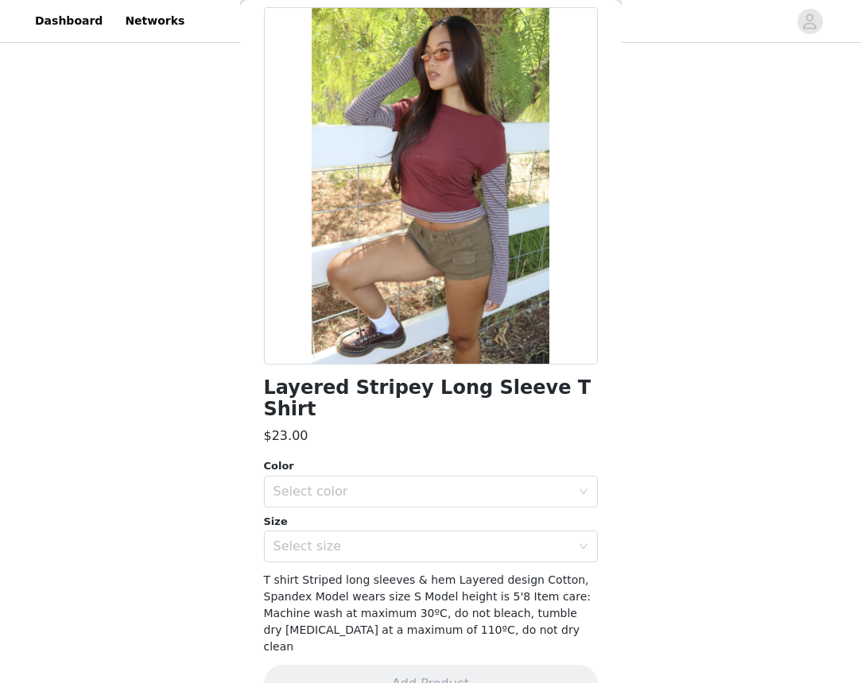
scroll to position [1024, 0]
click at [442, 477] on div "Select color" at bounding box center [425, 492] width 304 height 30
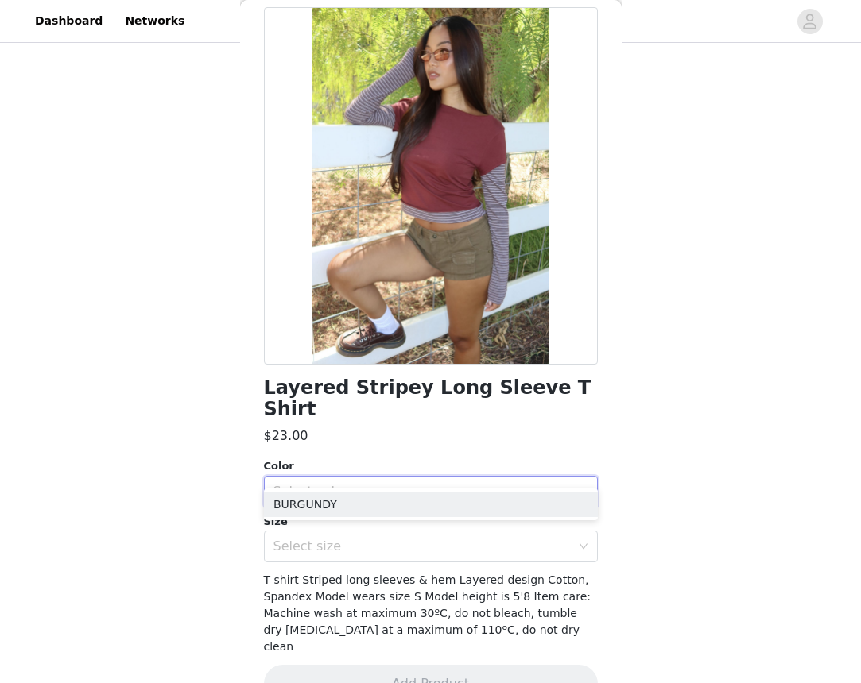
click at [427, 491] on ul "BURGUNDY" at bounding box center [431, 505] width 334 height 32
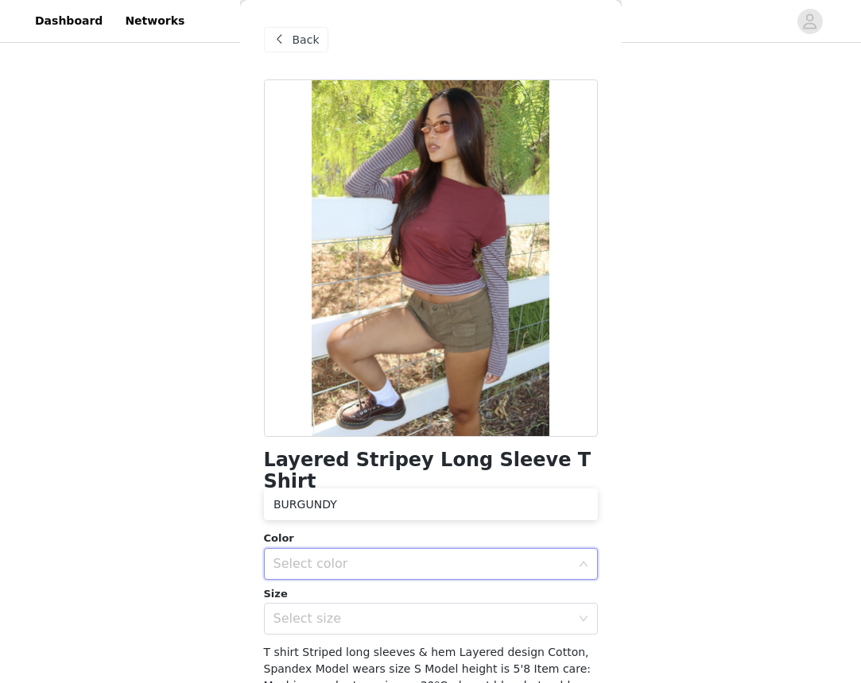
scroll to position [0, 0]
click at [301, 47] on span "Back" at bounding box center [305, 40] width 27 height 17
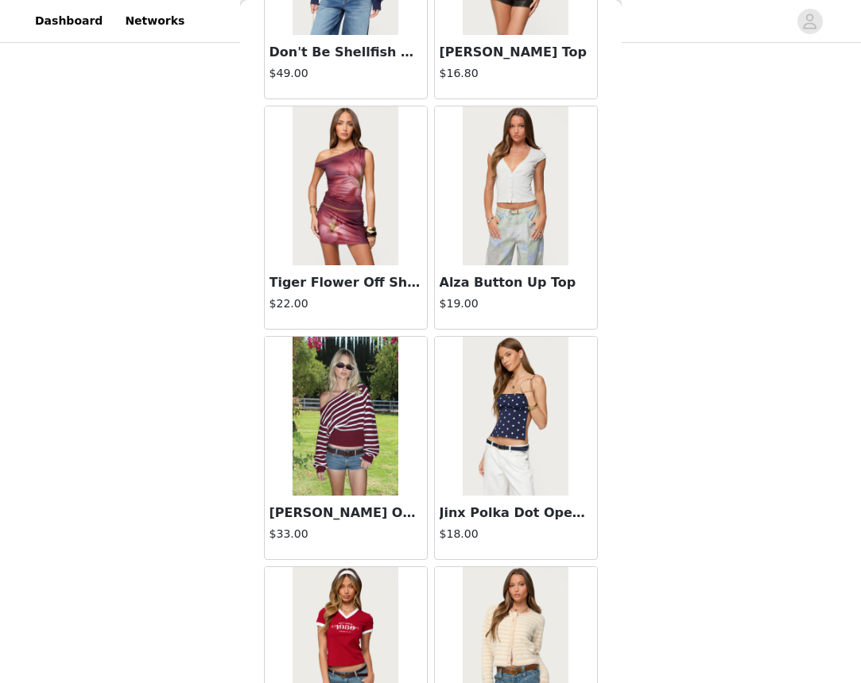
scroll to position [30394, 0]
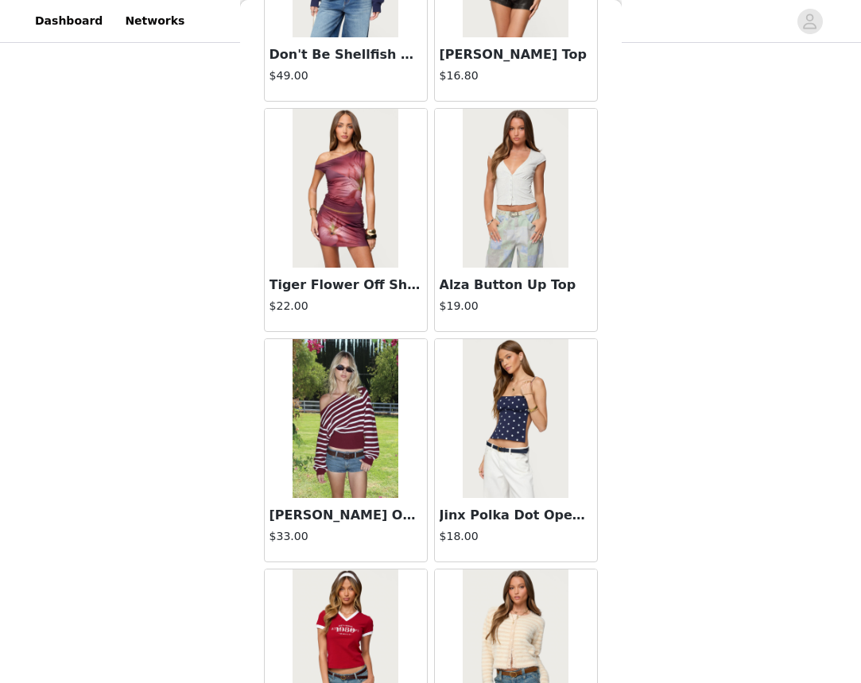
click at [360, 211] on img at bounding box center [345, 188] width 106 height 159
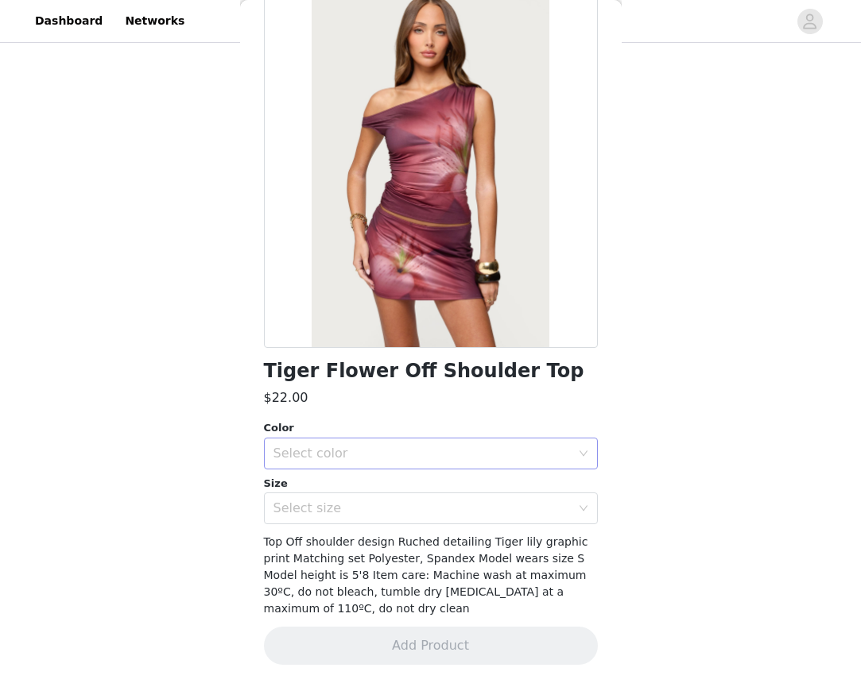
scroll to position [1024, 0]
click at [383, 442] on div "Select color" at bounding box center [425, 454] width 304 height 30
click at [377, 478] on li "BURGUNDY" at bounding box center [431, 487] width 334 height 25
click at [365, 507] on div "Select size" at bounding box center [421, 509] width 297 height 16
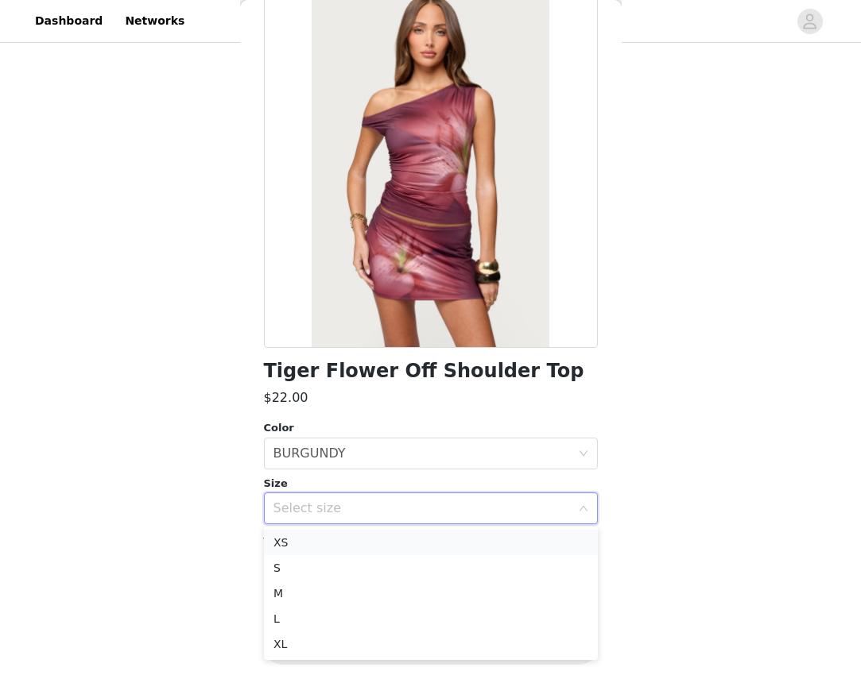
click at [363, 537] on li "XS" at bounding box center [431, 542] width 334 height 25
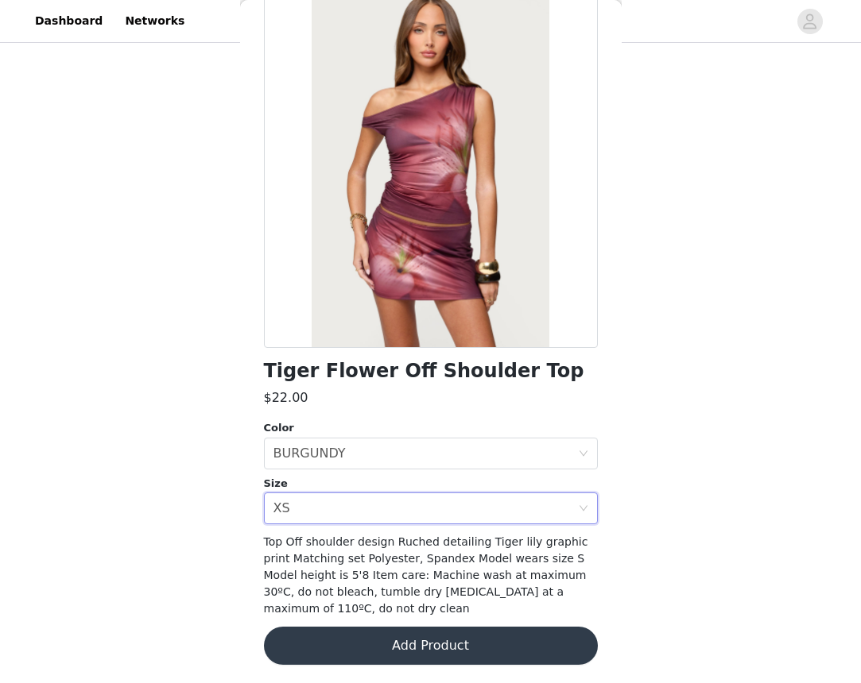
click at [374, 638] on button "Add Product" at bounding box center [431, 646] width 334 height 38
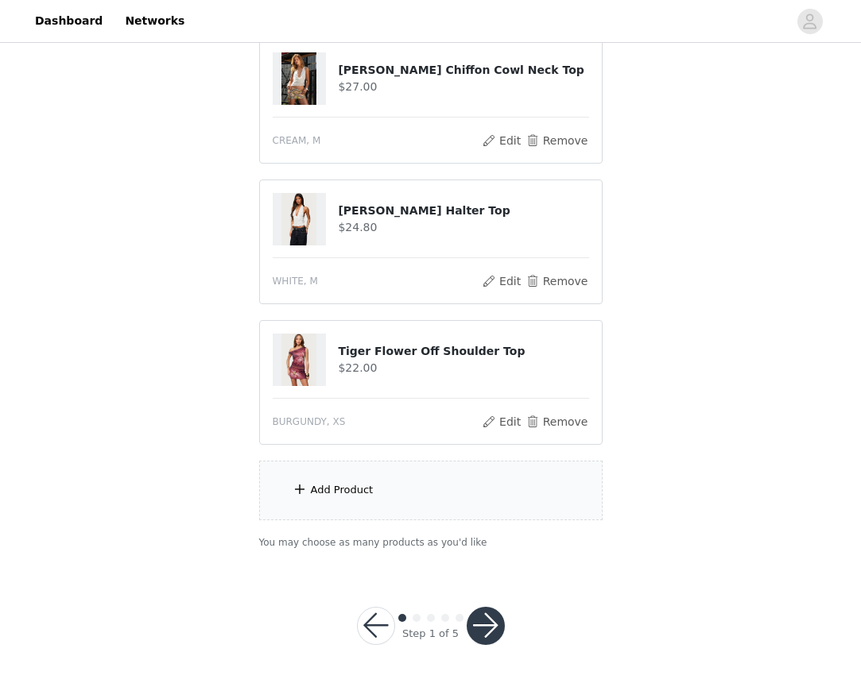
scroll to position [1164, 0]
click at [360, 500] on div "Add Product" at bounding box center [430, 492] width 343 height 60
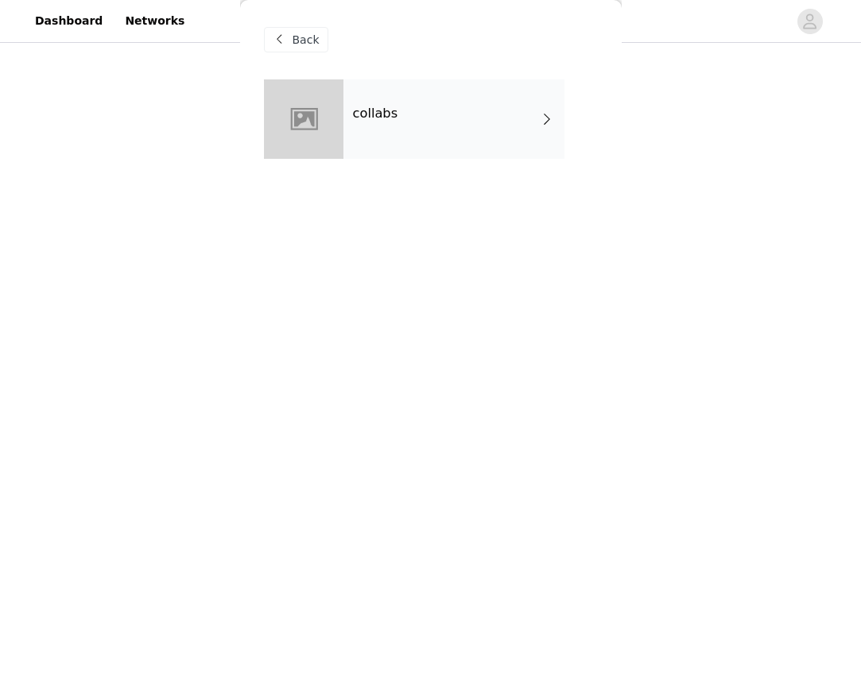
click at [407, 126] on div "collabs" at bounding box center [453, 118] width 221 height 79
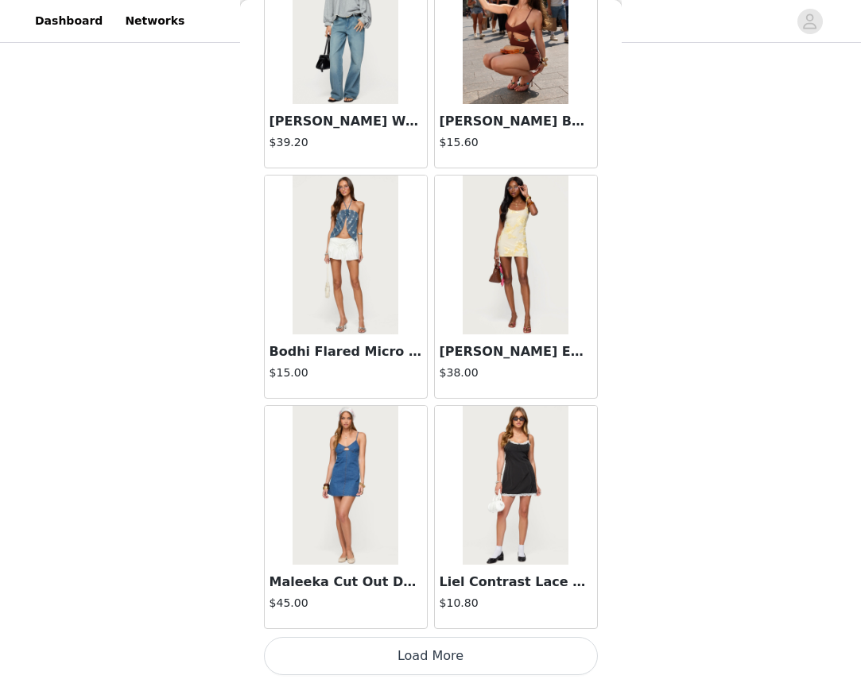
click at [430, 643] on button "Load More" at bounding box center [431, 656] width 334 height 38
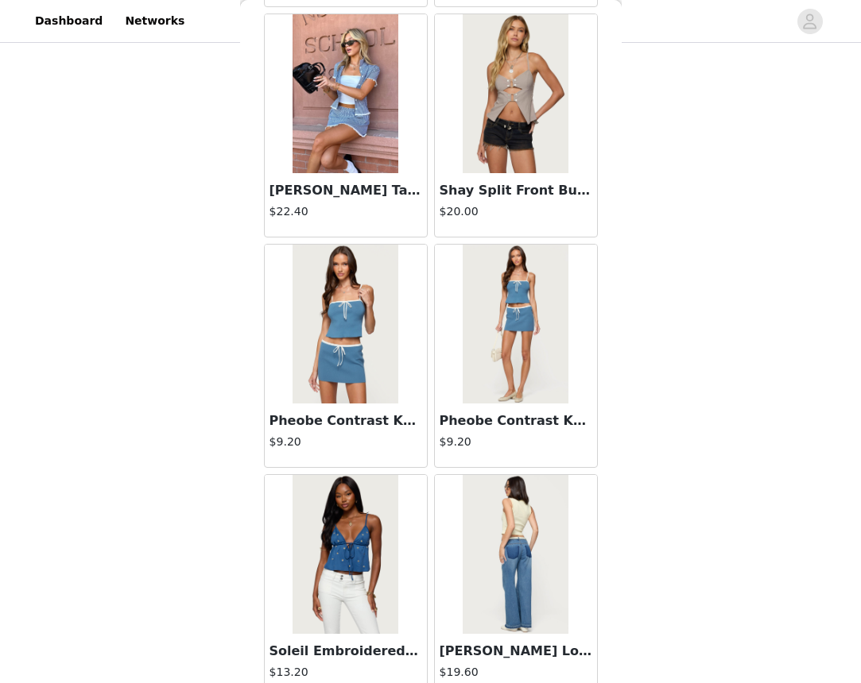
scroll to position [757, 0]
click at [350, 123] on img at bounding box center [345, 93] width 106 height 159
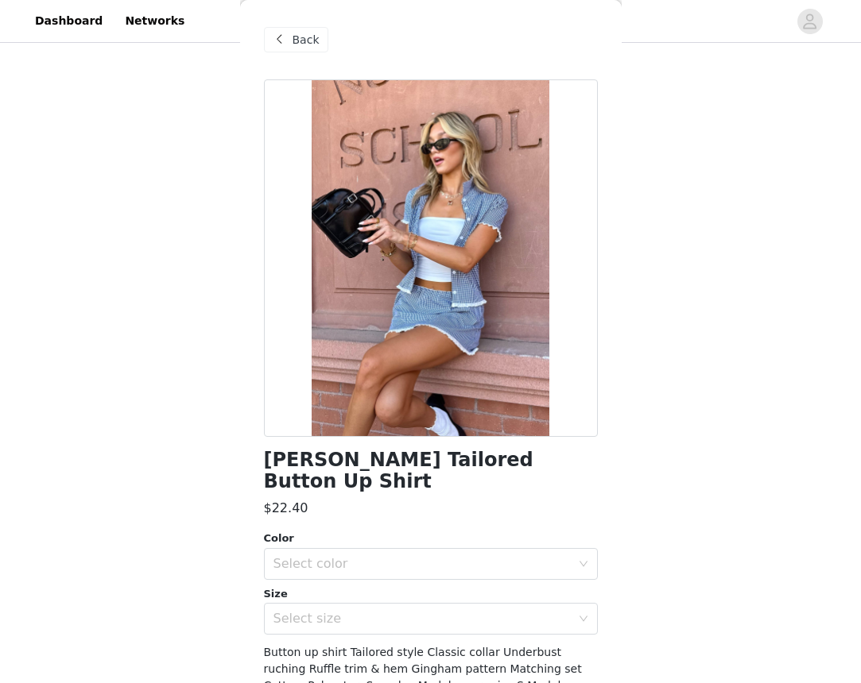
scroll to position [0, 0]
click at [300, 51] on div "Back" at bounding box center [296, 39] width 64 height 25
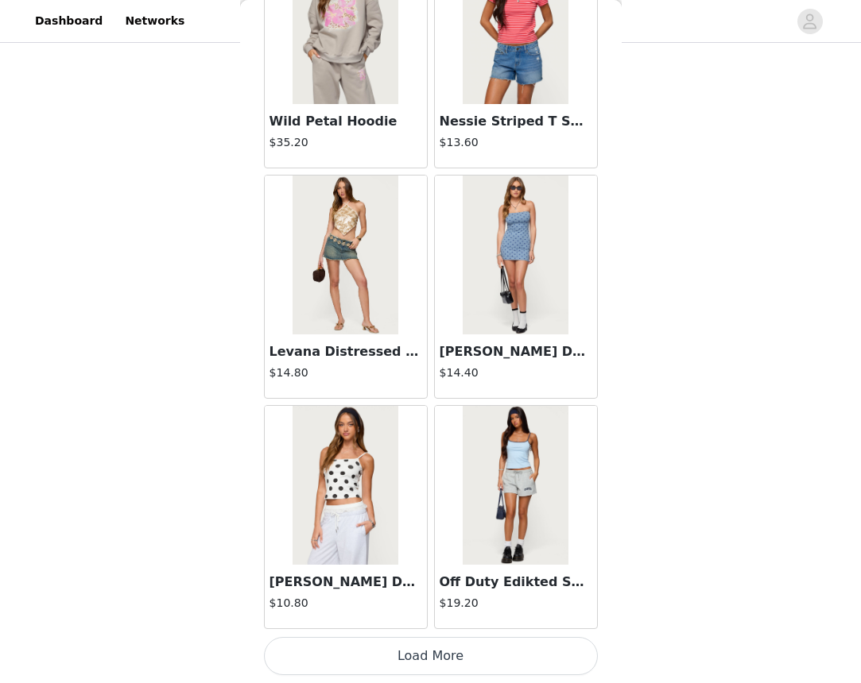
scroll to position [1164, 0]
click at [447, 642] on button "Load More" at bounding box center [431, 656] width 334 height 38
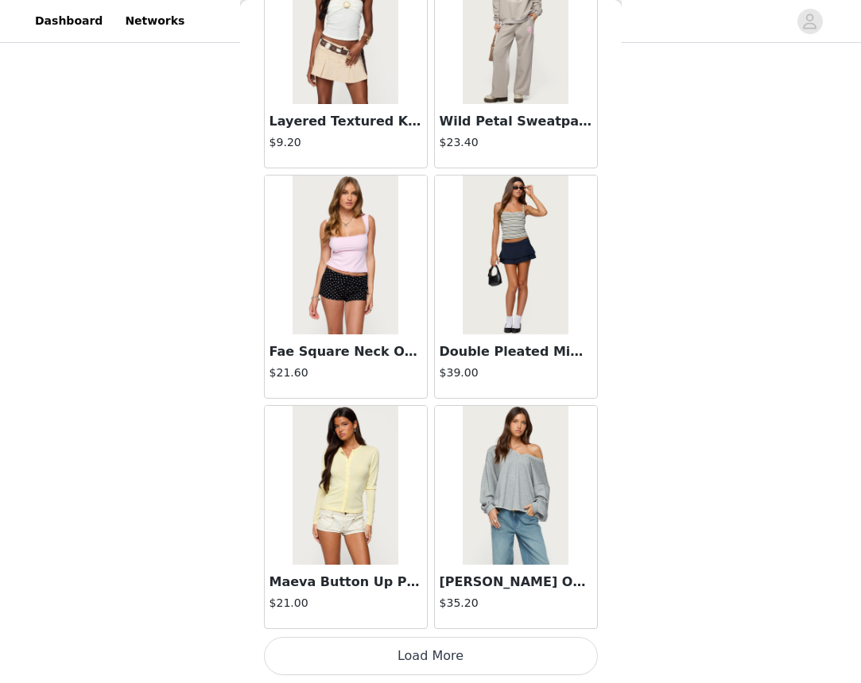
scroll to position [6358, 0]
click at [428, 659] on button "Load More" at bounding box center [431, 656] width 334 height 38
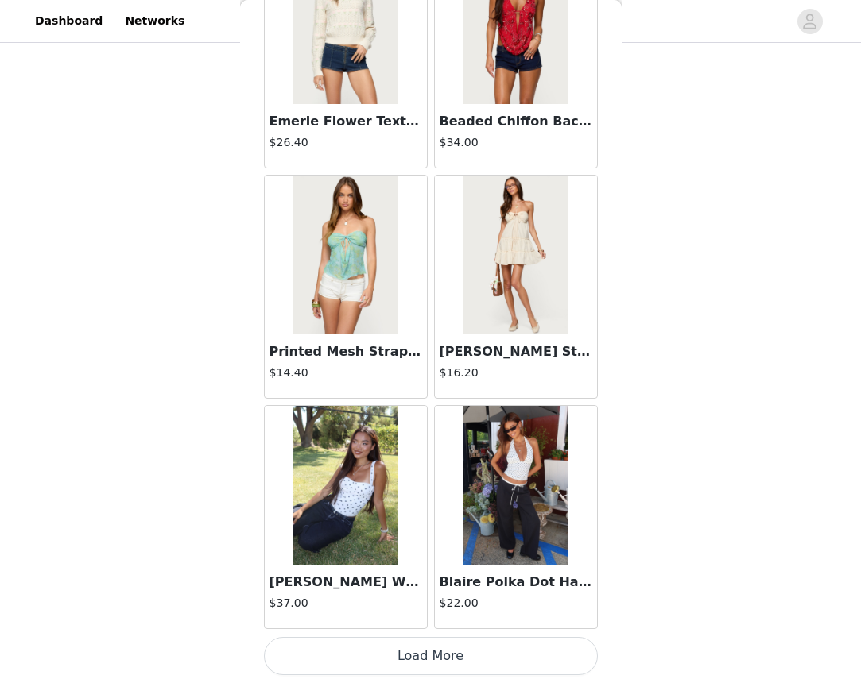
scroll to position [1164, 0]
click at [456, 652] on button "Load More" at bounding box center [431, 656] width 334 height 38
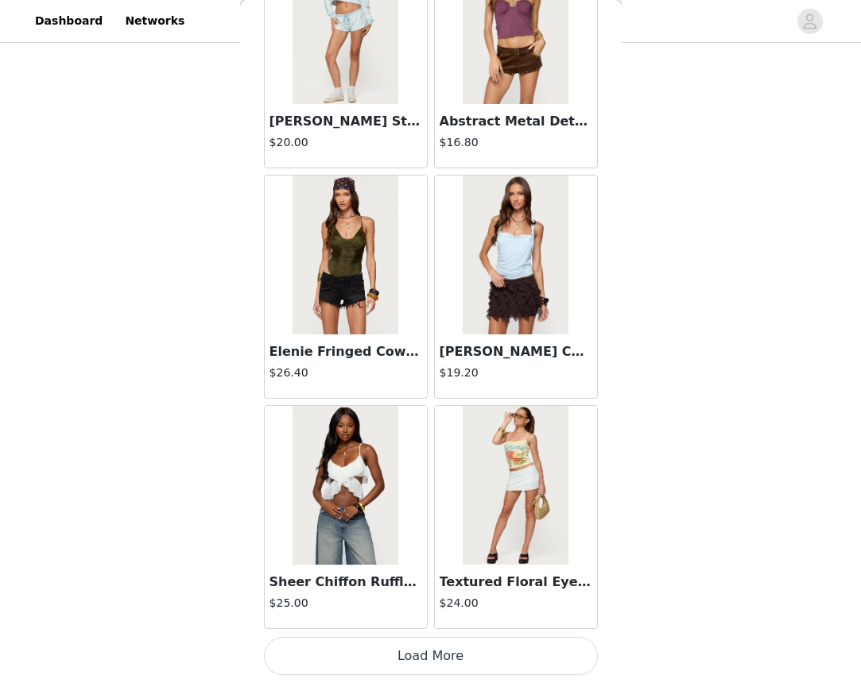
click at [451, 656] on button "Load More" at bounding box center [431, 656] width 334 height 38
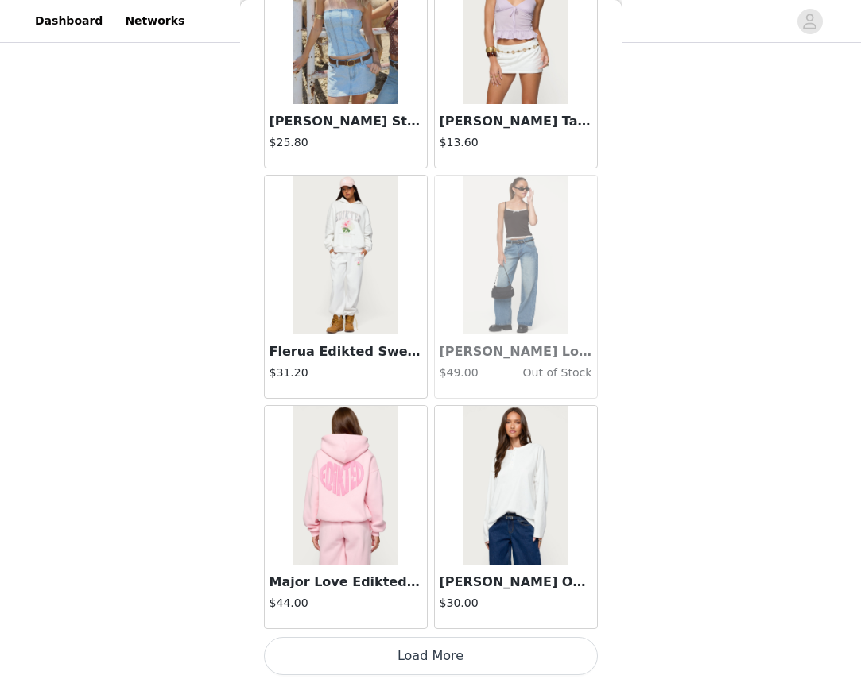
scroll to position [13272, 0]
click at [449, 657] on button "Load More" at bounding box center [431, 656] width 334 height 38
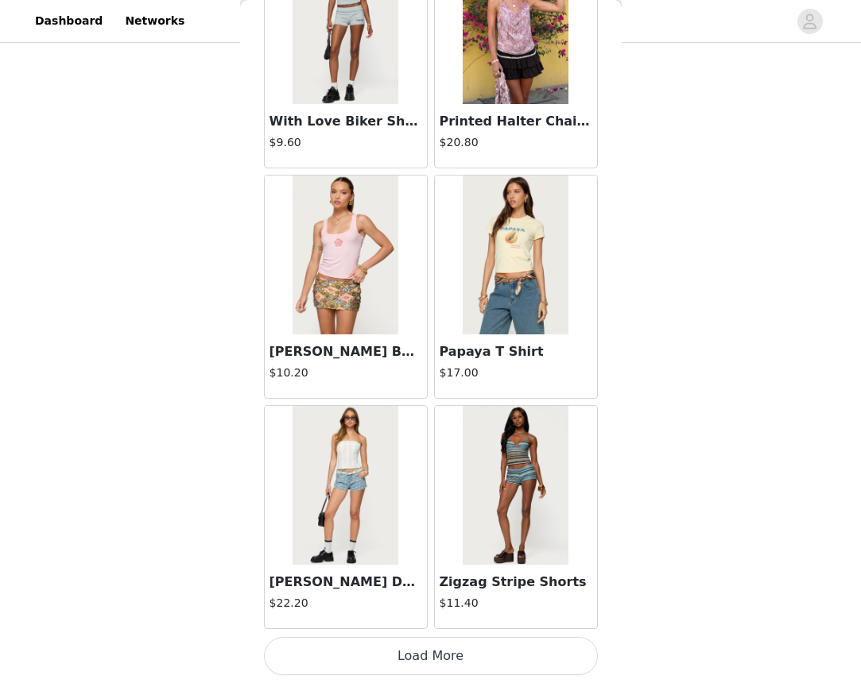
scroll to position [1164, 0]
click at [421, 649] on button "Load More" at bounding box center [431, 656] width 334 height 38
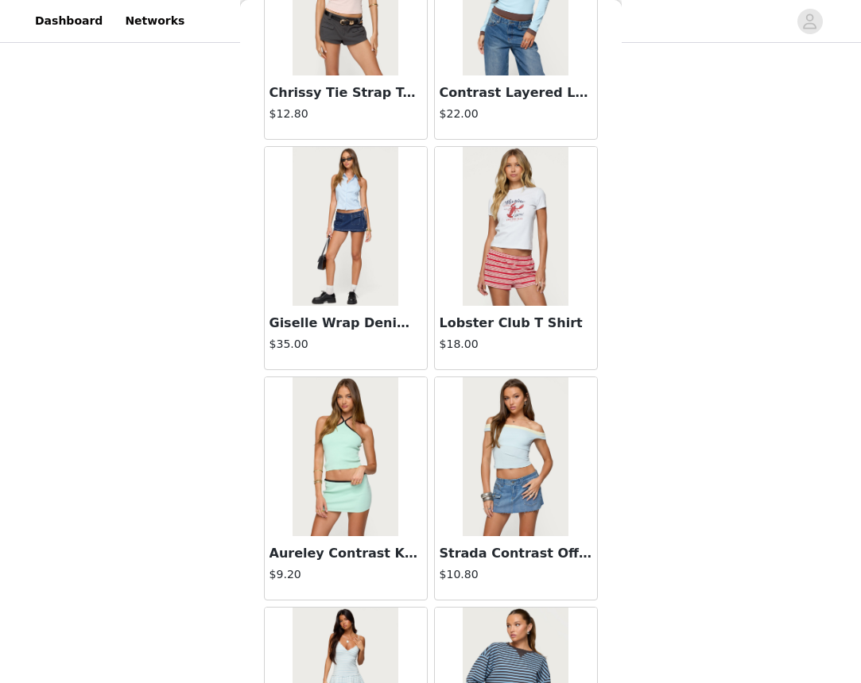
scroll to position [17453, 0]
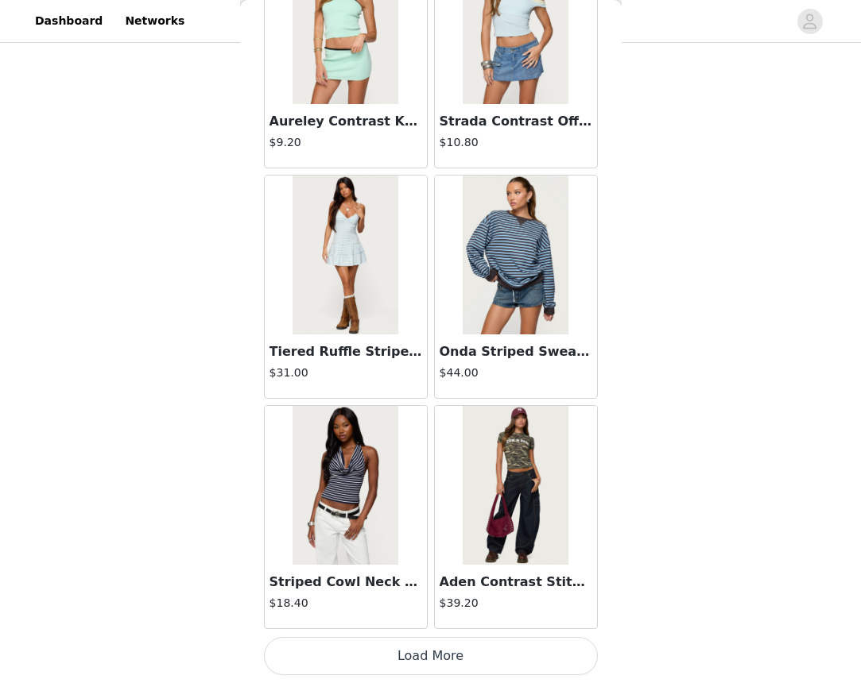
click at [422, 650] on button "Load More" at bounding box center [431, 656] width 334 height 38
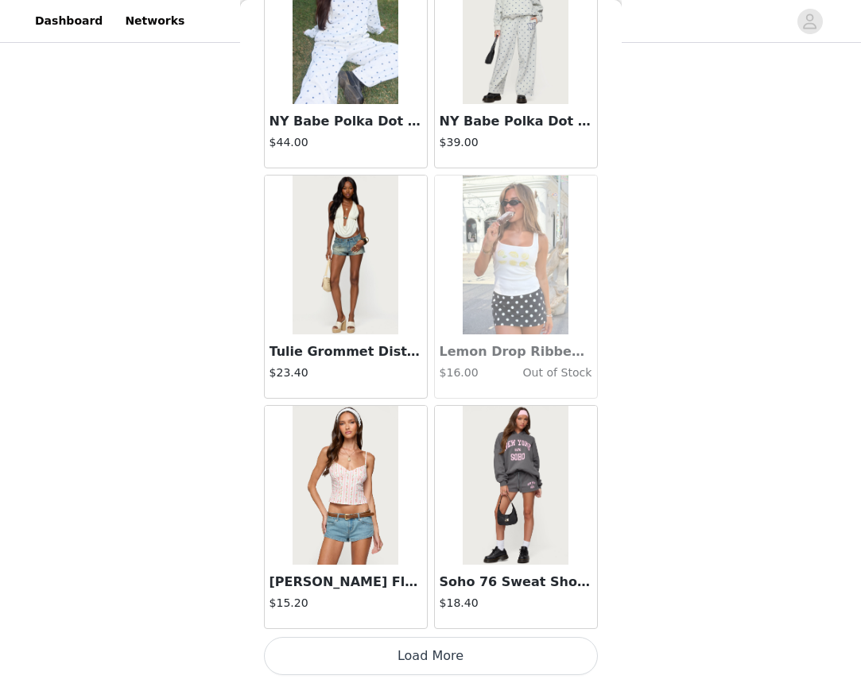
scroll to position [20186, 0]
click at [436, 645] on button "Load More" at bounding box center [431, 656] width 334 height 38
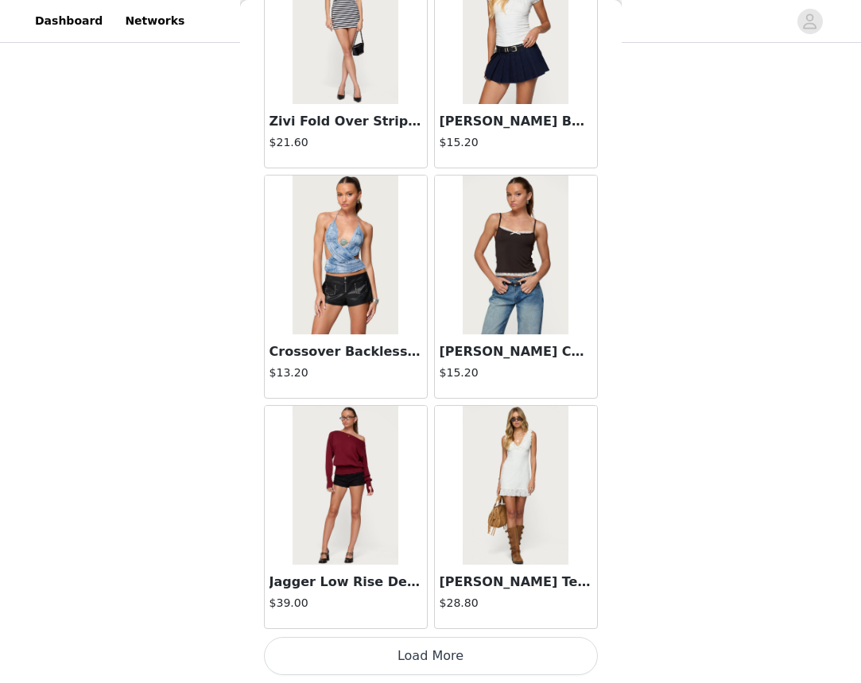
scroll to position [22491, 0]
click at [439, 650] on button "Load More" at bounding box center [431, 656] width 334 height 38
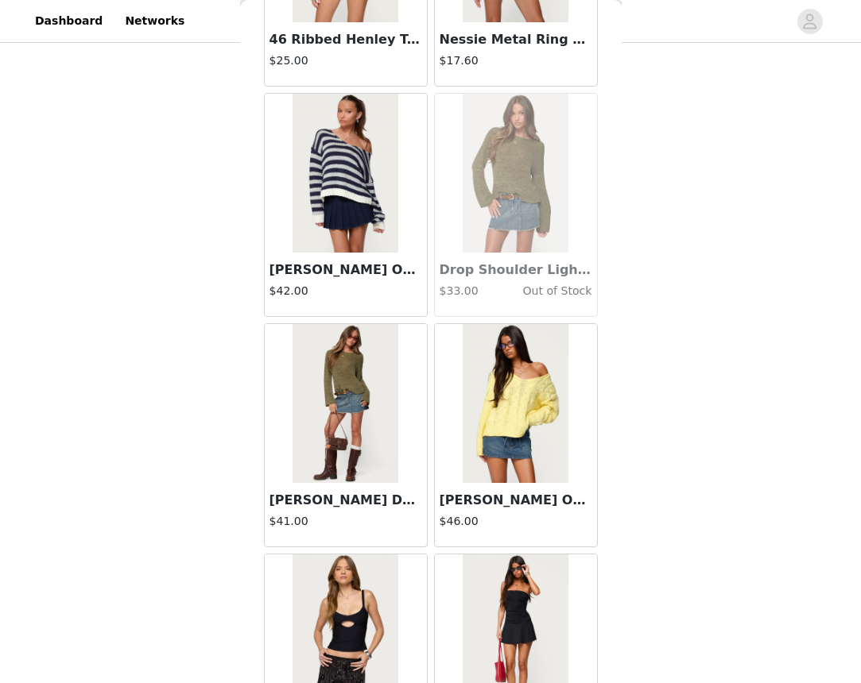
scroll to position [23975, 0]
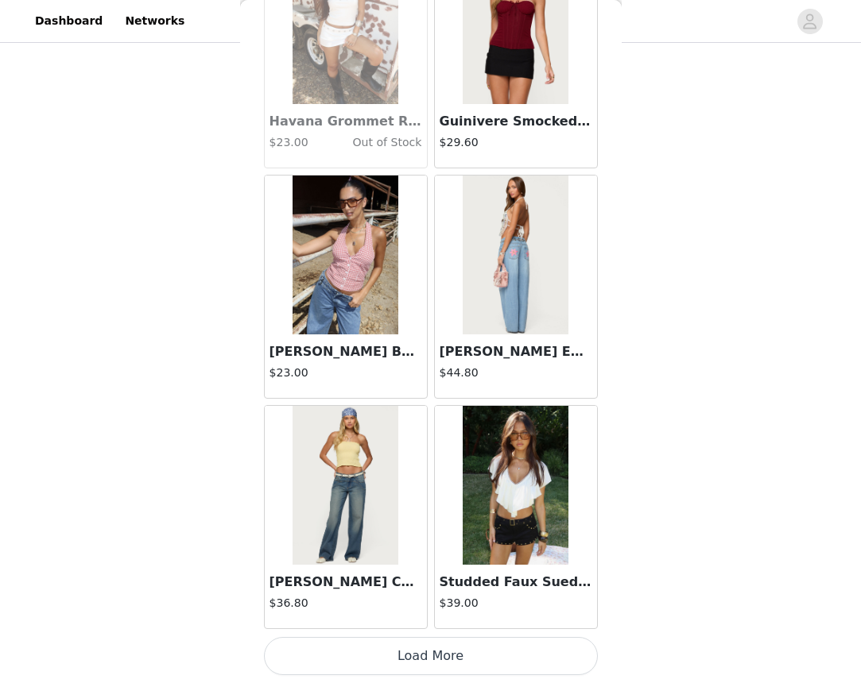
click at [470, 648] on button "Load More" at bounding box center [431, 656] width 334 height 38
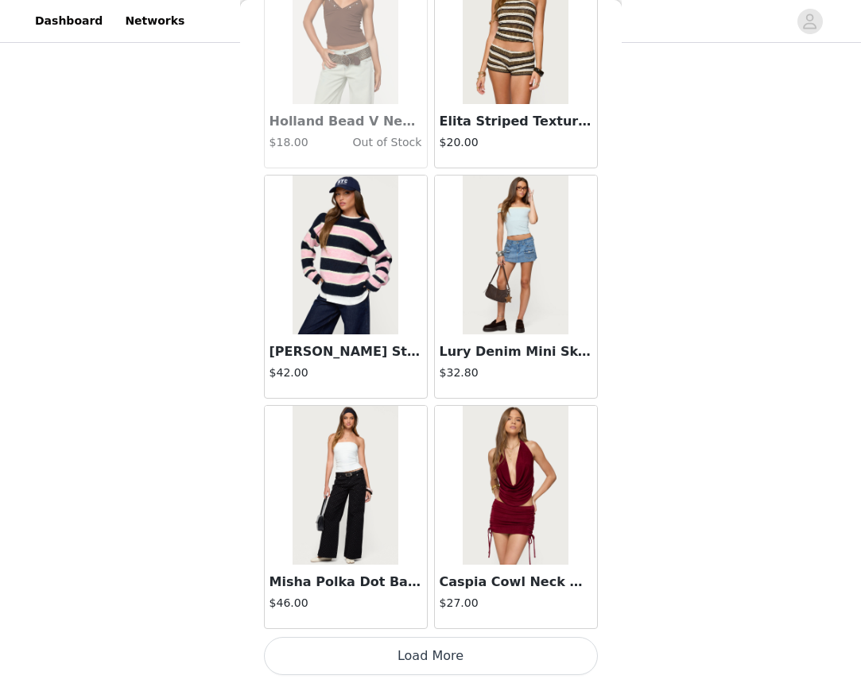
scroll to position [1164, 0]
click at [462, 649] on button "Load More" at bounding box center [431, 656] width 334 height 38
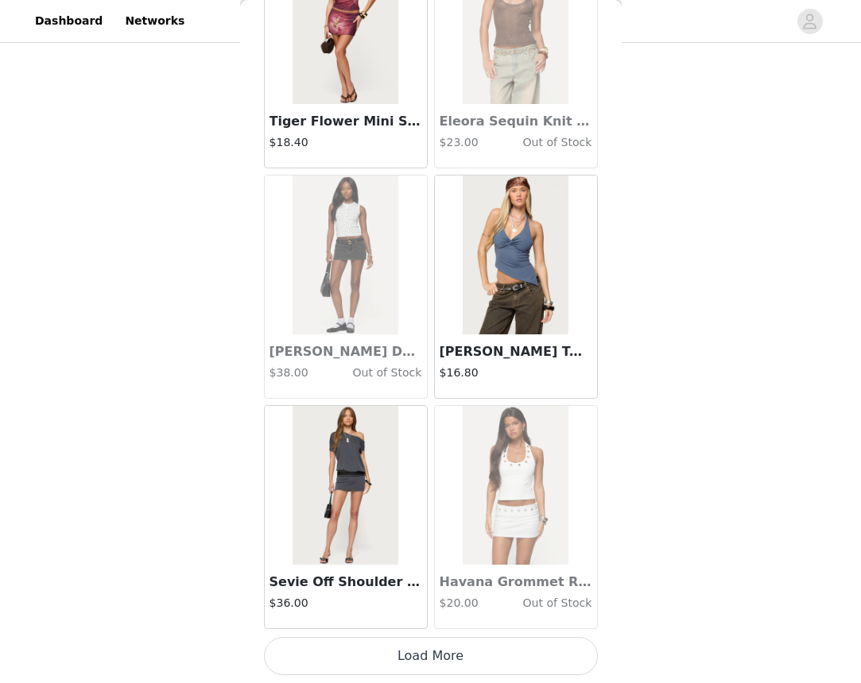
click at [449, 645] on button "Load More" at bounding box center [431, 656] width 334 height 38
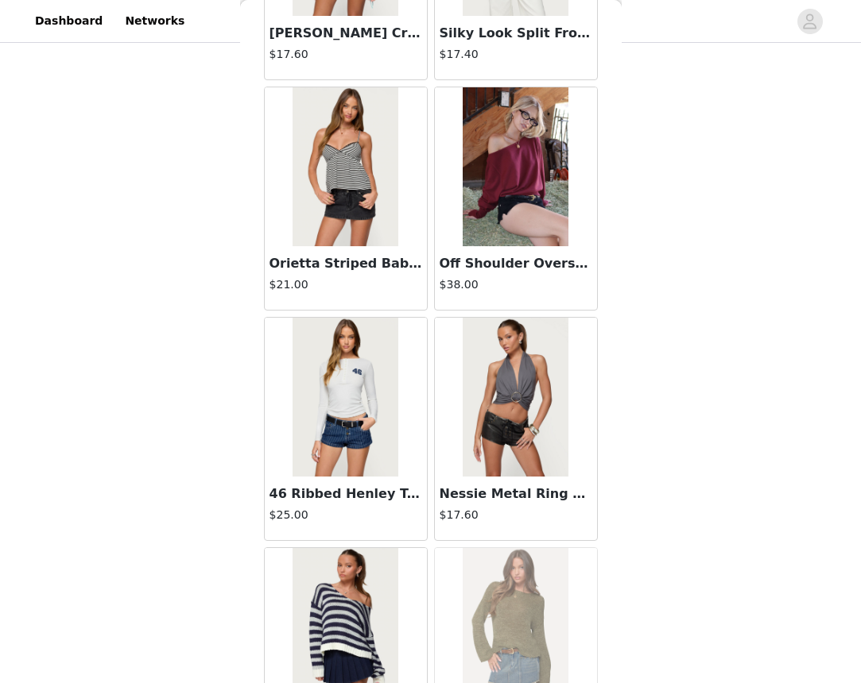
scroll to position [23500, 0]
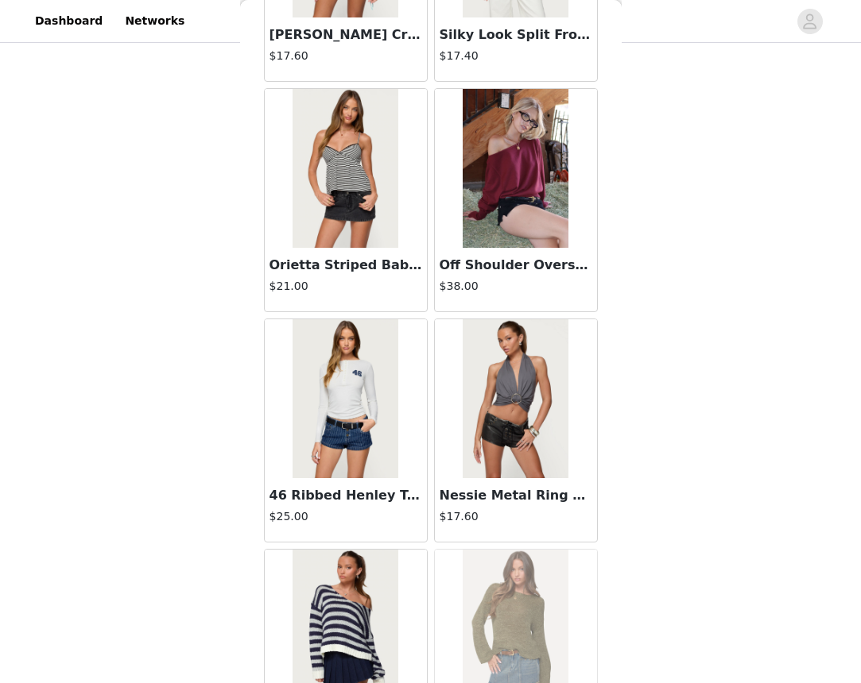
click at [510, 206] on img at bounding box center [516, 168] width 106 height 159
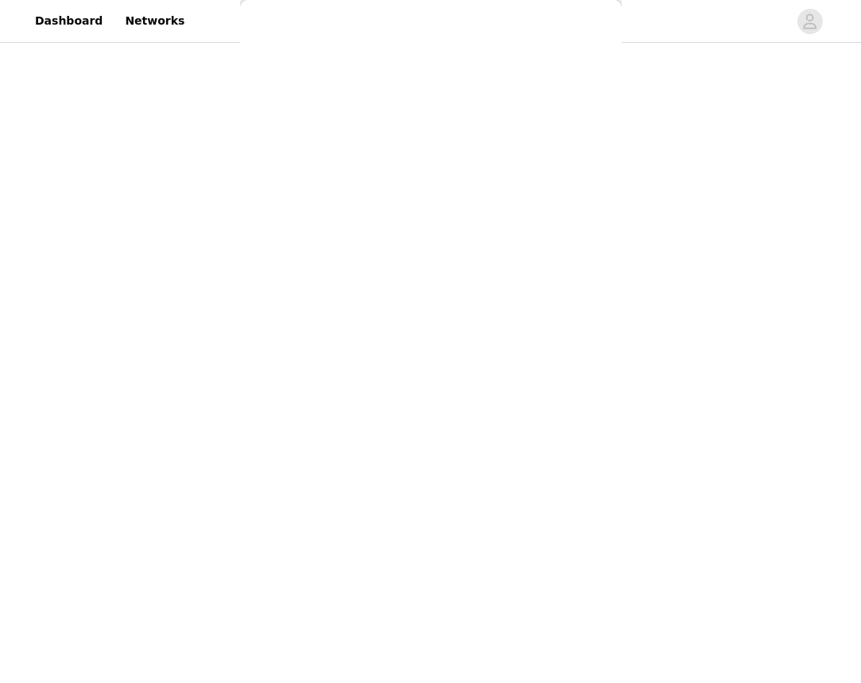
click at [510, 206] on div "Back [PERSON_NAME] Asymmetric Crochet Top $13.20 Polka Dot Cupped Chiffon Mini …" at bounding box center [430, 341] width 381 height 683
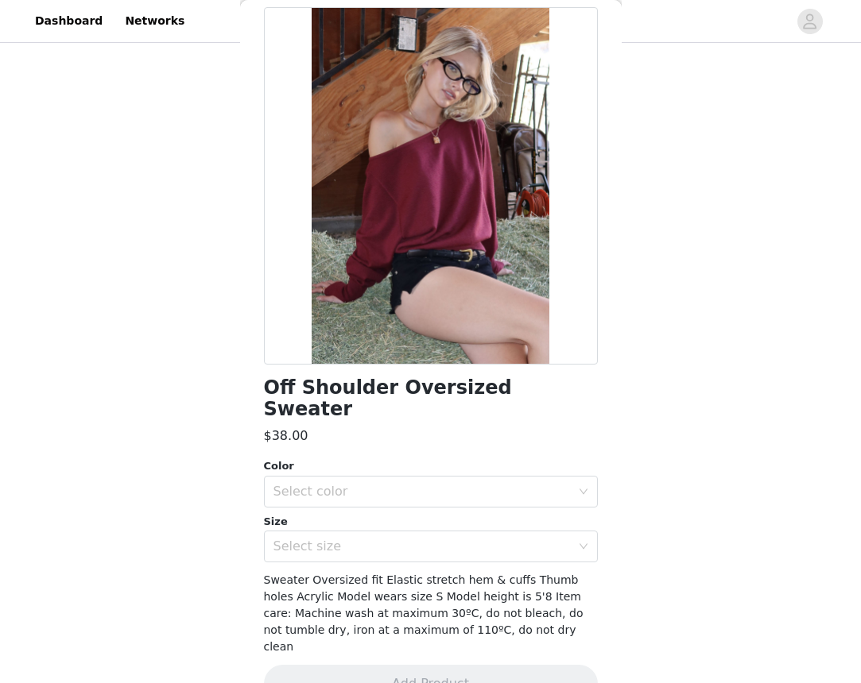
scroll to position [1164, 0]
click at [377, 539] on div "Select size" at bounding box center [421, 547] width 297 height 16
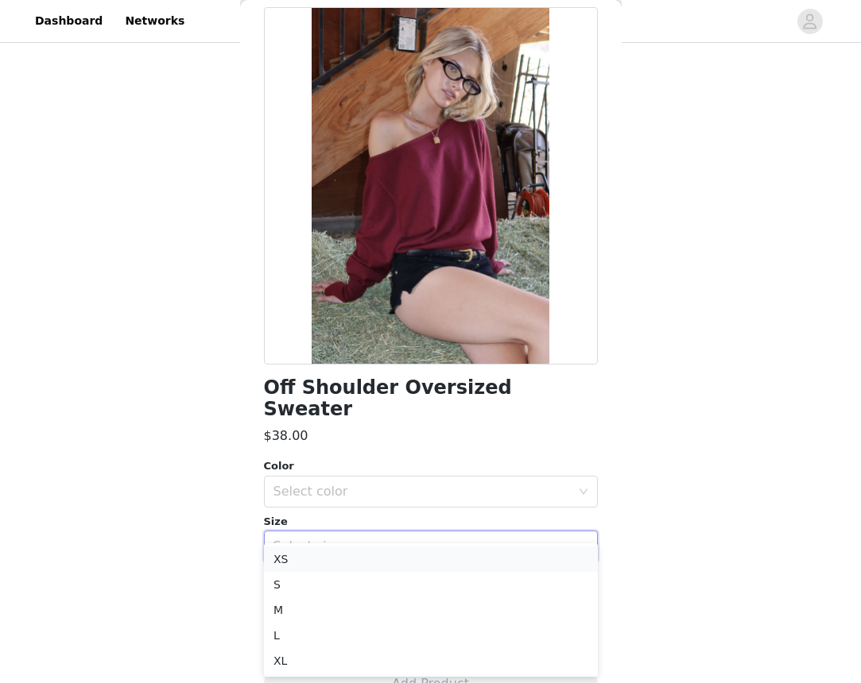
click at [370, 560] on li "XS" at bounding box center [431, 559] width 334 height 25
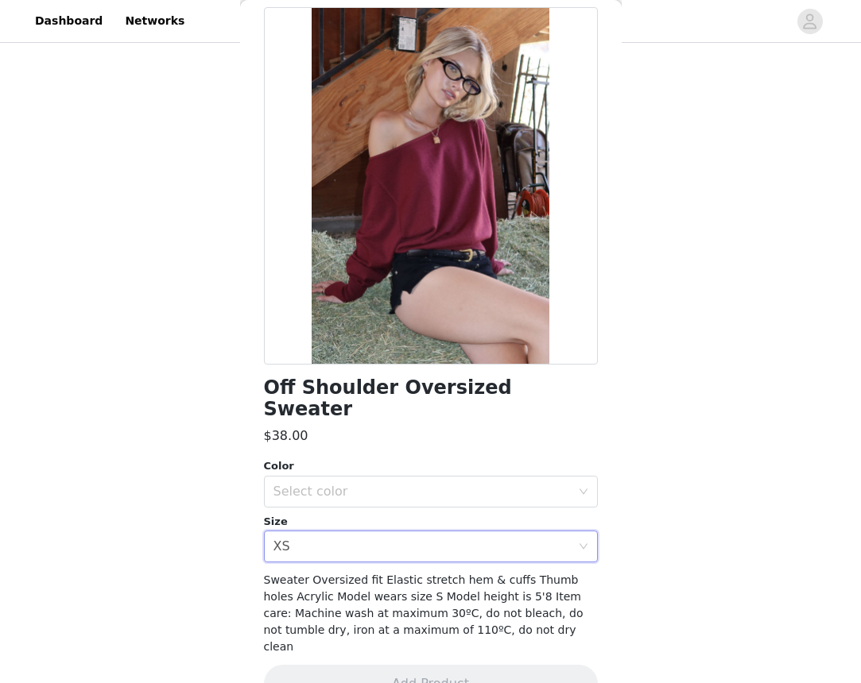
click at [368, 486] on div "Color Select color Size Select size XS" at bounding box center [431, 511] width 334 height 104
click at [368, 484] on div "Select color" at bounding box center [421, 492] width 297 height 16
click at [413, 484] on div "Select color" at bounding box center [421, 492] width 297 height 16
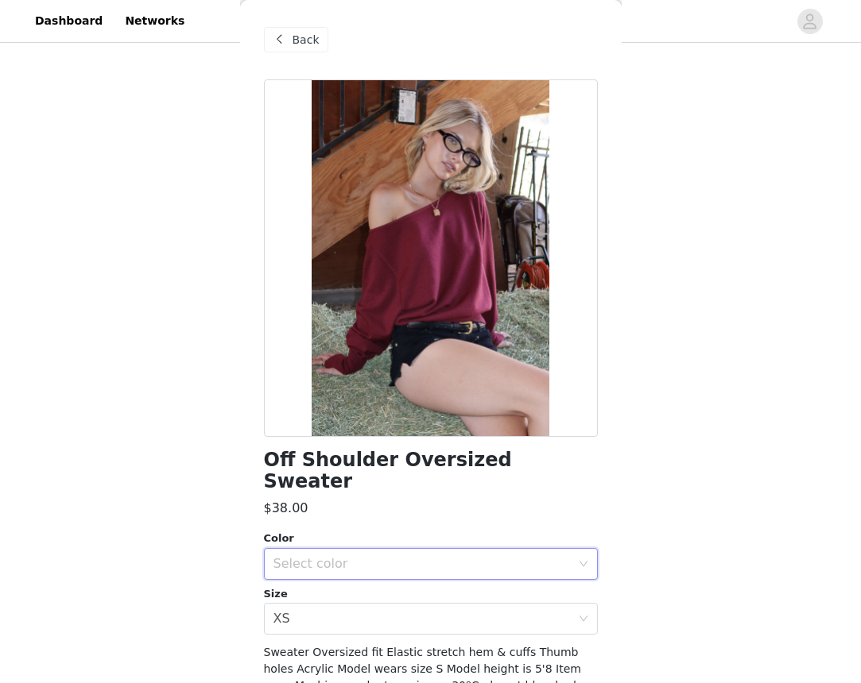
scroll to position [0, 0]
click at [294, 56] on div "Back" at bounding box center [431, 39] width 334 height 79
click at [292, 44] on span "Back" at bounding box center [305, 40] width 27 height 17
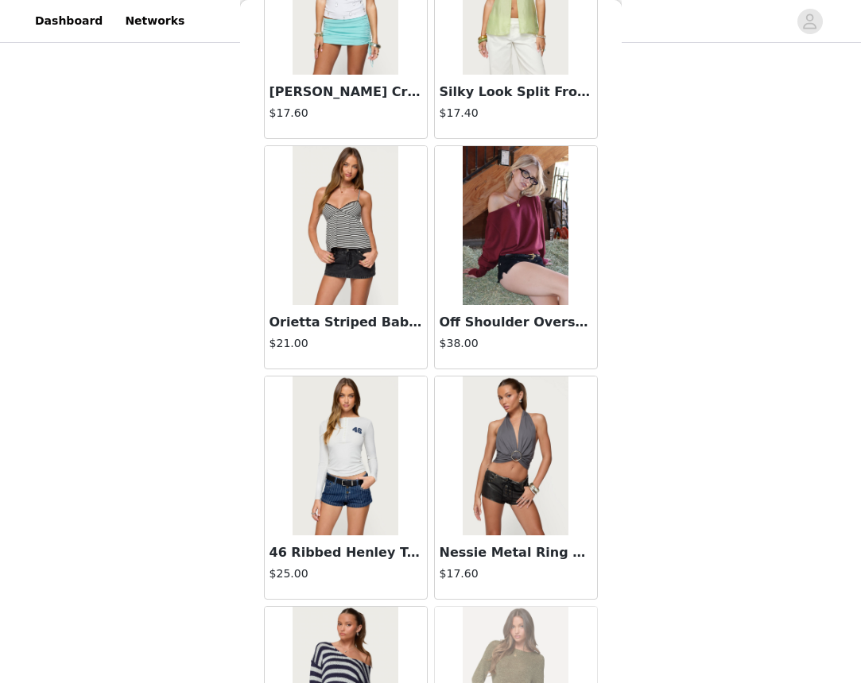
scroll to position [23318, 0]
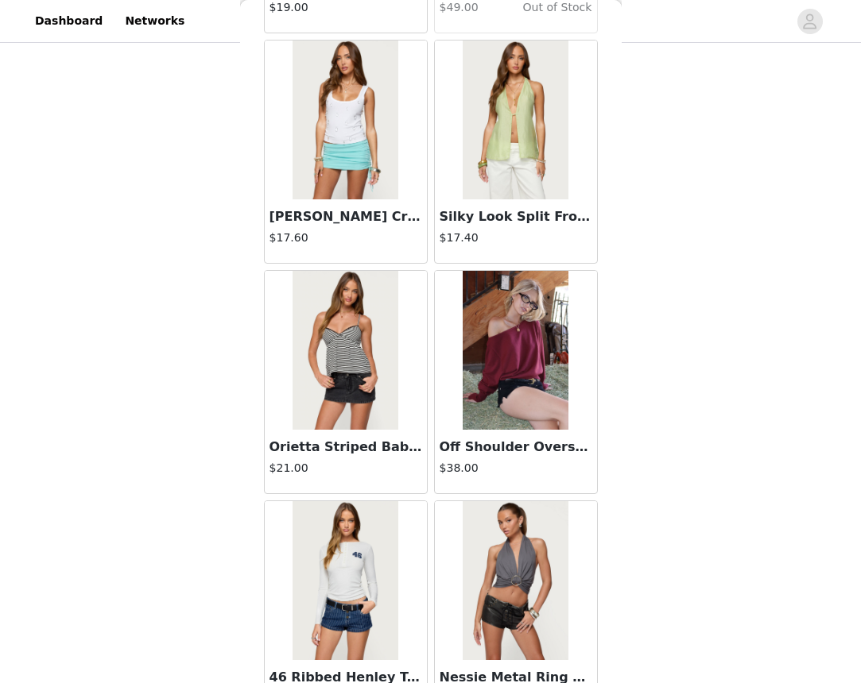
click at [372, 359] on img at bounding box center [345, 350] width 106 height 159
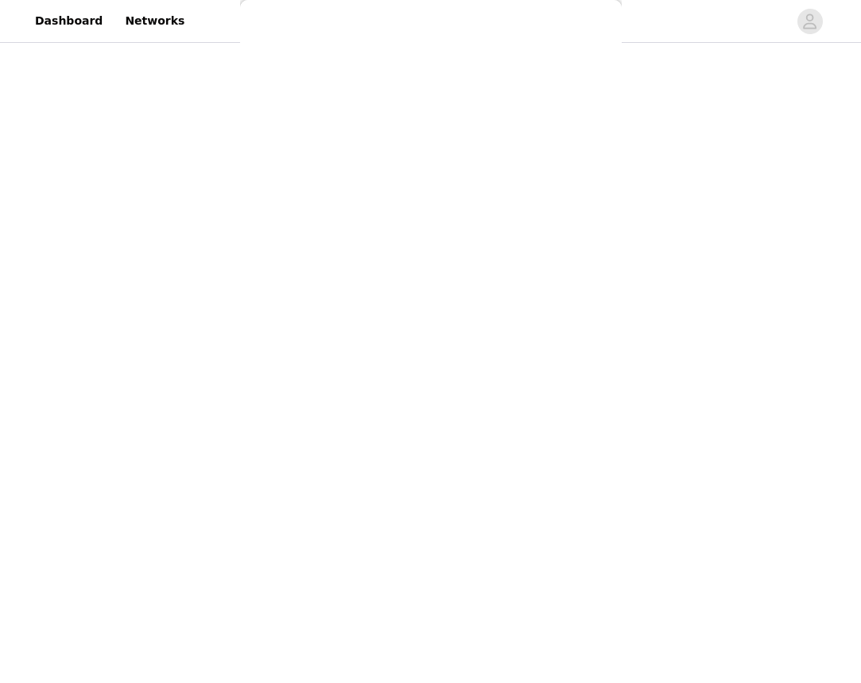
click at [372, 359] on div "Back [PERSON_NAME] Asymmetric Crochet Top $13.20 Polka Dot Cupped Chiffon Mini …" at bounding box center [430, 341] width 381 height 683
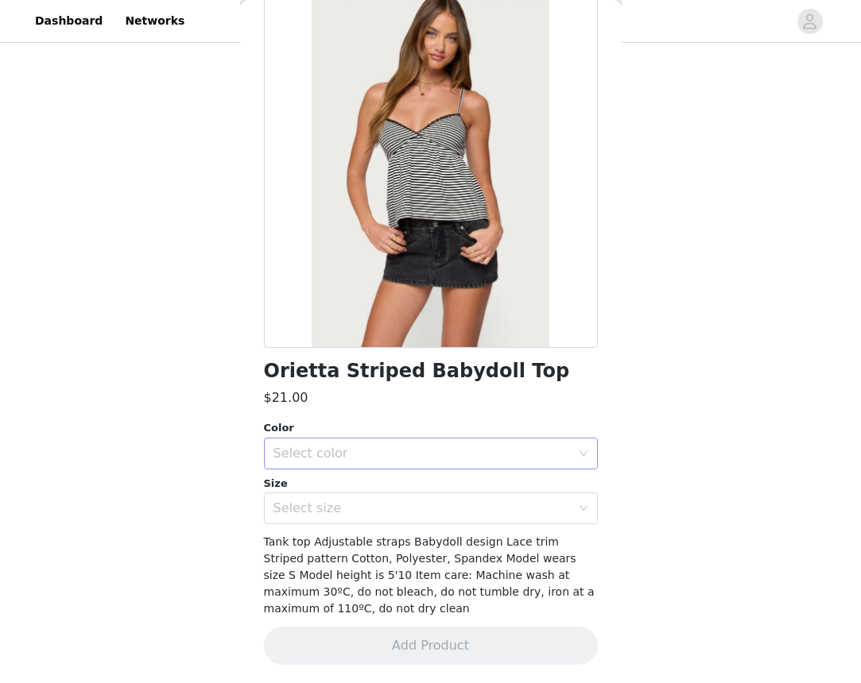
click at [376, 443] on div "Select color" at bounding box center [425, 454] width 304 height 30
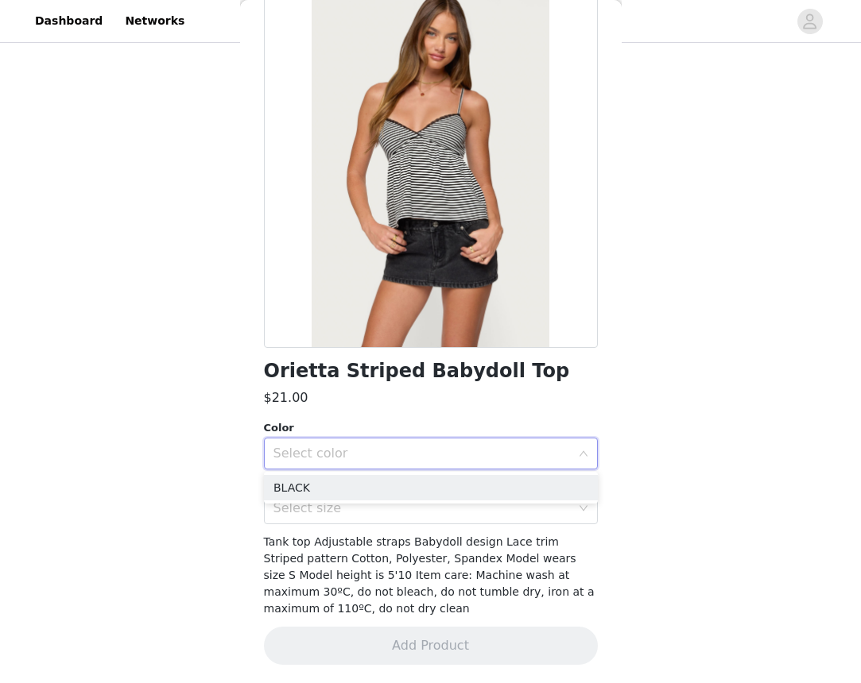
click at [387, 455] on div "Select color" at bounding box center [421, 454] width 297 height 16
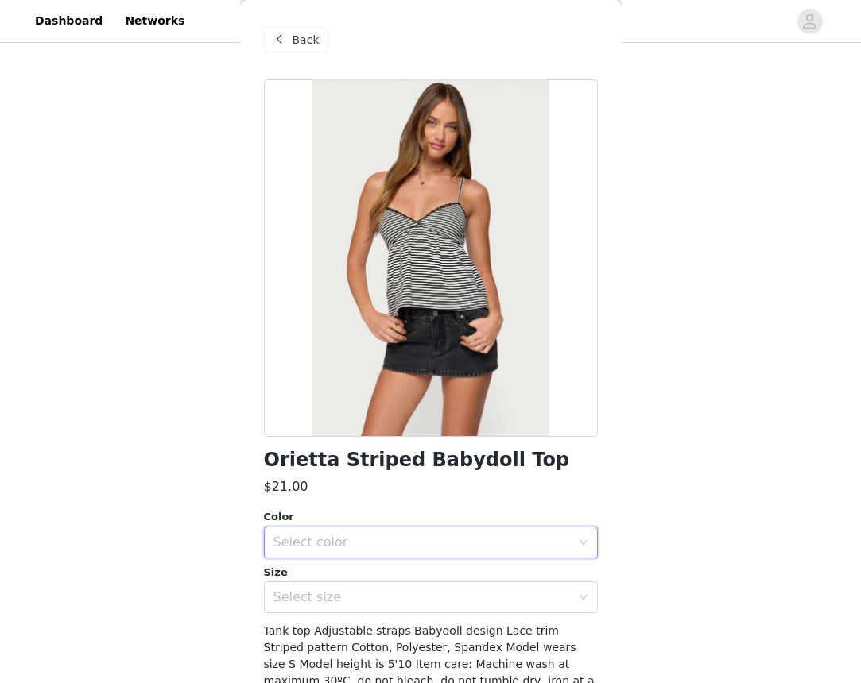
scroll to position [0, 0]
click at [291, 48] on div "Back" at bounding box center [296, 39] width 64 height 25
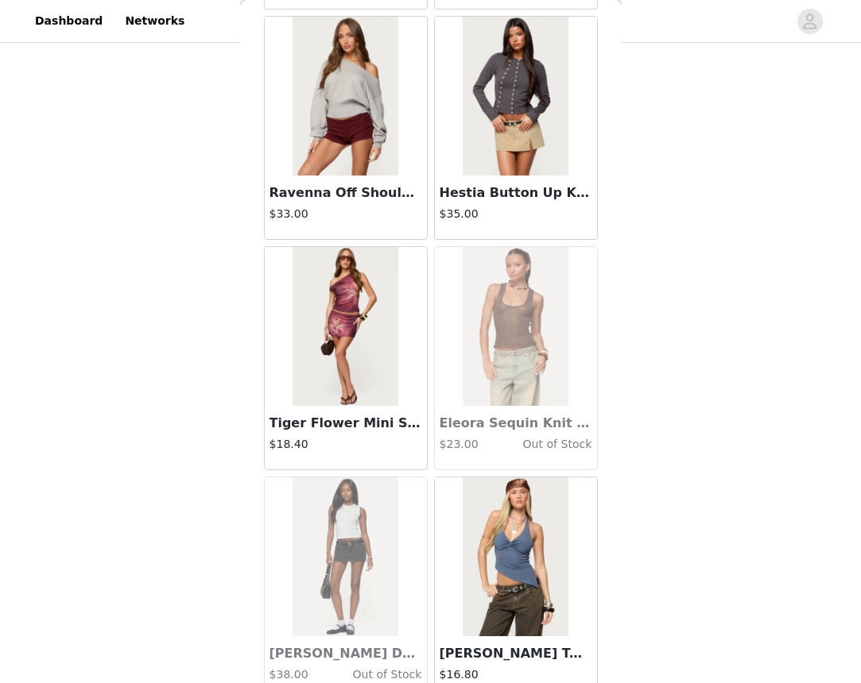
scroll to position [28930, 0]
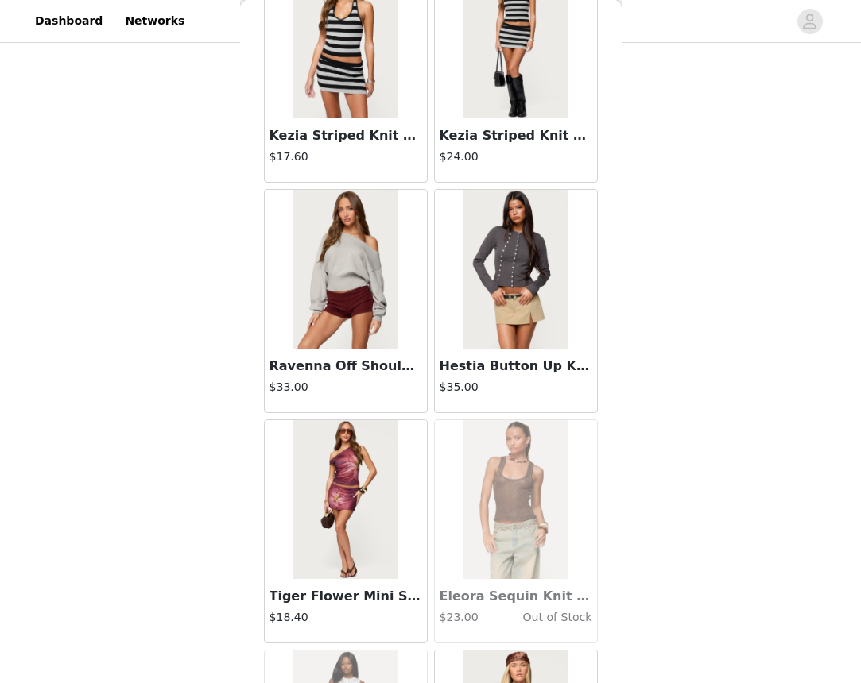
click at [378, 264] on img at bounding box center [345, 269] width 106 height 159
click at [378, 264] on div "Back [PERSON_NAME] Asymmetric Crochet Top $13.20 Polka Dot Cupped Chiffon Mini …" at bounding box center [430, 341] width 381 height 683
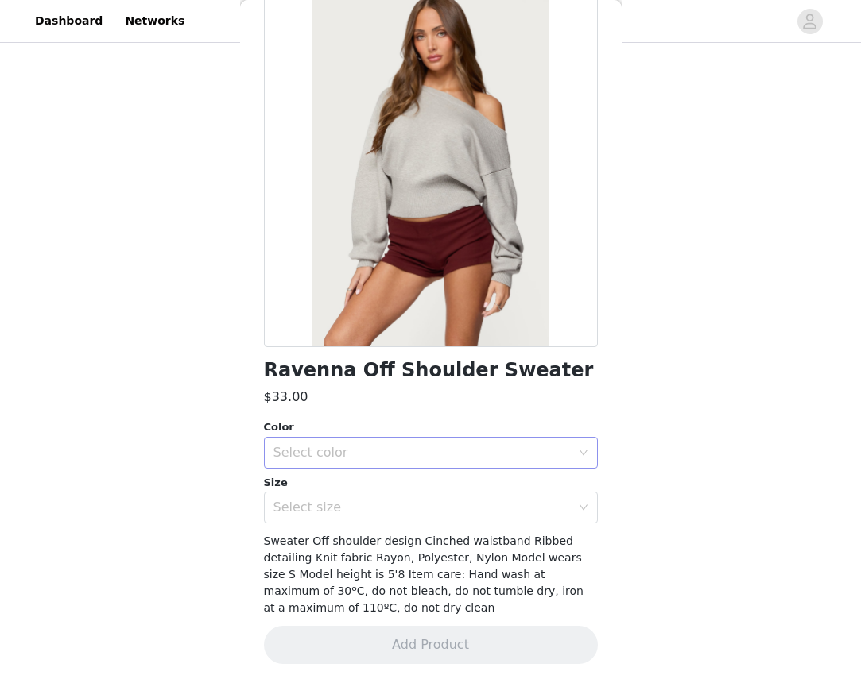
scroll to position [89, 0]
click at [429, 449] on div "Select color" at bounding box center [421, 454] width 297 height 16
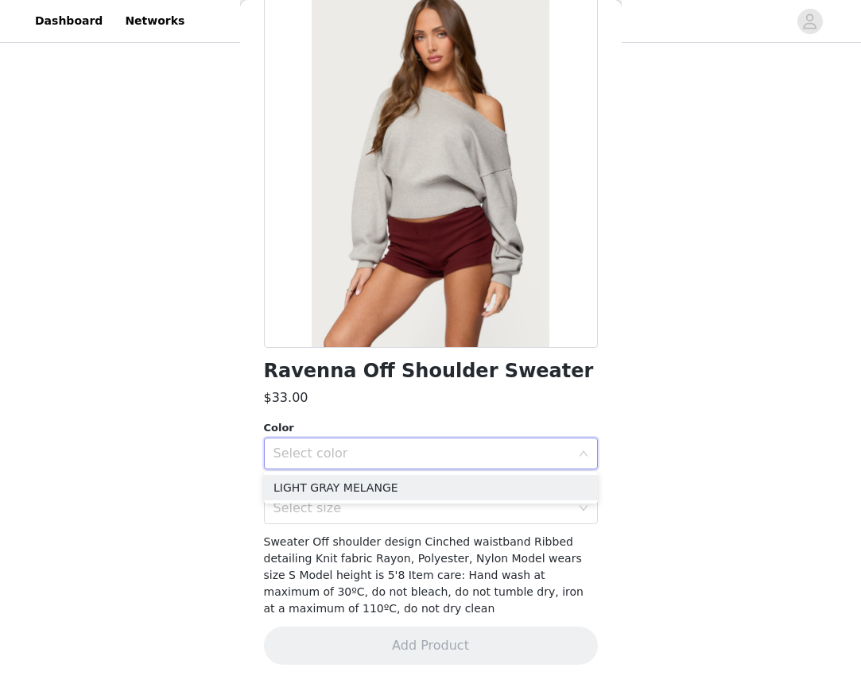
click at [432, 449] on div "Select color" at bounding box center [421, 454] width 297 height 16
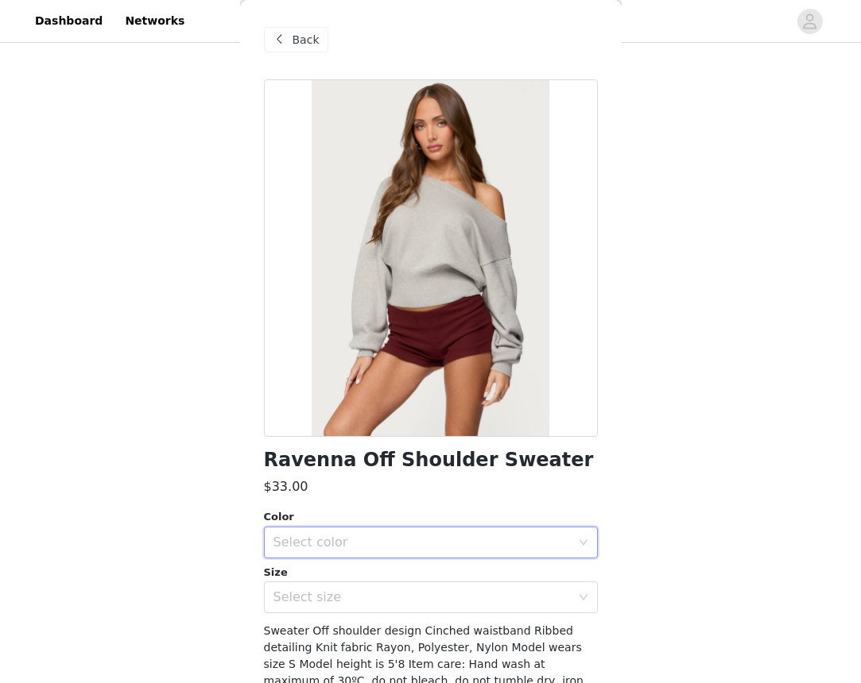
scroll to position [0, 0]
click at [289, 39] on div "Back" at bounding box center [296, 39] width 64 height 25
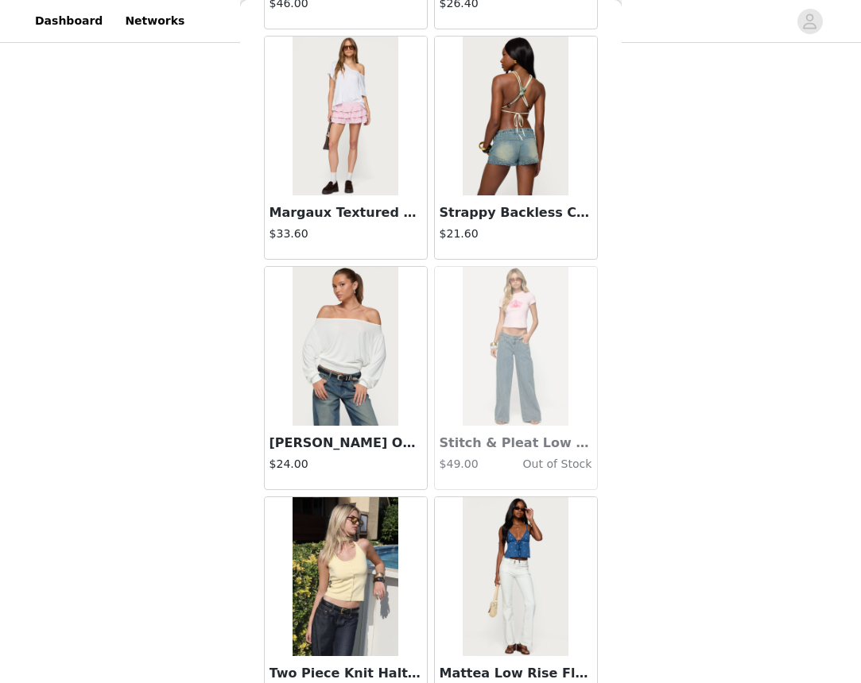
scroll to position [19403, 0]
click at [358, 351] on img at bounding box center [345, 347] width 106 height 159
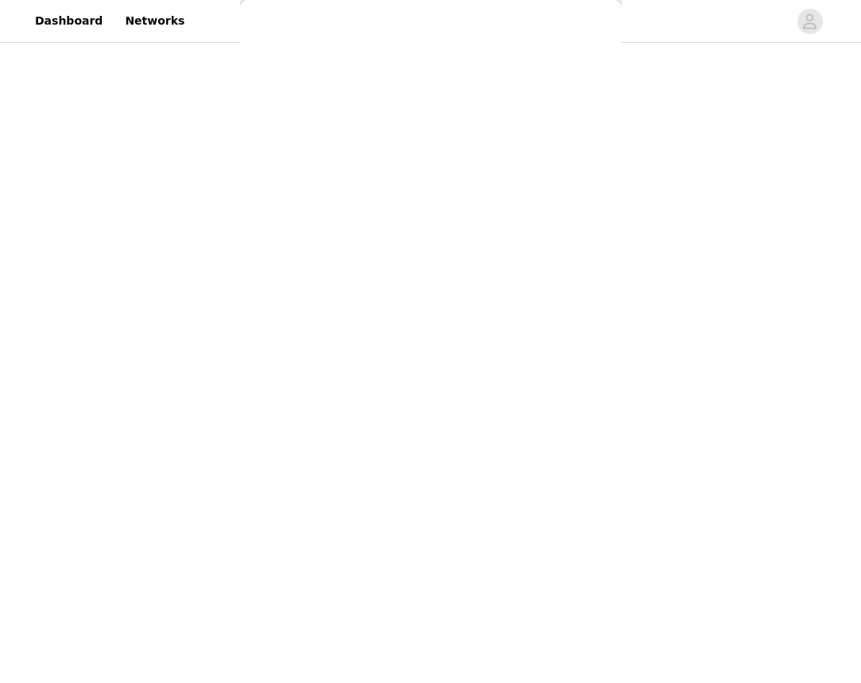
click at [358, 351] on div "Back [PERSON_NAME] Asymmetric Crochet Top $13.20 Polka Dot Cupped Chiffon Mini …" at bounding box center [430, 341] width 381 height 683
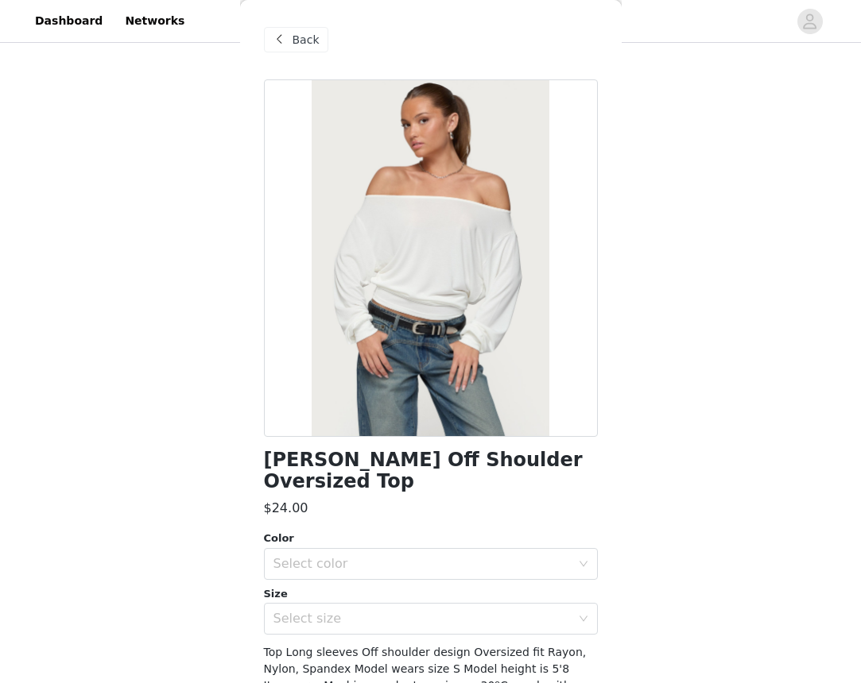
scroll to position [0, 0]
click at [297, 37] on span "Back" at bounding box center [305, 40] width 27 height 17
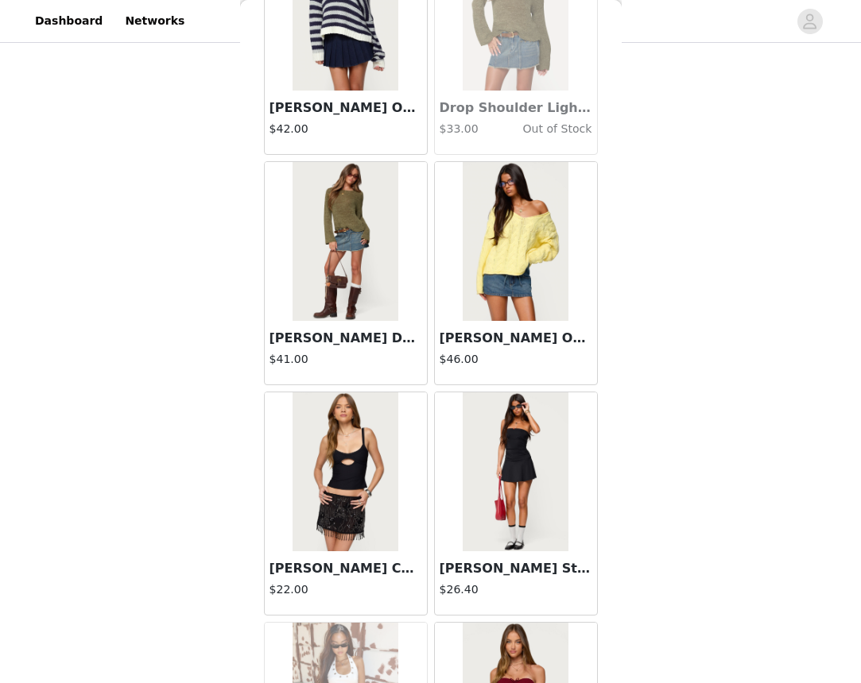
scroll to position [24112, 0]
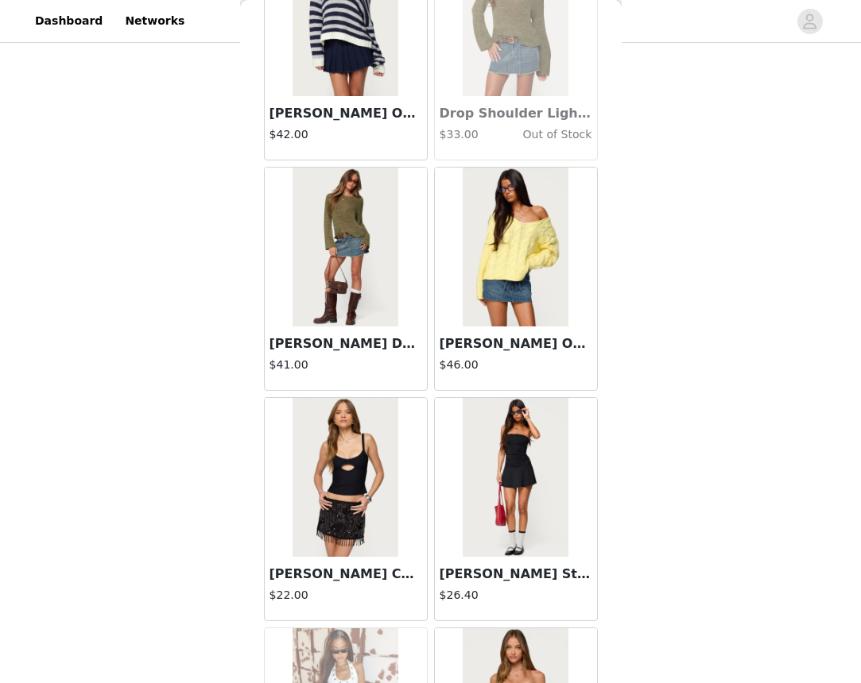
click at [378, 223] on img at bounding box center [345, 247] width 106 height 159
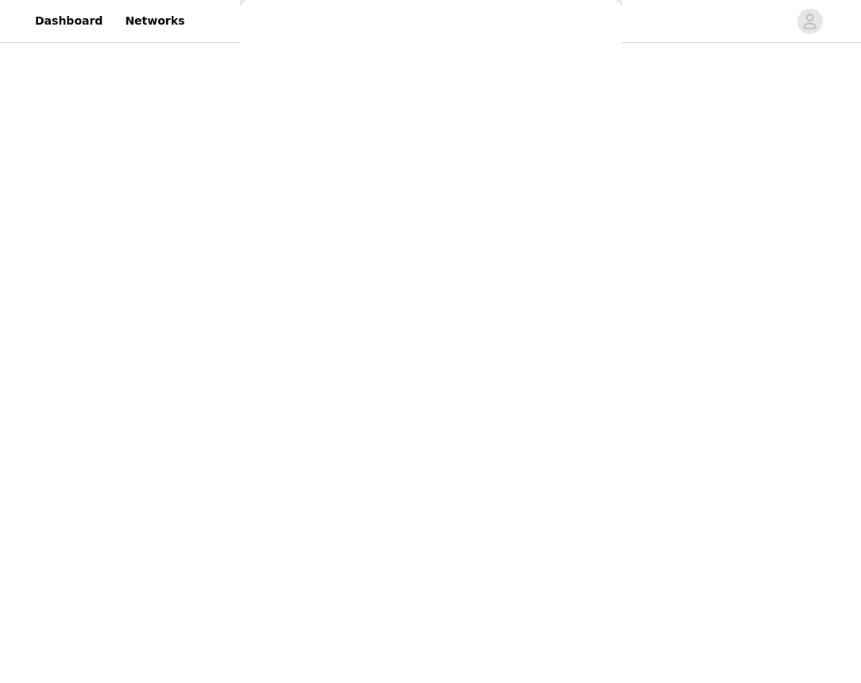
click at [378, 223] on div "Back [PERSON_NAME] Asymmetric Crochet Top $13.20 Polka Dot Cupped Chiffon Mini …" at bounding box center [430, 341] width 381 height 683
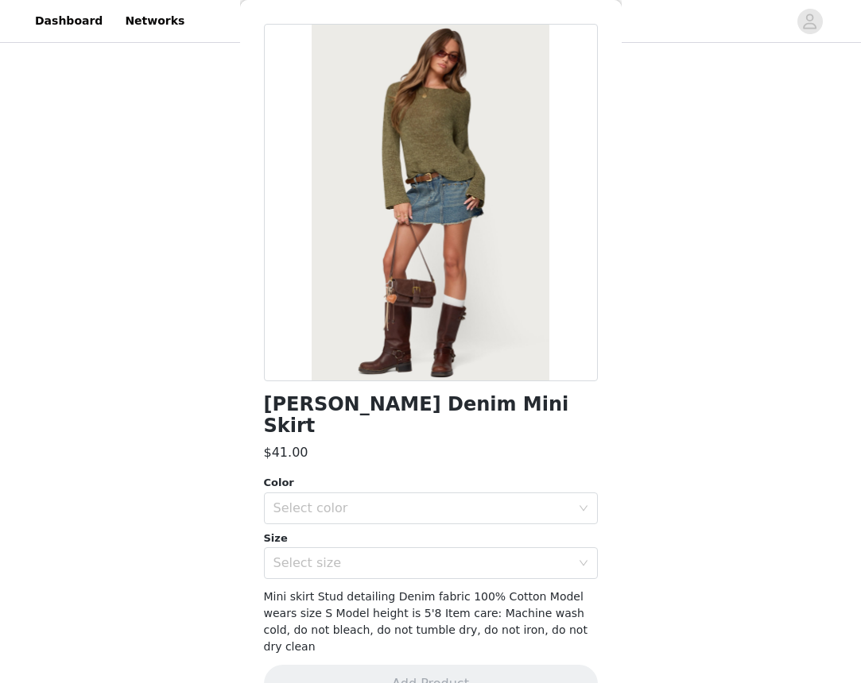
scroll to position [1164, 0]
click at [390, 501] on div "Select color" at bounding box center [421, 509] width 297 height 16
click at [394, 510] on li "BLUE" at bounding box center [431, 521] width 334 height 25
click at [390, 548] on div "Select size" at bounding box center [425, 563] width 304 height 30
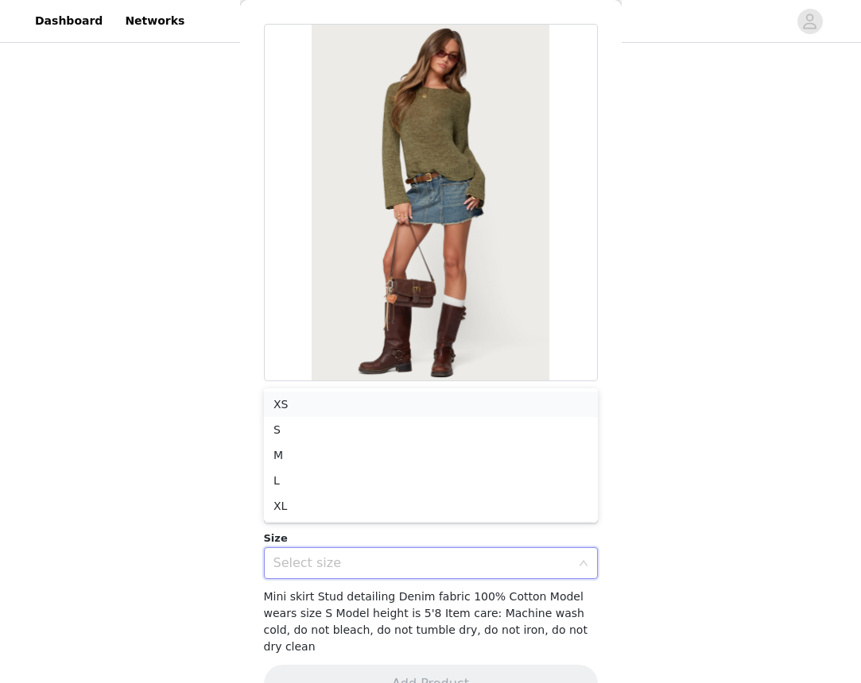
click at [366, 404] on li "XS" at bounding box center [431, 404] width 334 height 25
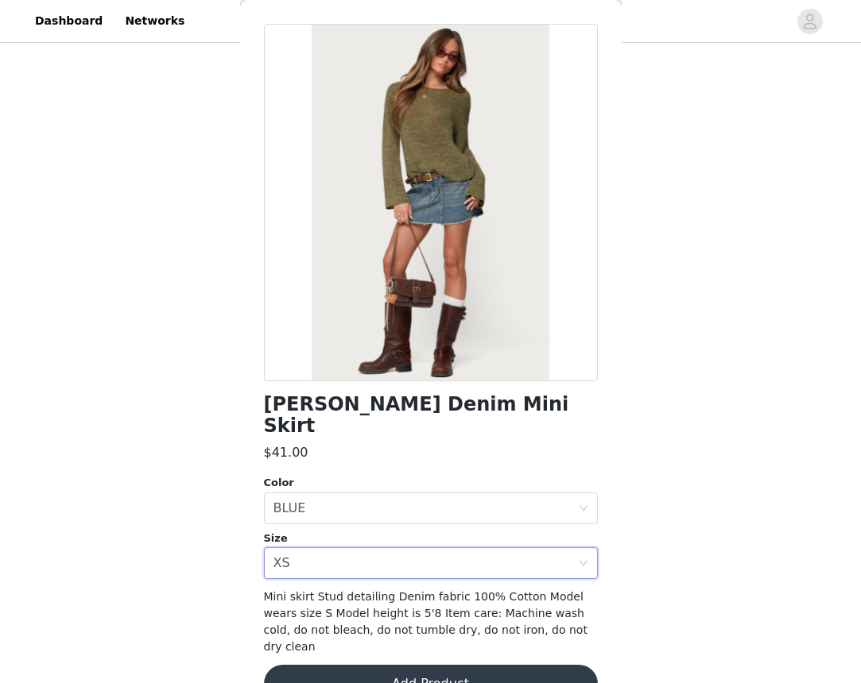
click at [420, 665] on button "Add Product" at bounding box center [431, 684] width 334 height 38
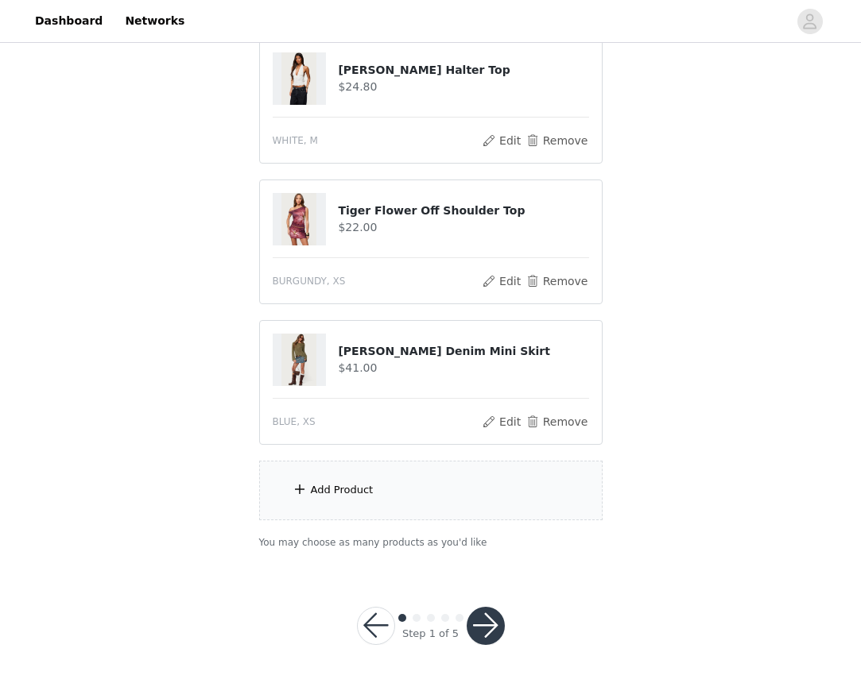
scroll to position [1305, 0]
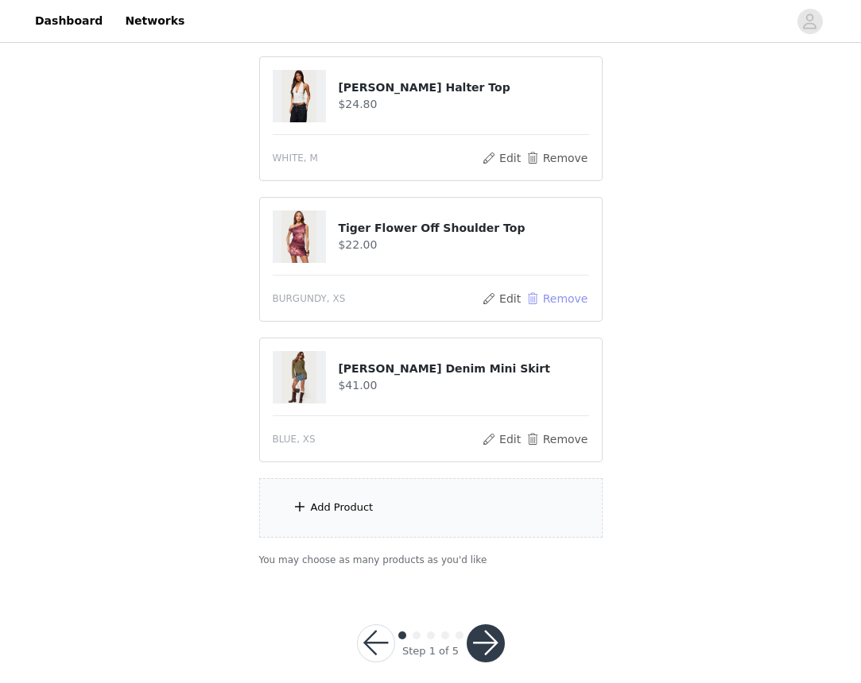
click at [537, 296] on button "Remove" at bounding box center [557, 298] width 64 height 19
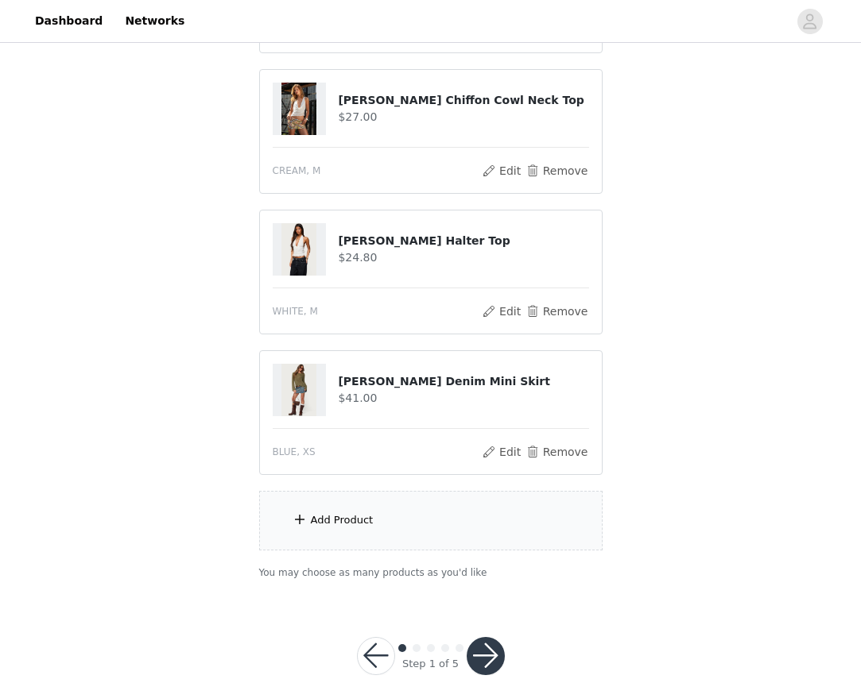
scroll to position [1152, 0]
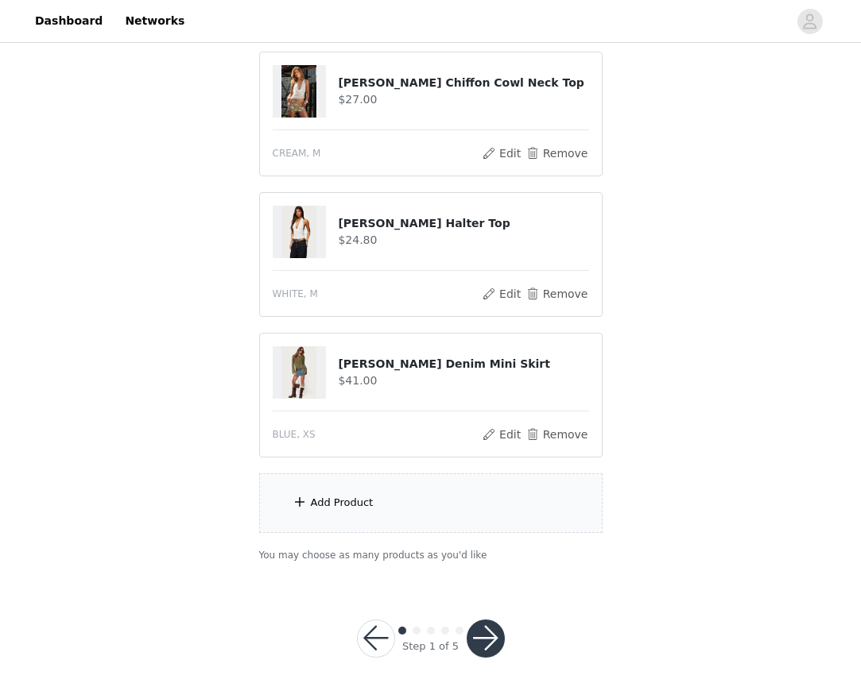
click at [488, 627] on button "button" at bounding box center [486, 639] width 38 height 38
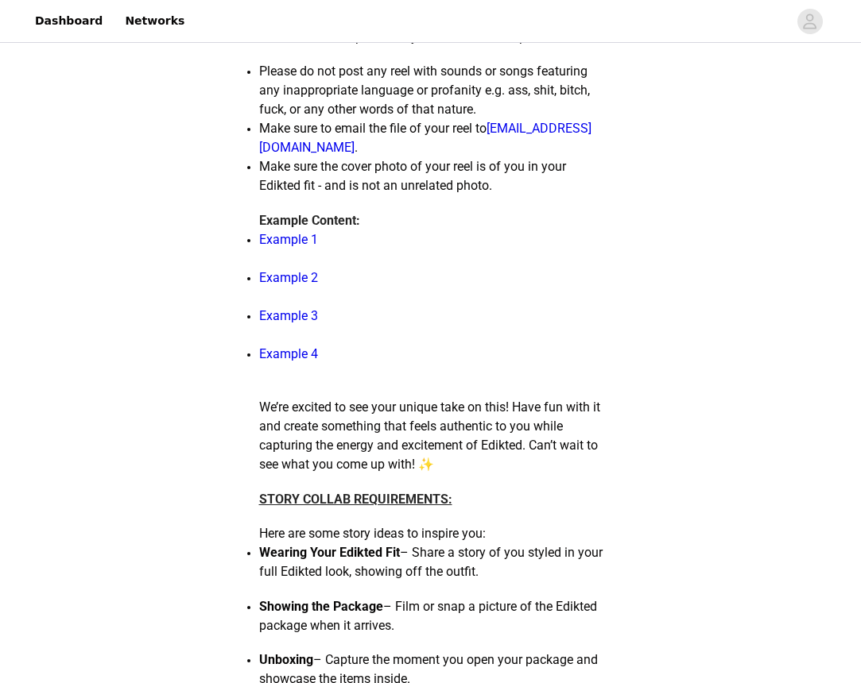
scroll to position [988, 0]
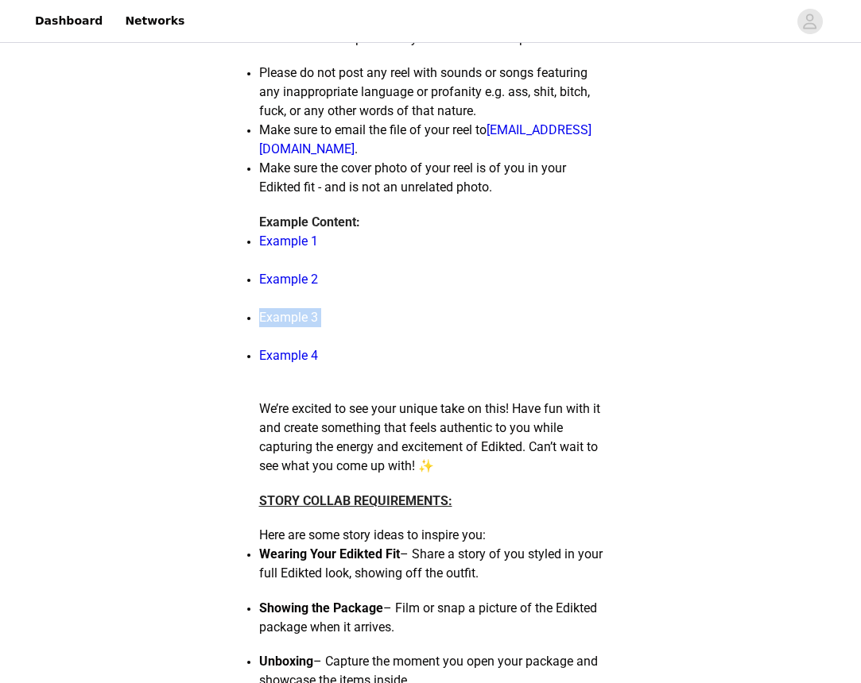
click at [221, 348] on div "STEP 2 OF 5 Posting requirements All content must include the following informa…" at bounding box center [430, 418] width 861 height 2721
click at [757, 0] on header "Dashboard Networks" at bounding box center [430, 21] width 861 height 43
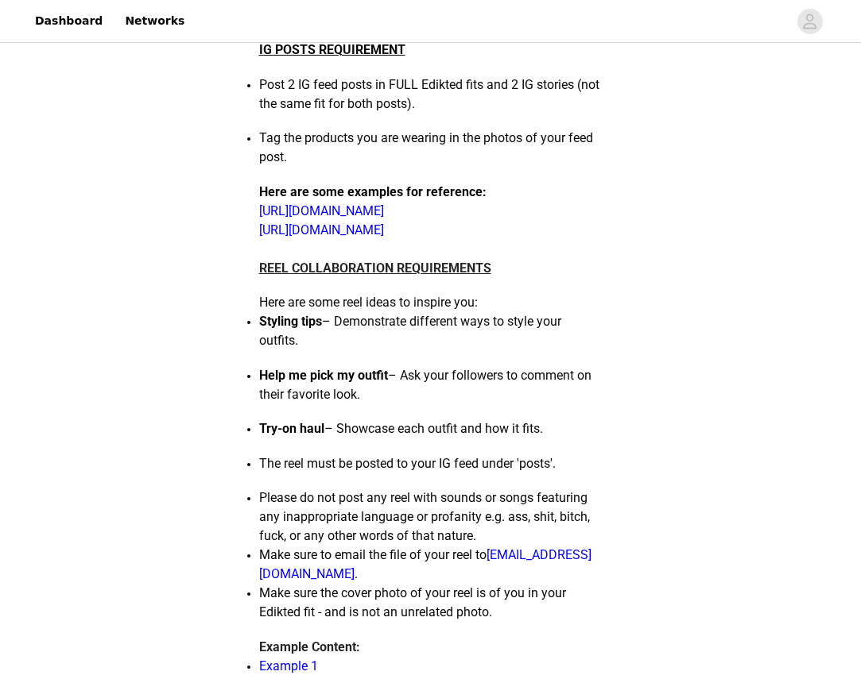
scroll to position [566, 0]
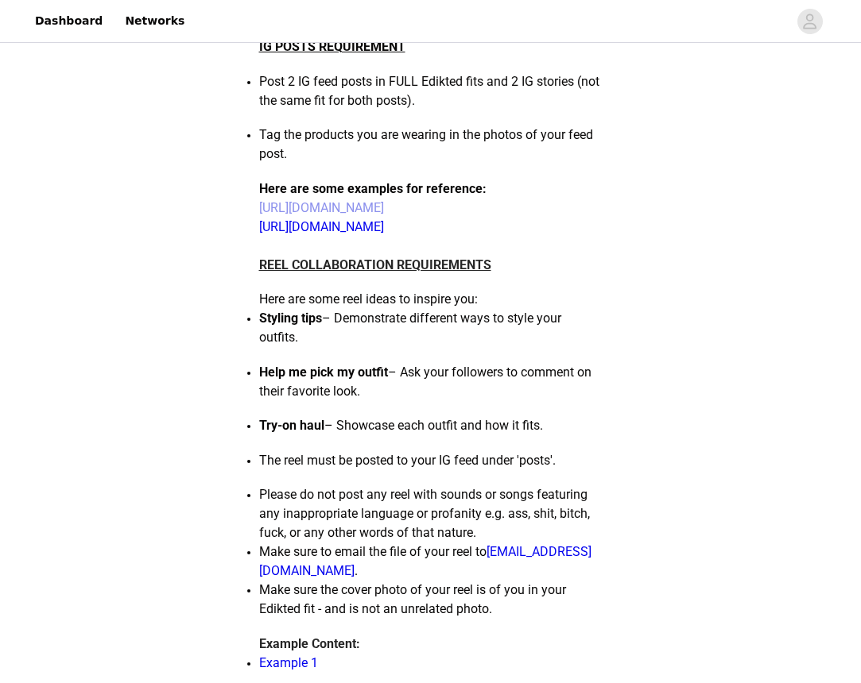
click at [384, 215] on link "[URL][DOMAIN_NAME]" at bounding box center [321, 207] width 125 height 15
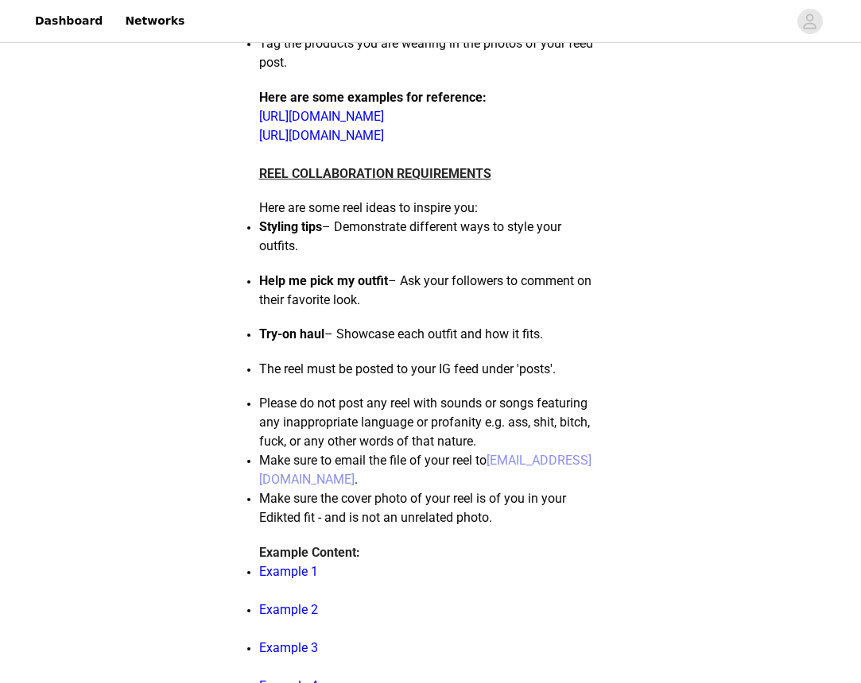
scroll to position [656, 0]
click at [349, 144] on link "[URL][DOMAIN_NAME]" at bounding box center [321, 136] width 125 height 15
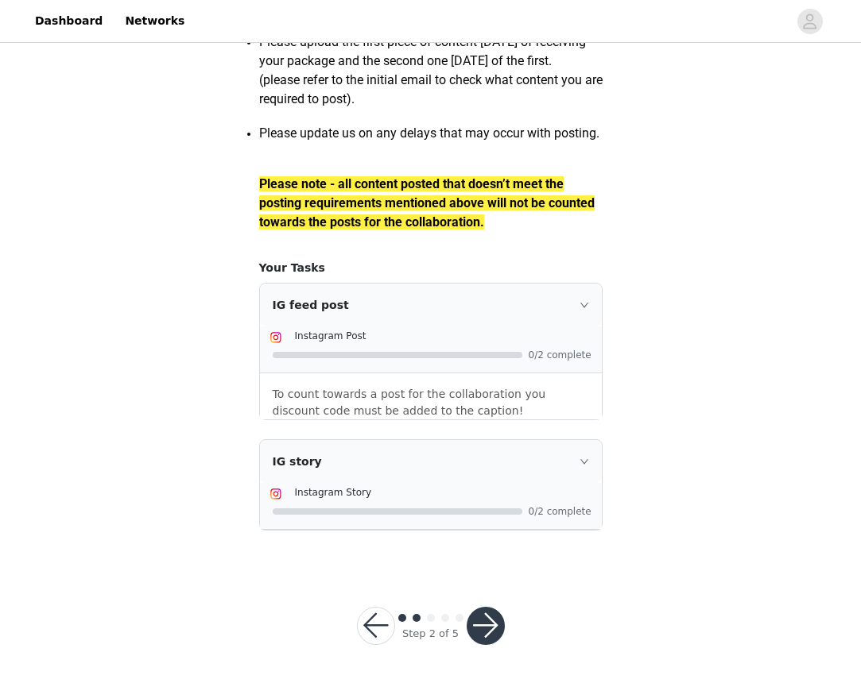
scroll to position [2242, 0]
click at [472, 636] on button "button" at bounding box center [486, 626] width 38 height 38
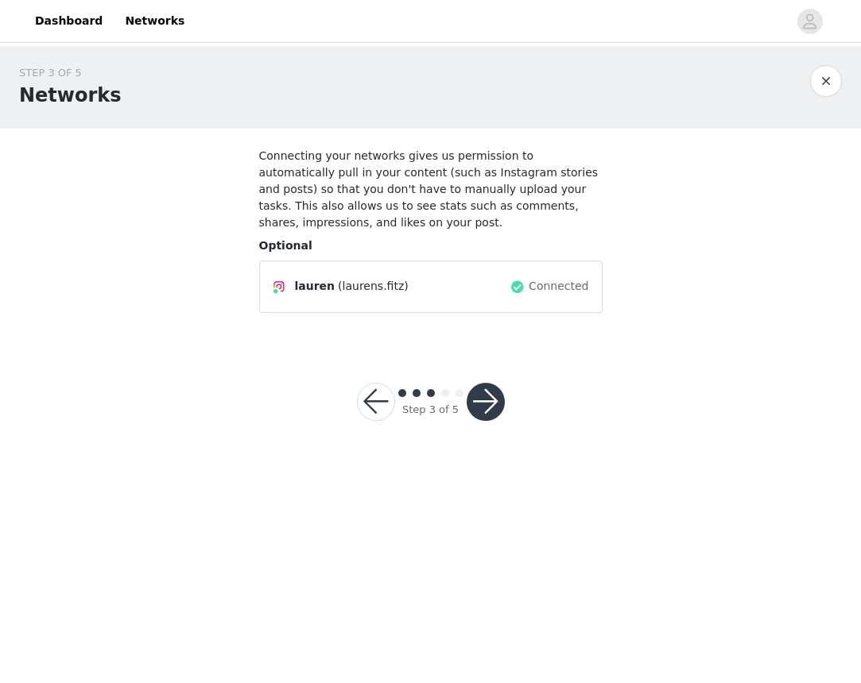
click at [487, 399] on button "button" at bounding box center [486, 402] width 38 height 38
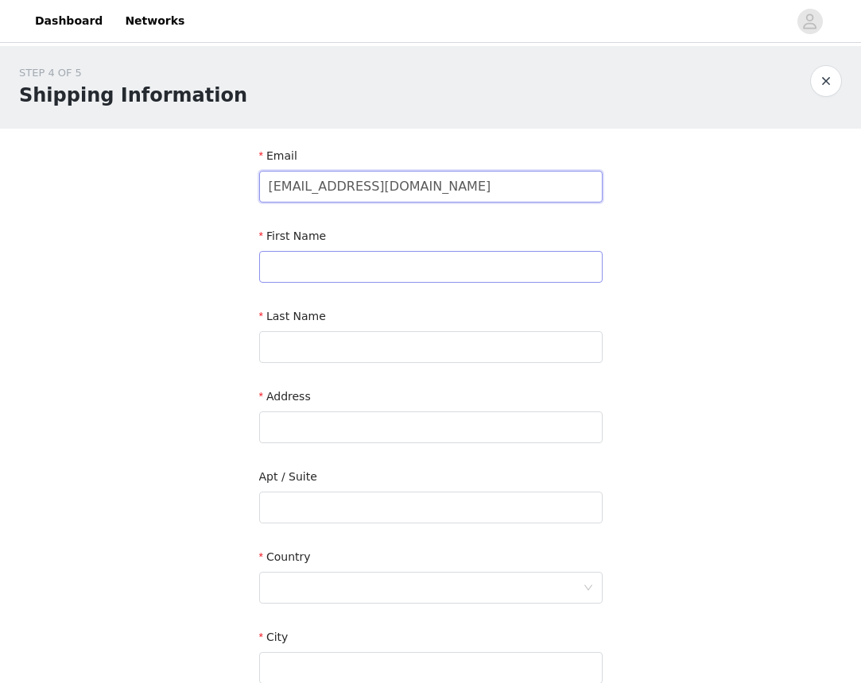
type input "lolomusic072.0@gmail.com"
type input "Lauren"
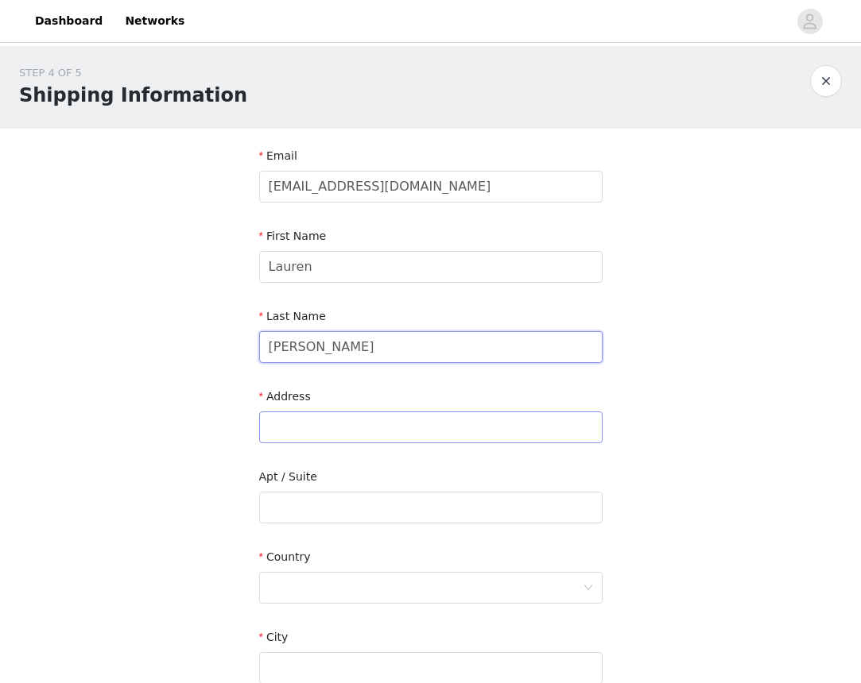
type input "Lee"
type input "1"
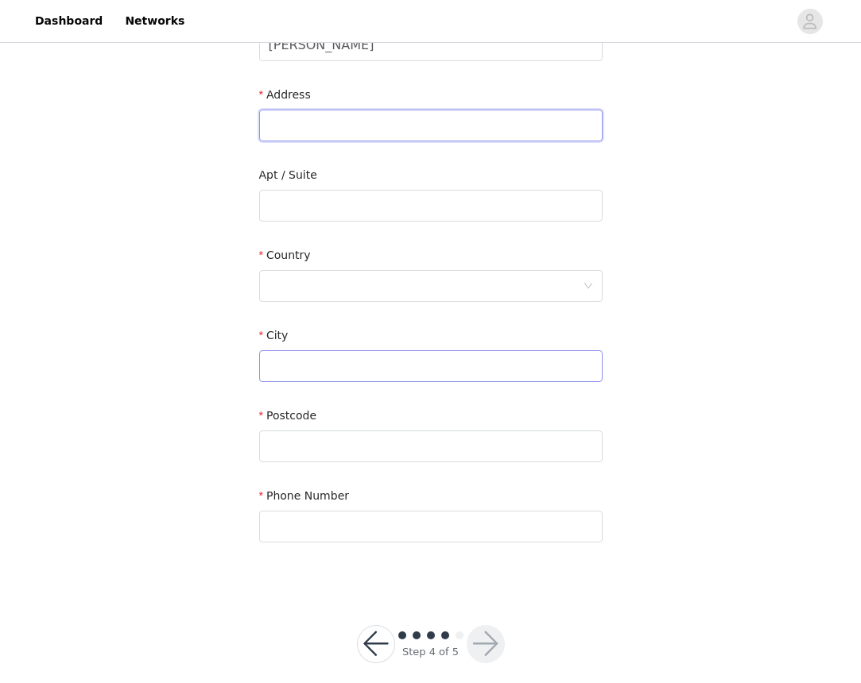
scroll to position [297, 0]
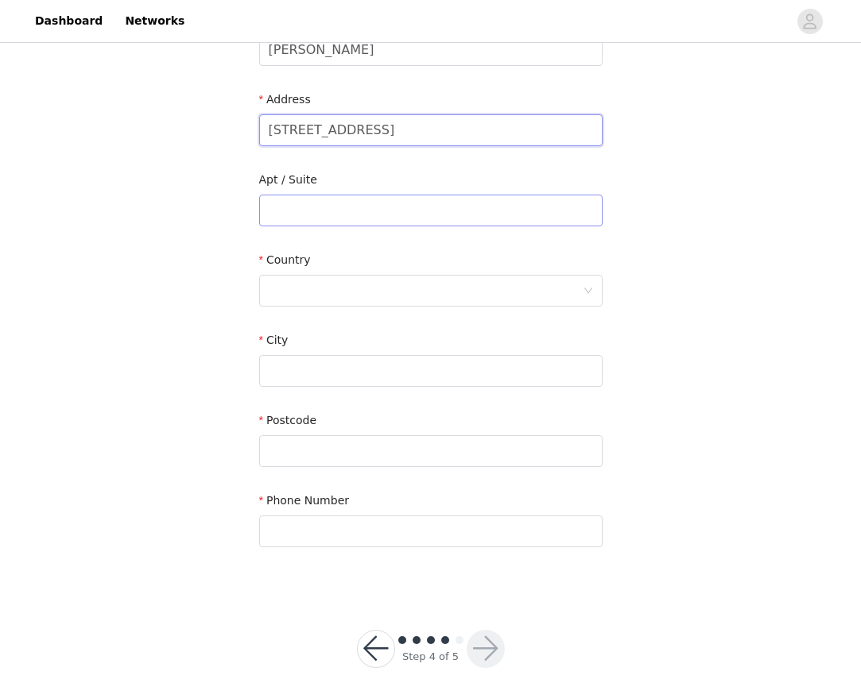
type input "106 Central St"
click at [362, 210] on input "text" at bounding box center [430, 211] width 343 height 32
type input "Unit"
click at [325, 134] on input "106 Central St" at bounding box center [430, 130] width 343 height 32
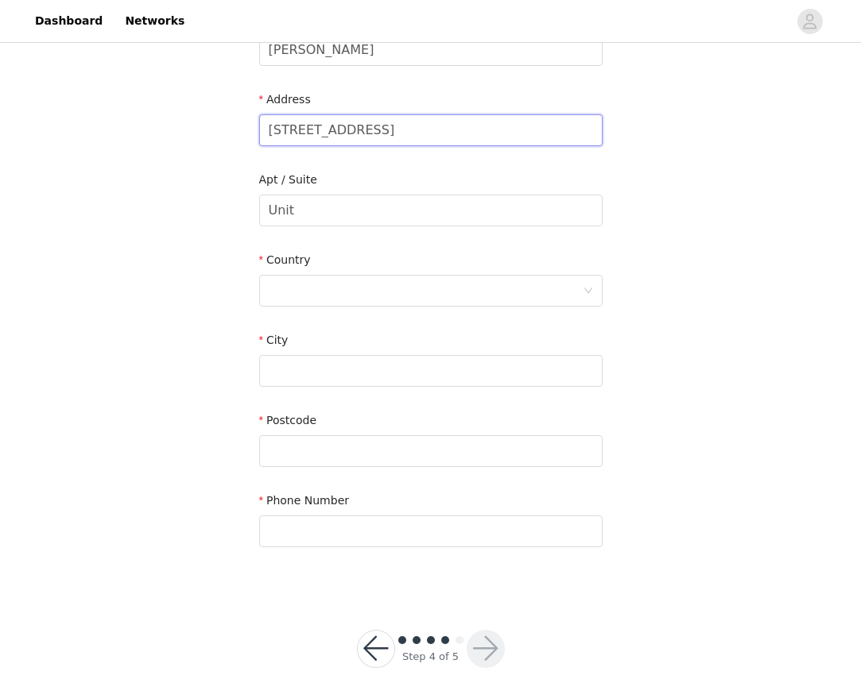
click at [325, 134] on input "106 Central St" at bounding box center [430, 130] width 343 height 32
type input "21 Wellesley College St"
click at [297, 218] on input "Unit" at bounding box center [430, 211] width 343 height 32
click at [471, 4] on div at bounding box center [491, 21] width 594 height 36
click at [369, 213] on input "Unit" at bounding box center [430, 211] width 343 height 32
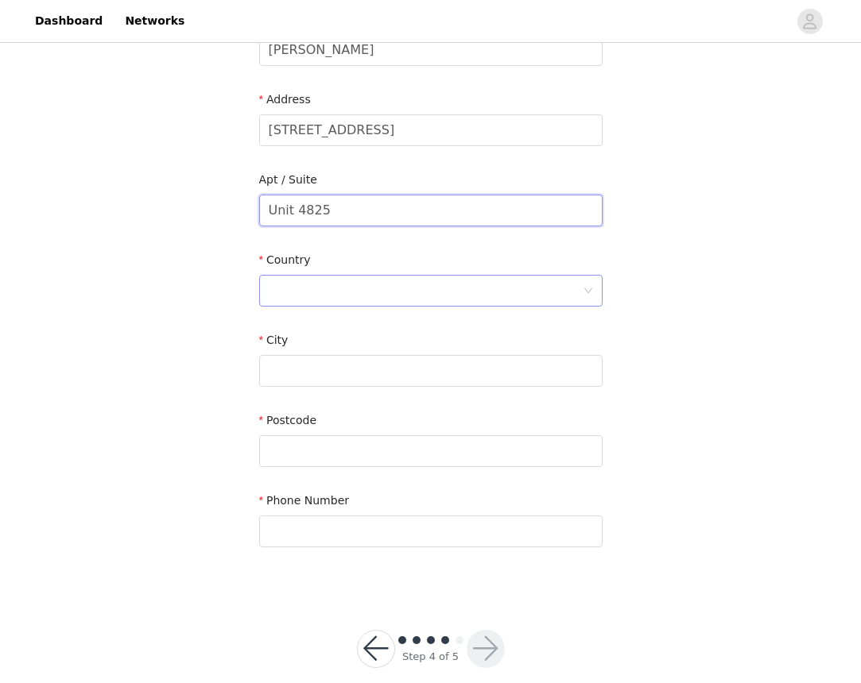
type input "Unit 4825"
click at [339, 290] on div at bounding box center [426, 291] width 314 height 30
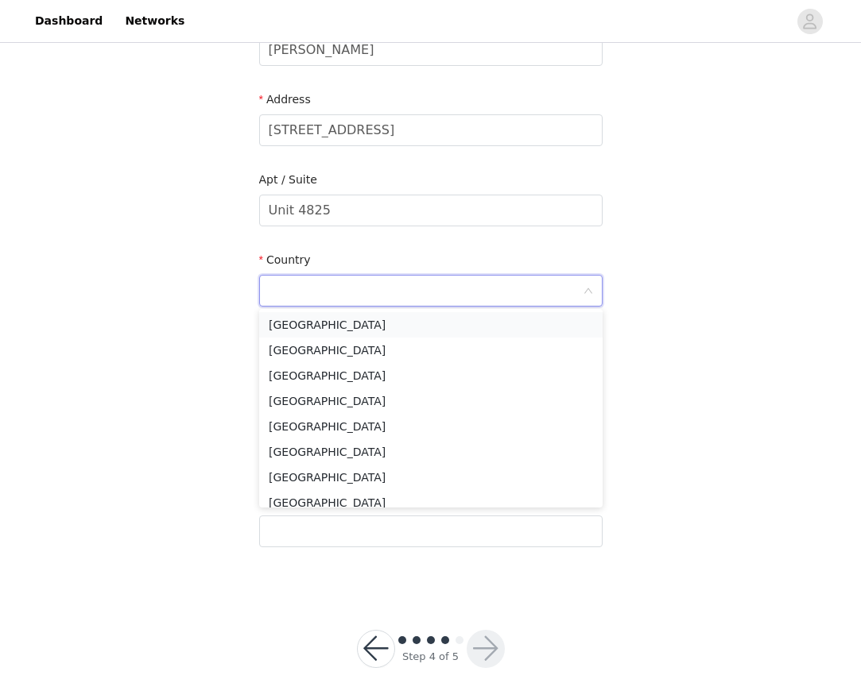
click at [335, 329] on li "United States" at bounding box center [430, 324] width 343 height 25
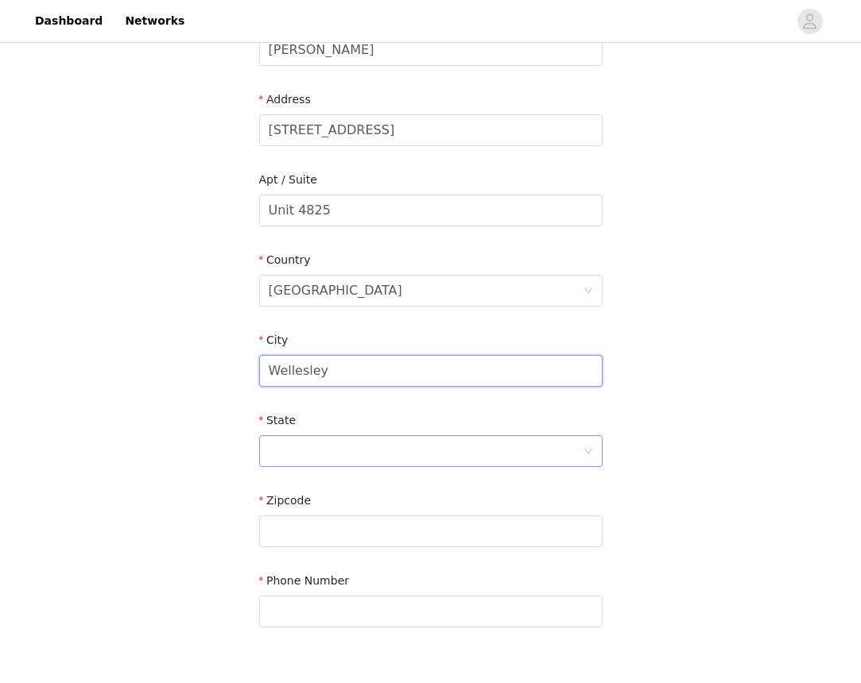
type input "Wellesley"
click at [402, 451] on div at bounding box center [426, 451] width 314 height 30
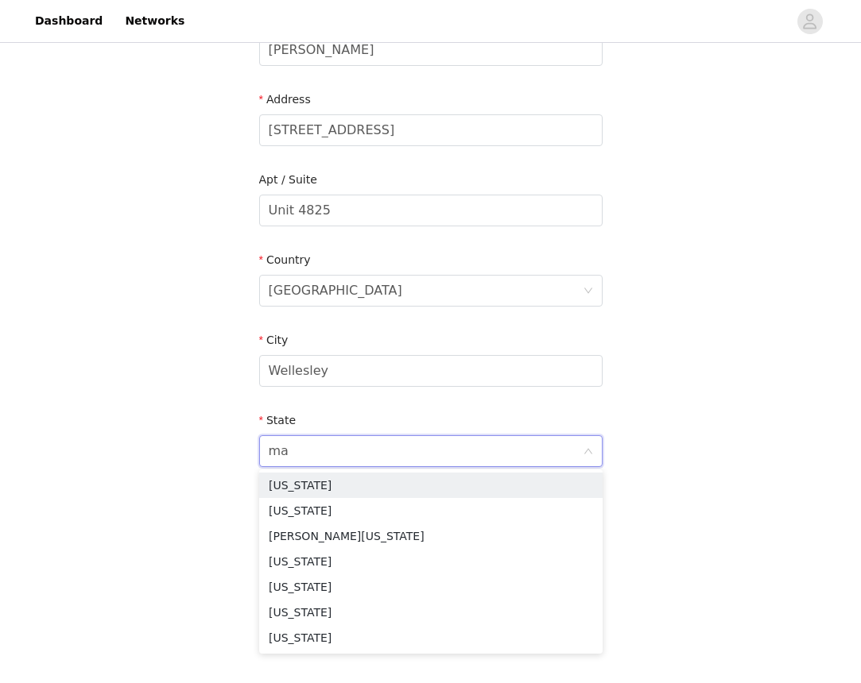
type input "mas"
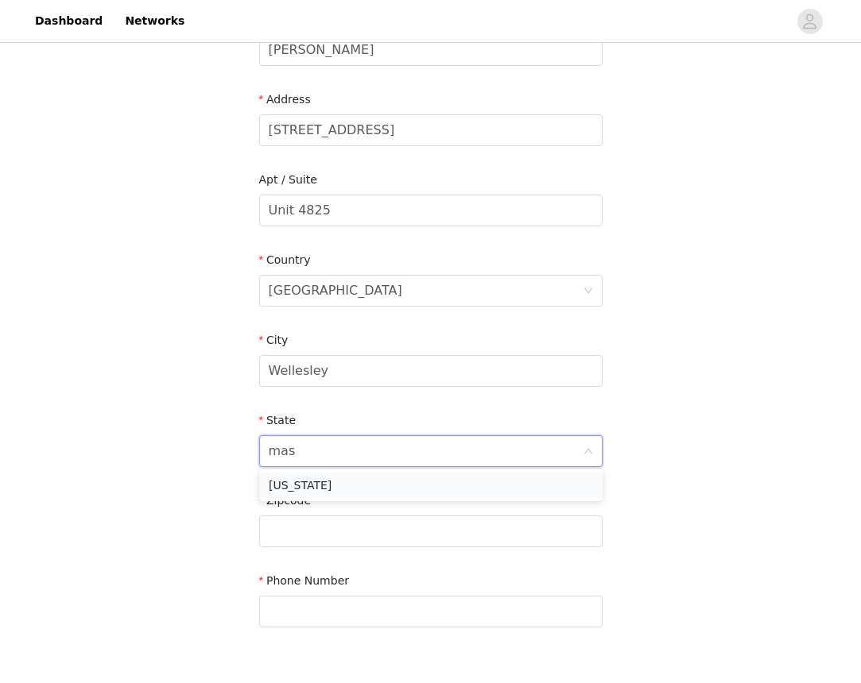
click at [357, 489] on li "Massachusetts" at bounding box center [430, 485] width 343 height 25
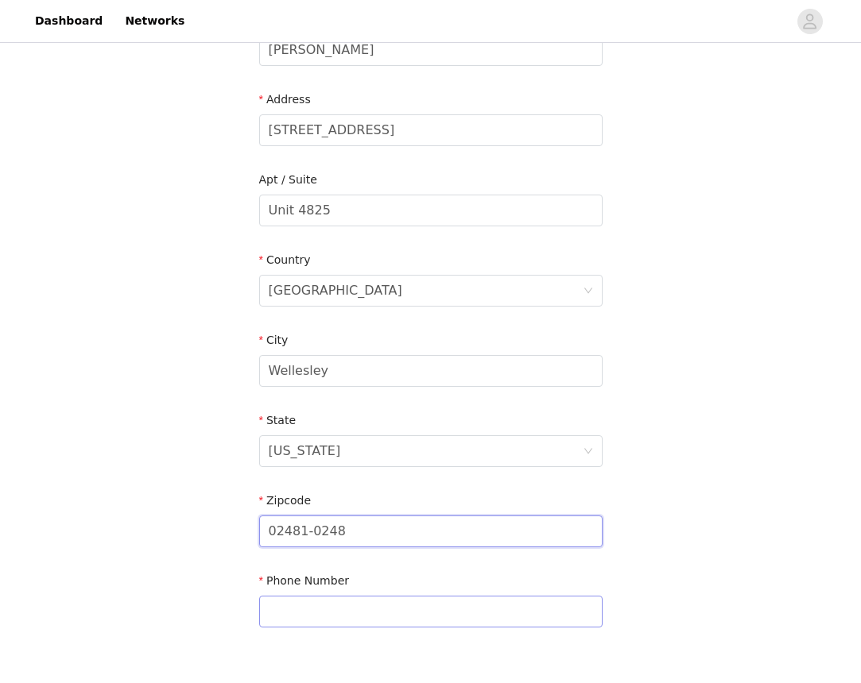
type input "02481-0248"
type input "8582824516"
click at [156, 561] on div "STEP 4 OF 5 Shipping Information Email lolomusic072.0@gmail.com First Name Laur…" at bounding box center [430, 210] width 861 height 923
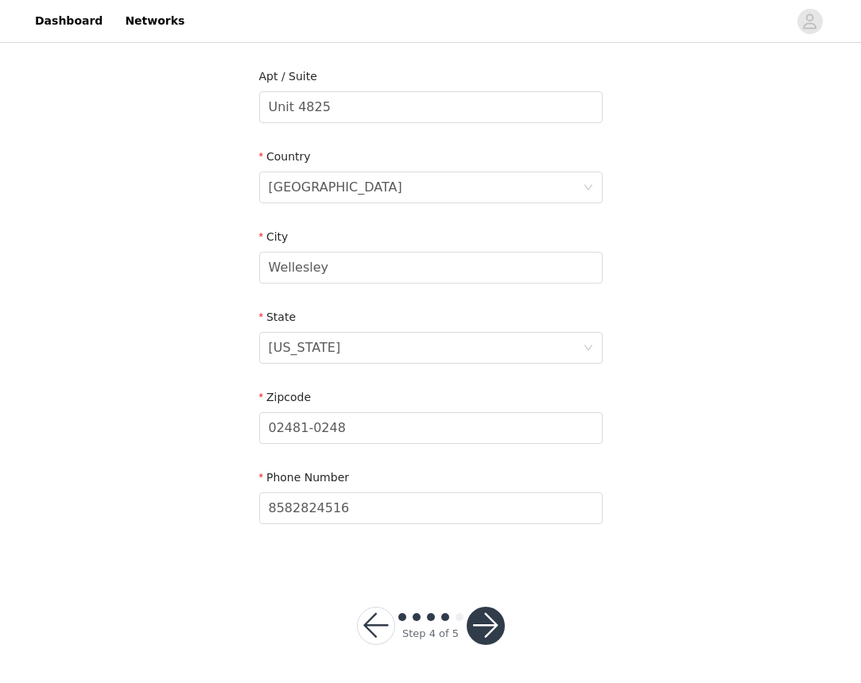
scroll to position [400, 0]
click at [494, 630] on button "button" at bounding box center [486, 627] width 38 height 38
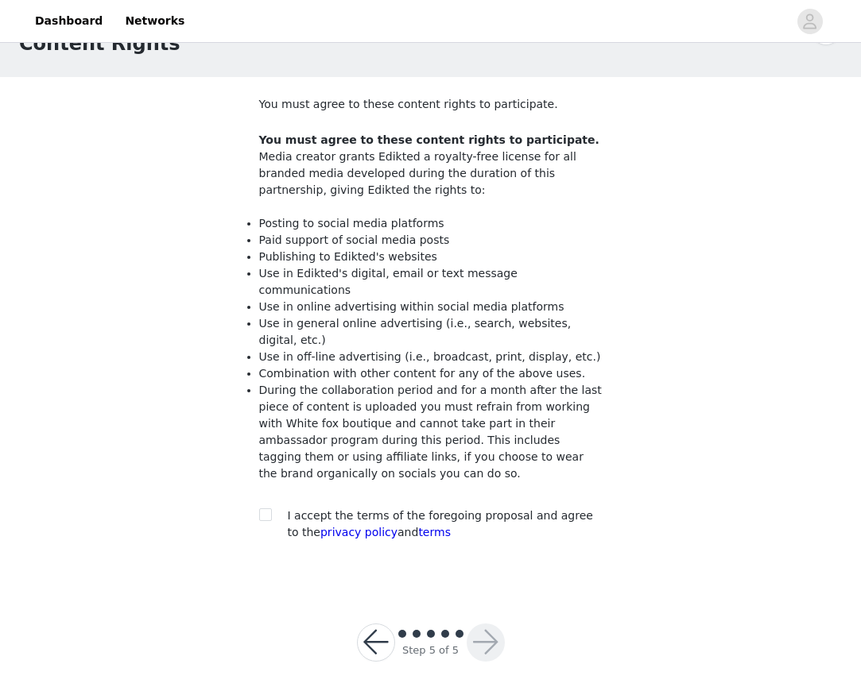
scroll to position [51, 0]
click at [269, 509] on input "checkbox" at bounding box center [264, 514] width 11 height 11
checkbox input "true"
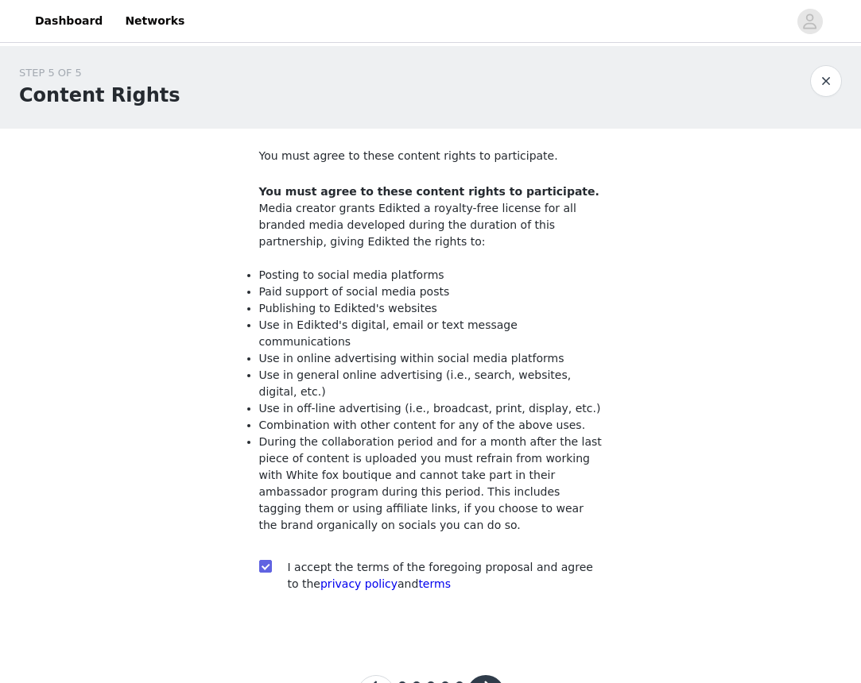
scroll to position [0, 0]
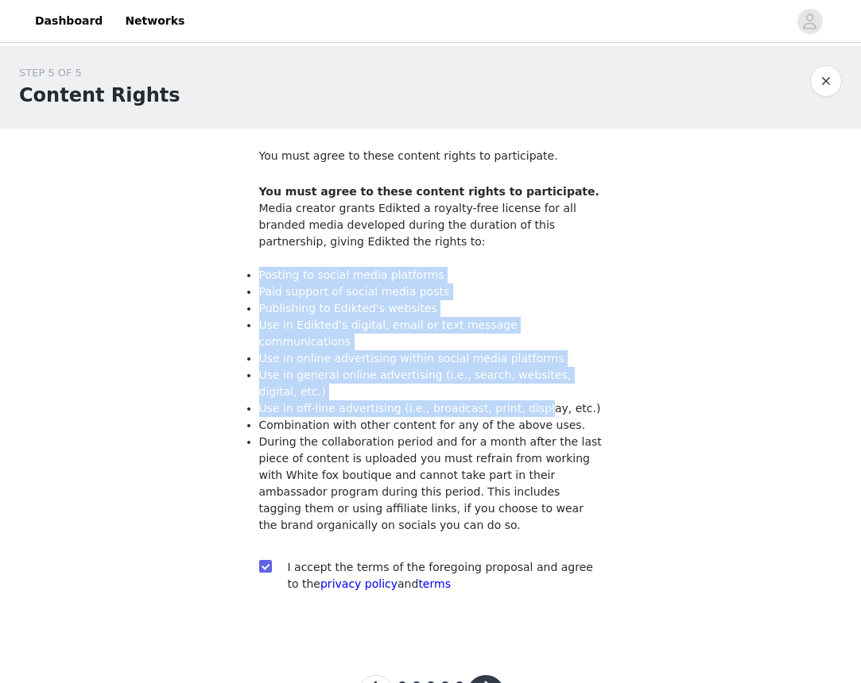
drag, startPoint x: 259, startPoint y: 275, endPoint x: 533, endPoint y: 385, distance: 295.6
click at [533, 385] on ul "Posting to social media platforms Paid support of social media posts Publishing…" at bounding box center [430, 400] width 343 height 267
click at [533, 401] on li "Use in off-line advertising (i.e., broadcast, print, display, etc.)" at bounding box center [430, 409] width 343 height 17
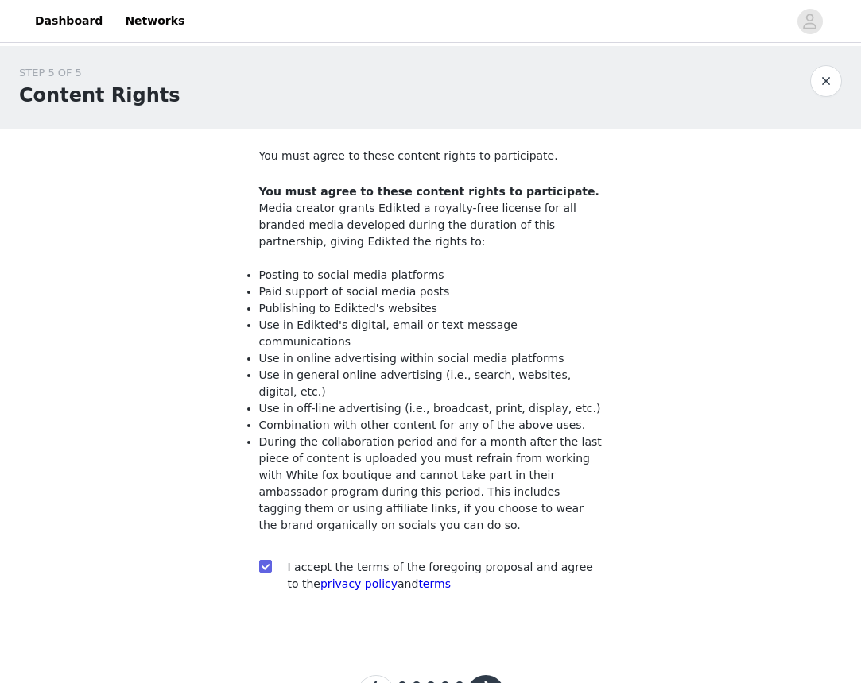
click at [393, 295] on li "Paid support of social media posts" at bounding box center [430, 292] width 343 height 17
click at [369, 330] on li "Use in Edikted's digital, email or text message communications" at bounding box center [430, 333] width 343 height 33
click at [428, 367] on li "Use in general online advertising (i.e., search, websites, digital, etc.)" at bounding box center [430, 383] width 343 height 33
click at [405, 434] on li "During the collaboration period and for a month after the last piece of content…" at bounding box center [430, 484] width 343 height 100
click at [361, 458] on li "During the collaboration period and for a month after the last piece of content…" at bounding box center [430, 484] width 343 height 100
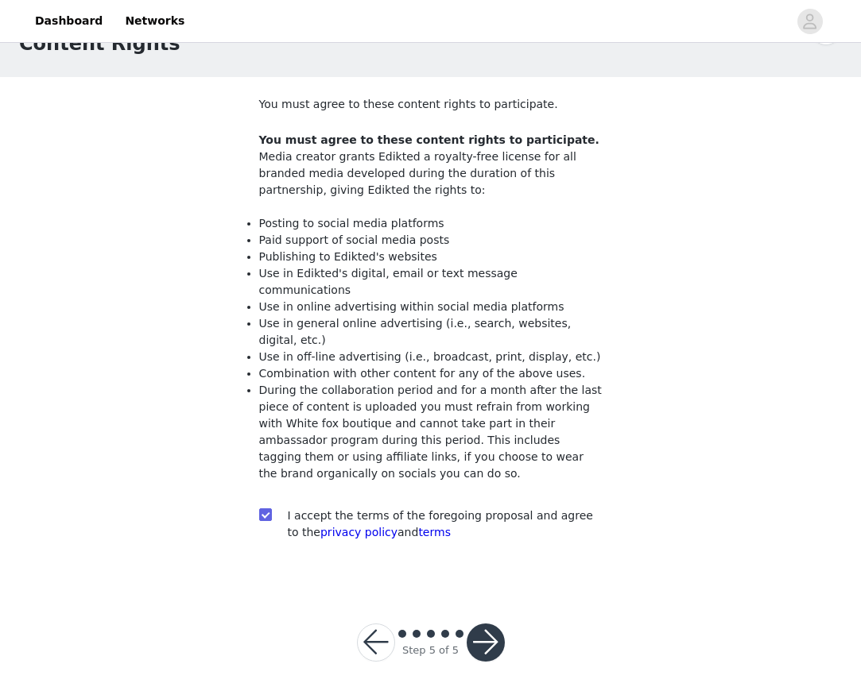
scroll to position [51, 0]
click at [489, 626] on button "button" at bounding box center [486, 644] width 38 height 38
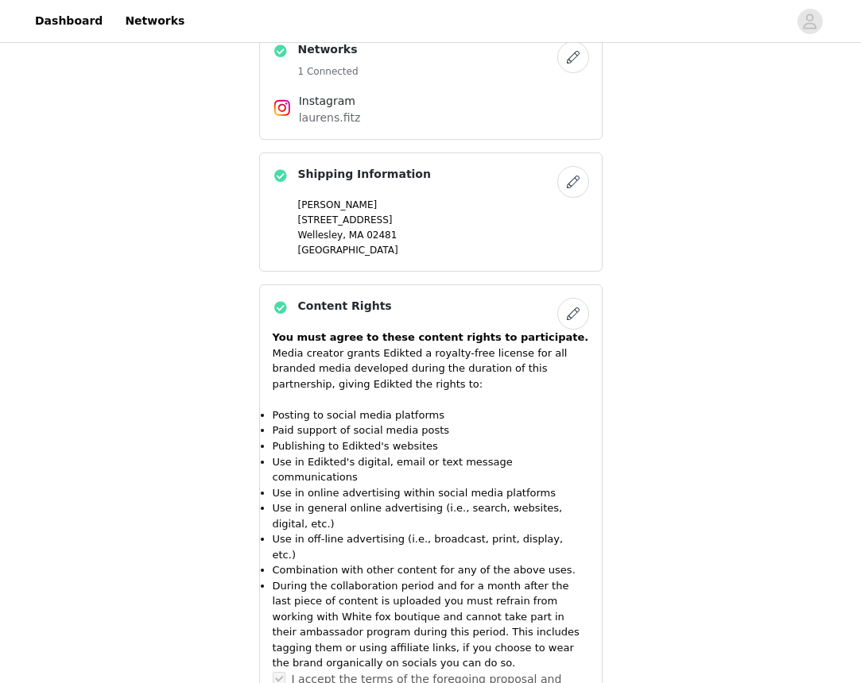
scroll to position [1477, 0]
click at [576, 177] on button "button" at bounding box center [573, 181] width 32 height 32
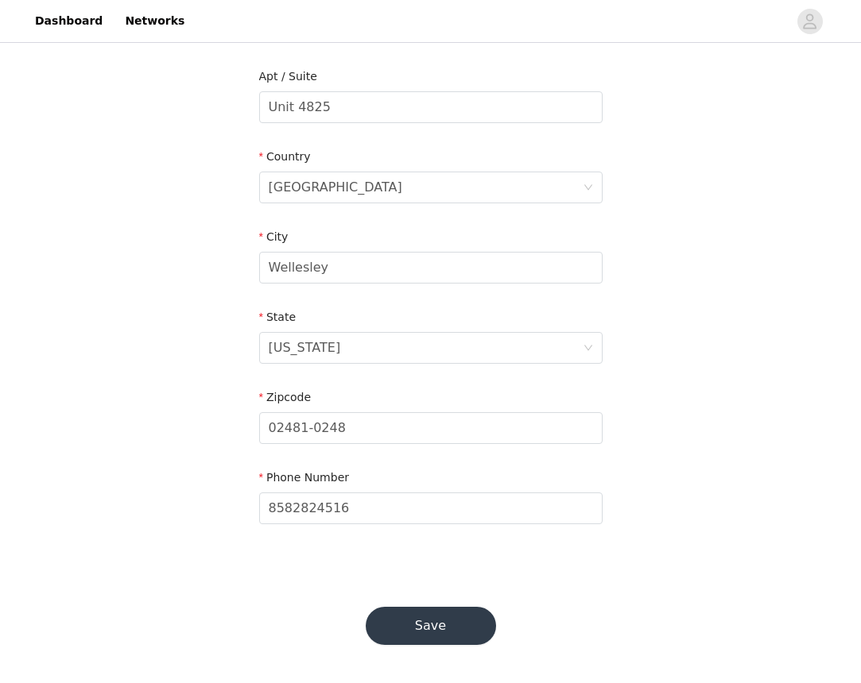
scroll to position [400, 0]
click at [576, 430] on input "02481-0248" at bounding box center [430, 429] width 343 height 32
click at [385, 432] on input "02481-0248" at bounding box center [430, 429] width 343 height 32
click at [314, 432] on input "02481-0248" at bounding box center [430, 429] width 343 height 32
type input "024810248"
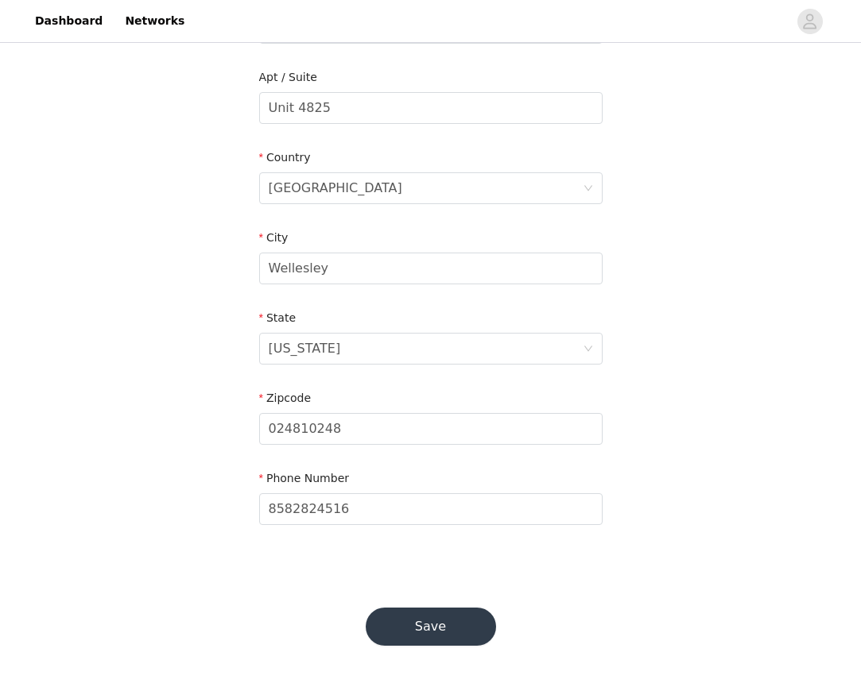
click at [388, 625] on button "Save" at bounding box center [431, 627] width 130 height 38
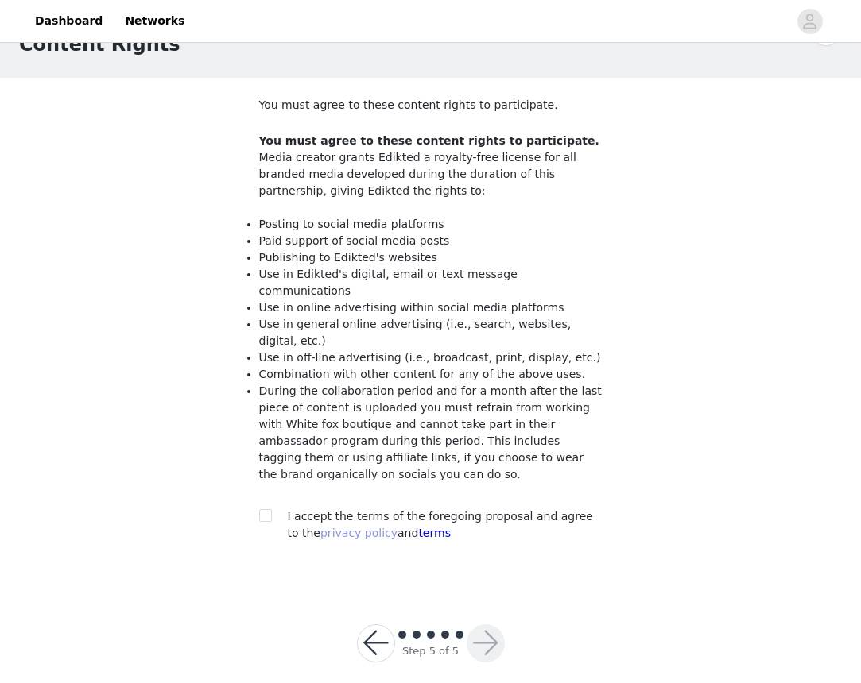
scroll to position [51, 0]
click at [257, 499] on section "You must agree to these content rights to participate. You must agree to these …" at bounding box center [430, 332] width 381 height 509
click at [263, 509] on input "checkbox" at bounding box center [264, 514] width 11 height 11
checkbox input "true"
click at [488, 631] on button "button" at bounding box center [486, 644] width 38 height 38
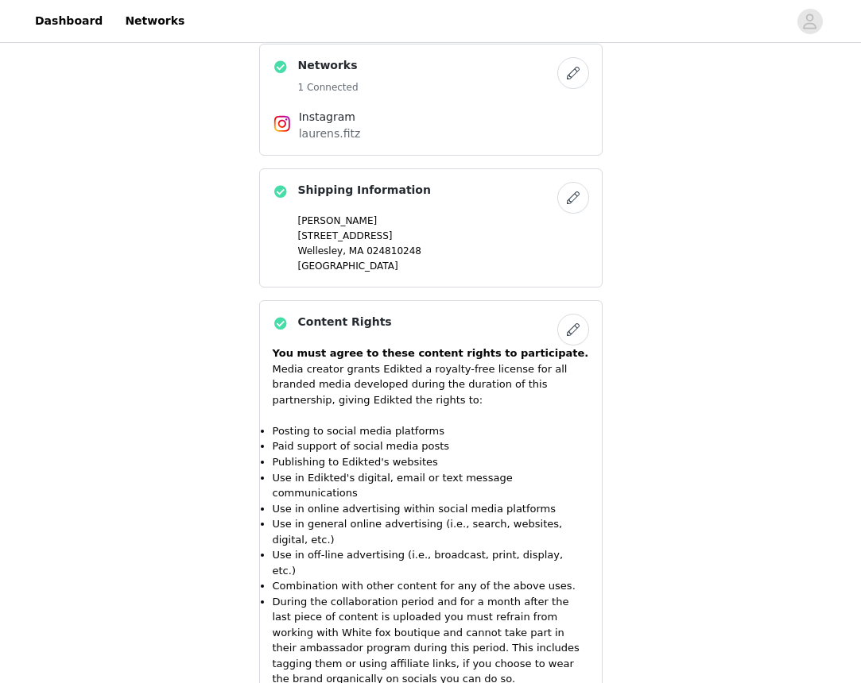
scroll to position [1515, 0]
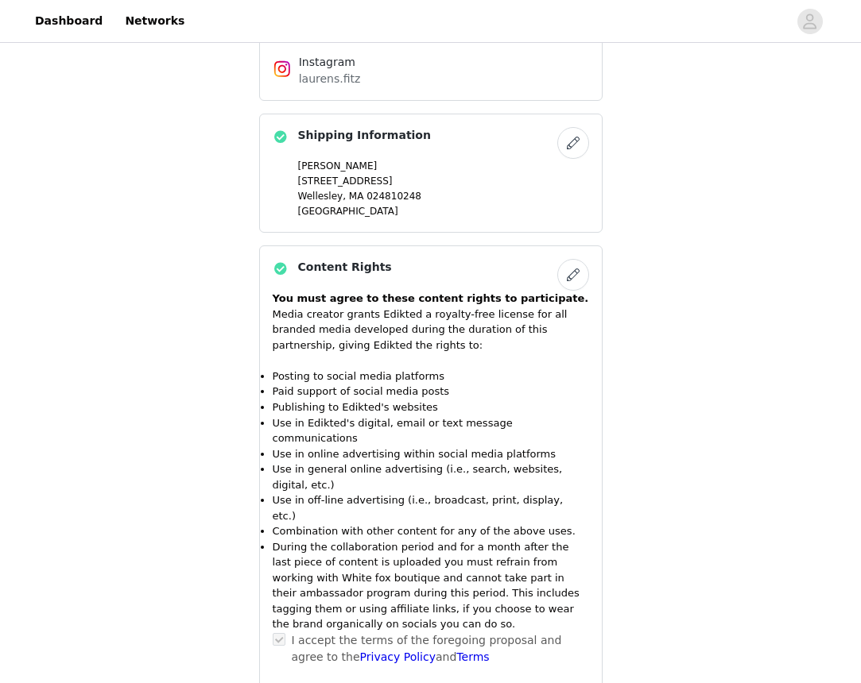
click at [571, 144] on button "button" at bounding box center [573, 143] width 32 height 32
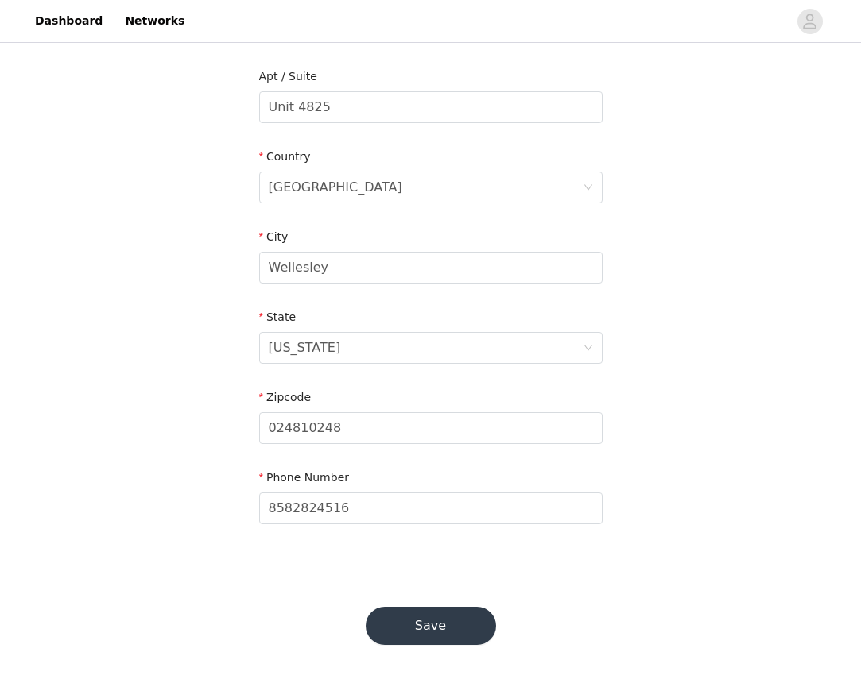
scroll to position [400, 0]
type input "02481-0248"
click at [437, 629] on button "Save" at bounding box center [431, 627] width 130 height 38
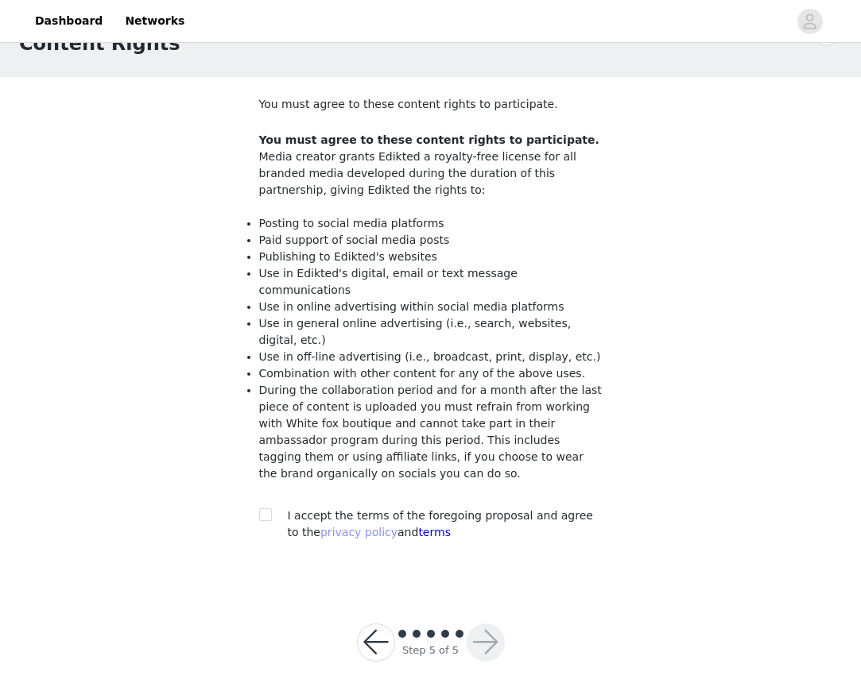
scroll to position [51, 0]
click at [269, 509] on input "checkbox" at bounding box center [264, 514] width 11 height 11
checkbox input "true"
click at [484, 625] on button "button" at bounding box center [486, 644] width 38 height 38
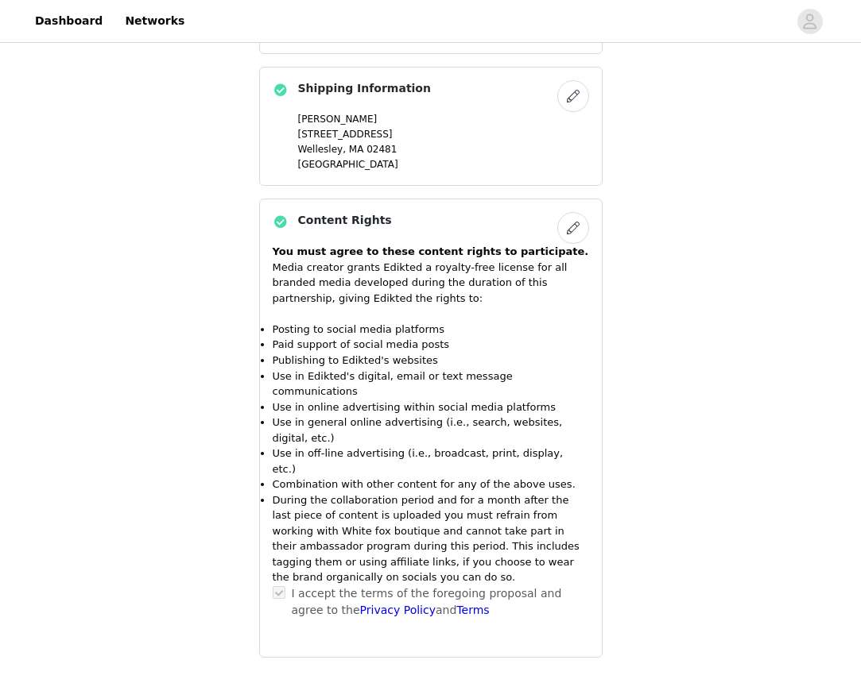
scroll to position [1569, 0]
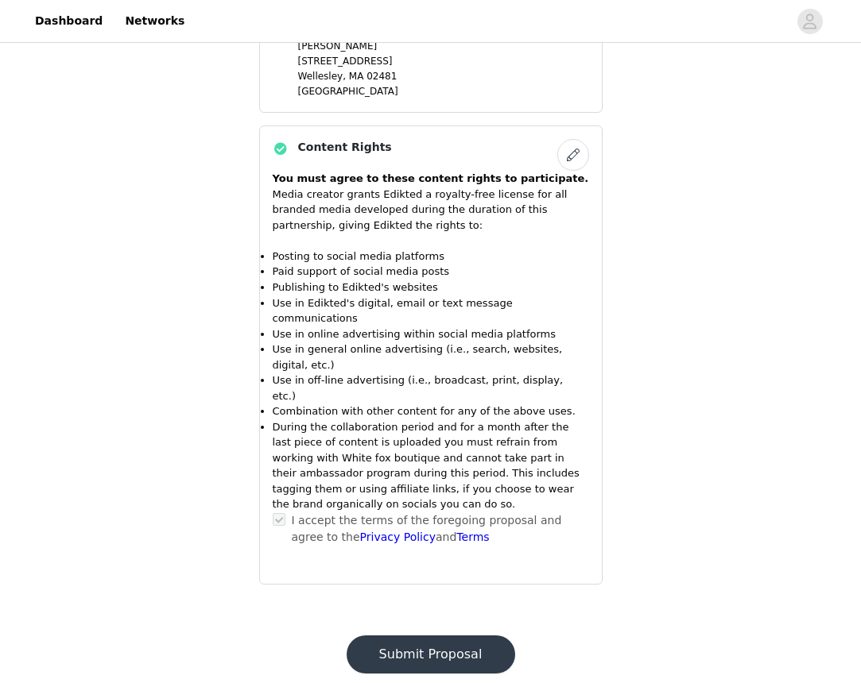
click at [436, 636] on button "Submit Proposal" at bounding box center [431, 655] width 168 height 38
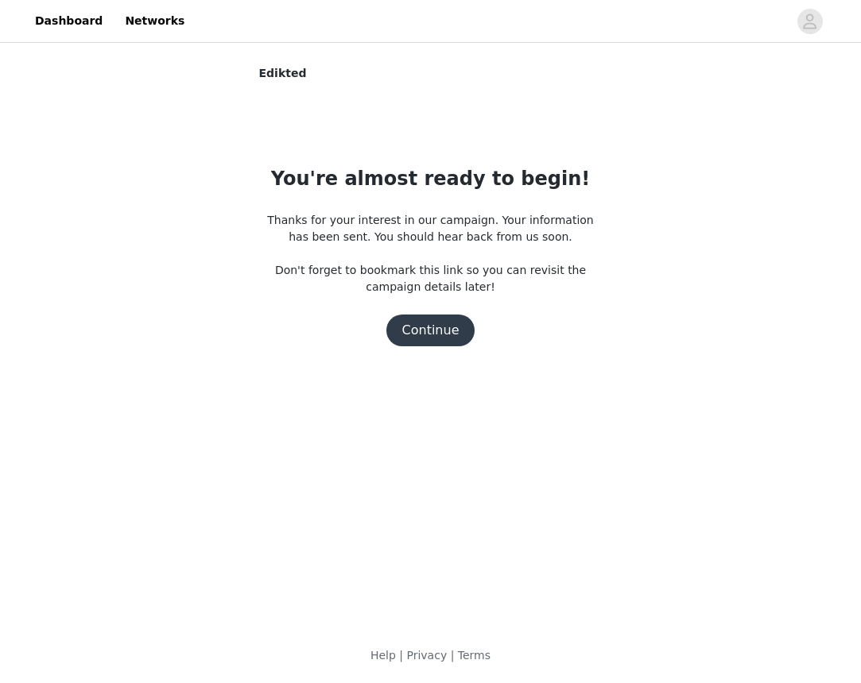
click at [435, 329] on button "Continue" at bounding box center [430, 331] width 89 height 32
